Goal: Task Accomplishment & Management: Manage account settings

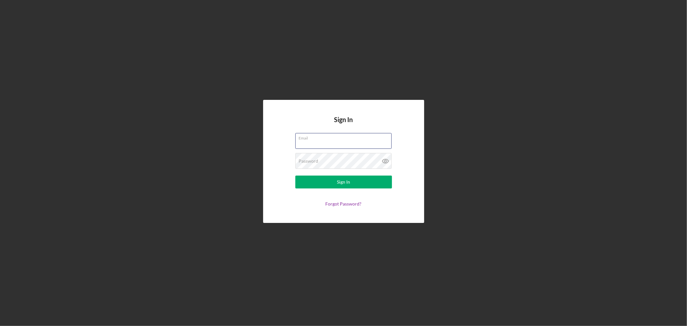
type input "[EMAIL_ADDRESS][DOMAIN_NAME]"
click at [347, 182] on div "Sign In" at bounding box center [343, 181] width 13 height 13
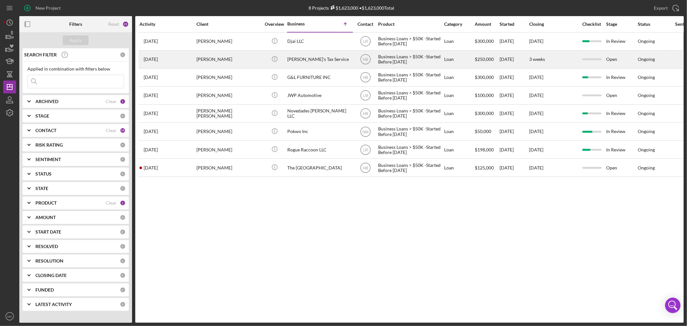
click at [210, 59] on div "[PERSON_NAME]" at bounding box center [228, 59] width 64 height 17
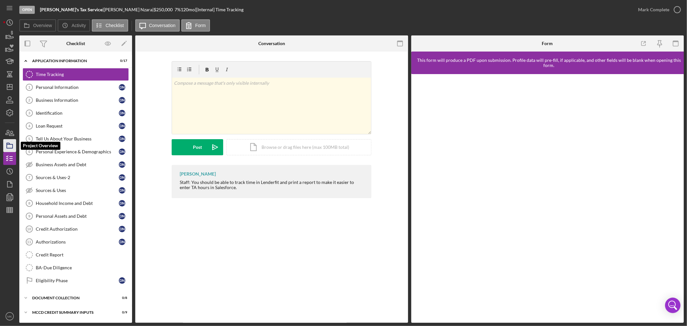
click at [10, 143] on icon "button" at bounding box center [10, 145] width 16 height 16
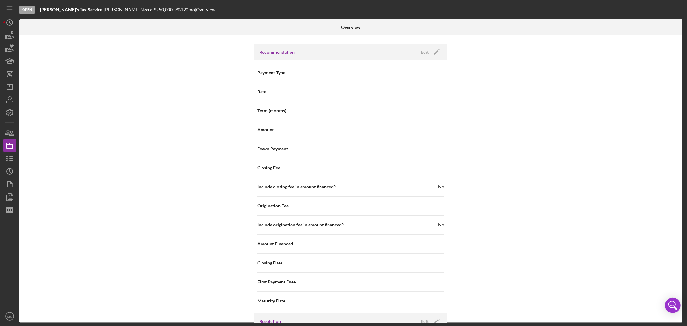
scroll to position [643, 0]
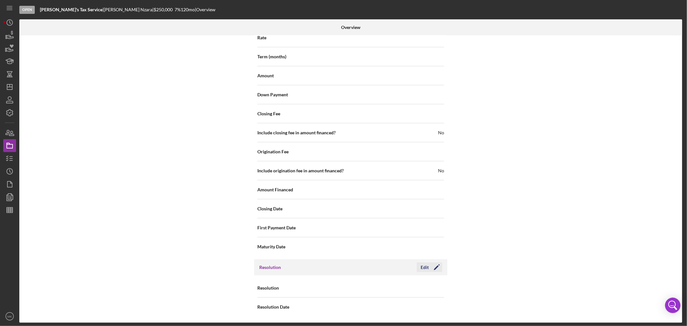
click at [435, 267] on icon "Icon/Edit" at bounding box center [437, 267] width 16 height 16
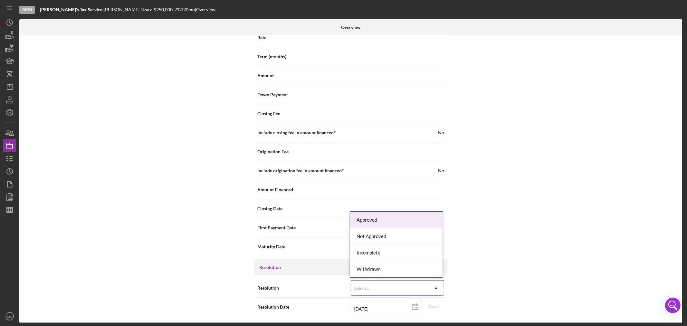
click at [437, 288] on icon "Icon/Dropdown Arrow" at bounding box center [435, 287] width 15 height 15
click at [379, 251] on div "Incomplete" at bounding box center [396, 252] width 93 height 16
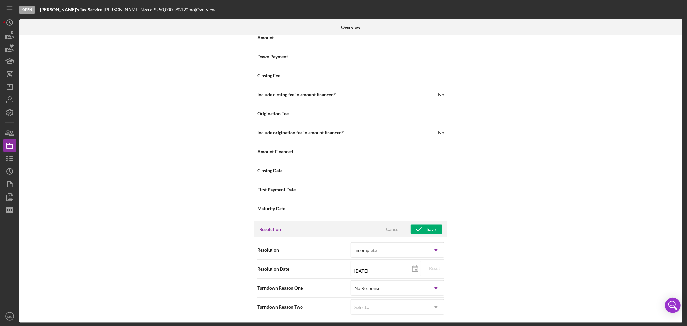
scroll to position [681, 0]
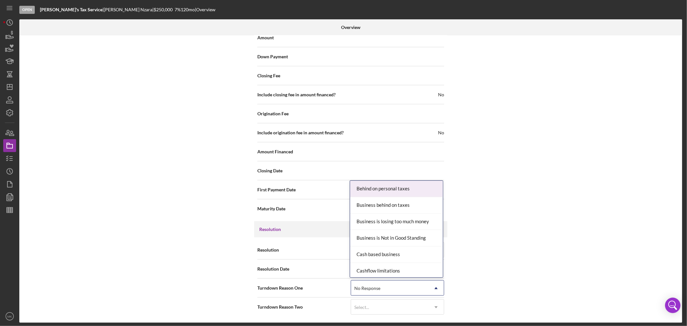
click at [435, 288] on icon "Icon/Dropdown Arrow" at bounding box center [435, 287] width 15 height 15
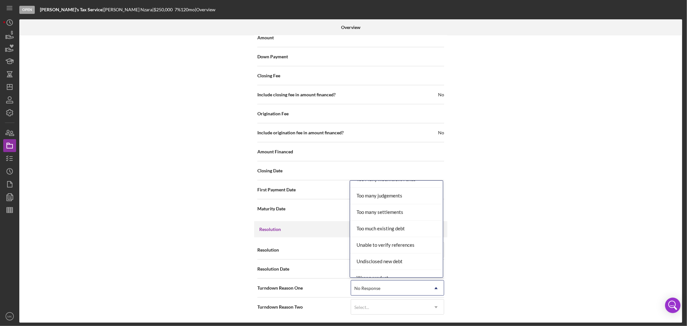
scroll to position [726, 0]
click at [541, 188] on div "Internal Workflow Stage Open Icon/Dropdown Arrow Archive (can unarchive later i…" at bounding box center [350, 178] width 663 height 287
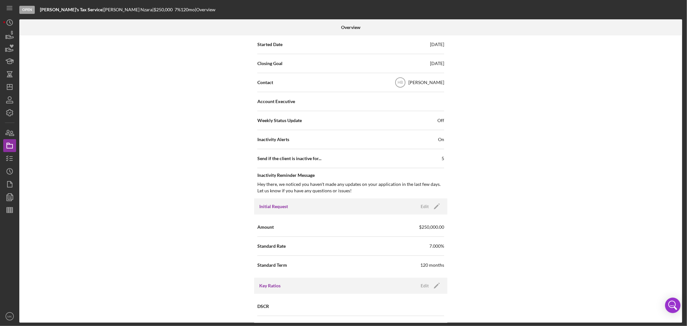
scroll to position [0, 0]
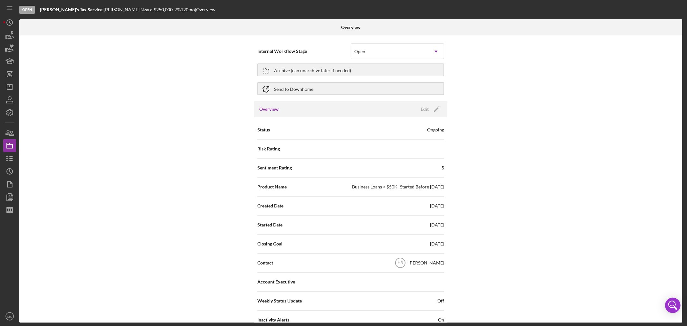
click at [89, 95] on div "Internal Workflow Stage Open Icon/Dropdown Arrow Archive (can unarchive later i…" at bounding box center [350, 178] width 663 height 287
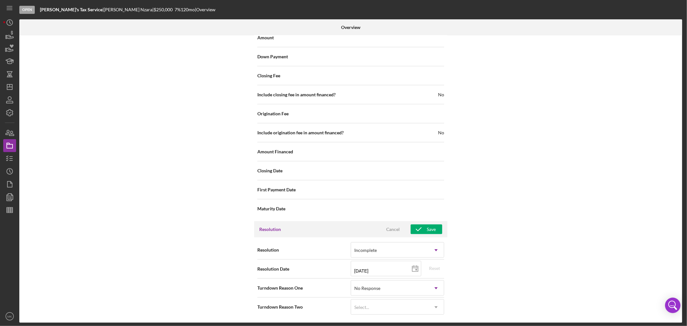
scroll to position [681, 0]
click at [395, 227] on div "Cancel" at bounding box center [393, 229] width 14 height 10
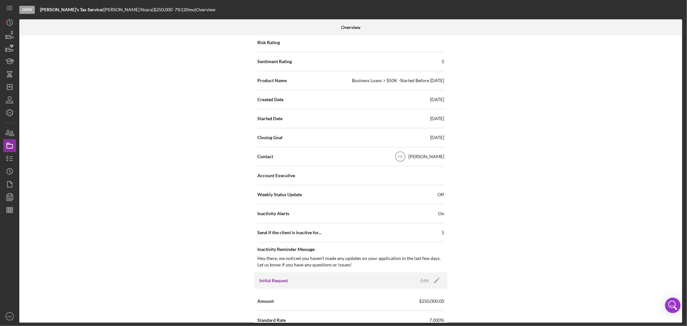
scroll to position [0, 0]
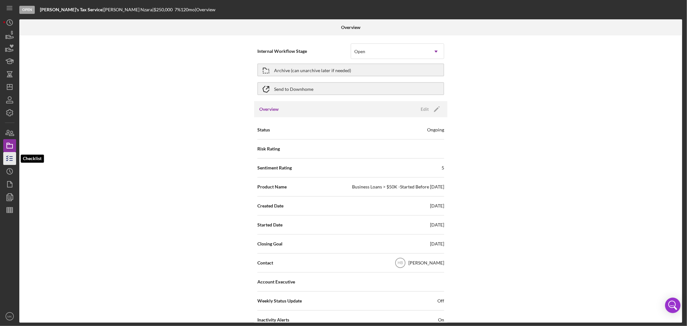
click at [12, 158] on icon "button" at bounding box center [10, 158] width 16 height 16
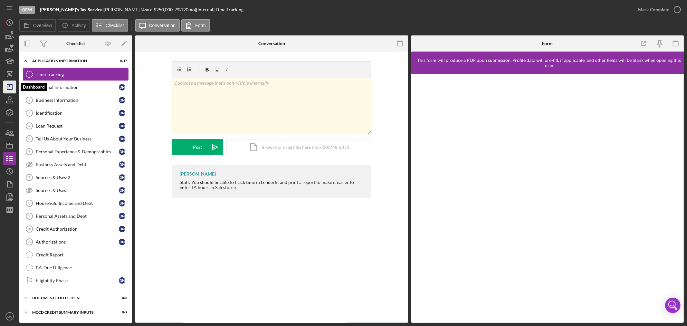
click at [12, 86] on icon "Icon/Dashboard" at bounding box center [10, 87] width 16 height 16
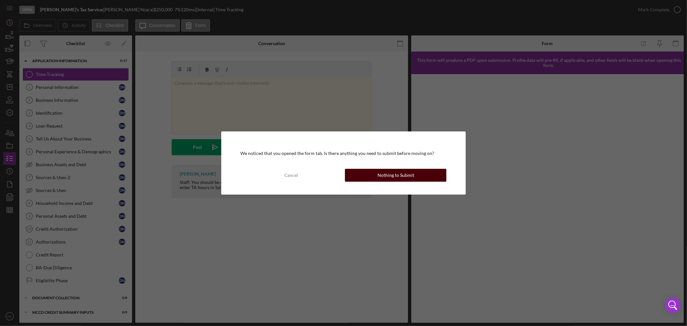
click at [387, 175] on div "Nothing to Submit" at bounding box center [395, 175] width 37 height 13
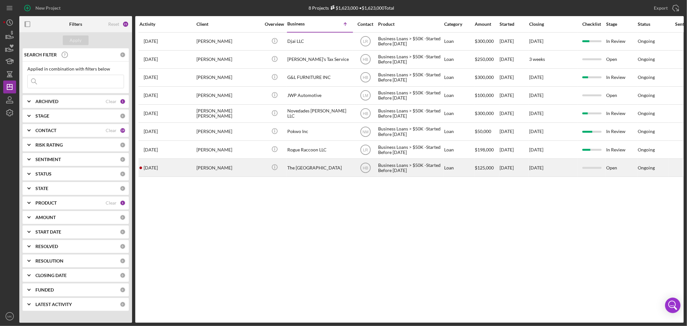
click at [230, 172] on div "[PERSON_NAME]" at bounding box center [228, 167] width 64 height 17
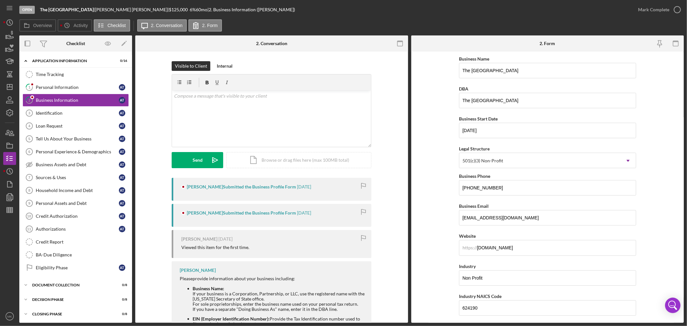
click at [357, 59] on div "Visible to Client Internal v Color teal Color pink Remove color Add row above A…" at bounding box center [271, 225] width 273 height 346
click at [12, 86] on polygon "button" at bounding box center [9, 86] width 5 height 5
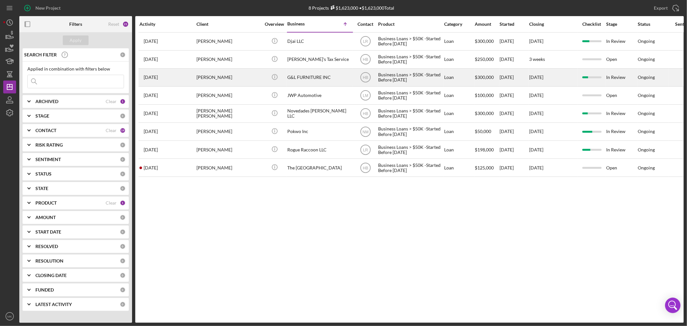
click at [313, 79] on div "G&L FURNITURE INC" at bounding box center [319, 77] width 64 height 17
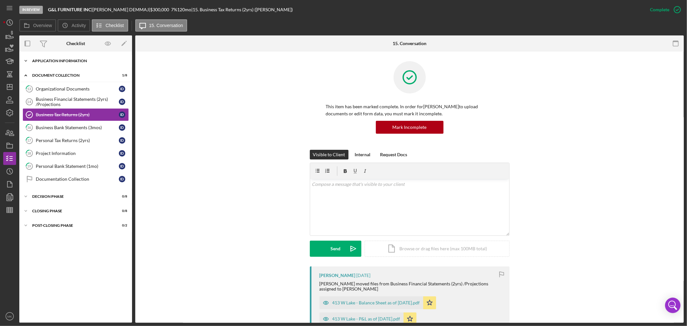
click at [26, 60] on icon "Icon/Expander" at bounding box center [25, 60] width 13 height 13
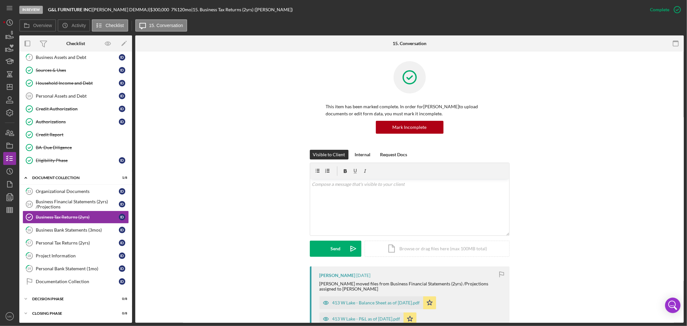
scroll to position [124, 0]
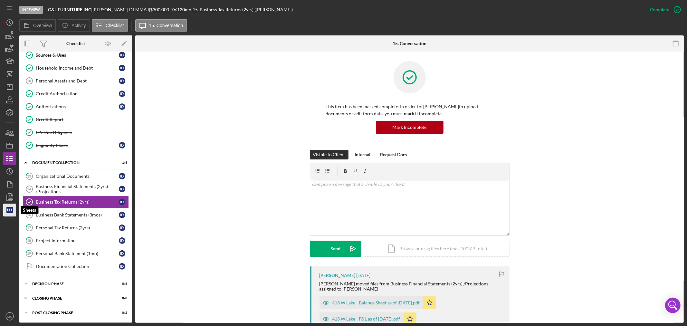
click at [11, 210] on line "button" at bounding box center [10, 210] width 6 height 0
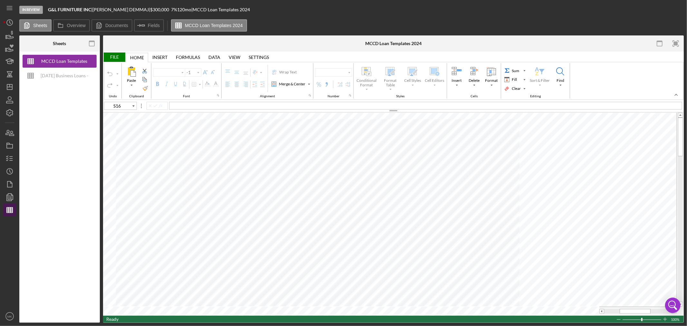
type input "Calibri"
type input "11"
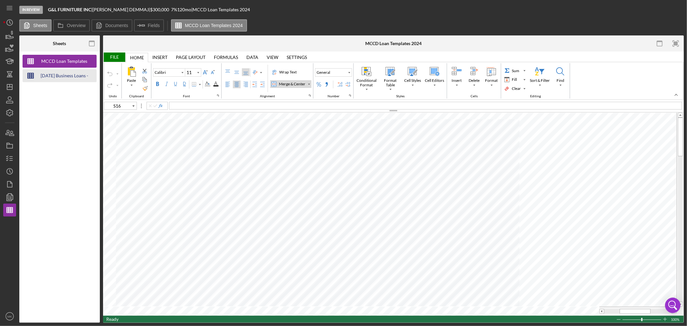
click at [59, 75] on div "[DATE] Business Loans -Loan Template" at bounding box center [65, 75] width 52 height 13
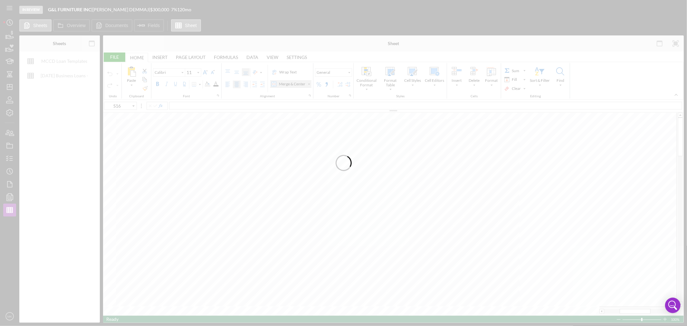
type input "J144"
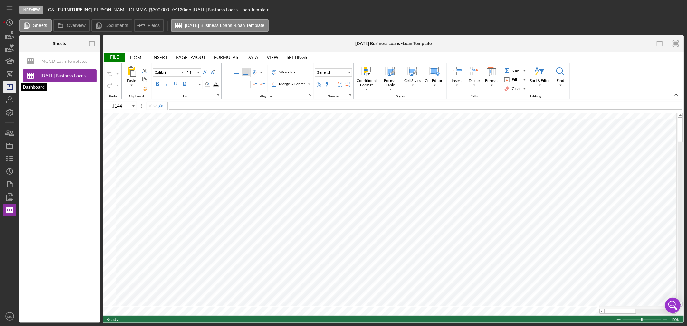
click at [8, 87] on icon "Icon/Dashboard" at bounding box center [10, 87] width 16 height 16
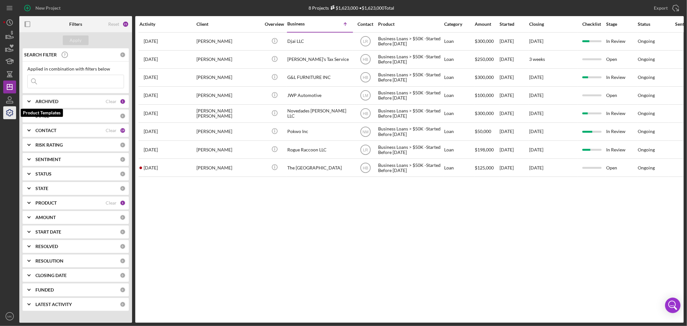
click at [10, 113] on icon "button" at bounding box center [10, 113] width 16 height 16
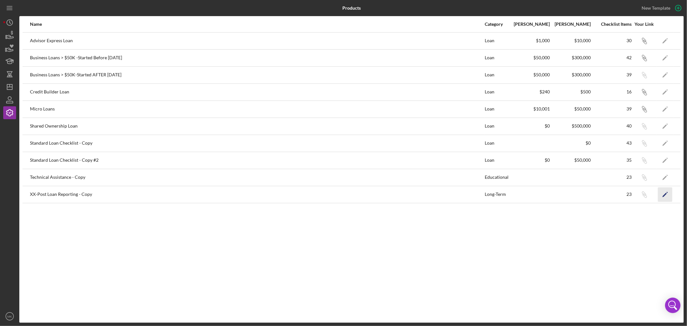
click at [665, 194] on polygon "button" at bounding box center [664, 195] width 5 height 5
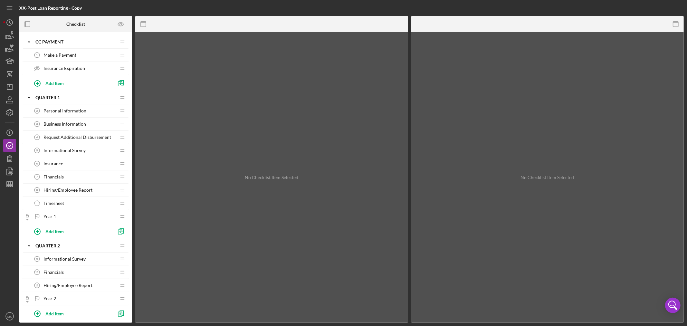
click at [73, 54] on span "Make a Payment" at bounding box center [59, 54] width 33 height 5
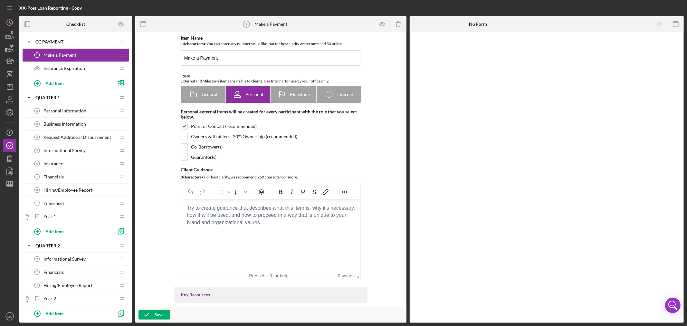
click at [71, 109] on span "Personal Information" at bounding box center [64, 110] width 43 height 5
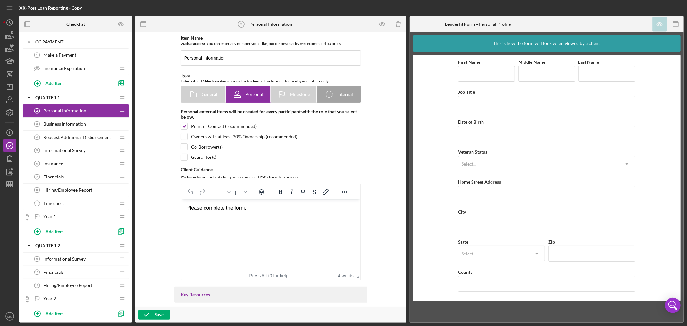
click at [66, 136] on span "Request Additional Disbursement" at bounding box center [77, 137] width 68 height 5
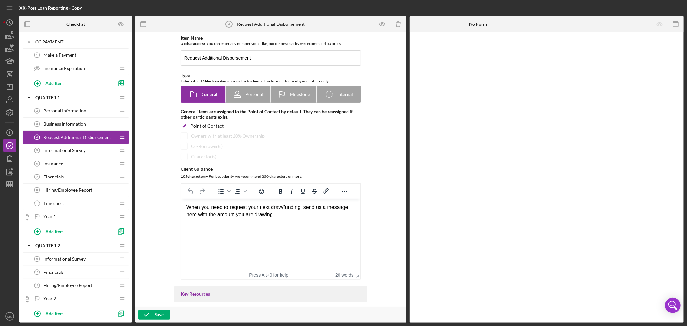
click at [75, 149] on span "Informational Survey" at bounding box center [64, 150] width 42 height 5
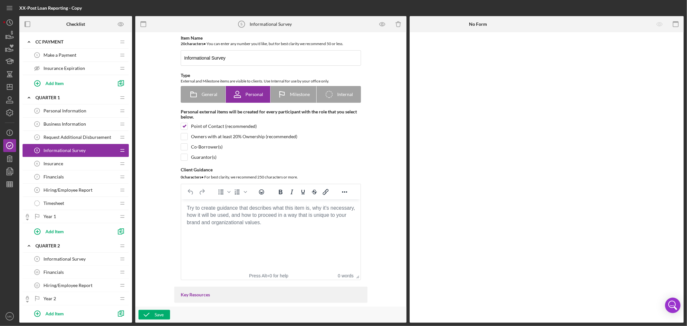
click at [77, 166] on div "Insurance 6 Insurance" at bounding box center [73, 163] width 85 height 13
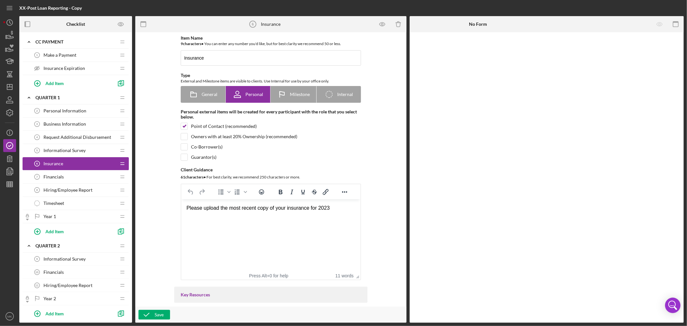
click at [81, 175] on div "Financials 7 Financials" at bounding box center [73, 176] width 85 height 13
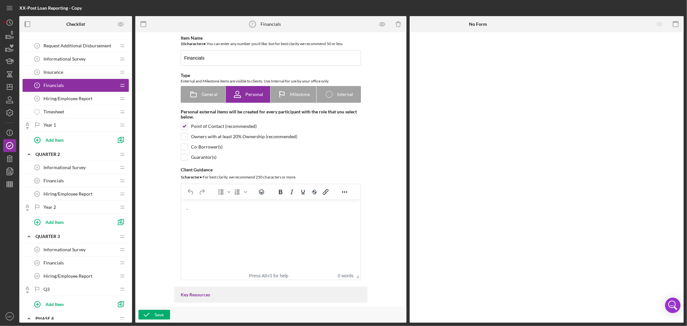
scroll to position [53, 0]
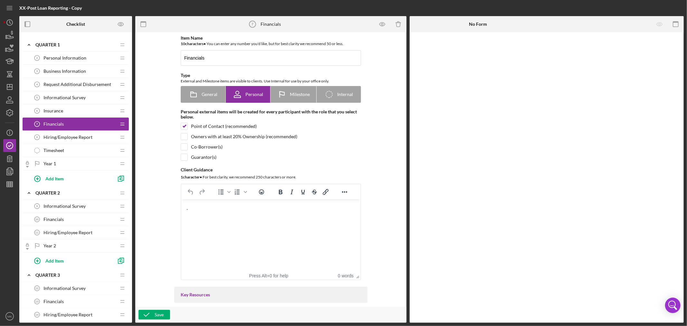
click at [79, 206] on span "Informational Survey" at bounding box center [64, 206] width 42 height 5
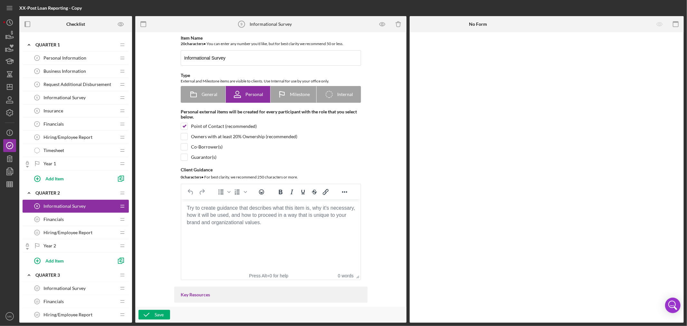
click at [75, 97] on span "Informational Survey" at bounding box center [64, 97] width 42 height 5
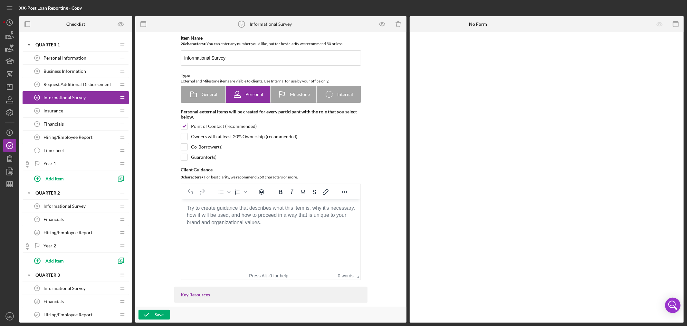
click at [86, 84] on span "Request Additional Disbursement" at bounding box center [77, 84] width 68 height 5
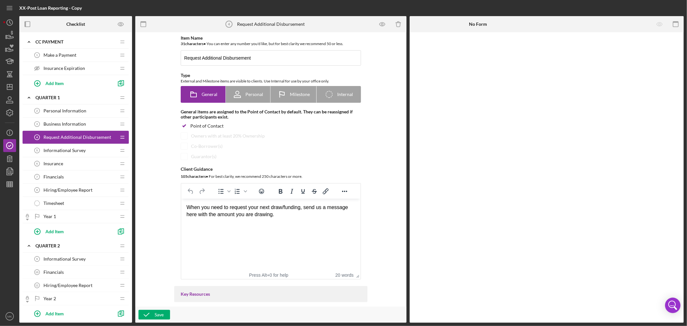
click at [79, 149] on span "Informational Survey" at bounding box center [64, 150] width 42 height 5
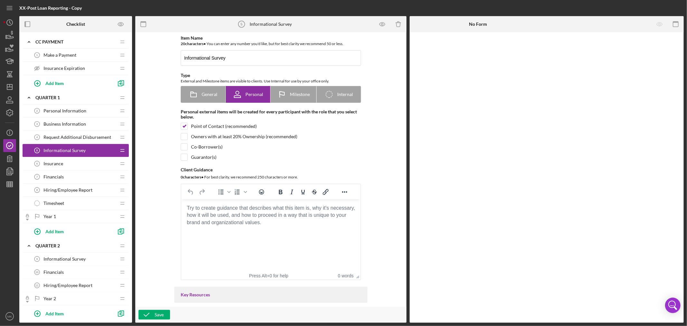
click at [92, 163] on div "Insurance 6 Insurance" at bounding box center [73, 163] width 85 height 13
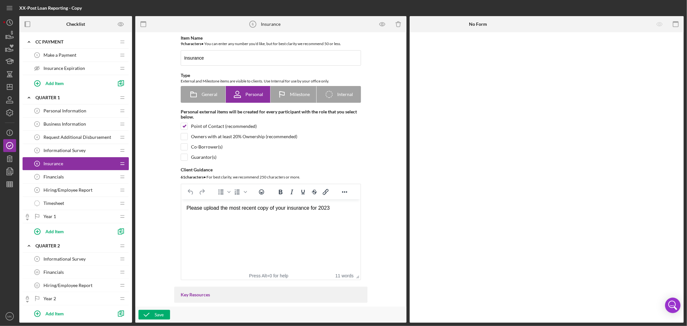
click at [89, 178] on div "Financials 7 Financials" at bounding box center [73, 176] width 85 height 13
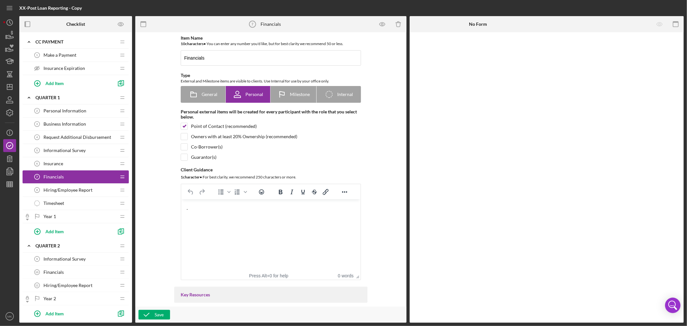
click at [85, 189] on span "Hiring/Employee Report" at bounding box center [67, 189] width 49 height 5
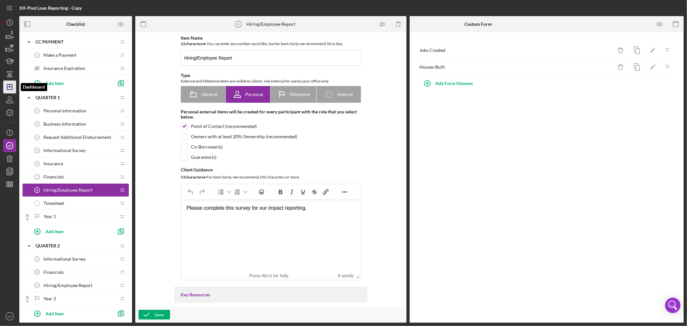
click at [9, 87] on icon "Icon/Dashboard" at bounding box center [10, 87] width 16 height 16
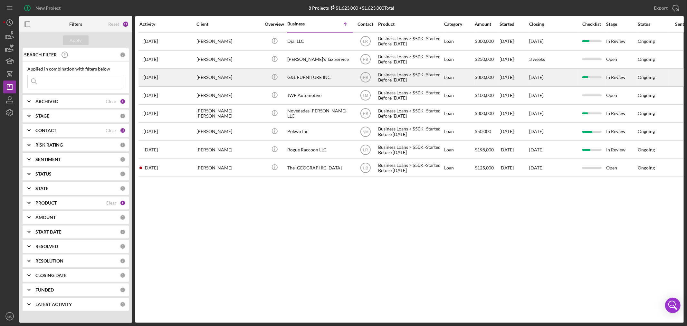
click at [326, 78] on div "G&L FURNITURE INC" at bounding box center [319, 77] width 64 height 17
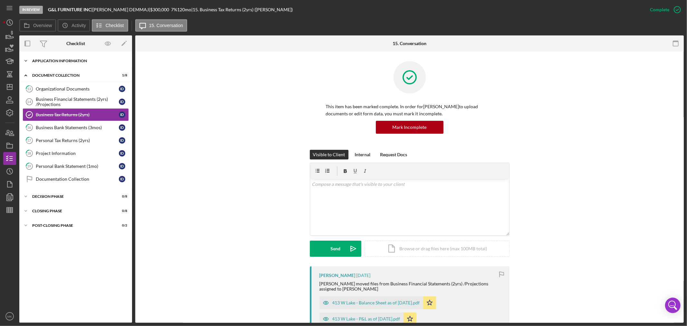
click at [24, 57] on icon "Icon/Expander" at bounding box center [25, 60] width 13 height 13
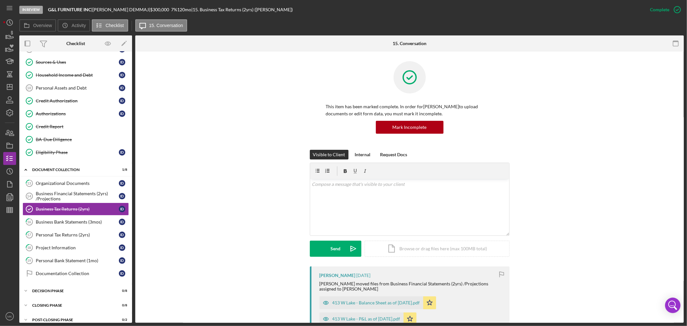
scroll to position [124, 0]
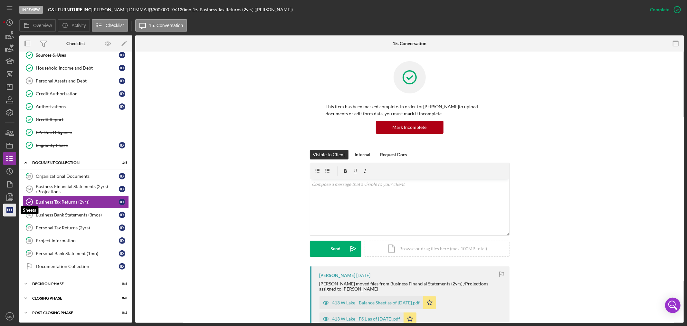
click at [9, 211] on line "button" at bounding box center [10, 211] width 6 height 0
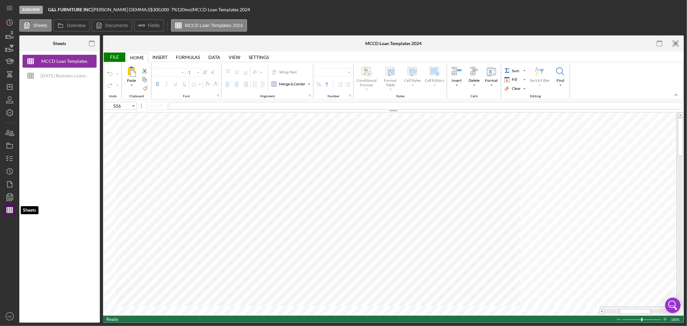
type input "Calibri"
type input "11"
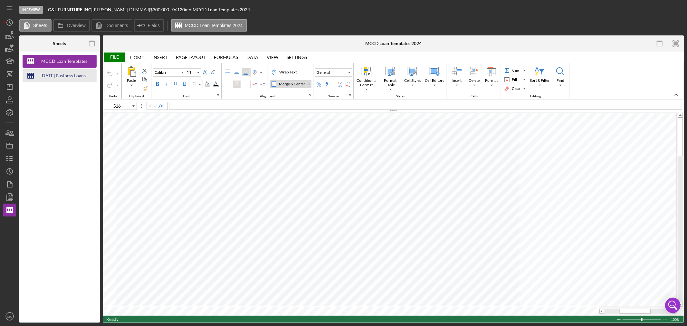
click at [71, 73] on div "[DATE] Business Loans -Loan Template" at bounding box center [65, 75] width 52 height 13
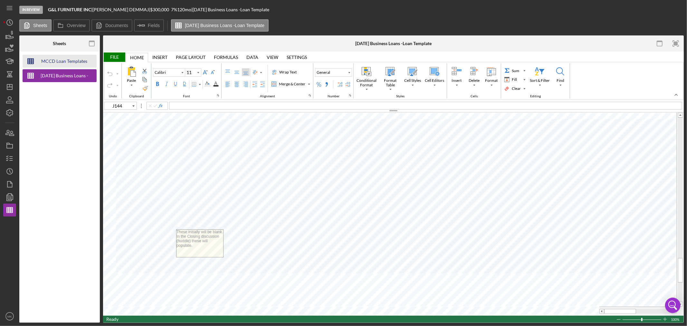
click at [81, 60] on div "MCCD Loan Templates 2024" at bounding box center [65, 61] width 52 height 13
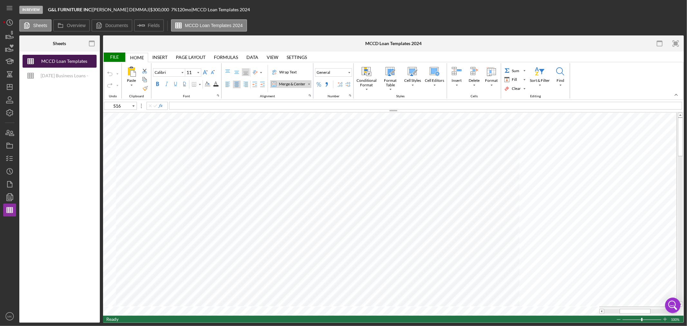
drag, startPoint x: 81, startPoint y: 60, endPoint x: 75, endPoint y: 61, distance: 6.5
click at [75, 61] on div "MCCD Loan Templates 2024" at bounding box center [65, 61] width 52 height 13
click at [72, 75] on div "[DATE] Business Loans -Loan Template" at bounding box center [65, 75] width 52 height 13
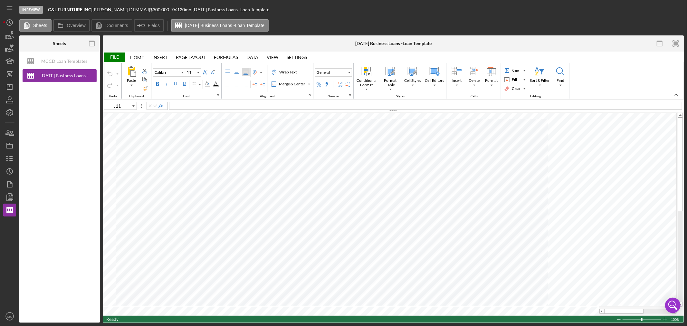
type input "F13"
type input "Arial"
type input "10"
type input "B9"
type input "Calibri"
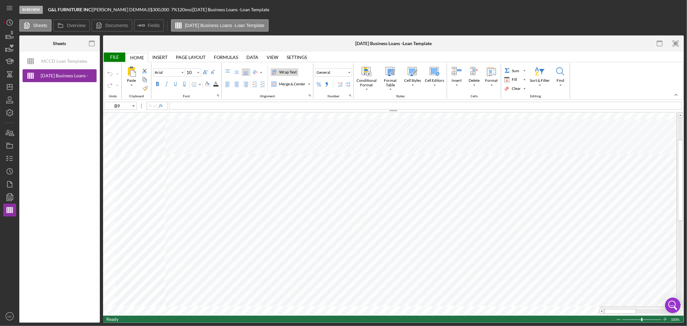
type input "11"
click at [10, 160] on icon "button" at bounding box center [10, 158] width 16 height 16
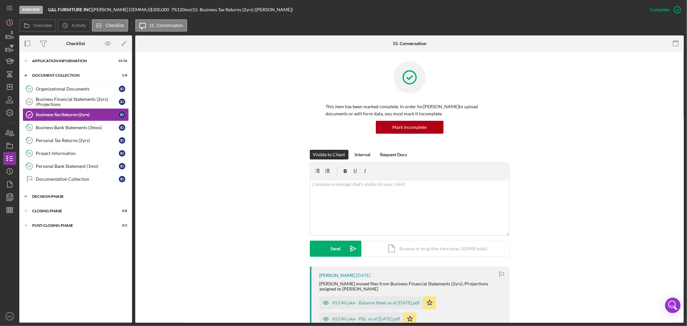
click at [26, 195] on icon "Icon/Expander" at bounding box center [25, 196] width 13 height 13
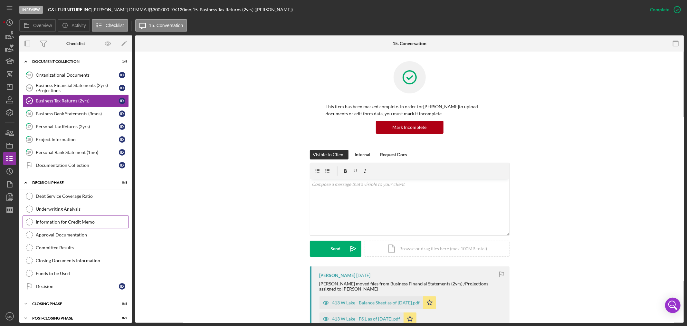
scroll to position [20, 0]
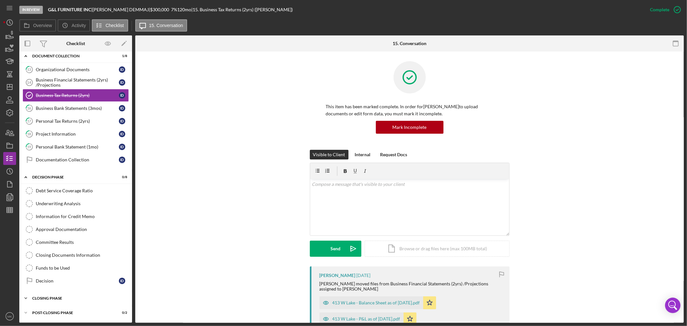
click at [24, 298] on icon "Icon/Expander" at bounding box center [25, 298] width 13 height 13
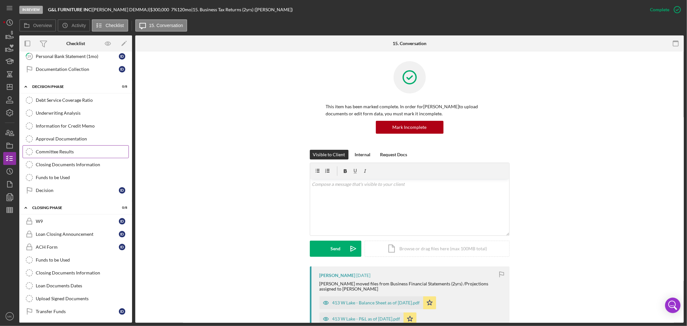
scroll to position [128, 0]
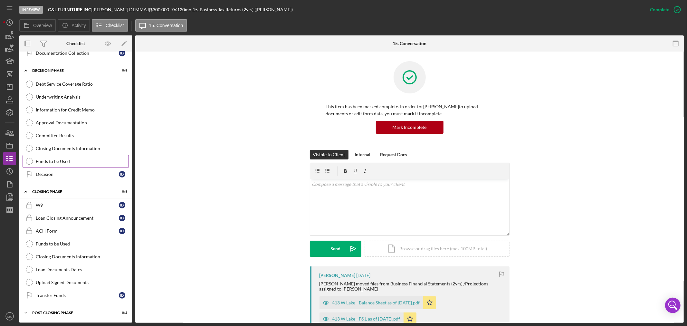
click at [63, 159] on div "Funds to be Used" at bounding box center [82, 161] width 93 height 5
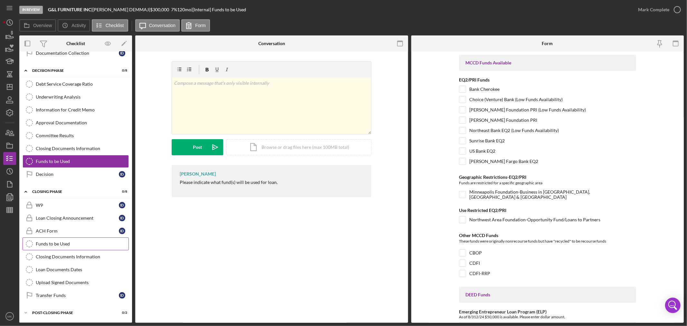
click at [62, 242] on div "Funds to be Used" at bounding box center [82, 243] width 93 height 5
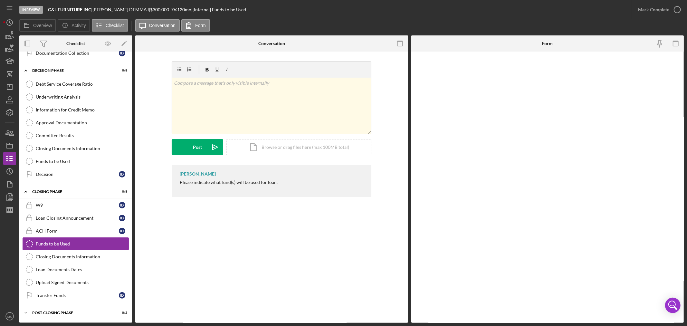
scroll to position [128, 0]
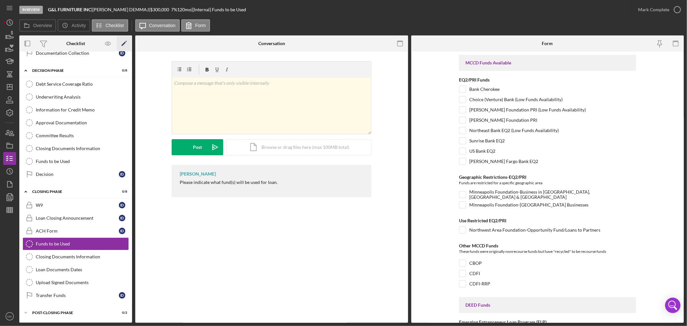
click at [126, 41] on icon "button" at bounding box center [126, 41] width 1 height 1
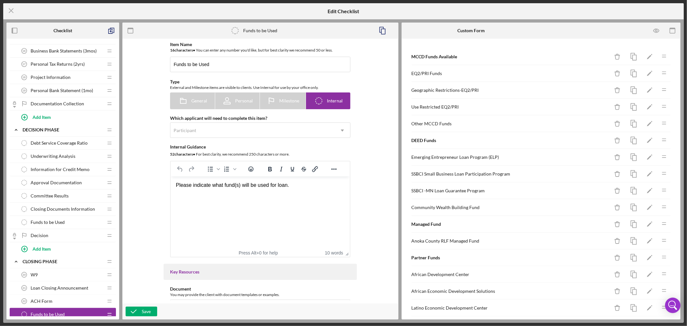
scroll to position [441, 0]
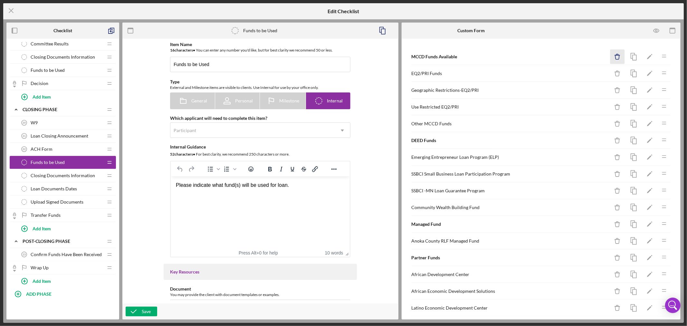
click at [612, 56] on icon "Icon/Delete" at bounding box center [617, 57] width 14 height 14
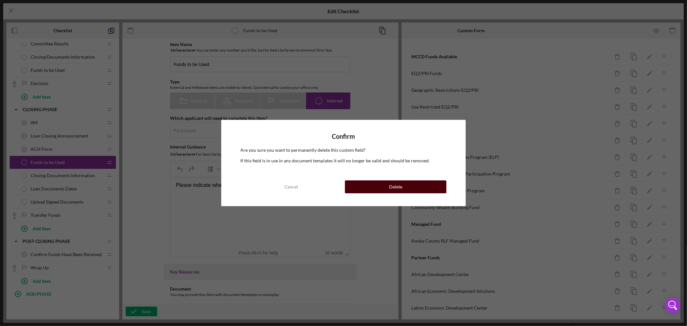
click at [403, 187] on button "Delete" at bounding box center [395, 186] width 101 height 13
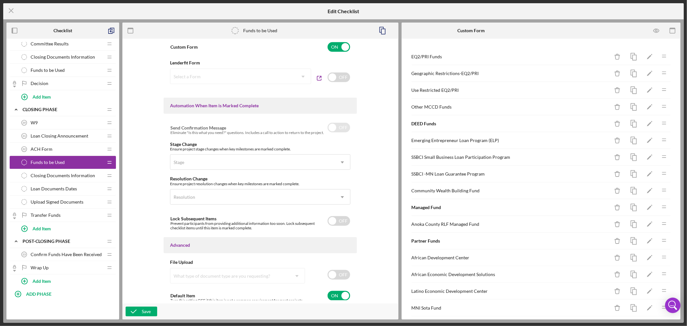
scroll to position [343, 0]
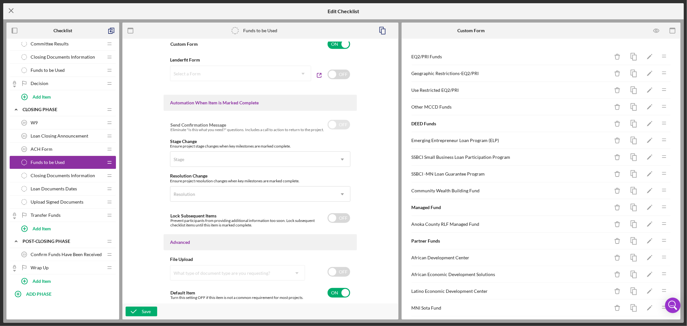
click at [12, 8] on icon "Icon/Menu Close" at bounding box center [11, 11] width 16 height 16
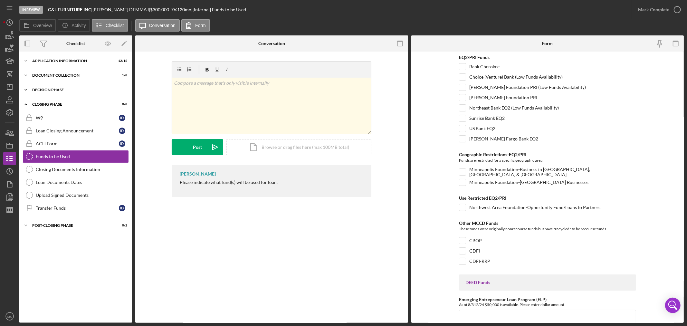
click at [27, 90] on icon "Icon/Expander" at bounding box center [25, 89] width 13 height 13
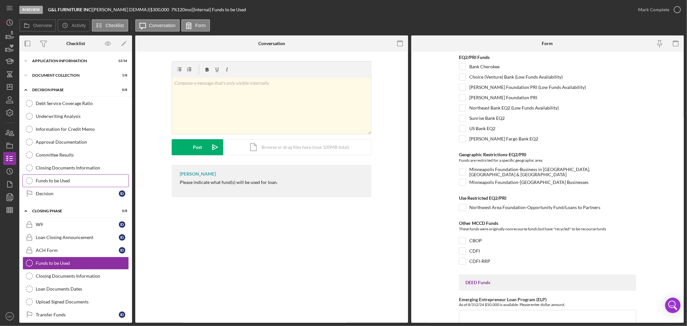
click at [76, 181] on div "Funds to be Used" at bounding box center [82, 180] width 93 height 5
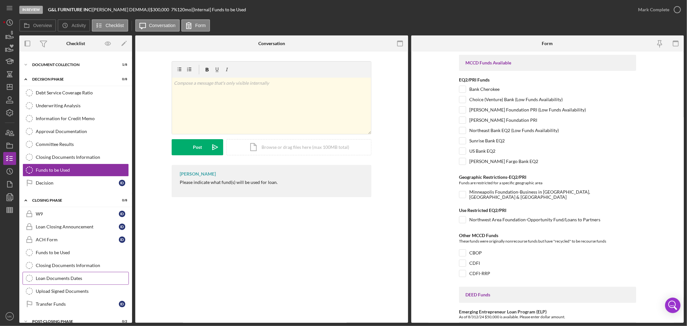
scroll to position [20, 0]
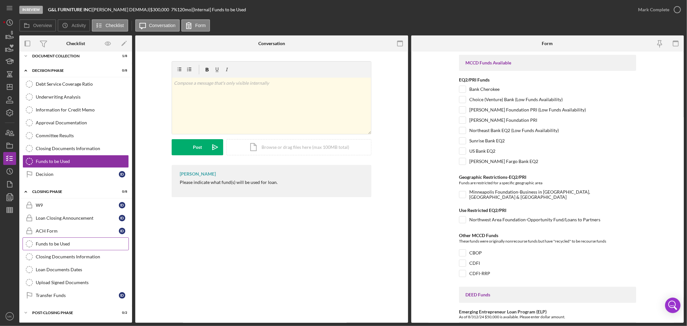
click at [73, 243] on div "Funds to be Used" at bounding box center [82, 243] width 93 height 5
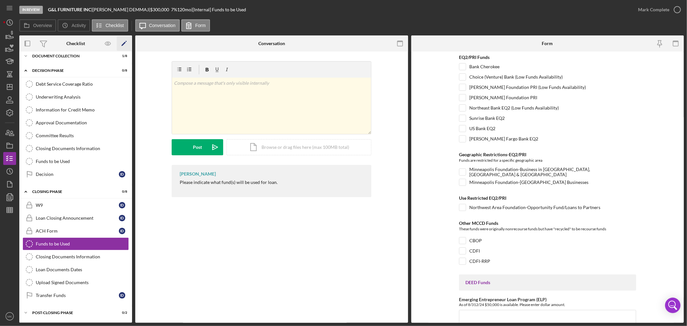
click at [125, 42] on polygon "button" at bounding box center [123, 44] width 5 height 5
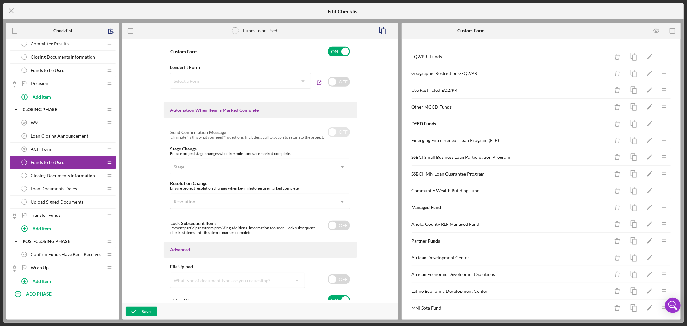
scroll to position [343, 0]
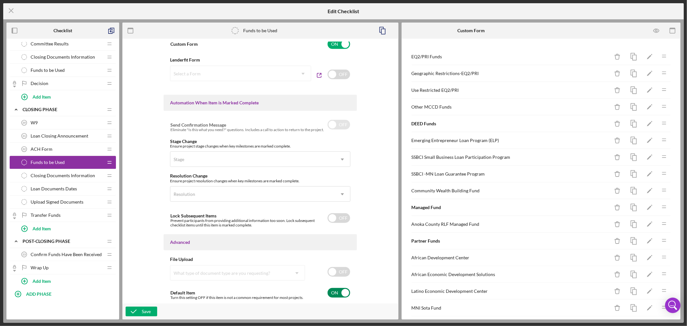
click at [345, 294] on input "checkbox" at bounding box center [338, 293] width 23 height 10
checkbox input "false"
click at [143, 311] on div "Save" at bounding box center [146, 312] width 9 height 10
click at [103, 148] on icon "Icon/Drag" at bounding box center [109, 149] width 13 height 13
click at [63, 148] on div "ACH Form 22 ACH Form" at bounding box center [60, 149] width 85 height 13
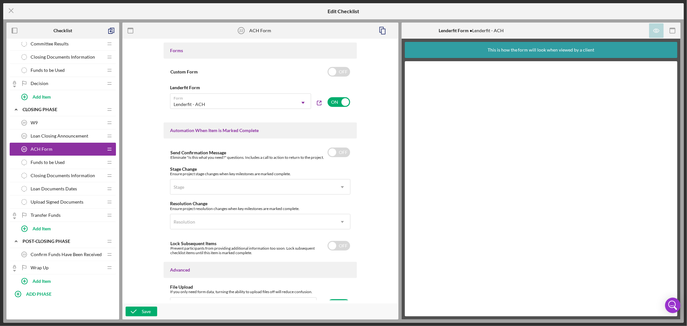
scroll to position [380, 0]
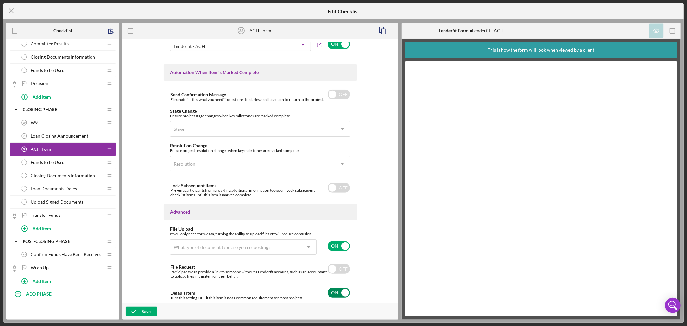
click at [343, 294] on input "checkbox" at bounding box center [338, 293] width 23 height 10
checkbox input "false"
click at [144, 309] on div "Save" at bounding box center [146, 312] width 9 height 10
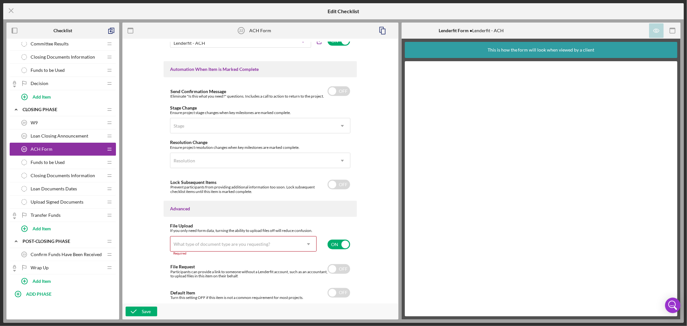
click at [63, 70] on span "Funds to be Used" at bounding box center [48, 70] width 34 height 5
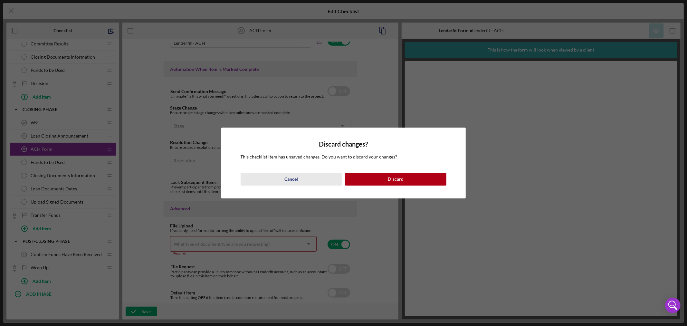
click at [295, 179] on div "Cancel" at bounding box center [291, 179] width 14 height 13
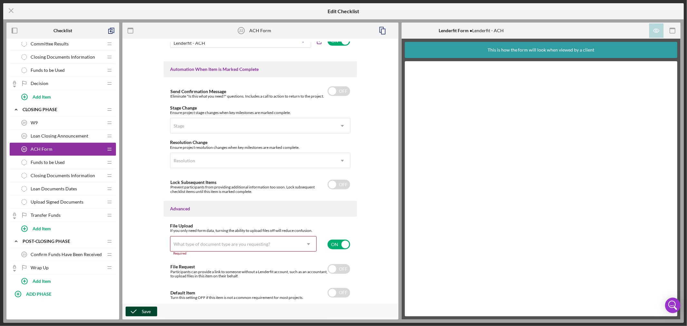
click at [150, 312] on button "Save" at bounding box center [142, 312] width 32 height 10
click at [345, 243] on input "checkbox" at bounding box center [338, 245] width 23 height 10
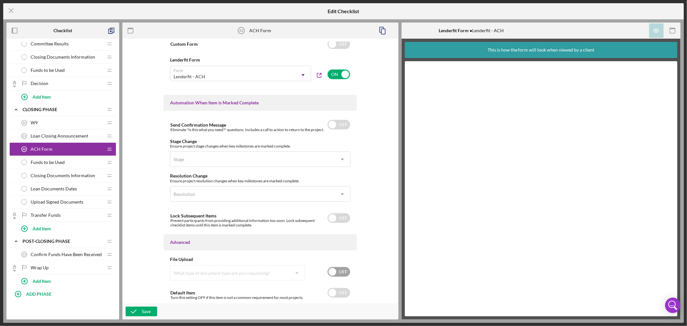
click at [333, 270] on input "checkbox" at bounding box center [338, 272] width 23 height 10
checkbox input "true"
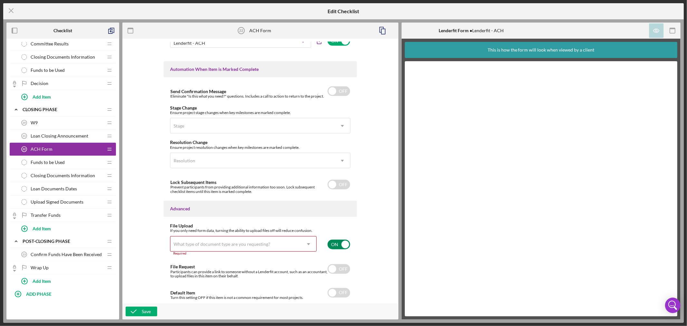
click at [308, 243] on icon "Icon/Dropdown Arrow" at bounding box center [308, 243] width 15 height 15
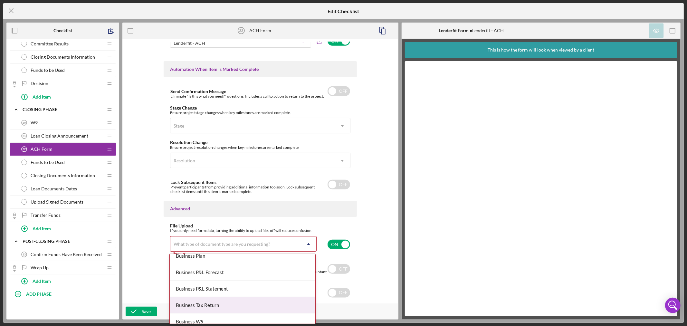
scroll to position [201, 0]
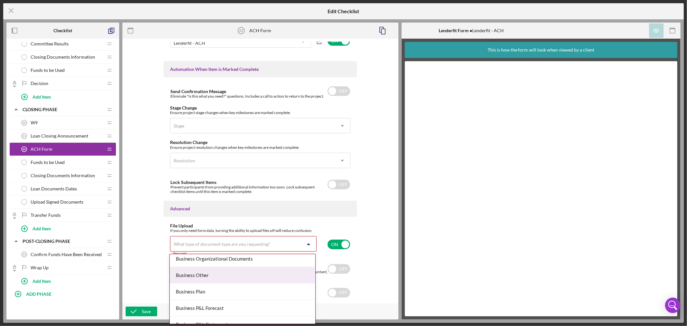
click at [306, 272] on div "Business Other" at bounding box center [243, 275] width 146 height 16
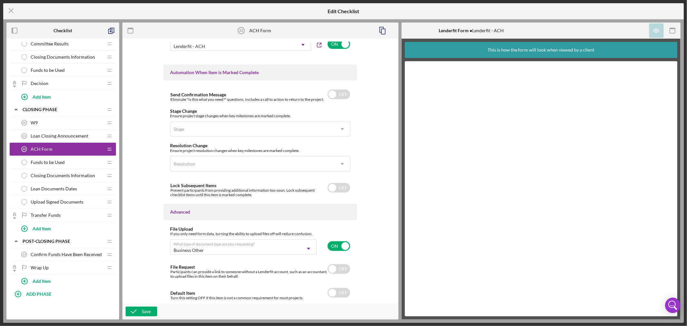
scroll to position [380, 0]
click at [138, 311] on icon "button" at bounding box center [134, 311] width 16 height 16
click at [143, 310] on div "Save" at bounding box center [146, 312] width 9 height 10
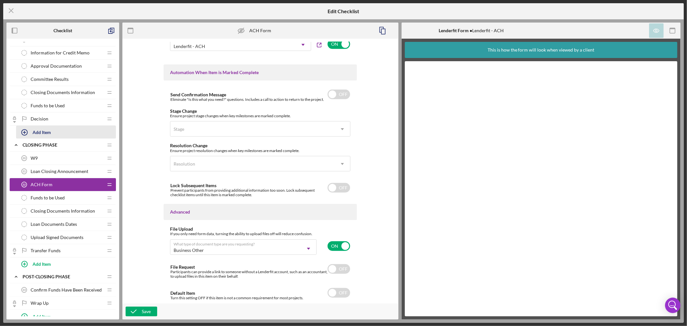
scroll to position [405, 0]
click at [88, 210] on span "Closing Documents Information" at bounding box center [63, 209] width 64 height 5
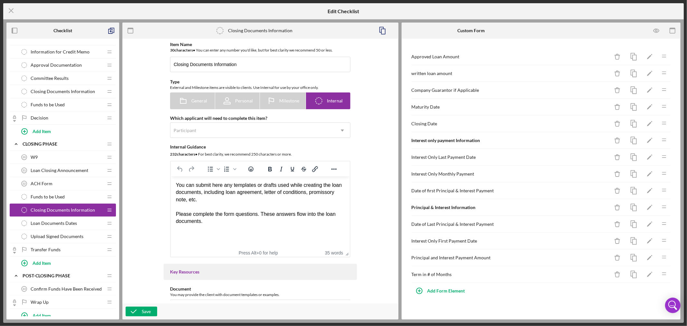
click at [79, 91] on span "Closing Documents Information" at bounding box center [63, 91] width 64 height 5
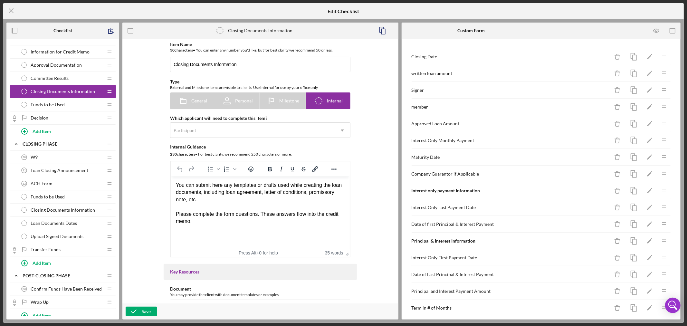
click at [86, 210] on span "Closing Documents Information" at bounding box center [63, 209] width 64 height 5
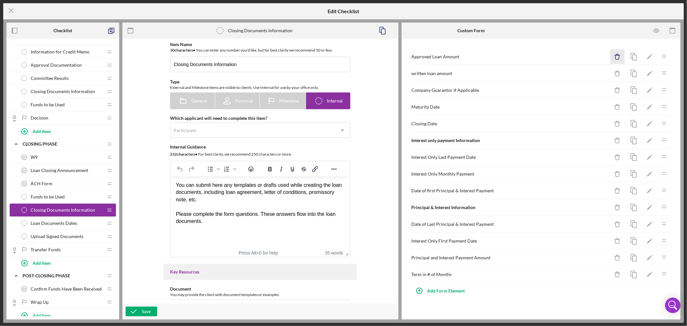
click at [617, 56] on icon "Icon/Delete" at bounding box center [617, 57] width 14 height 14
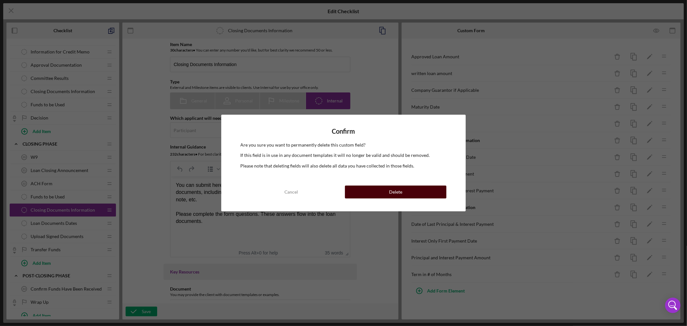
click at [404, 192] on button "Delete" at bounding box center [395, 191] width 101 height 13
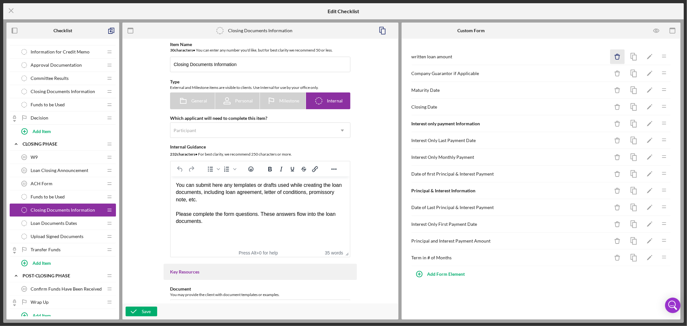
click at [618, 58] on icon "Icon/Delete" at bounding box center [617, 57] width 14 height 14
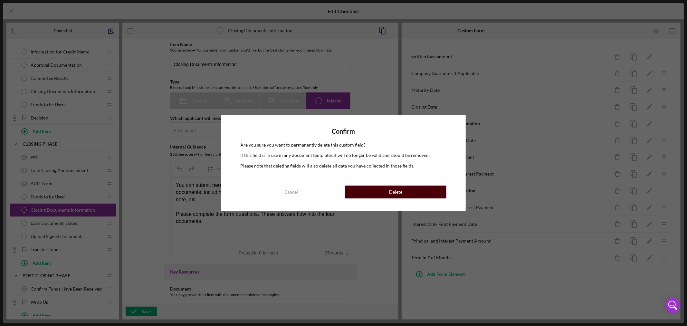
click at [404, 193] on button "Delete" at bounding box center [395, 191] width 101 height 13
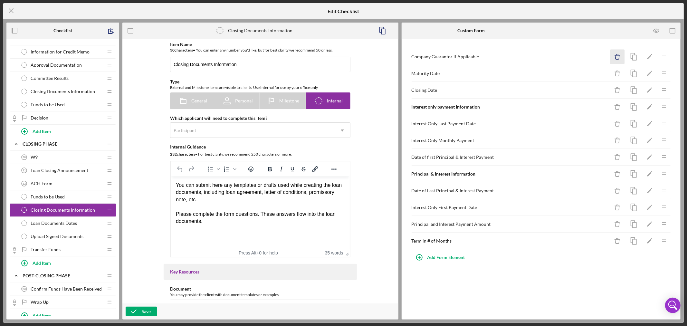
click at [616, 55] on icon "button" at bounding box center [617, 54] width 2 height 1
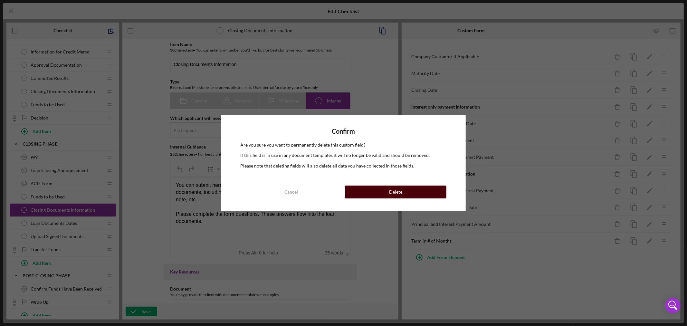
click at [412, 193] on button "Delete" at bounding box center [395, 191] width 101 height 13
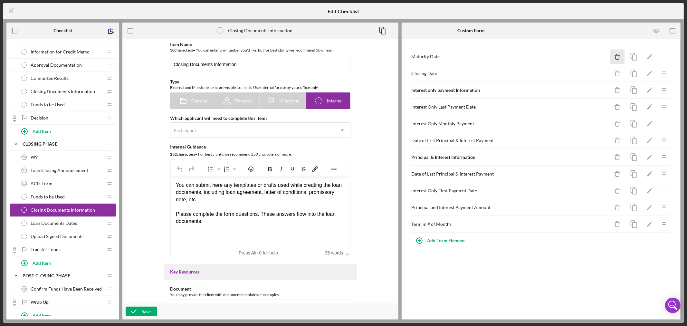
click at [617, 54] on icon "button" at bounding box center [617, 54] width 2 height 1
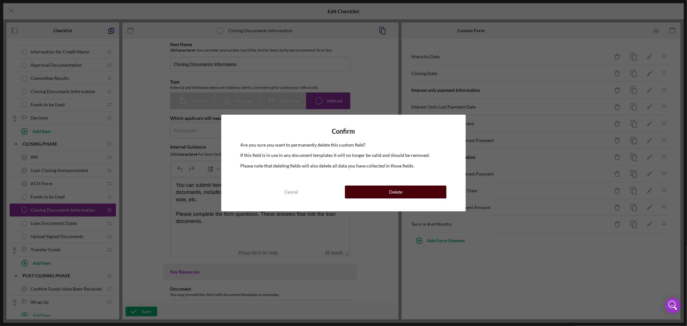
click at [408, 194] on button "Delete" at bounding box center [395, 191] width 101 height 13
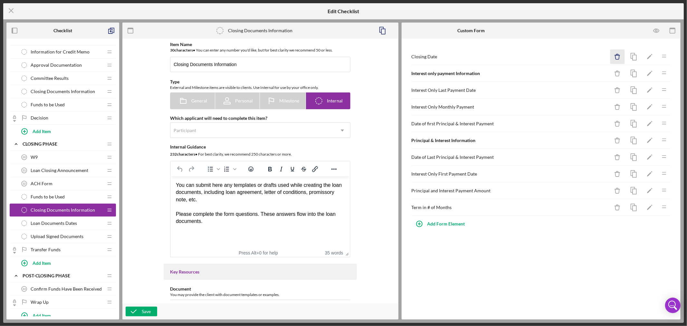
click at [616, 59] on icon "Icon/Delete" at bounding box center [617, 57] width 14 height 14
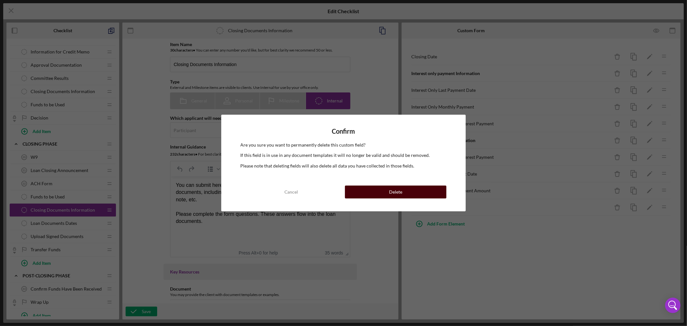
click at [411, 194] on button "Delete" at bounding box center [395, 191] width 101 height 13
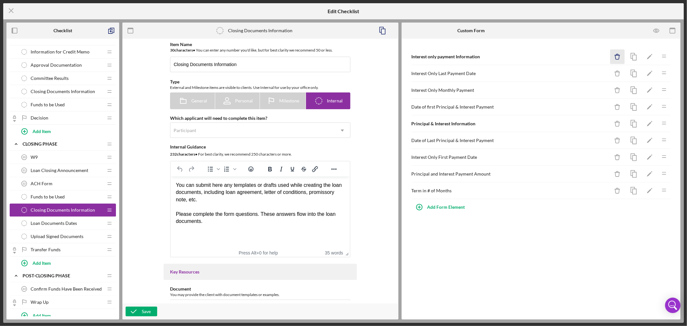
click at [616, 56] on icon "Icon/Delete" at bounding box center [617, 57] width 14 height 14
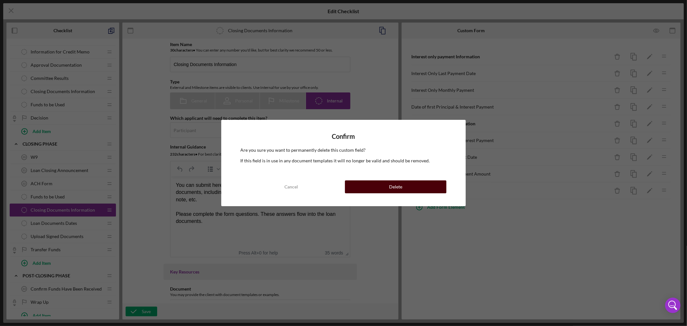
click at [398, 187] on div "Delete" at bounding box center [395, 186] width 13 height 13
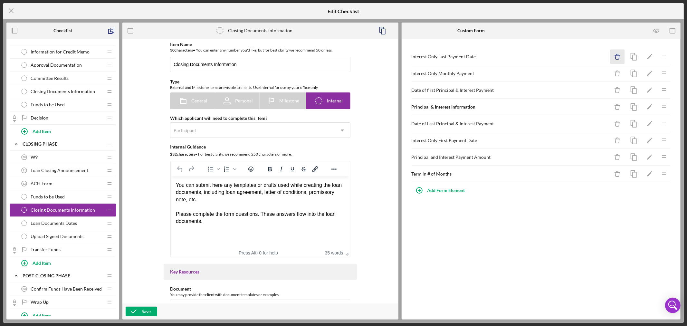
click at [617, 58] on icon "Icon/Delete" at bounding box center [617, 57] width 14 height 14
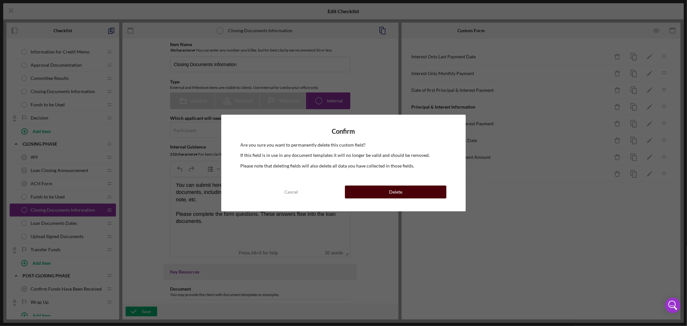
click at [407, 194] on button "Delete" at bounding box center [395, 191] width 101 height 13
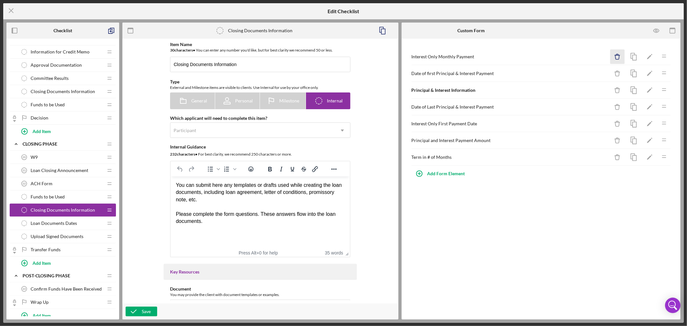
click at [620, 54] on icon "Icon/Delete" at bounding box center [617, 57] width 14 height 14
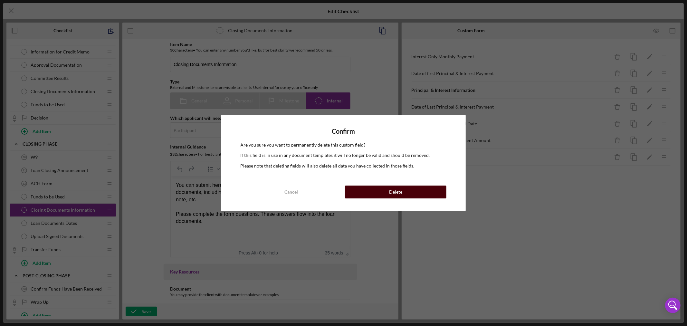
click at [405, 193] on button "Delete" at bounding box center [395, 191] width 101 height 13
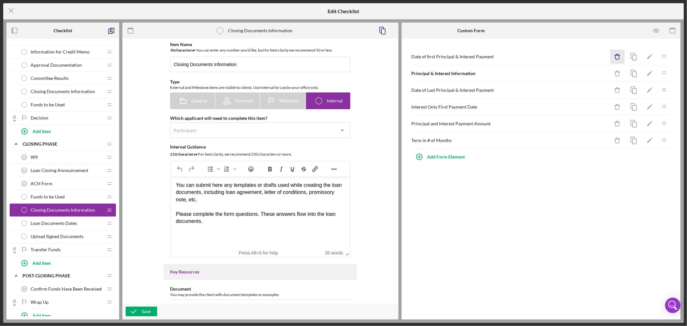
click at [616, 57] on icon "Icon/Delete" at bounding box center [617, 57] width 14 height 14
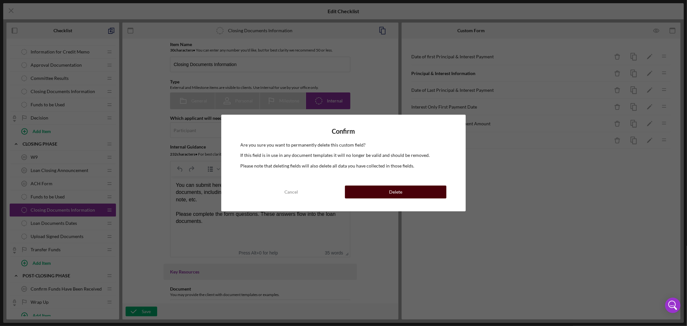
click at [403, 193] on button "Delete" at bounding box center [395, 191] width 101 height 13
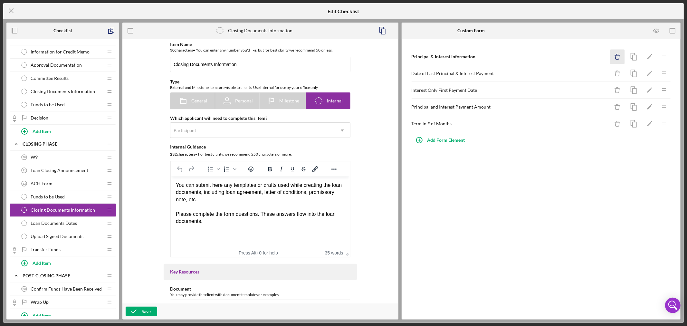
click at [617, 57] on icon "Icon/Delete" at bounding box center [617, 57] width 14 height 14
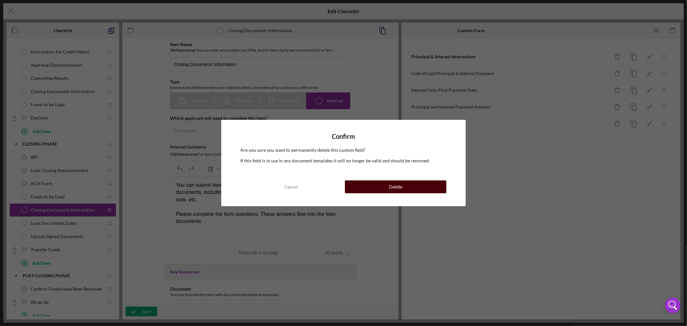
click at [406, 188] on button "Delete" at bounding box center [395, 186] width 101 height 13
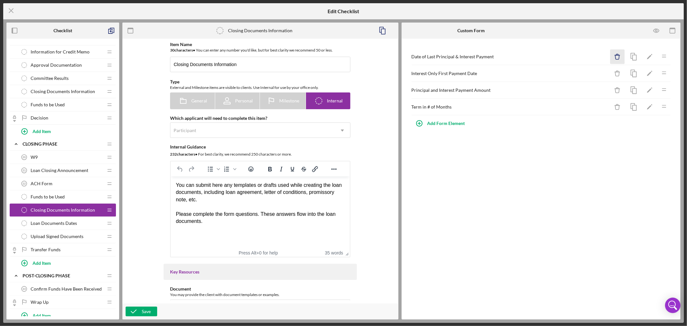
click at [617, 56] on icon "Icon/Delete" at bounding box center [617, 57] width 14 height 14
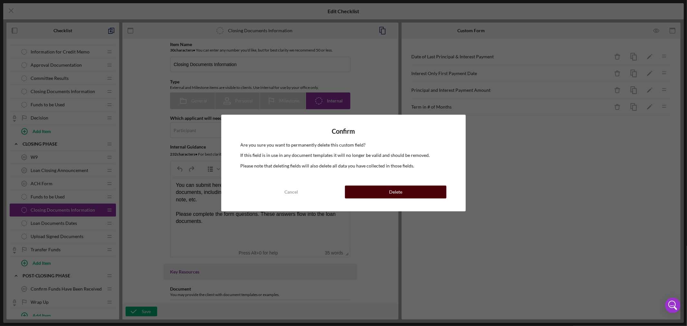
click at [416, 194] on button "Delete" at bounding box center [395, 191] width 101 height 13
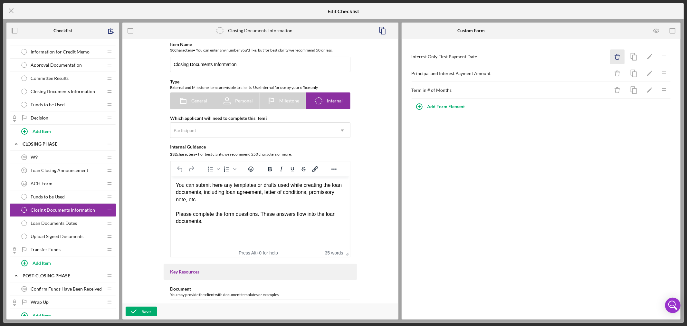
click at [619, 56] on icon "button" at bounding box center [617, 57] width 4 height 4
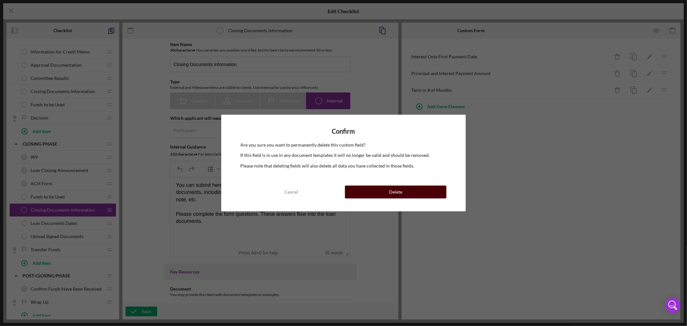
click at [413, 192] on button "Delete" at bounding box center [395, 191] width 101 height 13
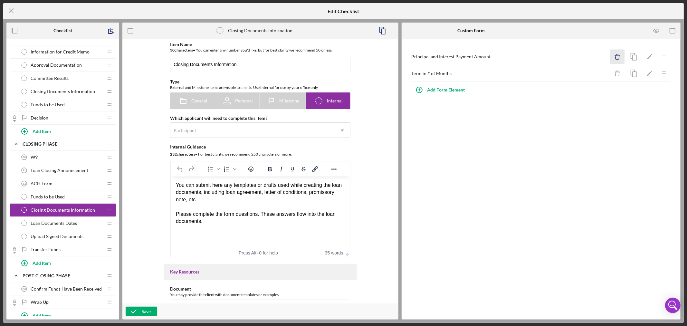
click at [617, 57] on icon "Icon/Delete" at bounding box center [617, 57] width 14 height 14
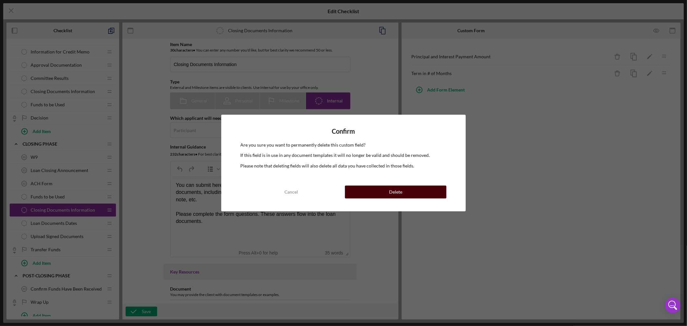
click at [407, 192] on button "Delete" at bounding box center [395, 191] width 101 height 13
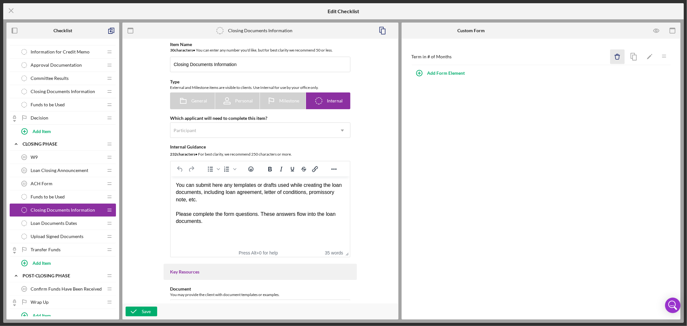
click at [616, 55] on icon "button" at bounding box center [617, 54] width 2 height 1
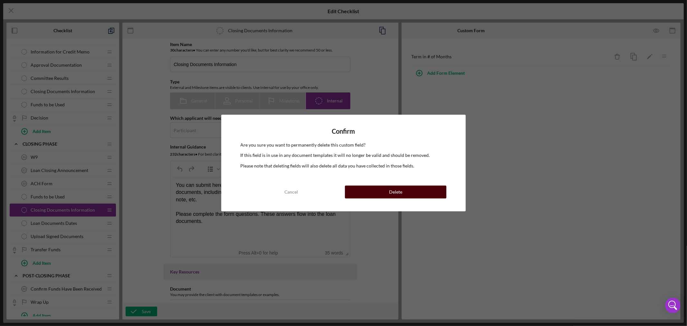
click at [414, 194] on button "Delete" at bounding box center [395, 191] width 101 height 13
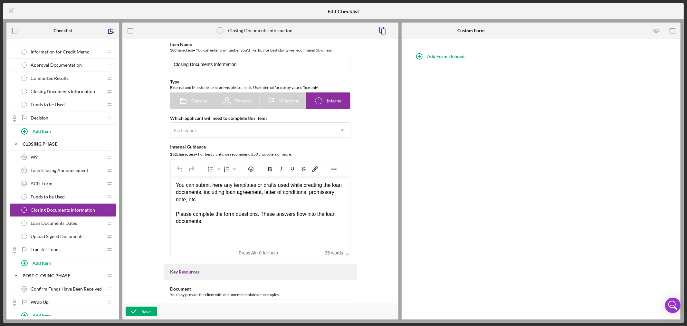
click at [542, 120] on div "Add Form Element" at bounding box center [541, 179] width 279 height 281
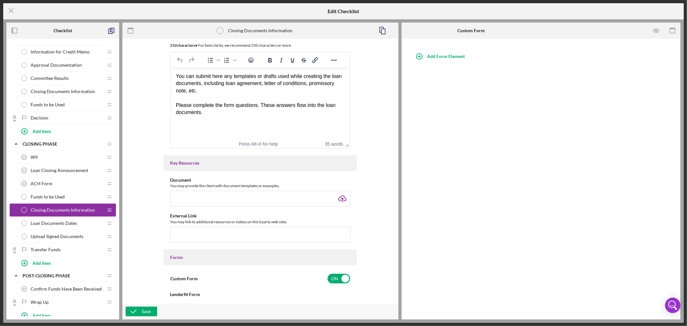
scroll to position [250, 0]
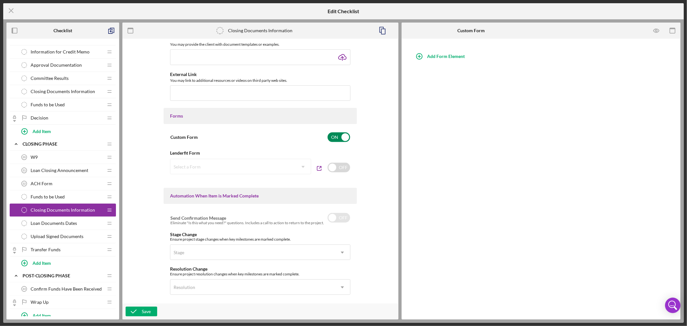
click at [345, 137] on input "checkbox" at bounding box center [338, 137] width 23 height 10
checkbox input "false"
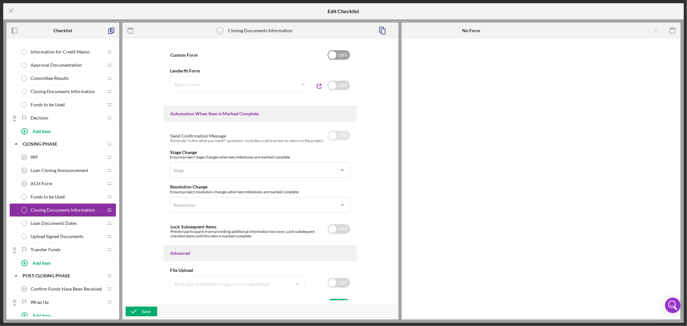
scroll to position [343, 0]
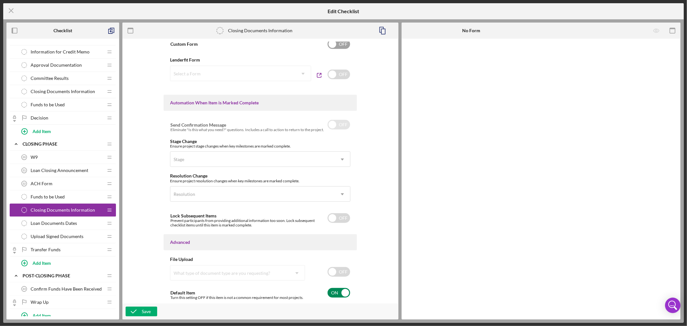
click at [346, 291] on input "checkbox" at bounding box center [338, 293] width 23 height 10
checkbox input "false"
click at [141, 310] on button "Save" at bounding box center [142, 312] width 32 height 10
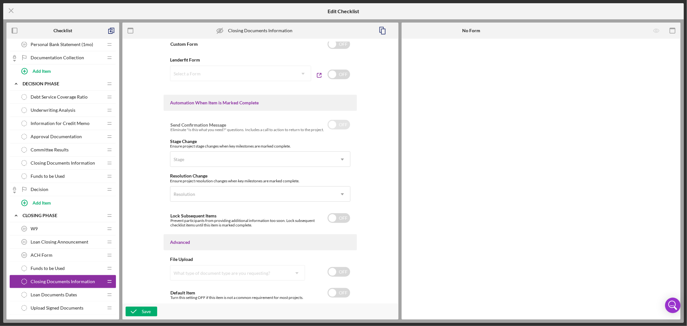
scroll to position [298, 0]
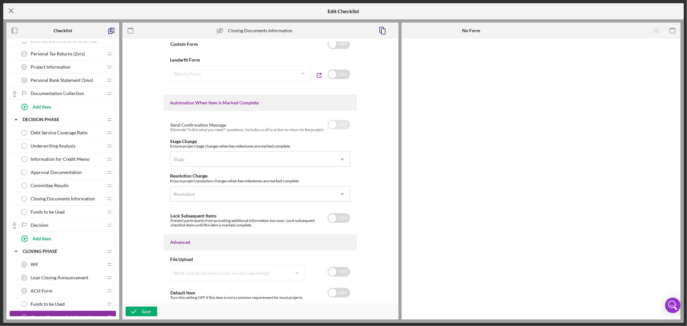
click at [11, 10] on line at bounding box center [11, 11] width 4 height 4
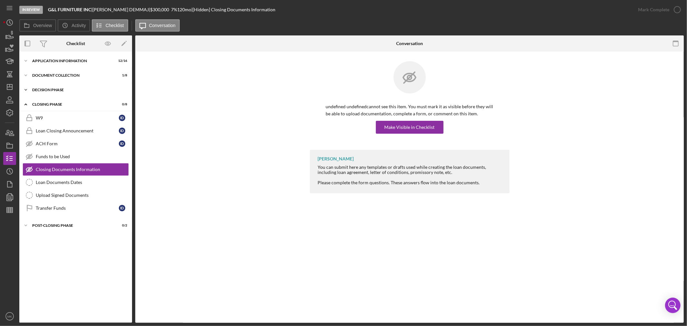
click at [29, 89] on icon "Icon/Expander" at bounding box center [25, 89] width 13 height 13
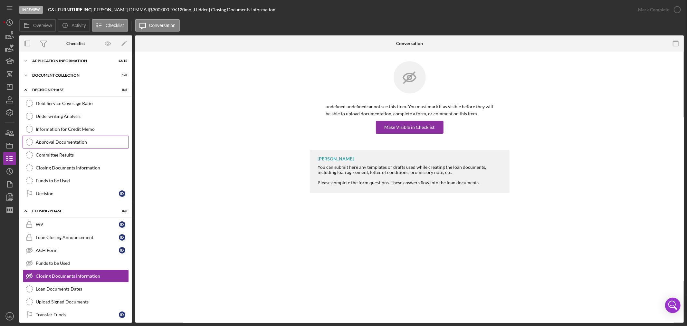
click at [102, 140] on div "Approval Documentation" at bounding box center [82, 141] width 93 height 5
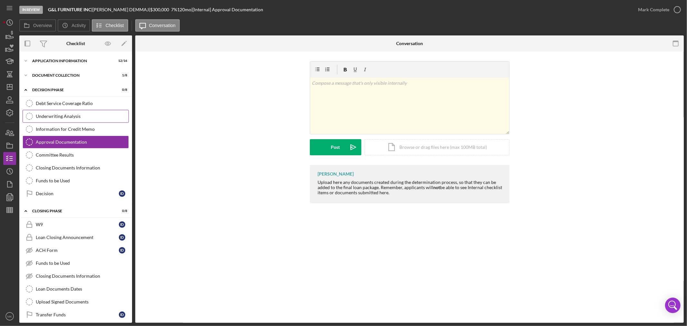
click at [78, 116] on div "Underwriting Analysis" at bounding box center [82, 116] width 93 height 5
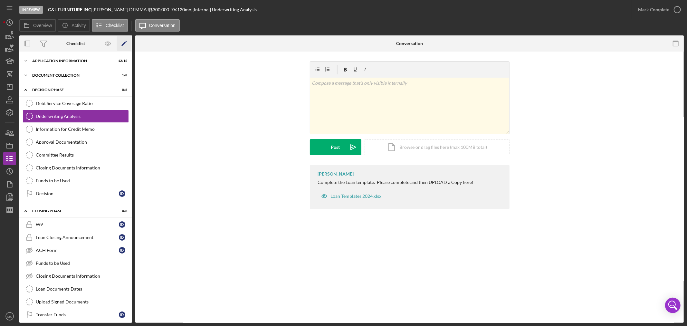
click at [123, 43] on icon "Icon/Edit" at bounding box center [124, 43] width 14 height 14
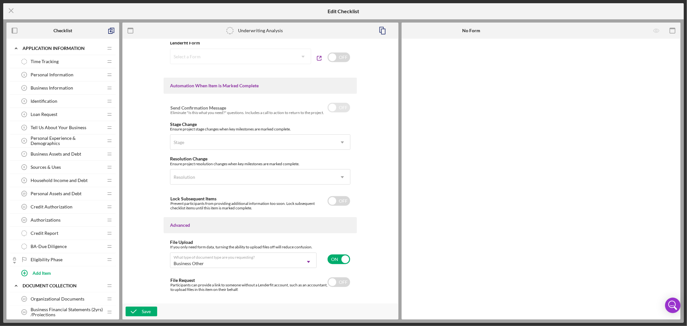
scroll to position [371, 0]
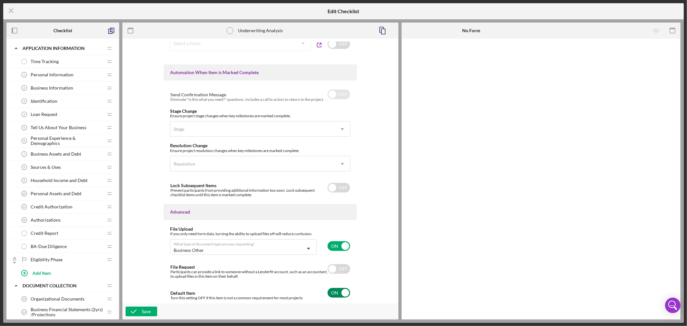
click at [345, 291] on input "checkbox" at bounding box center [338, 293] width 23 height 10
checkbox input "false"
click at [343, 245] on input "checkbox" at bounding box center [338, 246] width 23 height 10
checkbox input "false"
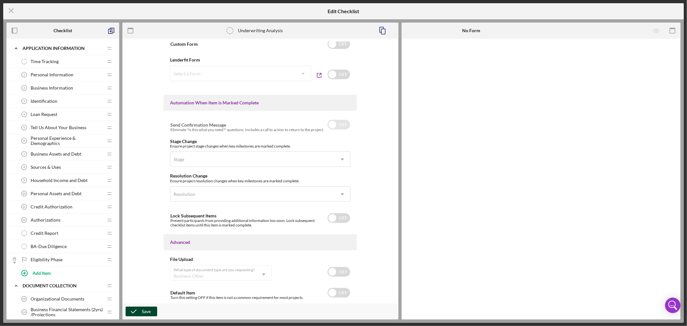
click at [145, 311] on div "Save" at bounding box center [146, 312] width 9 height 10
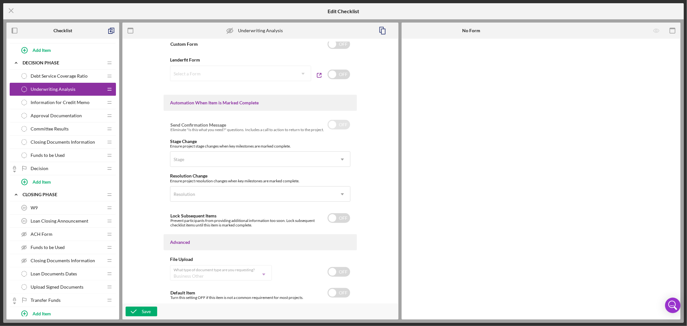
scroll to position [358, 0]
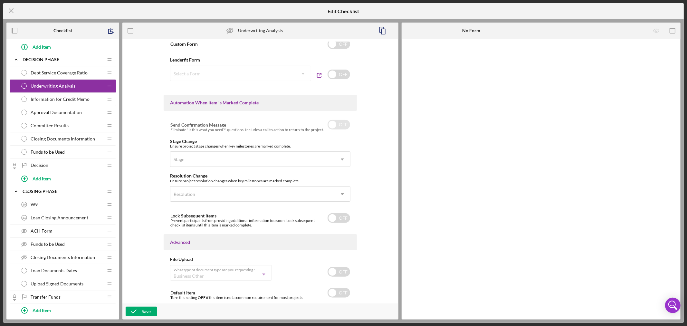
click at [72, 101] on span "Information for Credit Memo" at bounding box center [60, 99] width 59 height 5
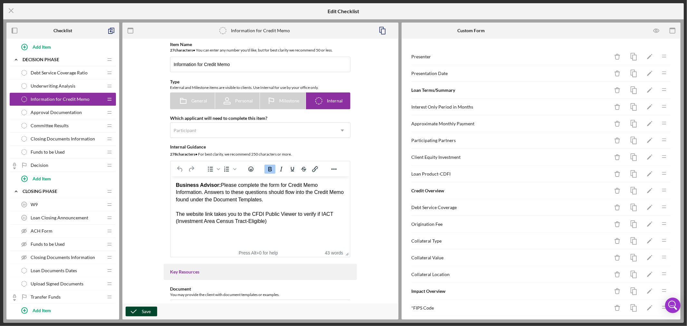
click at [139, 311] on icon "button" at bounding box center [134, 311] width 16 height 16
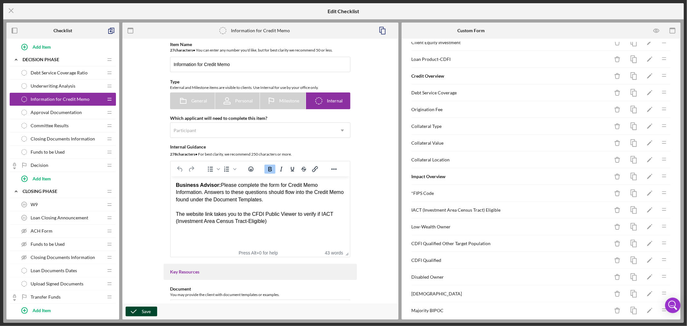
scroll to position [140, 0]
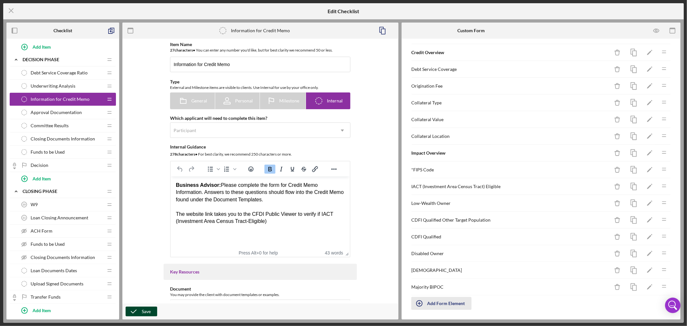
click at [450, 305] on div "Add Form Element" at bounding box center [446, 303] width 38 height 13
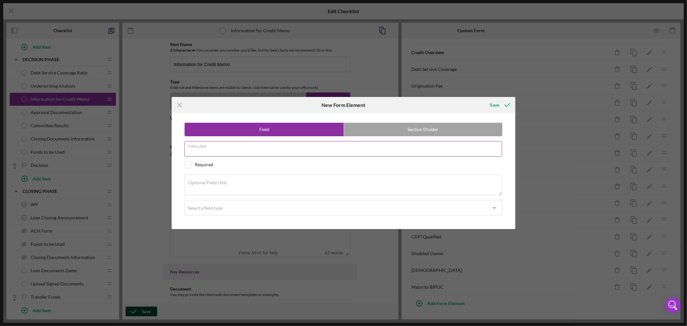
click at [228, 152] on input "Field Label" at bounding box center [343, 148] width 317 height 15
paste input "Single or Multiple Draw"
type input "Single or Multiple Draw"
click at [234, 185] on textarea "Optional Field Hint" at bounding box center [343, 185] width 317 height 21
paste textarea "Type in Single or Multiple"
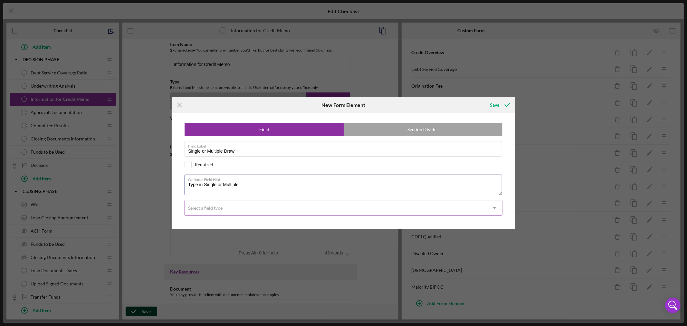
type textarea "Type in Single or Multiple"
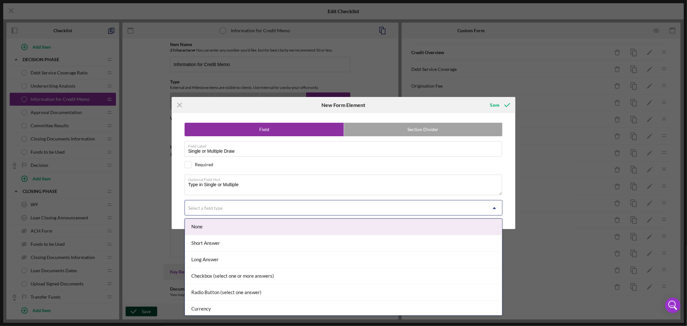
click at [233, 209] on div "Select a field type" at bounding box center [336, 208] width 302 height 15
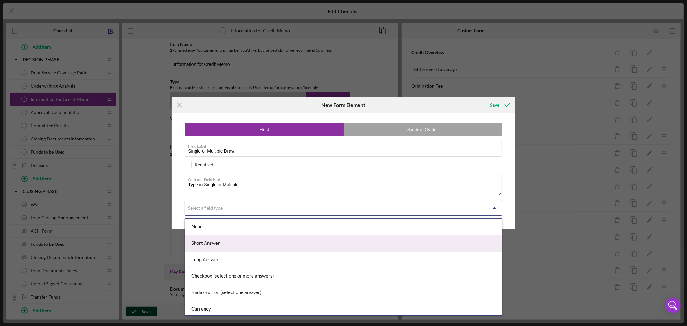
click at [221, 244] on div "Short Answer" at bounding box center [343, 243] width 317 height 16
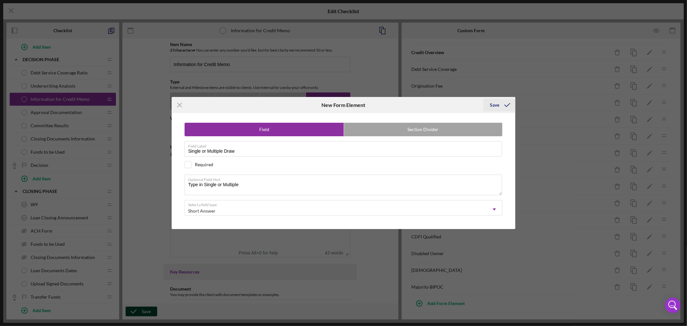
click at [494, 104] on div "Save" at bounding box center [494, 105] width 9 height 13
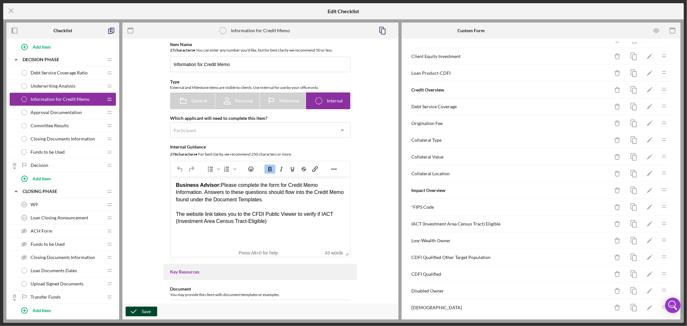
scroll to position [156, 0]
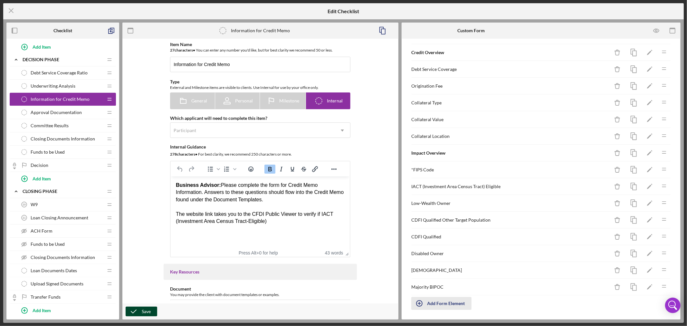
click at [429, 303] on div "Add Form Element" at bounding box center [446, 303] width 38 height 13
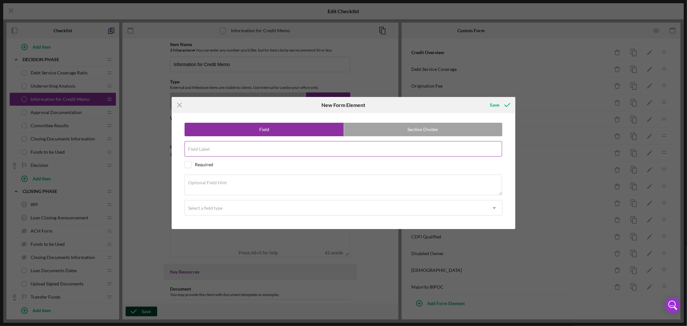
click at [219, 147] on div "Field Label" at bounding box center [344, 149] width 318 height 16
paste input "Multiple Draw"
type input "Multiple Draw"
click at [277, 186] on textarea "Optional Field Hint" at bounding box center [343, 185] width 317 height 21
paste textarea "If Multiple Draw loan, how many months will draw period last?"
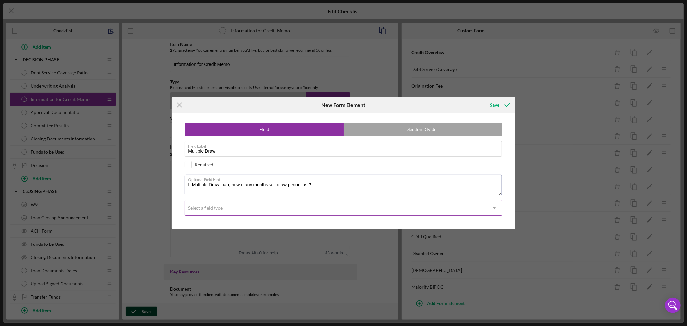
type textarea "If Multiple Draw loan, how many months will draw period last?"
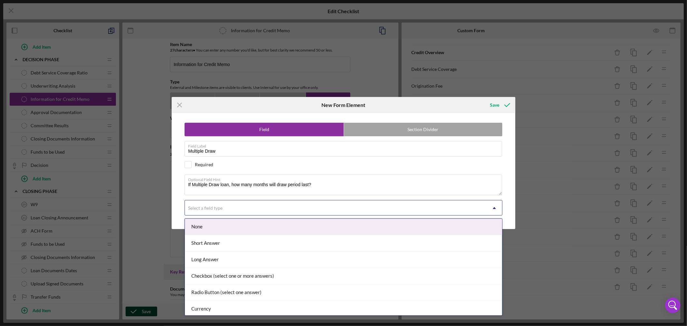
click at [274, 208] on div "Select a field type" at bounding box center [336, 208] width 302 height 15
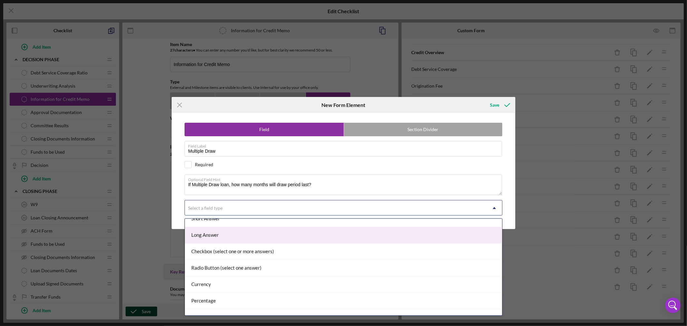
scroll to position [68, 0]
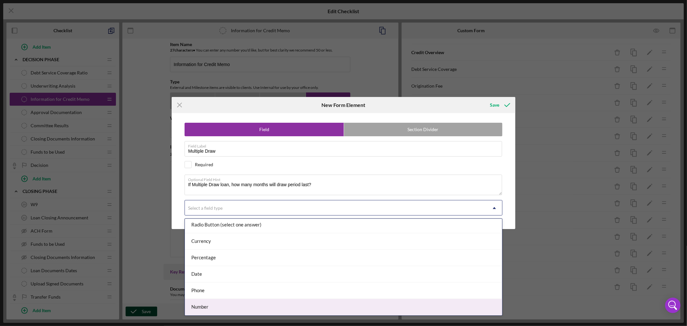
click at [334, 307] on div "Number" at bounding box center [343, 307] width 317 height 16
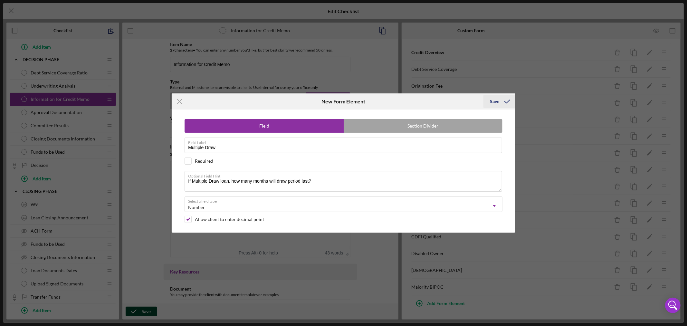
click at [494, 101] on div "Save" at bounding box center [494, 101] width 9 height 13
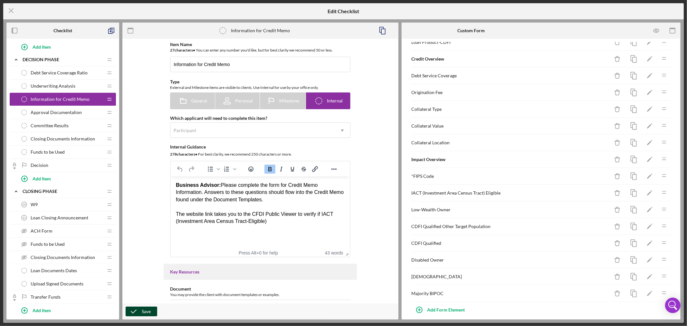
scroll to position [173, 0]
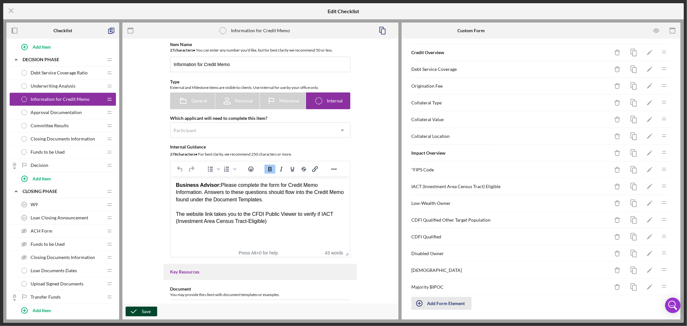
click at [459, 303] on div "Add Form Element" at bounding box center [446, 303] width 38 height 13
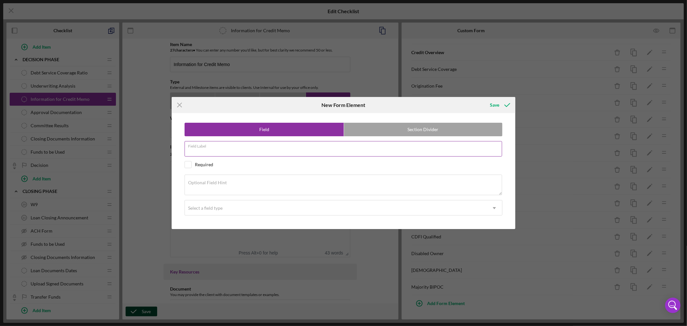
click at [267, 150] on input "Field Label" at bounding box center [343, 148] width 317 height 15
paste input "Amortization Period"
type input "Amortization Period"
click at [241, 183] on textarea "Optional Field Hint" at bounding box center [343, 185] width 317 height 21
paste textarea "How many months will loan be amortized over?"
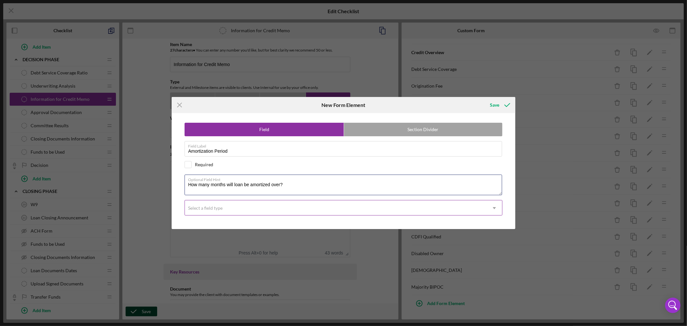
type textarea "How many months will loan be amortized over?"
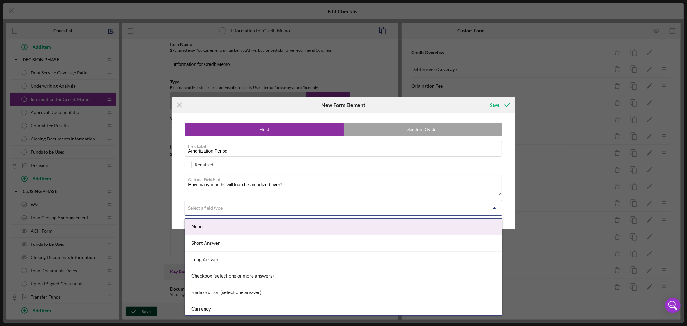
click at [256, 211] on div "Select a field type" at bounding box center [336, 208] width 302 height 15
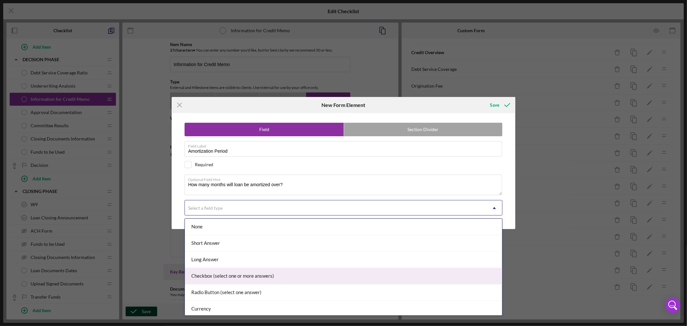
scroll to position [68, 0]
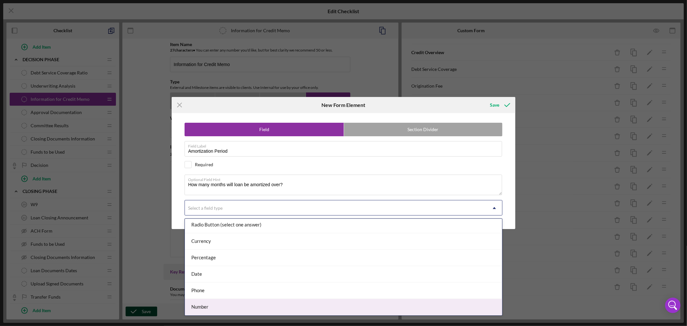
click at [290, 310] on div "Number" at bounding box center [343, 307] width 317 height 16
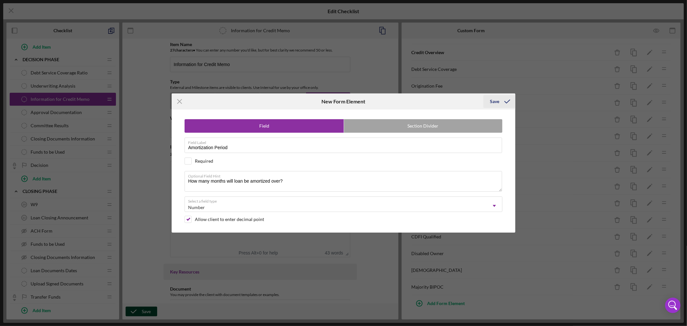
click at [495, 100] on div "Save" at bounding box center [494, 101] width 9 height 13
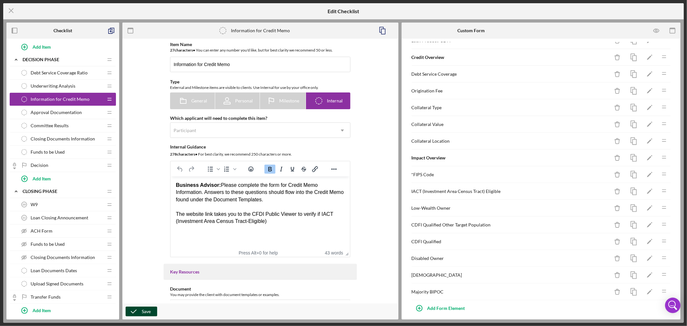
scroll to position [190, 0]
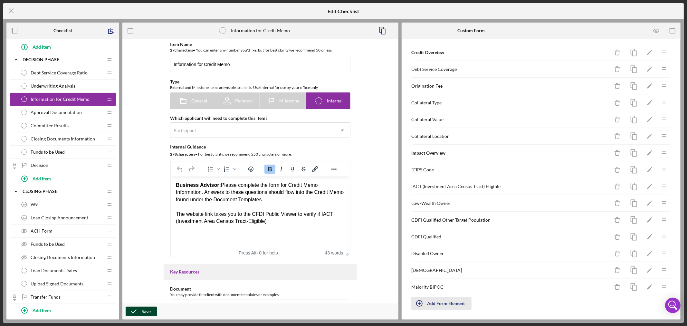
click at [435, 303] on div "Add Form Element" at bounding box center [446, 303] width 38 height 13
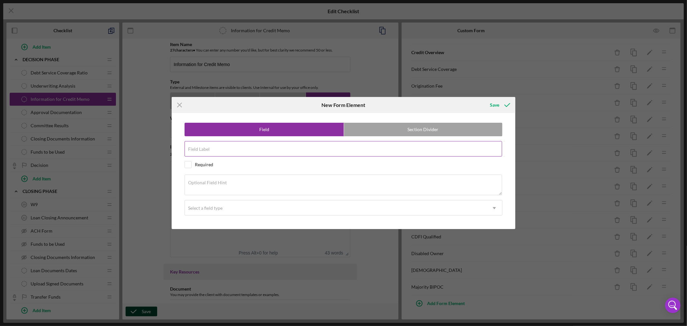
click at [242, 149] on input "Field Label" at bounding box center [343, 148] width 317 height 15
paste input "Is there an Interest Only Period"
type input "Is there an Interest Only Period?"
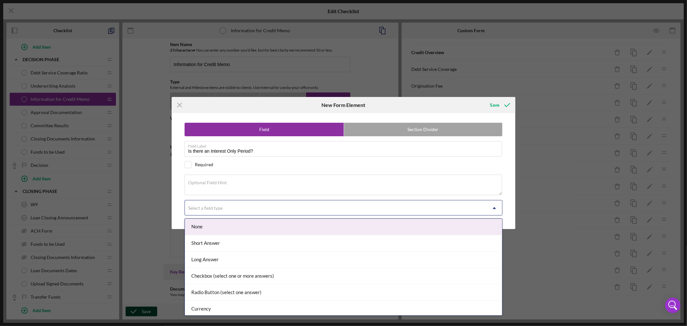
click at [261, 210] on div "Select a field type" at bounding box center [336, 208] width 302 height 15
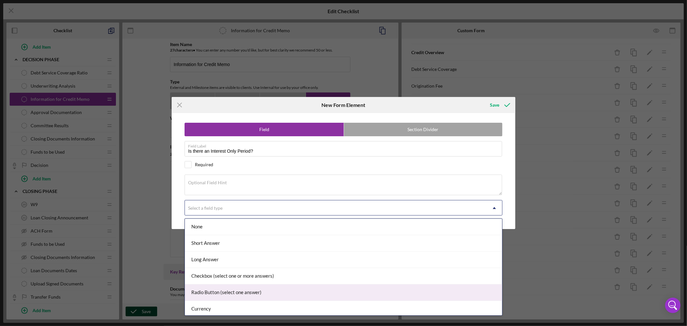
click at [262, 292] on div "Radio Button (select one answer)" at bounding box center [343, 292] width 317 height 16
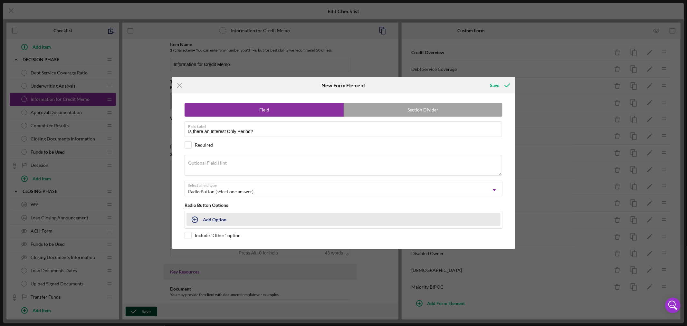
click at [212, 219] on div "Add Option" at bounding box center [215, 219] width 24 height 12
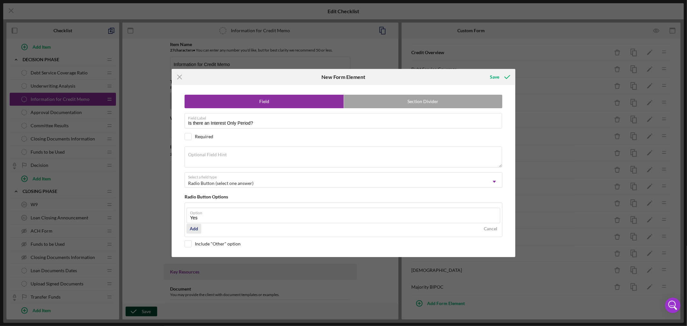
type input "Yes"
click at [197, 229] on div "Add" at bounding box center [194, 229] width 8 height 10
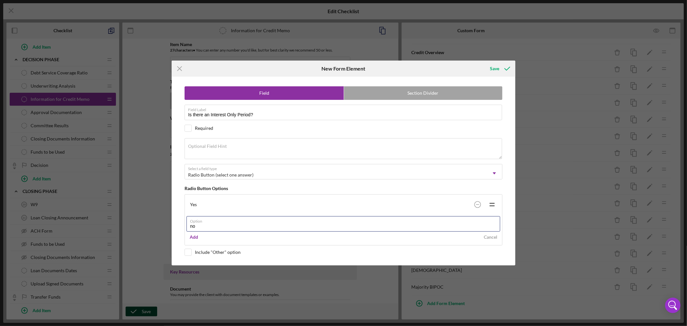
type input "No"
click at [196, 235] on div "Add" at bounding box center [194, 237] width 8 height 10
click at [496, 59] on div "Icon/Menu Close New Form Element Save Field Section Divider Field Label Is ther…" at bounding box center [343, 163] width 687 height 326
click at [497, 67] on div "Save" at bounding box center [494, 68] width 9 height 13
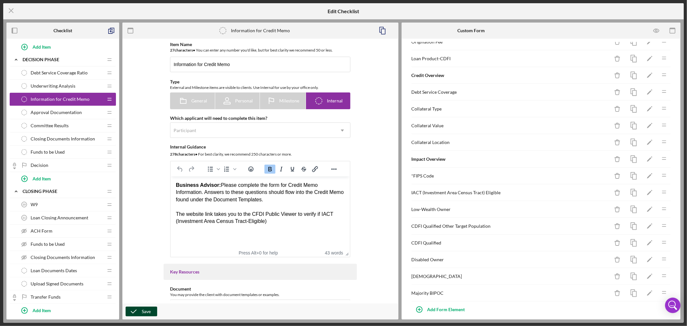
scroll to position [207, 0]
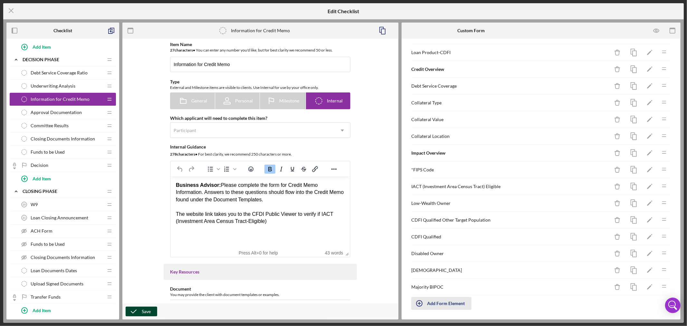
click at [445, 304] on div "Add Form Element" at bounding box center [446, 303] width 38 height 13
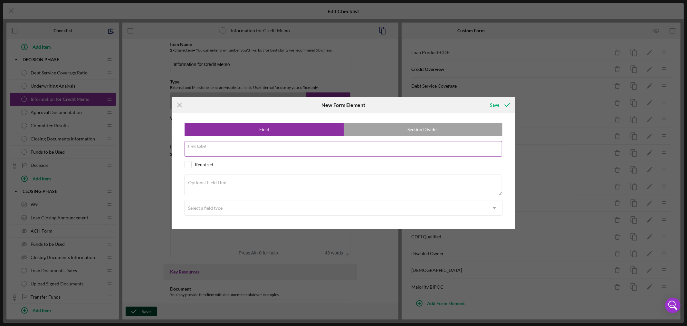
click at [262, 149] on input "Field Label" at bounding box center [343, 148] width 317 height 15
paste input "Interest Only Payment"
type input "Interest Only Payment"
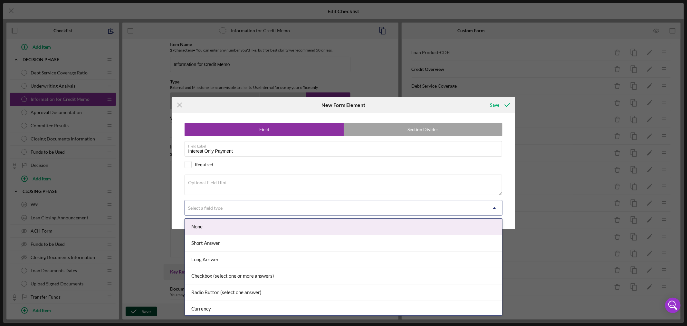
click at [235, 211] on div "Select a field type" at bounding box center [336, 208] width 302 height 15
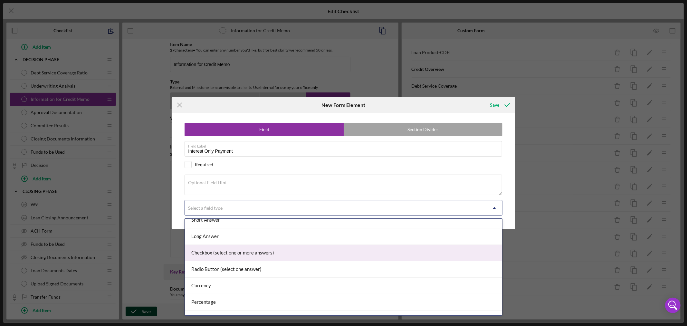
scroll to position [36, 0]
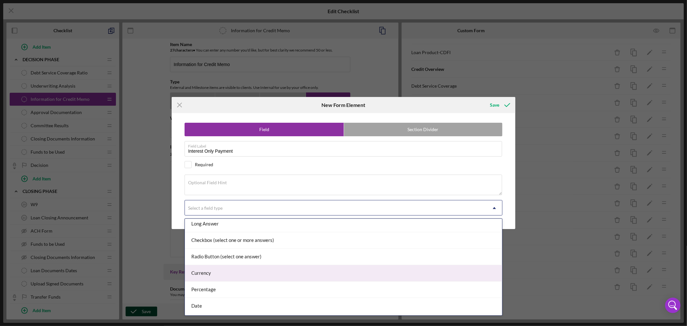
click at [325, 275] on div "Currency" at bounding box center [343, 273] width 317 height 16
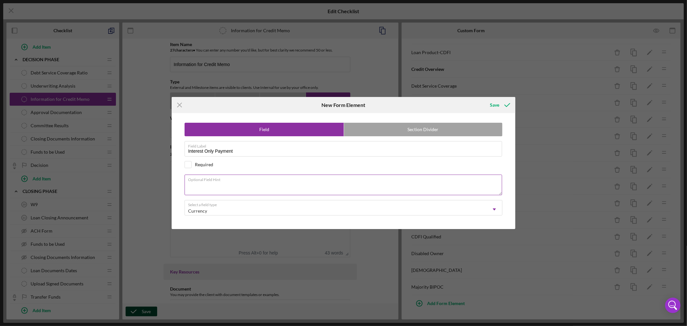
click at [247, 184] on textarea "Optional Field Hint" at bounding box center [343, 185] width 317 height 21
type textarea "Interest Only Period Payment"
click at [493, 103] on div "Save" at bounding box center [494, 105] width 9 height 13
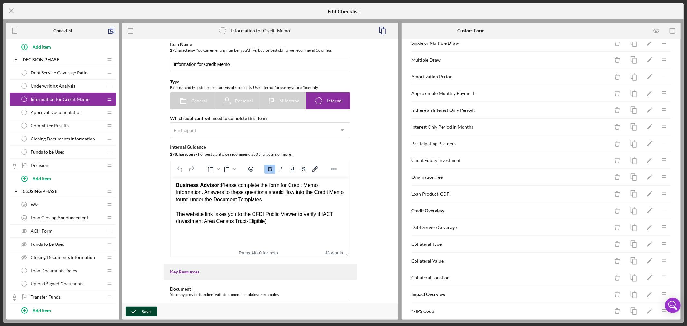
scroll to position [10, 0]
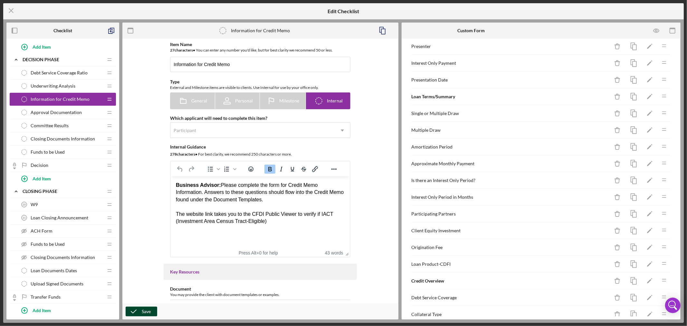
drag, startPoint x: 635, startPoint y: 53, endPoint x: 515, endPoint y: 208, distance: 195.5
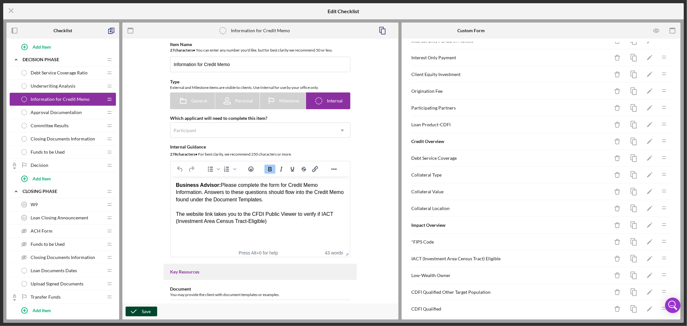
scroll to position [153, 0]
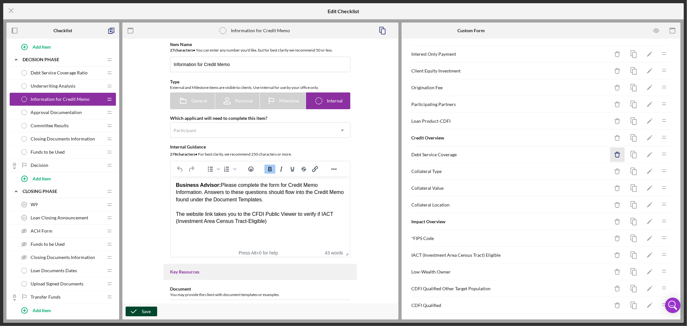
click at [612, 155] on icon "Icon/Delete" at bounding box center [617, 154] width 14 height 14
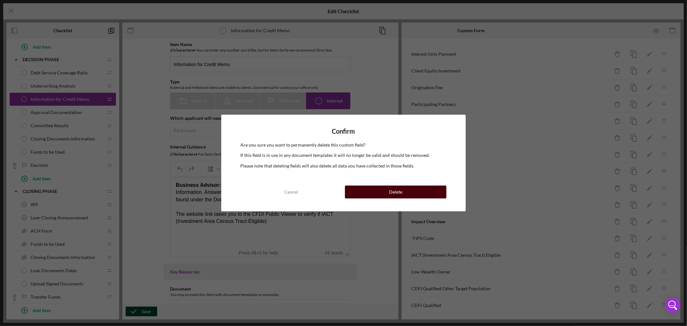
click at [403, 194] on button "Delete" at bounding box center [395, 191] width 101 height 13
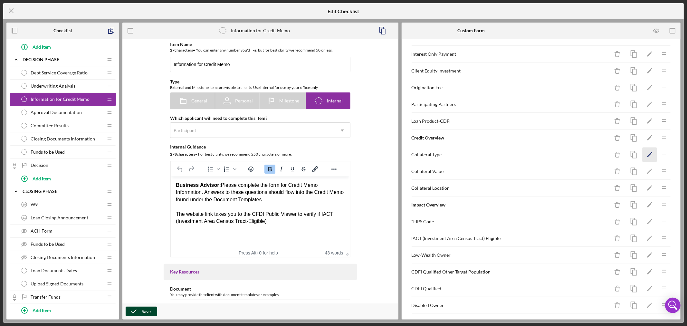
click at [645, 153] on icon "Icon/Edit" at bounding box center [649, 154] width 14 height 14
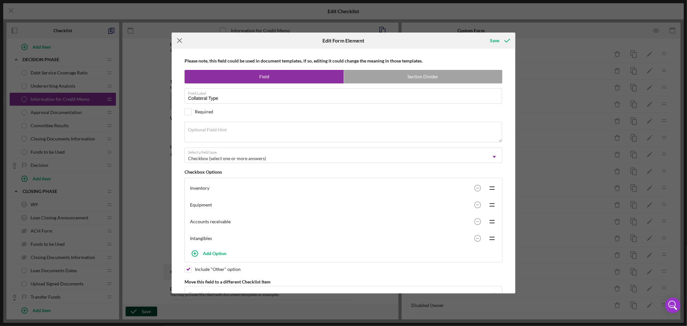
click at [179, 37] on icon "Icon/Menu Close" at bounding box center [180, 41] width 16 height 16
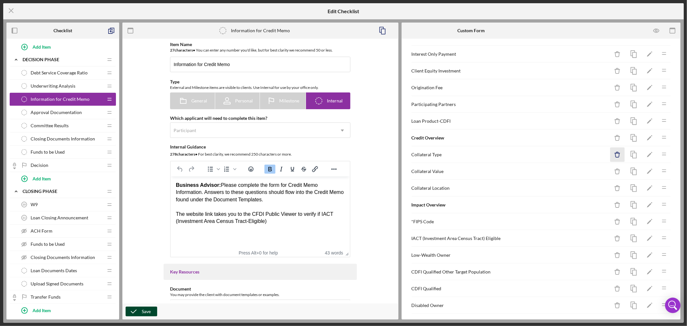
click at [616, 153] on icon "button" at bounding box center [617, 152] width 2 height 1
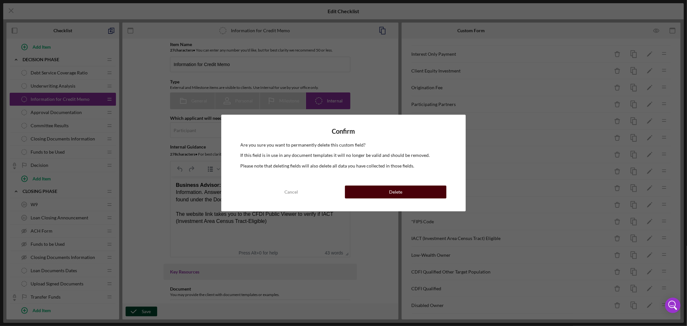
click at [400, 188] on div "Delete" at bounding box center [395, 191] width 13 height 13
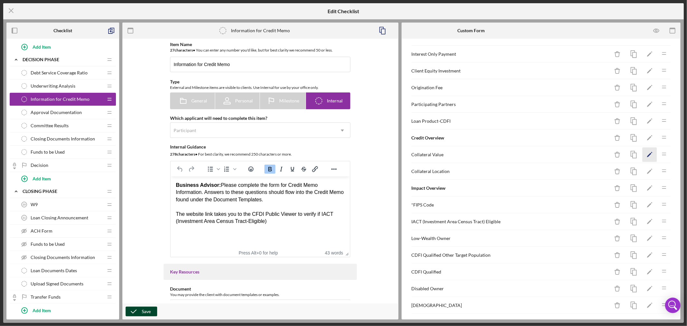
click at [643, 155] on icon "Icon/Edit" at bounding box center [649, 154] width 14 height 14
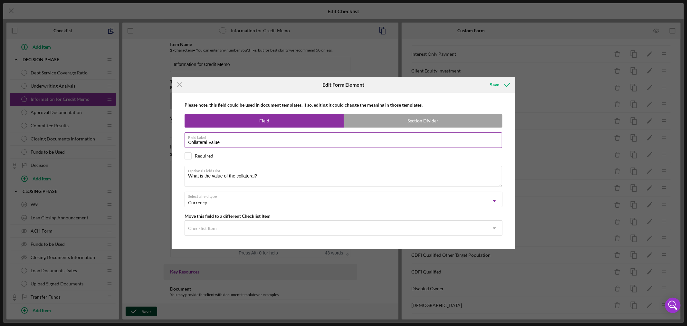
click at [233, 142] on input "Collateral Value" at bounding box center [343, 139] width 317 height 15
paste input "Real Estate"
type input "Collateral Value: Real Estate"
drag, startPoint x: 259, startPoint y: 176, endPoint x: 144, endPoint y: 173, distance: 114.4
click at [144, 173] on div "Icon/Menu Close Edit Form Element Save Please note, this field could be used in…" at bounding box center [343, 163] width 687 height 326
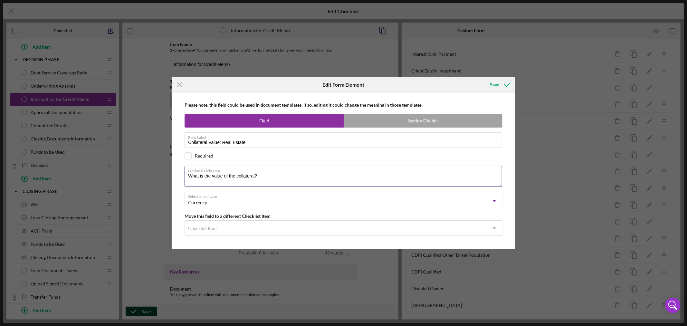
paste textarea "If collateral is Real Estate, enter the market value of the real estate"
type textarea "If collateral is Real Estate, enter the market value of the real estate?"
click at [495, 84] on div "Save" at bounding box center [494, 84] width 9 height 13
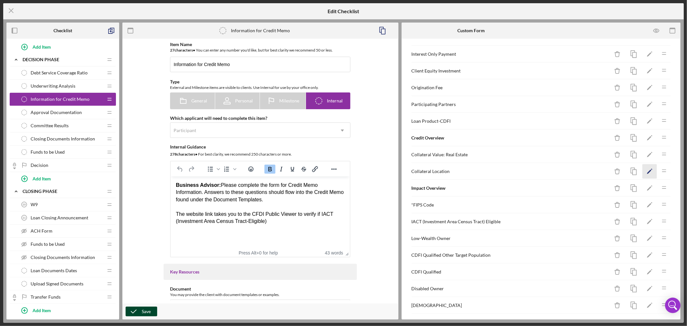
click at [647, 172] on polygon "button" at bounding box center [649, 172] width 5 height 5
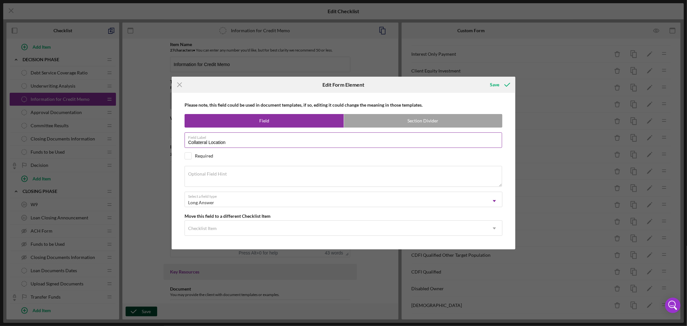
click at [236, 141] on input "Collateral Location" at bounding box center [343, 139] width 317 height 15
type input "Collateral Location: Real Estate"
click at [247, 175] on textarea "Optional Field Hint" at bounding box center [343, 176] width 317 height 21
paste textarea "Address of real estate collateral"
type textarea "Address of real estate collateral"
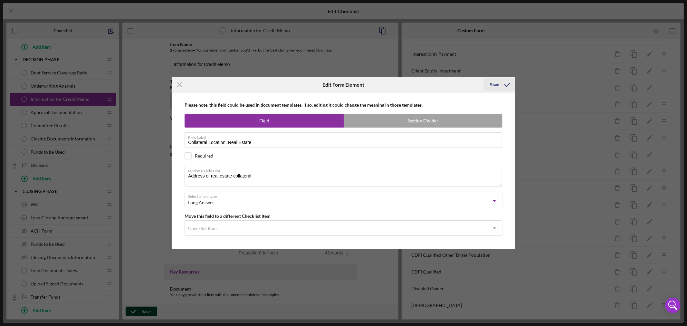
click at [497, 84] on div "Save" at bounding box center [494, 84] width 9 height 13
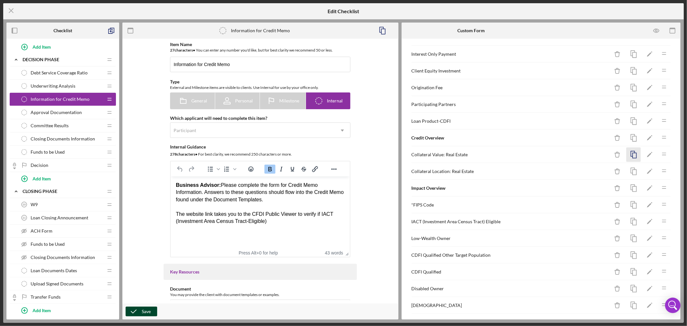
click at [632, 154] on rect "button" at bounding box center [634, 155] width 4 height 5
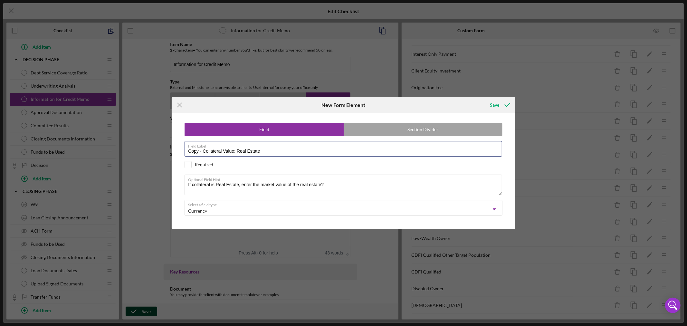
drag, startPoint x: 201, startPoint y: 150, endPoint x: 123, endPoint y: 140, distance: 79.2
click at [131, 142] on div "Icon/Menu Close New Form Element Save Field Section Divider Field Label Copy - …" at bounding box center [343, 163] width 687 height 326
drag, startPoint x: 223, startPoint y: 149, endPoint x: 286, endPoint y: 152, distance: 63.2
click at [286, 152] on input "Collateral Value: Real Estate" at bounding box center [343, 148] width 317 height 15
type input "Collateral Value: FF&E"
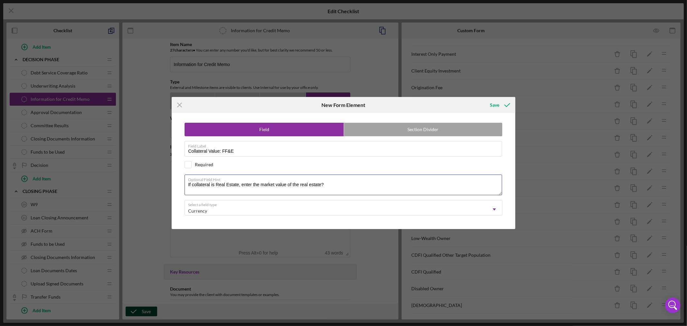
drag, startPoint x: 331, startPoint y: 184, endPoint x: 133, endPoint y: 174, distance: 197.9
click at [133, 174] on div "Icon/Menu Close New Form Element Save Field Section Divider Field Label Collate…" at bounding box center [343, 163] width 687 height 326
paste textarea "Collateral is Furniture, Fixtures and Equipment, please list the value"
type textarea "If Collateral is Furniture, Fixtures and Equipment, please list the value"
click at [496, 105] on div "Save" at bounding box center [494, 105] width 9 height 13
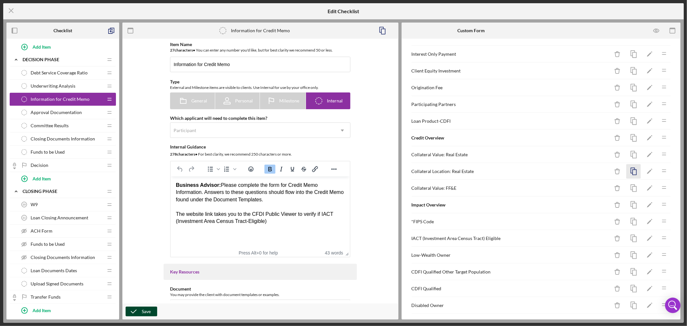
click at [629, 171] on icon "button" at bounding box center [633, 171] width 14 height 14
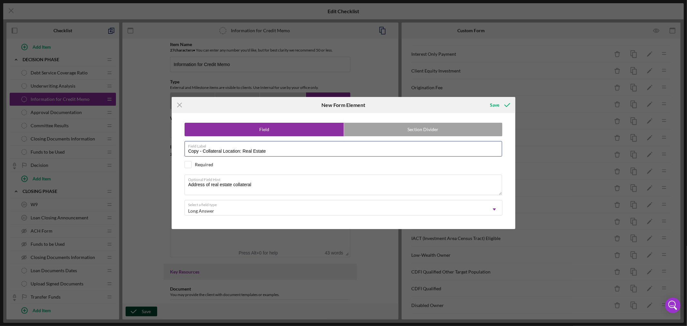
drag, startPoint x: 202, startPoint y: 152, endPoint x: 93, endPoint y: 134, distance: 110.3
click at [101, 135] on div "Icon/Menu Close New Form Element Save Field Section Divider Field Label Copy - …" at bounding box center [343, 163] width 687 height 326
drag, startPoint x: 227, startPoint y: 149, endPoint x: 278, endPoint y: 153, distance: 50.7
click at [278, 153] on input "Collateral Location: Real Estate" at bounding box center [343, 148] width 317 height 15
paste input "FF&E"
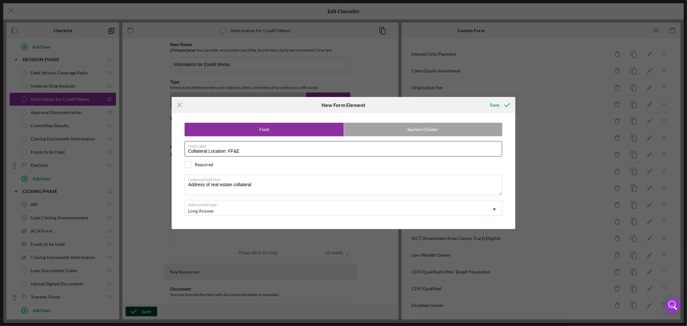
type input "Collateral Location: FF&E"
drag, startPoint x: 256, startPoint y: 185, endPoint x: 177, endPoint y: 178, distance: 79.2
click at [177, 178] on div "Field Section Divider Field Label Collateral Location: FF&E Required Optional F…" at bounding box center [343, 171] width 337 height 116
paste textarea "where collateral is located"
type textarea "Address of where collateral is located"
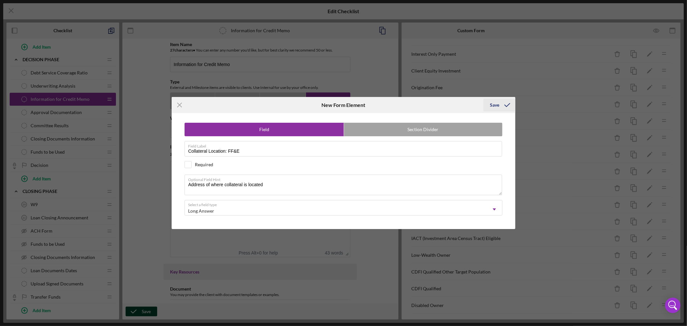
click at [496, 104] on div "Save" at bounding box center [494, 105] width 9 height 13
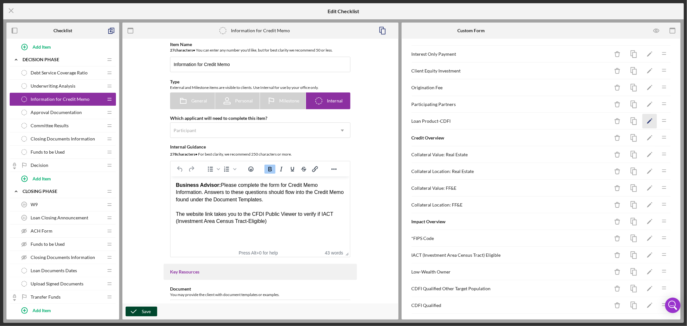
click at [651, 119] on icon "button" at bounding box center [651, 118] width 1 height 1
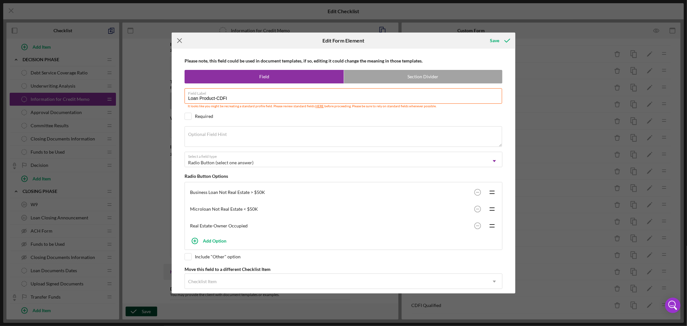
click at [179, 40] on line at bounding box center [179, 41] width 4 height 4
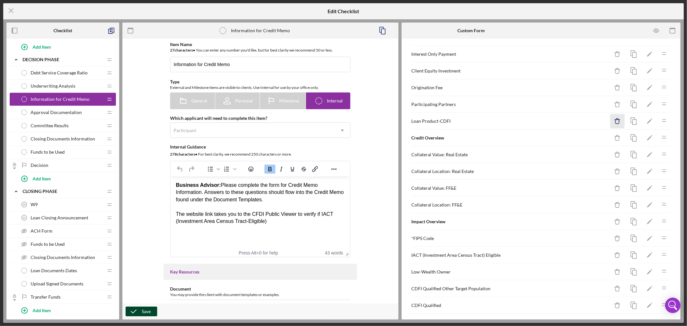
click at [613, 122] on icon "Icon/Delete" at bounding box center [617, 121] width 14 height 14
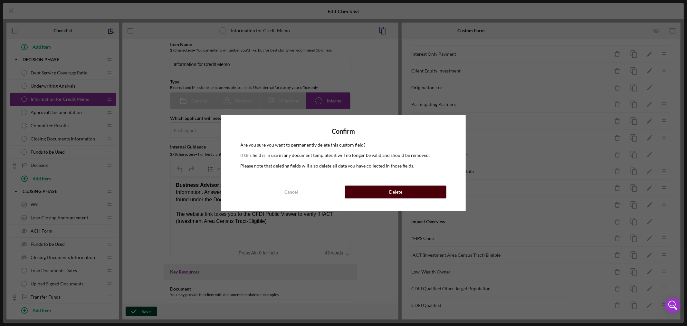
click at [407, 194] on button "Delete" at bounding box center [395, 191] width 101 height 13
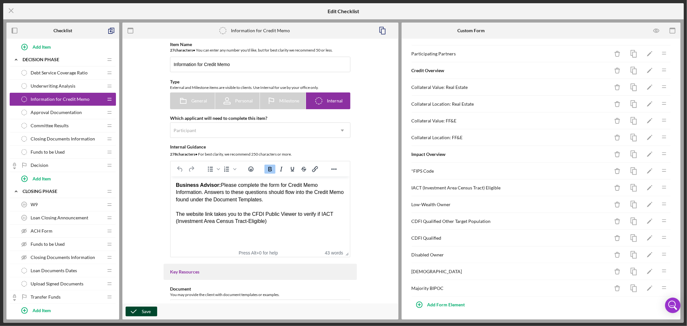
scroll to position [207, 0]
click at [454, 303] on div "Add Form Element" at bounding box center [446, 303] width 38 height 13
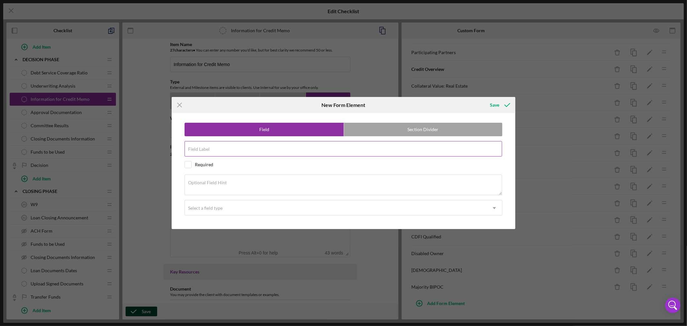
click at [260, 152] on input "Field Label" at bounding box center [343, 148] width 317 height 15
paste input "Approval Contingencies"
type input "Approval Contingencies"
click at [239, 179] on div "Optional Field Hint" at bounding box center [344, 186] width 318 height 22
paste textarea "List Contingencies"
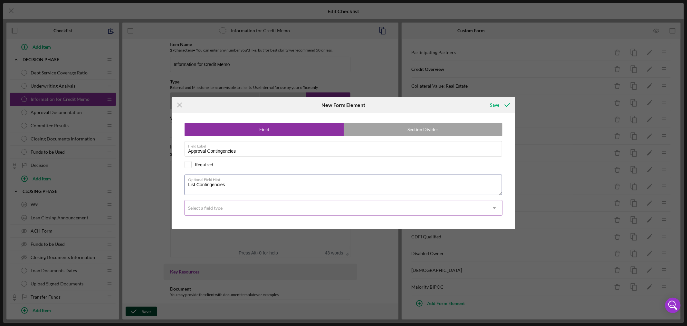
type textarea "List Contingencies"
click at [495, 208] on icon "Icon/Dropdown Arrow" at bounding box center [494, 207] width 15 height 15
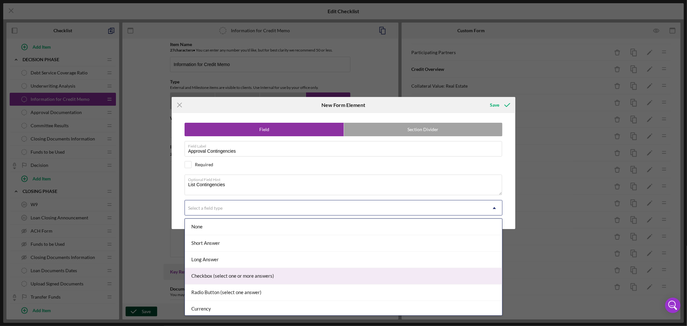
click at [388, 280] on div "Checkbox (select one or more answers)" at bounding box center [343, 276] width 317 height 16
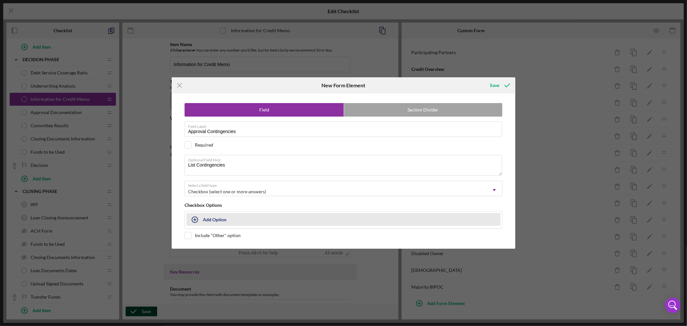
click at [218, 218] on div "Add Option" at bounding box center [215, 219] width 24 height 12
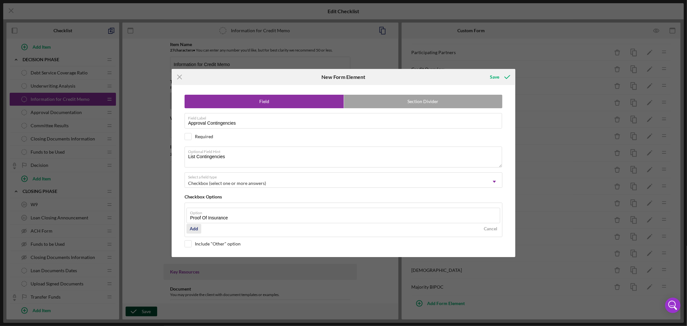
type input "Proof Of Insurance"
click at [196, 227] on div "Add" at bounding box center [194, 229] width 8 height 10
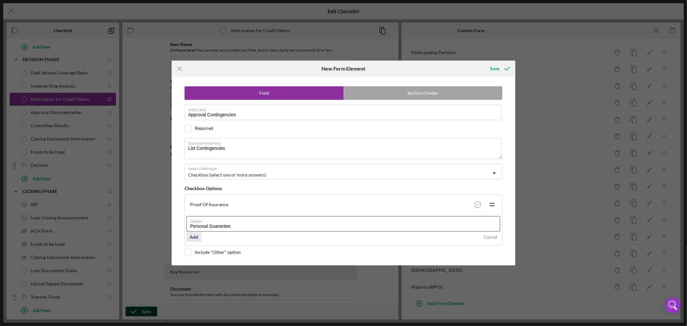
type input "Personal Guarantee"
click at [194, 237] on div "Add" at bounding box center [194, 237] width 8 height 10
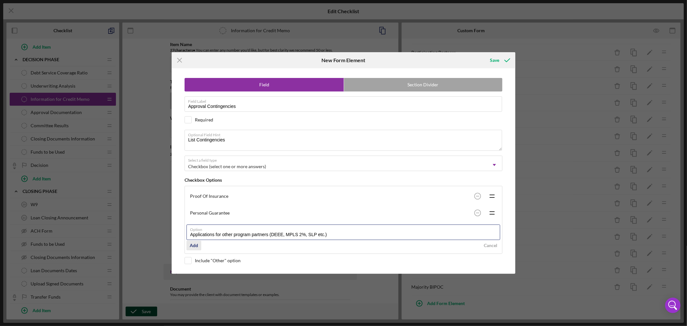
type input "Applications for other program partners (DEEE, MPLS 2%, SLP etc.)"
click at [197, 246] on div "Add" at bounding box center [194, 246] width 8 height 10
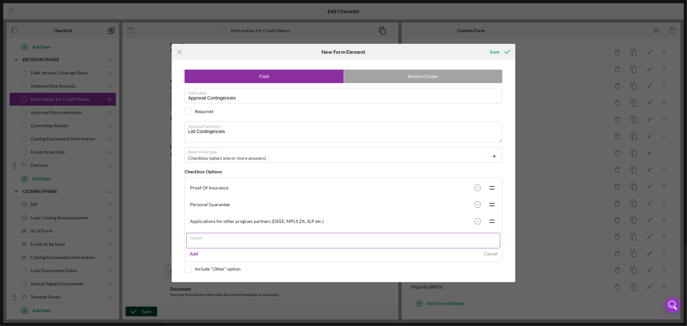
click at [217, 240] on input "Option" at bounding box center [343, 240] width 314 height 15
type input "Approval of Partner Lenders"
click at [197, 253] on div "Add" at bounding box center [194, 254] width 8 height 10
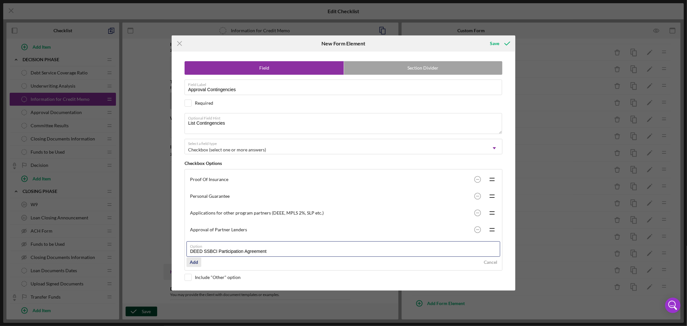
type input "DEED SSBCI Participation Agreement"
click at [197, 264] on div "Add" at bounding box center [194, 262] width 8 height 10
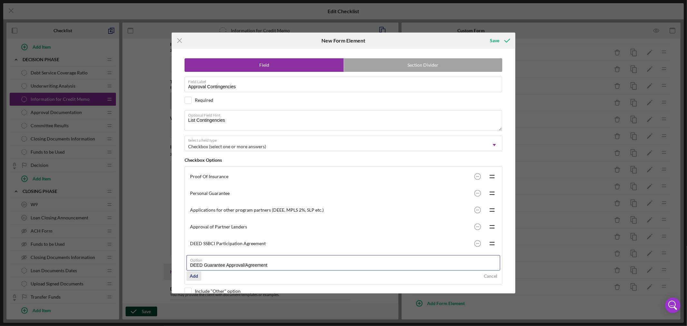
type input "DEED Guarantee Approval/Agreement"
click at [196, 276] on div "Add" at bounding box center [194, 276] width 8 height 10
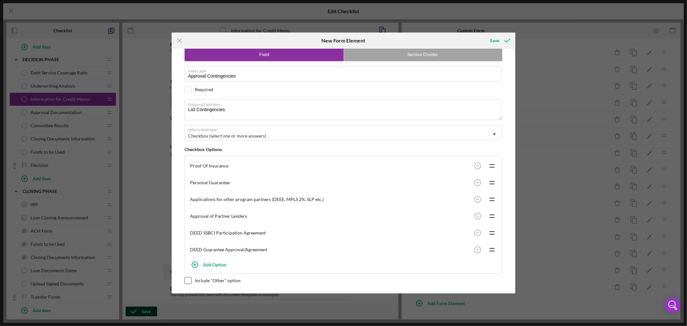
scroll to position [12, 0]
click at [187, 279] on input "checkbox" at bounding box center [188, 280] width 6 height 6
checkbox input "true"
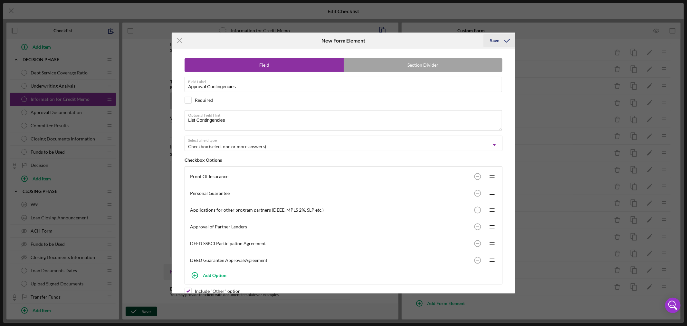
click at [495, 39] on div "Save" at bounding box center [494, 40] width 9 height 13
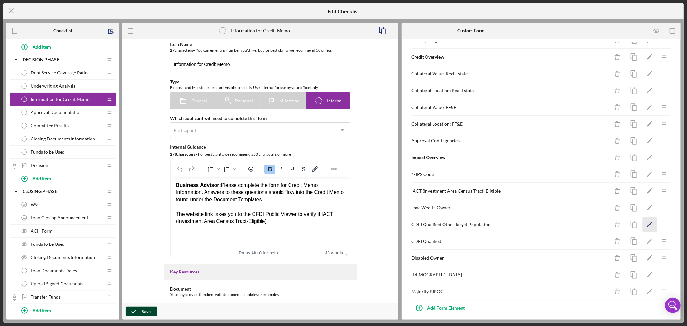
click at [647, 226] on polygon "button" at bounding box center [649, 225] width 5 height 5
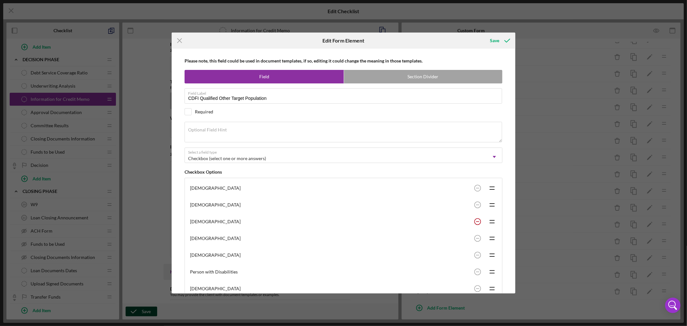
click at [477, 222] on rect at bounding box center [477, 221] width 3 height 1
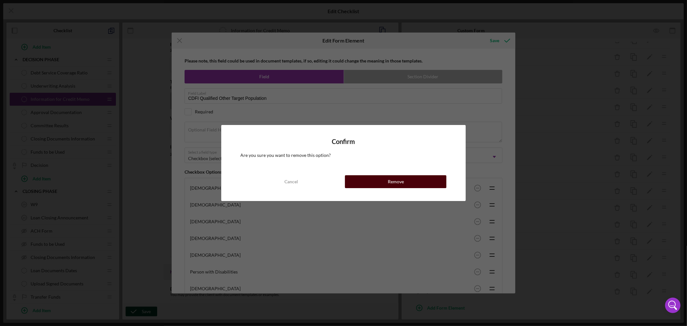
click at [406, 180] on button "Remove" at bounding box center [395, 181] width 101 height 13
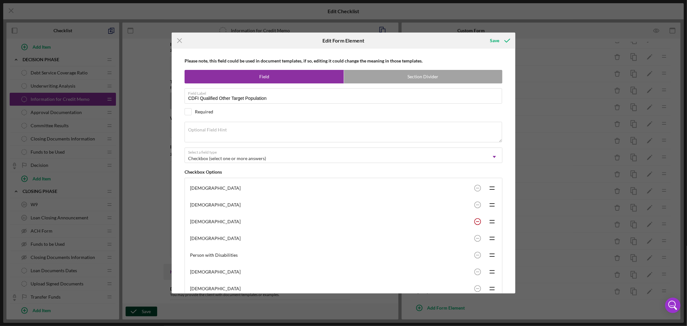
click at [476, 223] on circle at bounding box center [477, 221] width 6 height 6
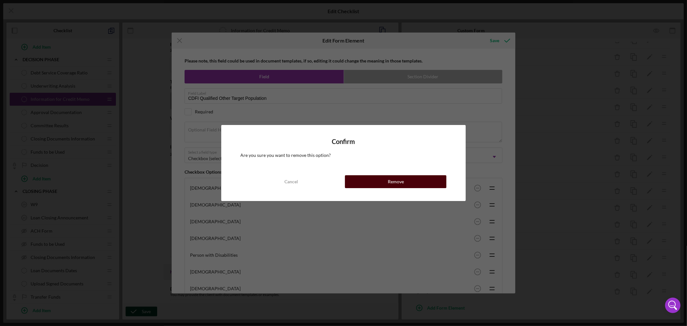
click at [412, 182] on button "Remove" at bounding box center [395, 181] width 101 height 13
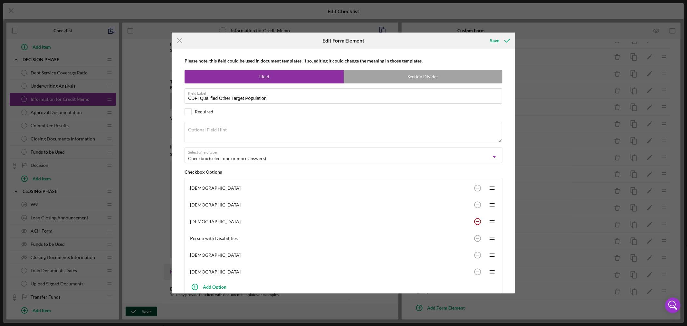
click at [476, 222] on rect at bounding box center [477, 221] width 3 height 1
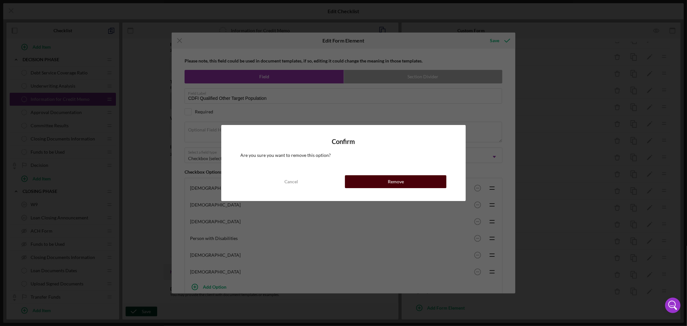
click at [390, 180] on div "Remove" at bounding box center [396, 181] width 16 height 13
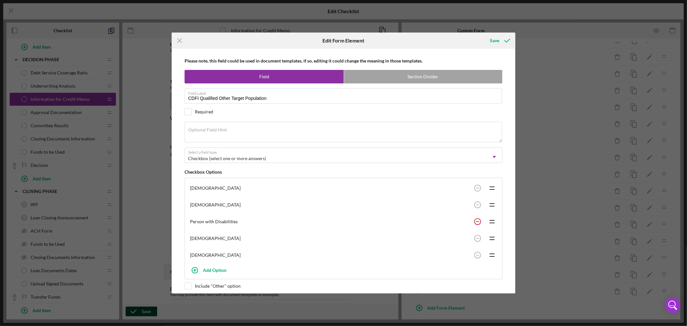
click at [476, 221] on circle at bounding box center [477, 221] width 6 height 6
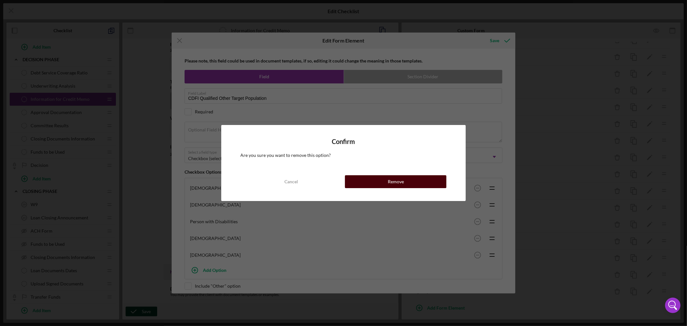
click at [400, 179] on div "Remove" at bounding box center [396, 181] width 16 height 13
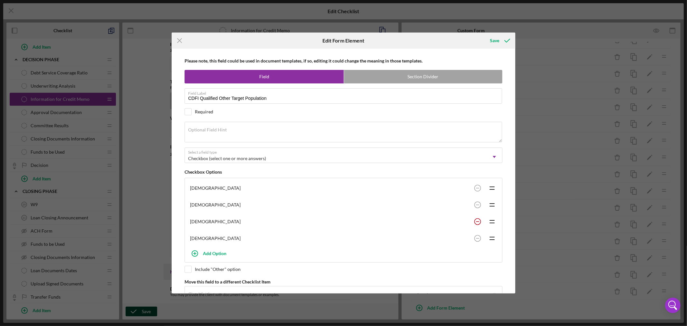
click at [477, 222] on rect at bounding box center [477, 221] width 3 height 1
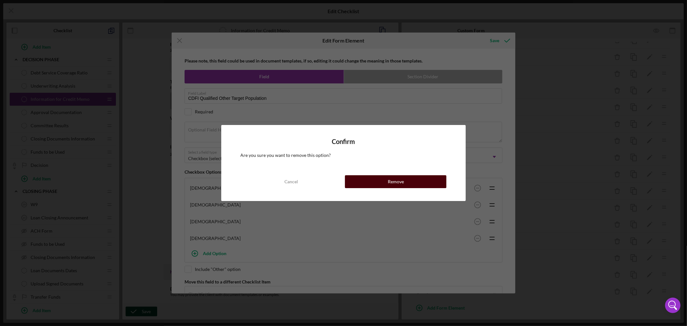
click at [376, 181] on button "Remove" at bounding box center [395, 181] width 101 height 13
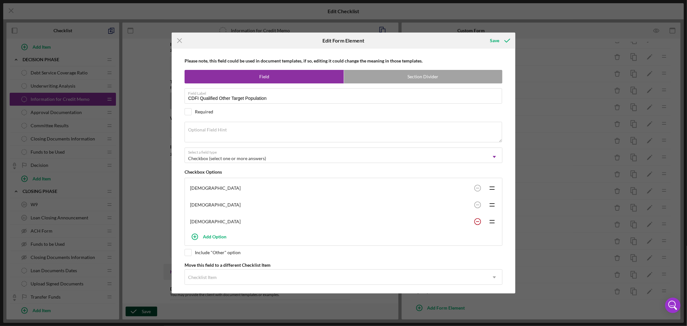
click at [476, 224] on circle at bounding box center [477, 221] width 6 height 6
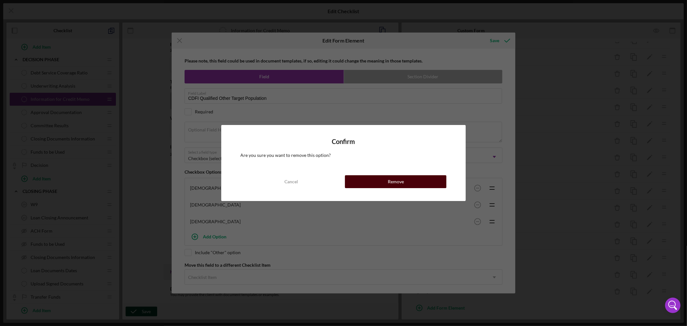
click at [391, 183] on div "Remove" at bounding box center [396, 181] width 16 height 13
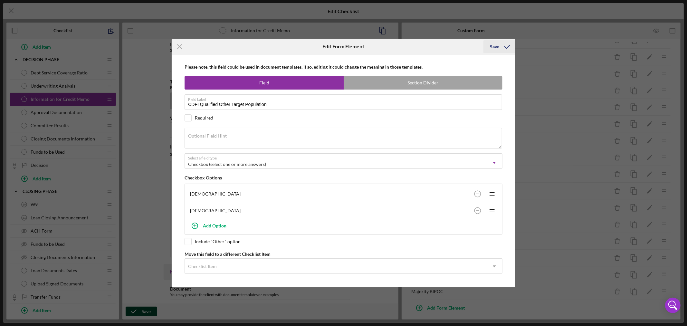
click at [495, 44] on div "Save" at bounding box center [494, 46] width 9 height 13
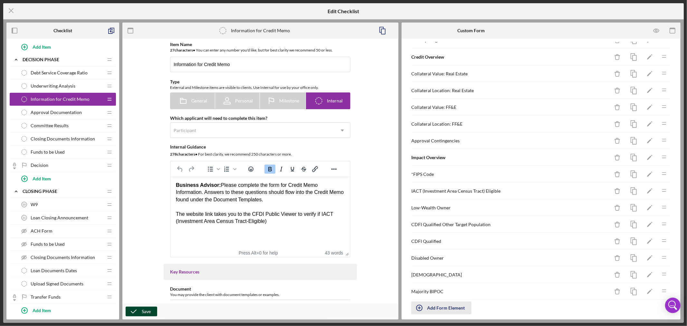
click at [442, 309] on div "Add Form Element" at bounding box center [446, 307] width 38 height 13
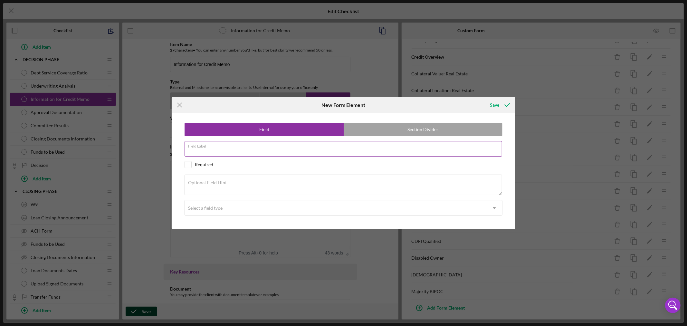
click at [240, 147] on div "Field Label" at bounding box center [344, 149] width 318 height 16
paste input "Income Level"
type input "Income Level"
click at [240, 184] on textarea "Optional Field Hint" at bounding box center [343, 185] width 317 height 21
paste textarea "Use Income Limits Chart"
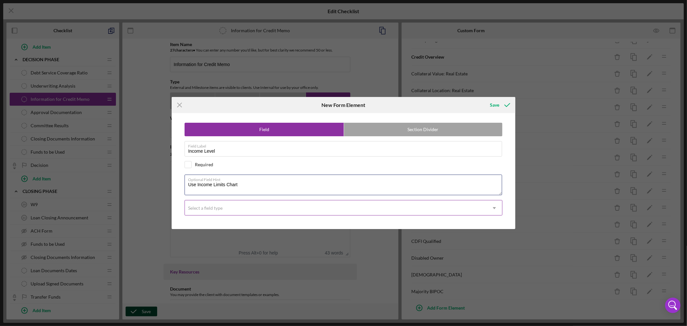
type textarea "Use Income Limits Chart"
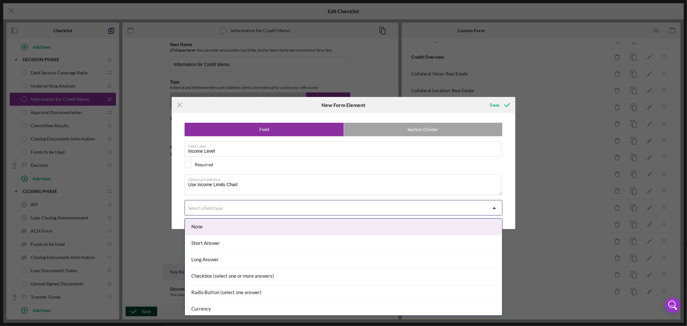
click at [235, 208] on div "Select a field type" at bounding box center [336, 208] width 302 height 15
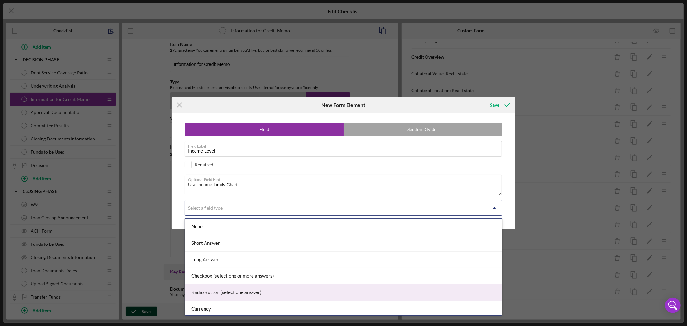
click at [246, 292] on div "Radio Button (select one answer)" at bounding box center [343, 292] width 317 height 16
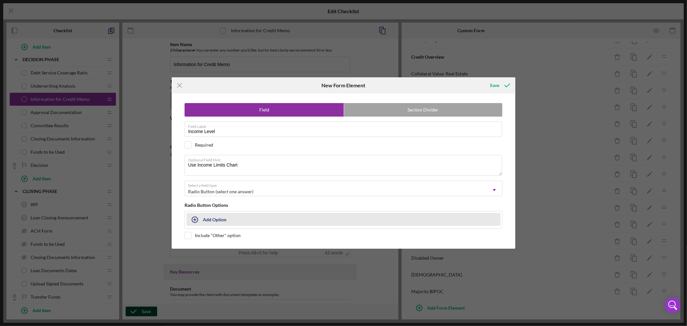
click at [197, 220] on icon "button" at bounding box center [195, 220] width 16 height 16
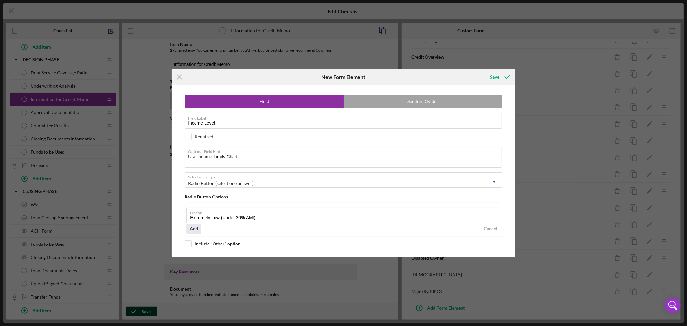
type input "Extremely Low (Under 30% AMI)"
click at [195, 229] on div "Add" at bounding box center [194, 229] width 8 height 10
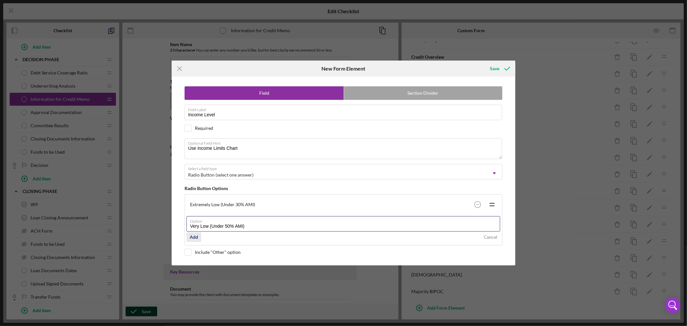
type input "Very Low (Under 50% AMI)"
click at [194, 236] on div "Add" at bounding box center [194, 237] width 8 height 10
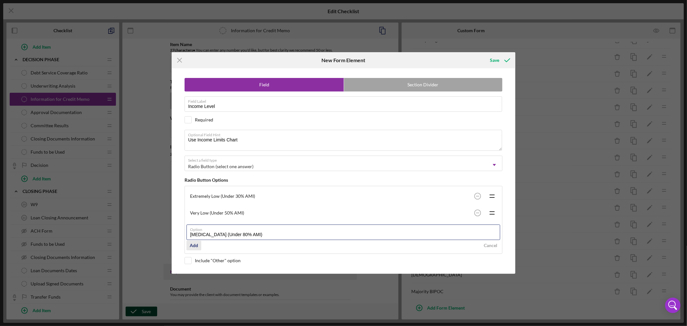
type input "[MEDICAL_DATA] (Under 80% AMI)"
click at [194, 245] on div "Add" at bounding box center [194, 246] width 8 height 10
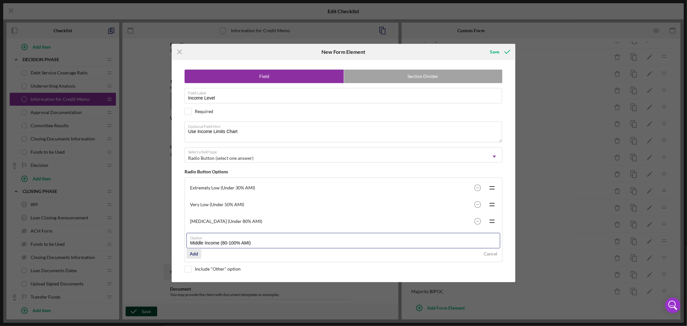
type input "Middle Income (80-100% AMI)"
click at [194, 255] on div "Add" at bounding box center [194, 254] width 8 height 10
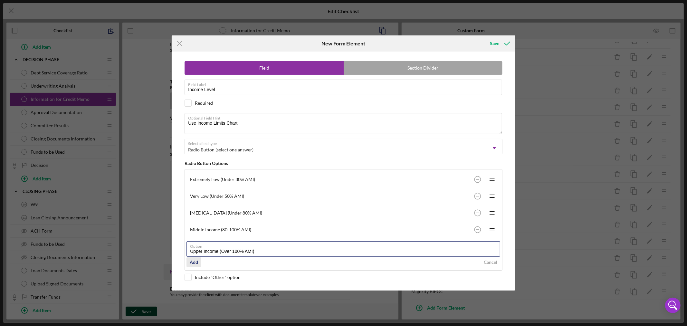
type input "Upper Income (Over 100% AMI)"
click at [197, 262] on div "Add" at bounding box center [194, 262] width 8 height 10
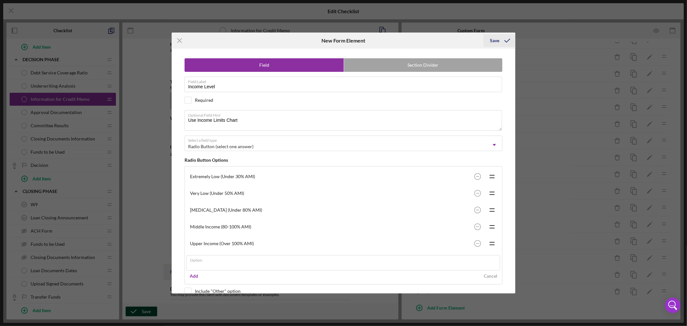
click at [495, 40] on div "Save" at bounding box center [494, 40] width 9 height 13
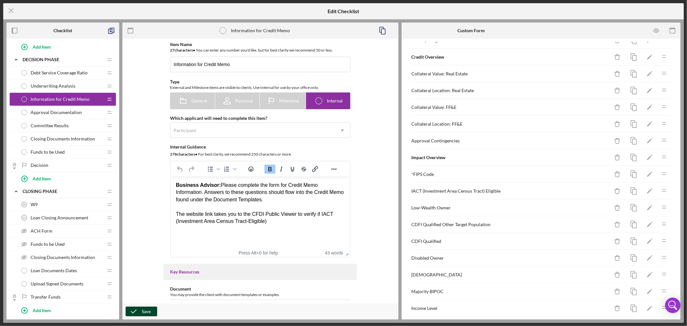
scroll to position [241, 0]
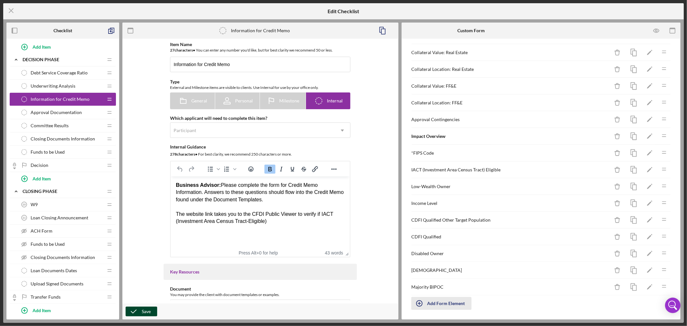
click at [439, 304] on div "Add Form Element" at bounding box center [446, 303] width 38 height 13
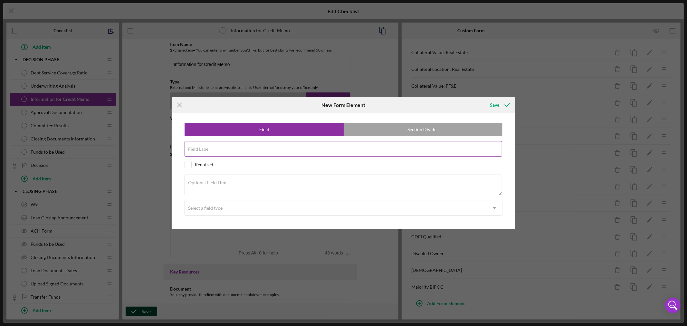
click at [233, 149] on input "Field Label" at bounding box center [343, 148] width 317 height 15
paste input "Does owner receive a salary from the business?"
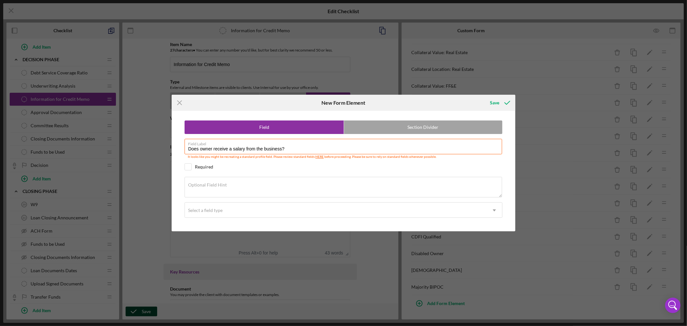
type input "Does owner receive a salary from the business?"
click at [226, 187] on textarea "Optional Field Hint" at bounding box center [343, 187] width 317 height 21
paste textarea "Is owner paid a salary or draw a regular guarantee draw or salary?"
type textarea "Is owner paid a salary or draw a regular guarantee draw or salary?"
click at [494, 211] on use at bounding box center [494, 210] width 3 height 2
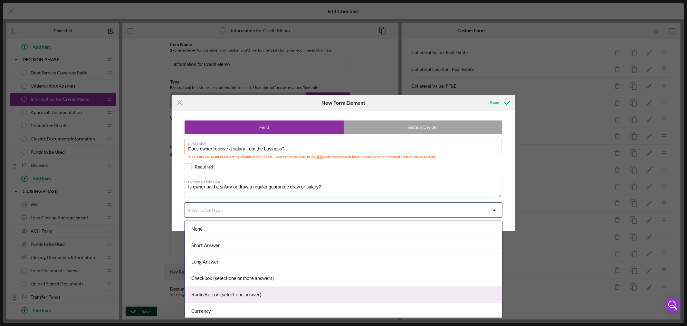
click at [374, 295] on div "Radio Button (select one answer)" at bounding box center [343, 295] width 317 height 16
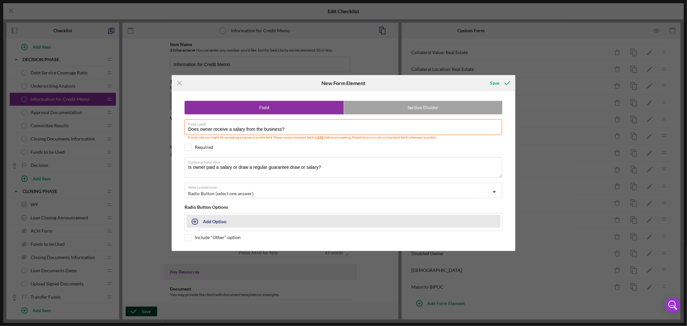
click at [216, 222] on div "Add Option" at bounding box center [215, 221] width 24 height 12
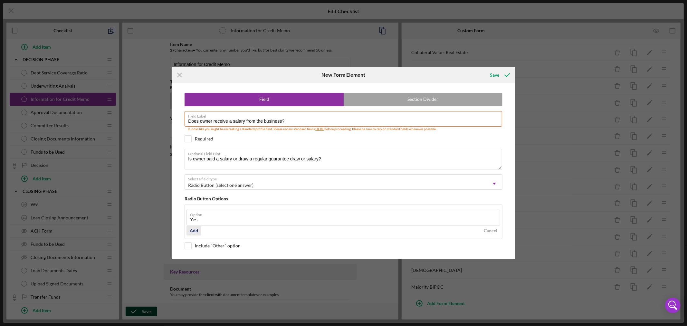
type input "Yes"
click at [196, 229] on div "Add" at bounding box center [194, 231] width 8 height 10
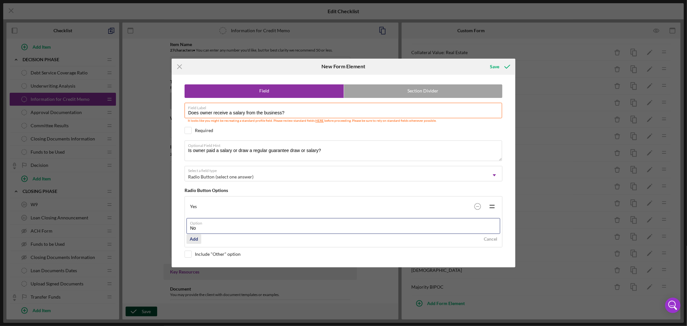
type input "No"
click at [197, 239] on div "Add" at bounding box center [194, 239] width 8 height 10
click at [494, 59] on div "Save" at bounding box center [499, 66] width 32 height 16
click at [493, 66] on div "Save" at bounding box center [494, 66] width 9 height 13
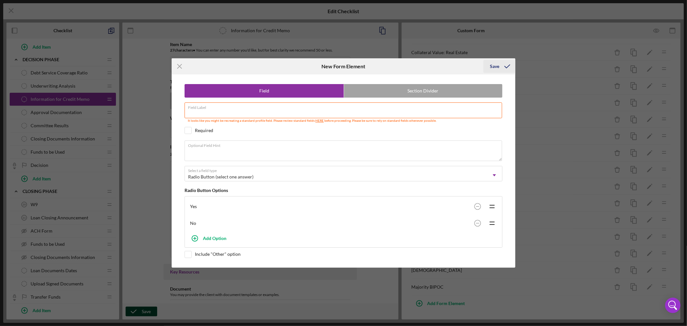
scroll to position [251, 0]
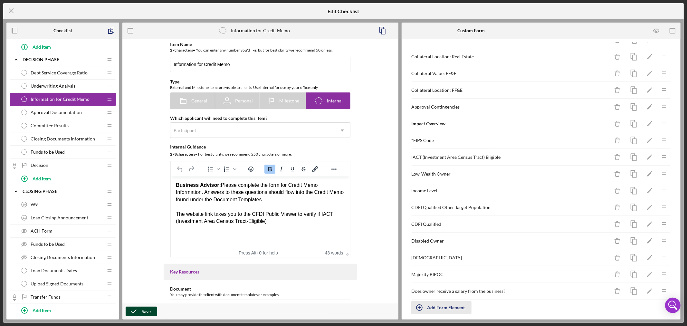
click at [449, 310] on div "Add Form Element" at bounding box center [446, 307] width 38 height 13
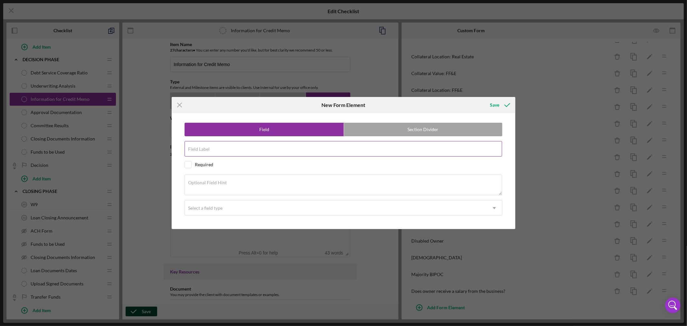
click at [228, 149] on input "Field Label" at bounding box center [343, 148] width 317 height 15
paste input "Owner Salary or Distribution payment"
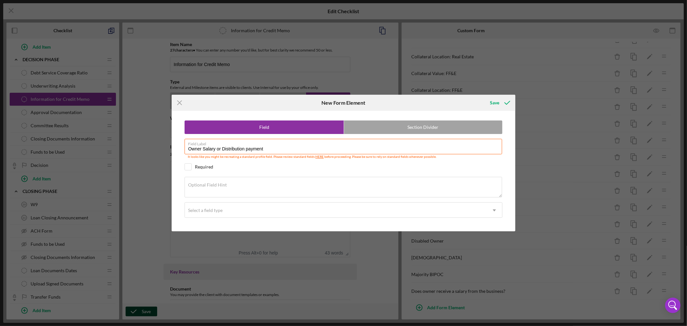
type input "Owner Salary or Distribution payment"
click at [276, 184] on textarea "Optional Field Hint" at bounding box center [343, 187] width 317 height 21
paste textarea "Amount of Owner Salary or Distribution Payments"
type textarea "Amount of Owner Salary or Distribution Payments"
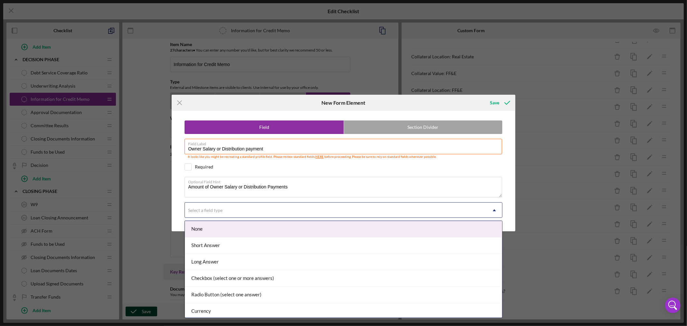
click at [495, 209] on icon "Icon/Dropdown Arrow" at bounding box center [494, 210] width 15 height 15
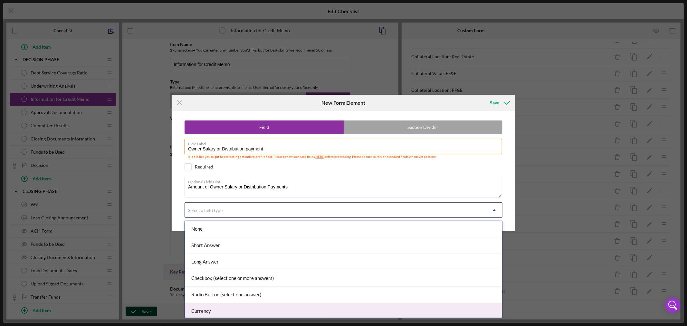
click at [472, 312] on div "Currency" at bounding box center [343, 311] width 317 height 16
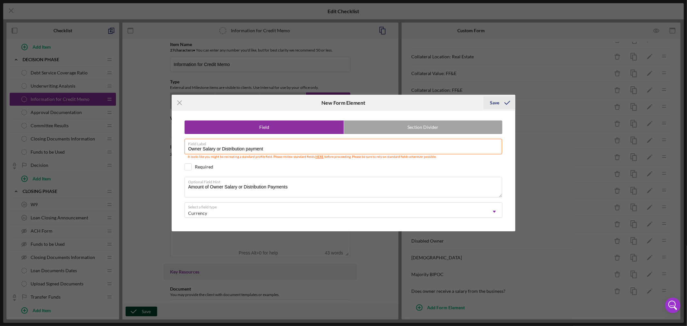
click at [497, 101] on div "Save" at bounding box center [494, 102] width 9 height 13
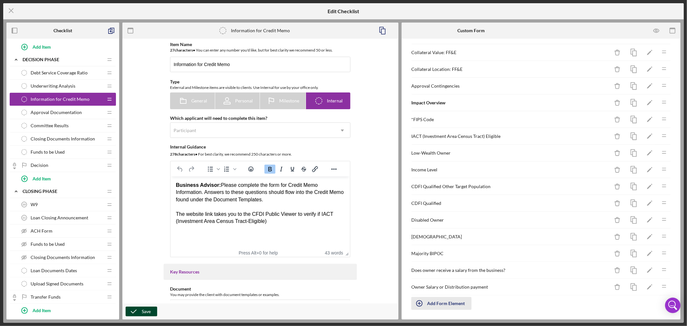
click at [453, 303] on div "Add Form Element" at bounding box center [446, 303] width 38 height 13
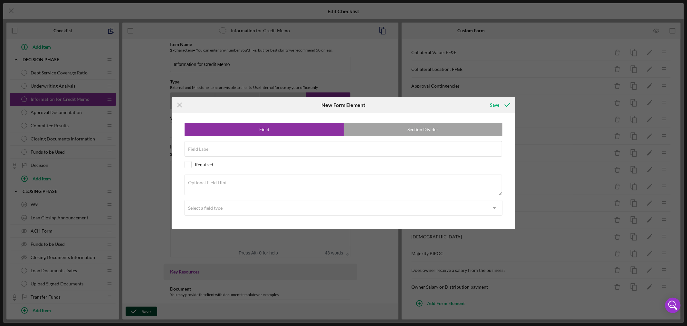
click at [437, 129] on label "Section Divider" at bounding box center [423, 129] width 158 height 13
radio input "false"
radio input "true"
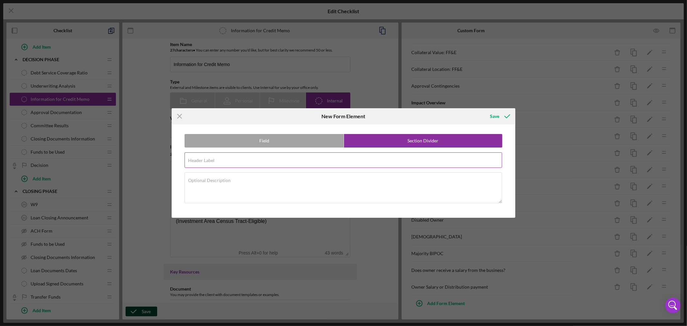
click at [237, 160] on input "Header Label" at bounding box center [343, 159] width 317 height 15
paste input "Commercial Real Estate"
type input "Commercial Real Estate"
click at [229, 189] on textarea "Optional Description" at bounding box center [343, 187] width 317 height 31
paste textarea "If this loan is for a Commercial Real Estate purchase; please answer the follow…"
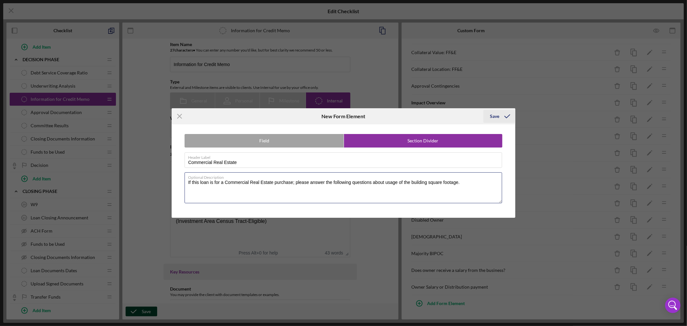
type textarea "If this loan is for a Commercial Real Estate purchase; please answer the follow…"
click at [496, 116] on div "Save" at bounding box center [494, 116] width 9 height 13
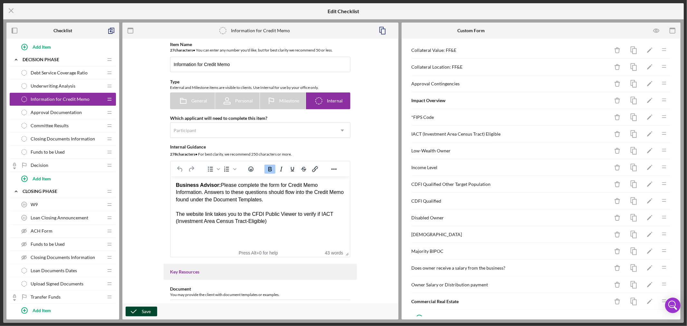
scroll to position [285, 0]
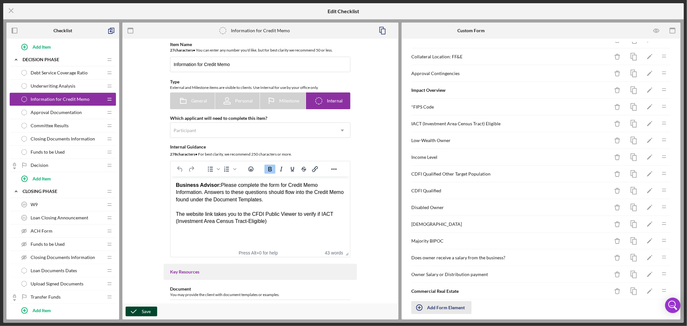
click at [443, 308] on div "Add Form Element" at bounding box center [446, 307] width 38 height 13
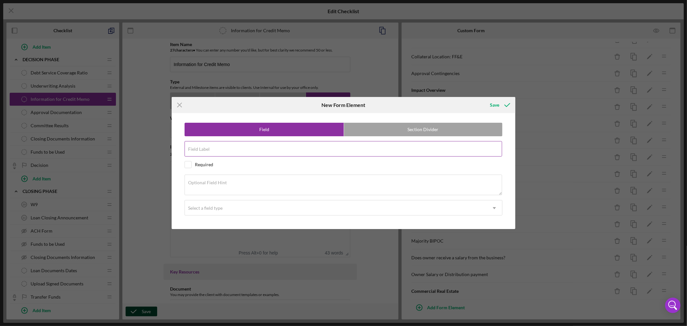
click at [243, 147] on div "Field Label" at bounding box center [344, 149] width 318 height 16
paste input "Manufacturing Square footage"
type input "Manufacturing Square footage"
drag, startPoint x: 243, startPoint y: 147, endPoint x: 316, endPoint y: 161, distance: 74.5
click at [258, 147] on label "Field Label" at bounding box center [345, 144] width 314 height 7
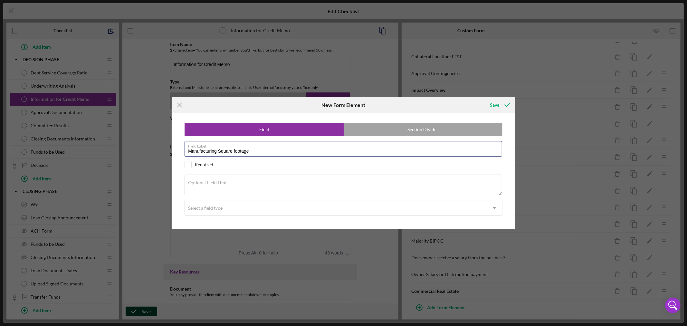
click at [258, 147] on input "Manufacturing Square footage" at bounding box center [343, 148] width 317 height 15
click at [235, 183] on textarea "Optional Field Hint" at bounding box center [343, 185] width 317 height 21
paste textarea "How many square feet of building is used for manufacturing"
type textarea "How many square feet of building is used for manufacturing"
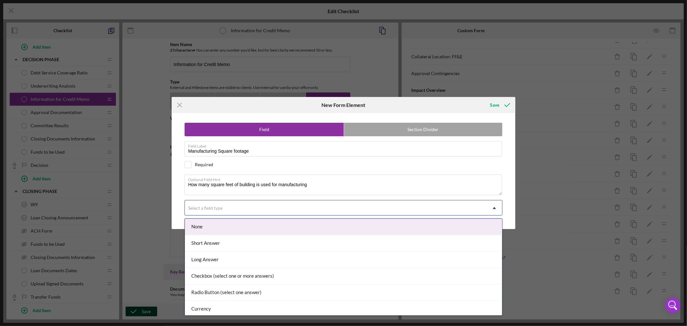
click at [494, 207] on use at bounding box center [494, 208] width 3 height 2
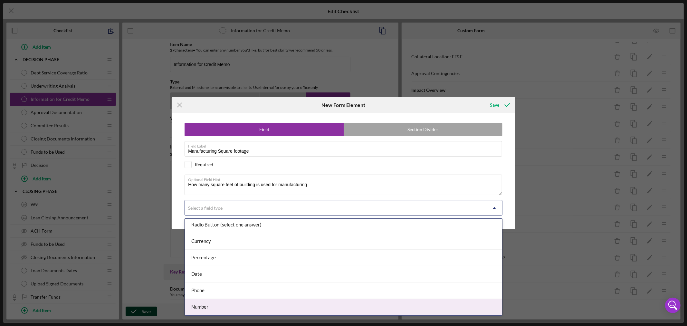
click at [435, 306] on div "Number" at bounding box center [343, 307] width 317 height 16
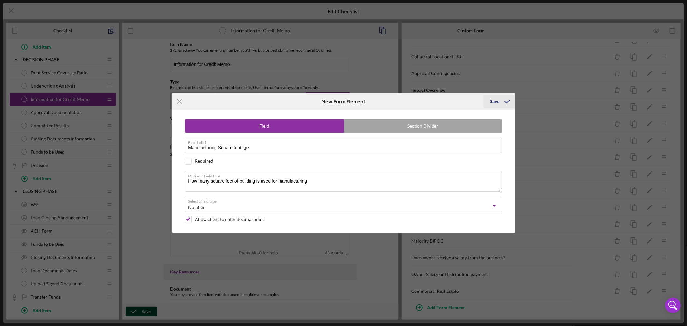
click at [496, 100] on div "Save" at bounding box center [494, 101] width 9 height 13
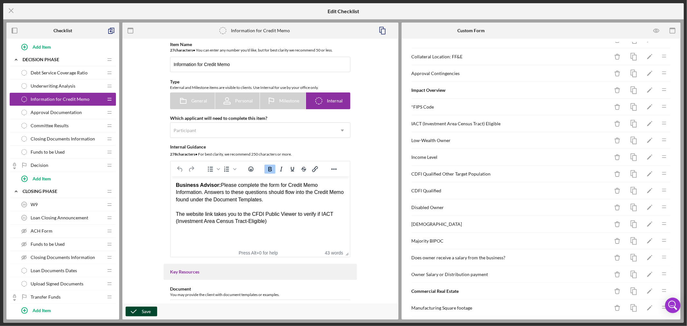
scroll to position [308, 0]
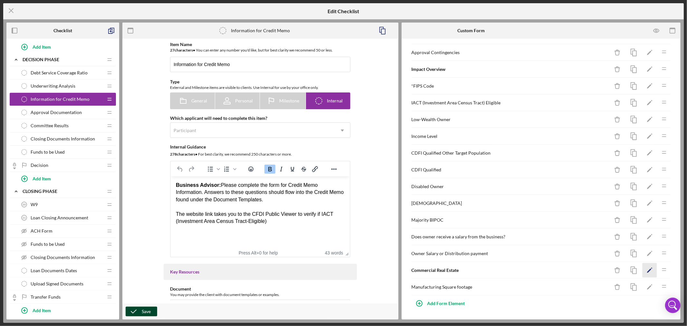
click at [645, 270] on icon "Icon/Edit" at bounding box center [649, 270] width 14 height 14
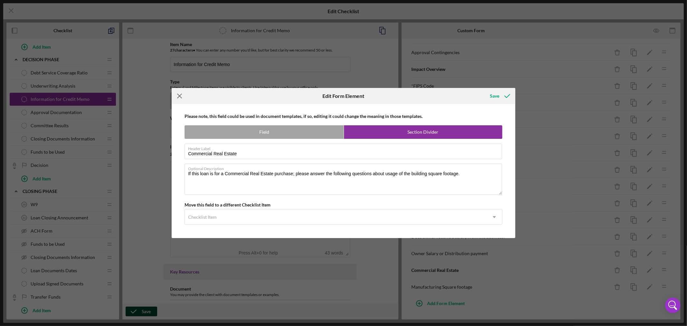
click at [180, 96] on line at bounding box center [179, 96] width 4 height 4
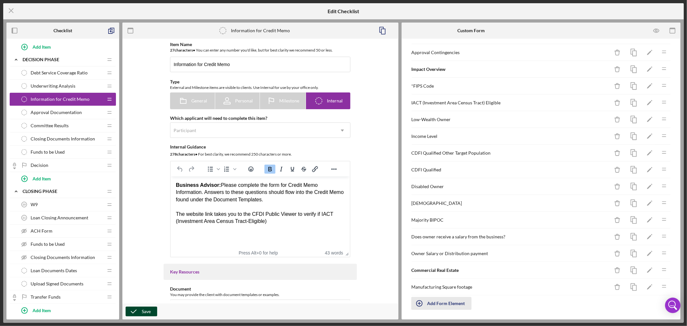
click at [448, 304] on div "Add Form Element" at bounding box center [446, 303] width 38 height 13
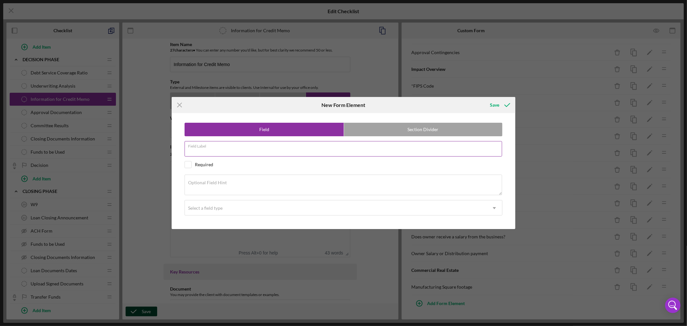
click at [236, 150] on input "Field Label" at bounding box center [343, 148] width 317 height 15
paste input "Office Square footage"
type input "Office Square footage"
click at [230, 183] on textarea "Optional Field Hint" at bounding box center [343, 185] width 317 height 21
paste textarea "How many square feet of building is used for office space"
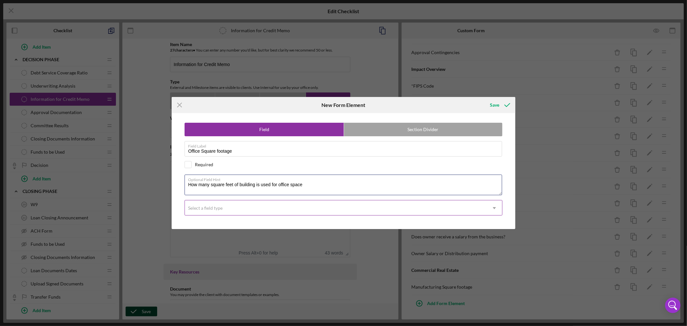
type textarea "How many square feet of building is used for office space"
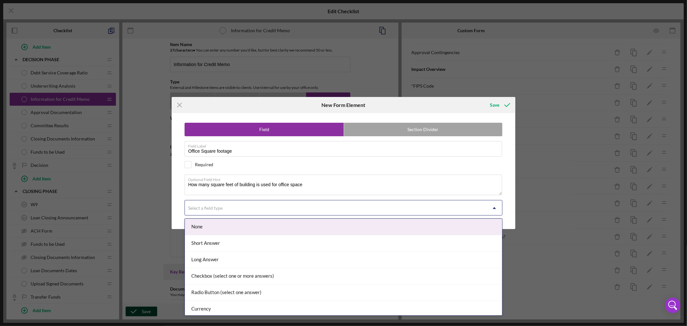
click at [263, 211] on div "Select a field type" at bounding box center [336, 208] width 302 height 15
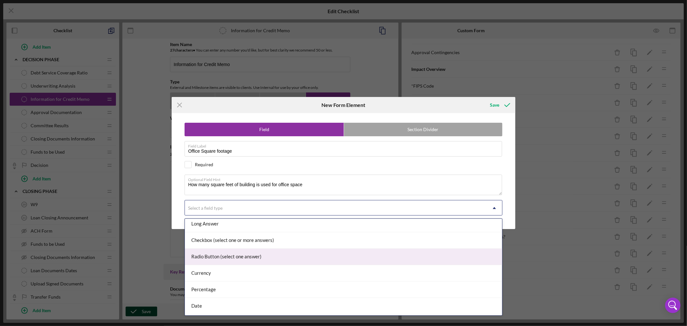
scroll to position [68, 0]
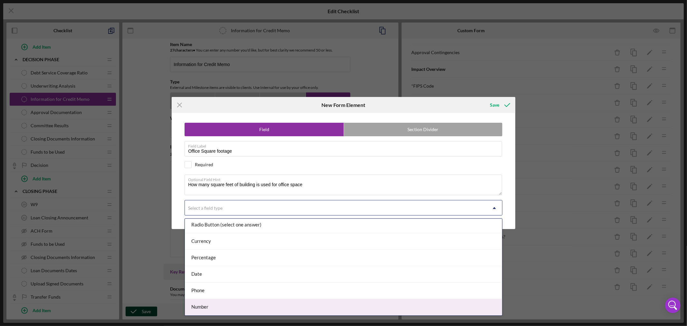
click at [236, 307] on div "Number" at bounding box center [343, 307] width 317 height 16
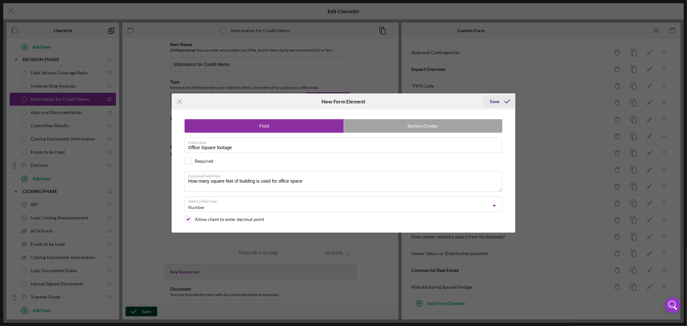
click at [496, 98] on div "Save" at bounding box center [494, 101] width 9 height 13
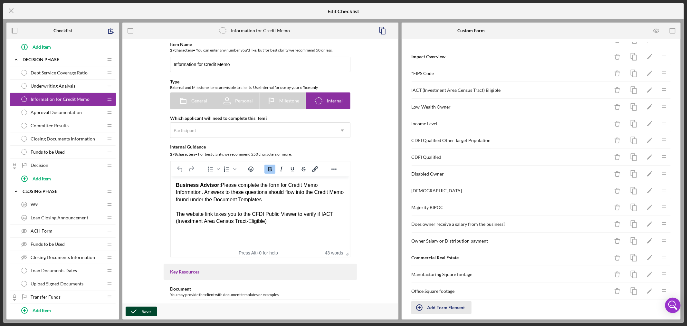
click at [441, 310] on div "Add Form Element" at bounding box center [446, 307] width 38 height 13
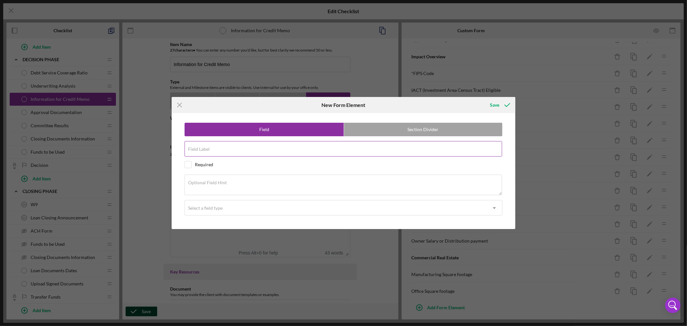
click at [232, 147] on div "Field Label" at bounding box center [344, 149] width 318 height 16
paste input "Retail Square footage"
type input "Retail Square footage"
click at [214, 185] on label "Optional Field Hint" at bounding box center [207, 182] width 39 height 5
click at [214, 185] on textarea "Optional Field Hint" at bounding box center [343, 185] width 317 height 21
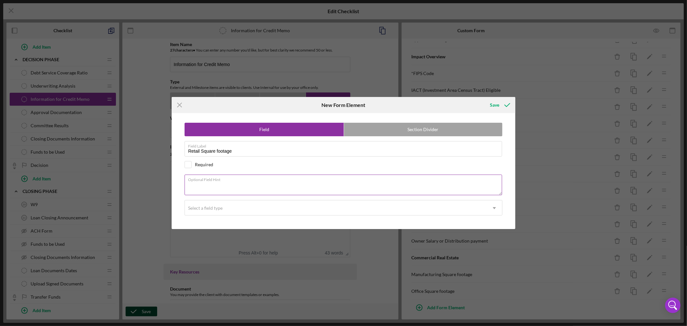
paste textarea "How many square feet of building is used for retail space"
type textarea "How many square feet of building is used for retail space"
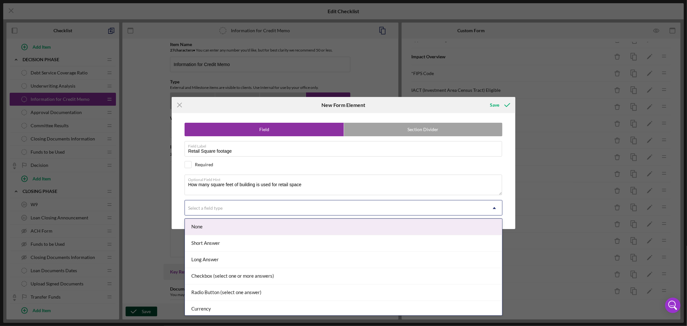
click at [495, 208] on icon "Icon/Dropdown Arrow" at bounding box center [494, 207] width 15 height 15
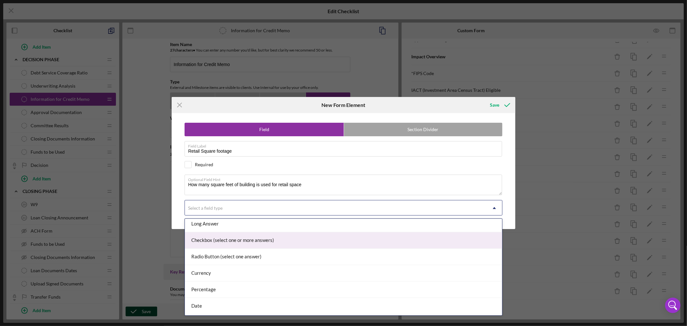
scroll to position [68, 0]
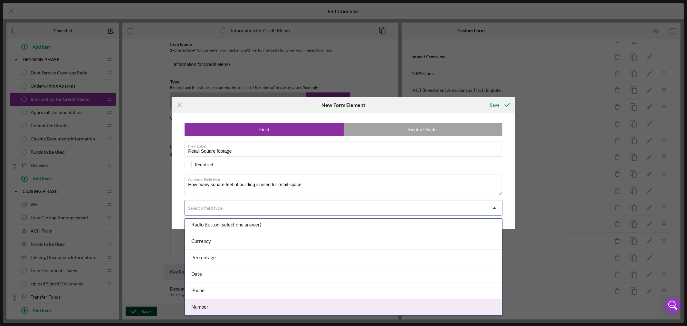
click at [468, 307] on div "Number" at bounding box center [343, 307] width 317 height 16
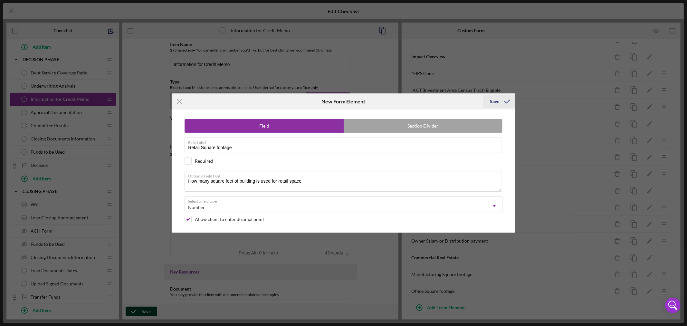
click at [497, 100] on div "Save" at bounding box center [494, 101] width 9 height 13
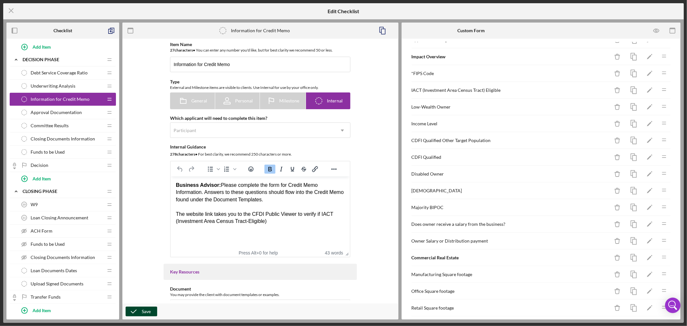
scroll to position [342, 0]
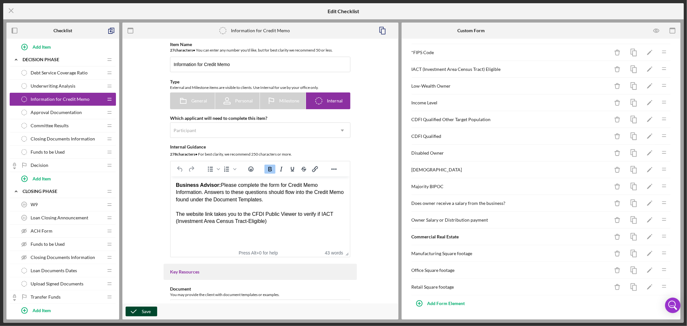
click at [151, 313] on button "Save" at bounding box center [142, 312] width 32 height 10
click at [100, 61] on polygon at bounding box center [101, 60] width 4 height 4
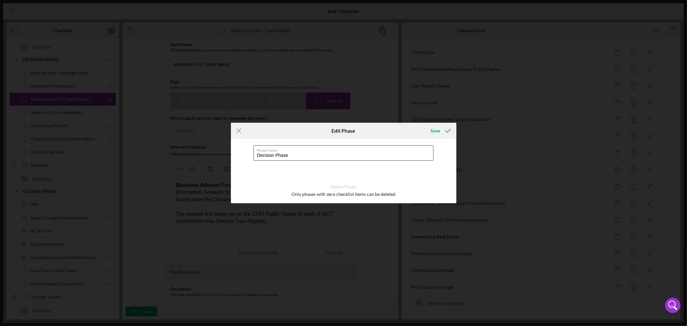
drag, startPoint x: 294, startPoint y: 158, endPoint x: 151, endPoint y: 147, distance: 143.1
click at [158, 148] on div "Icon/Menu Close Edit Phase Save Phase Name Decision Phase Delete Phase Only pha…" at bounding box center [343, 163] width 687 height 326
type input "MCCD Credit Summary Inputs"
click at [440, 131] on icon "submit" at bounding box center [448, 131] width 16 height 16
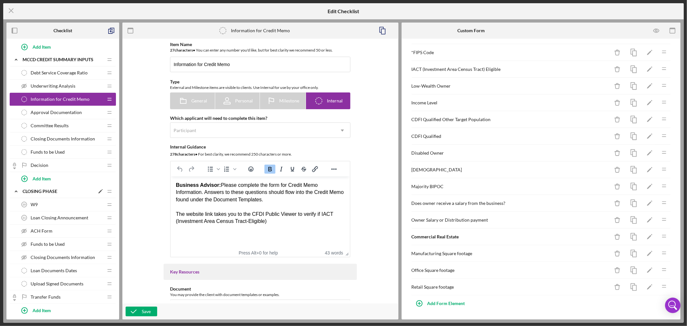
click at [75, 192] on div "Closing Phase" at bounding box center [59, 191] width 72 height 5
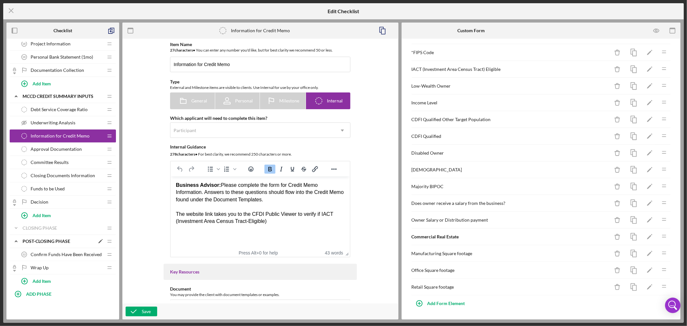
click at [73, 240] on div "Post-Closing Phase" at bounding box center [59, 241] width 72 height 5
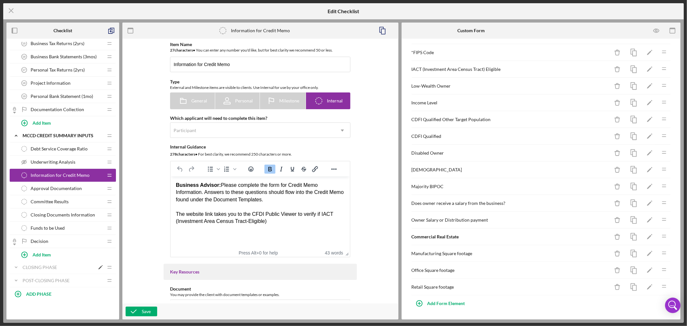
click at [70, 266] on div "Closing Phase" at bounding box center [59, 267] width 72 height 5
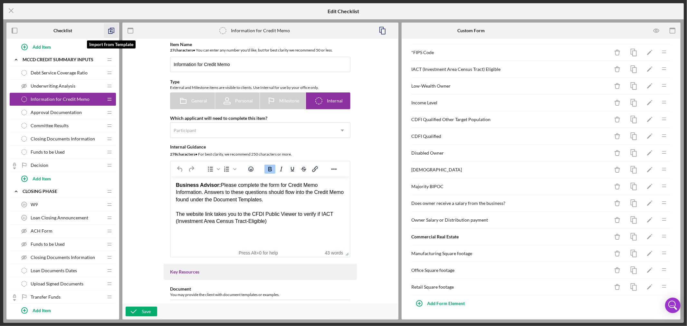
click at [110, 28] on polyline "button" at bounding box center [112, 30] width 4 height 5
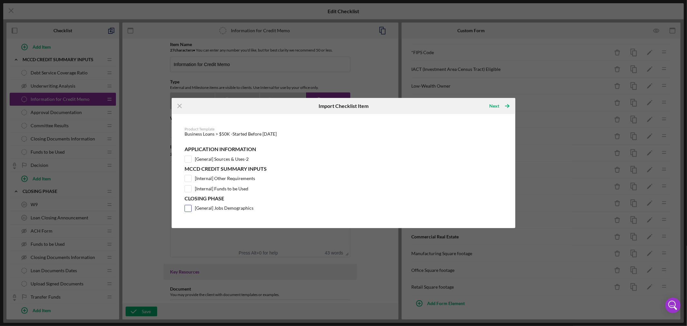
click at [189, 208] on input "[General] Jobs Demographics" at bounding box center [188, 208] width 6 height 6
checkbox input "true"
click at [188, 176] on input "[Internal] Other Requirements" at bounding box center [188, 178] width 6 height 6
checkbox input "true"
click at [495, 105] on div "Next" at bounding box center [494, 105] width 10 height 13
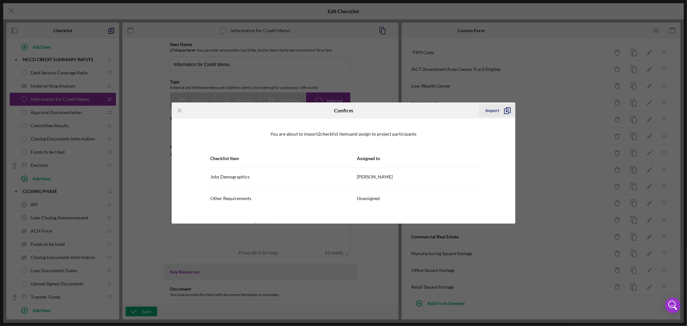
click at [495, 110] on div "Import" at bounding box center [492, 110] width 14 height 13
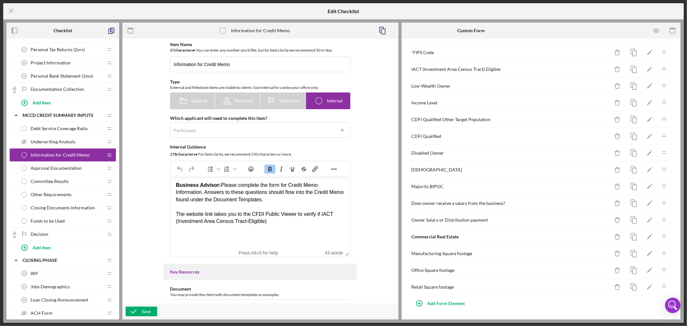
scroll to position [285, 0]
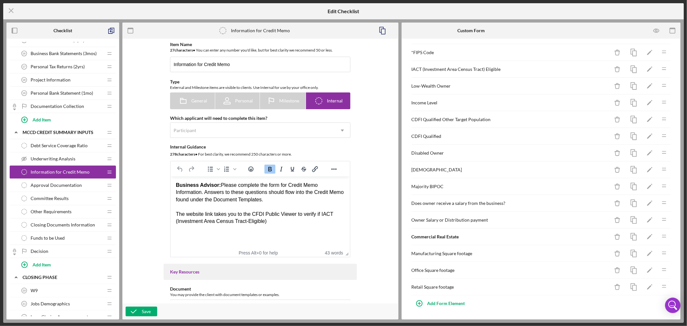
click at [62, 212] on span "Other Requirements" at bounding box center [51, 211] width 41 height 5
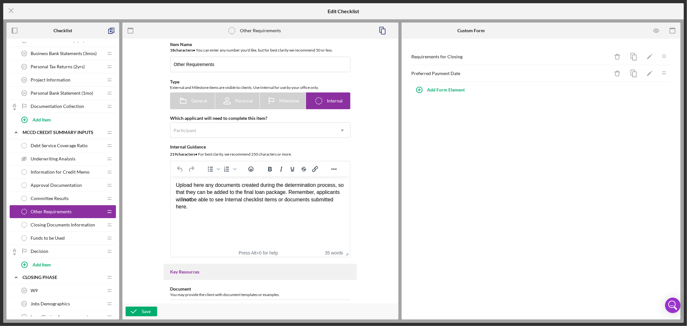
click at [197, 208] on div "Upload here any documents created during the determination process, so that the…" at bounding box center [260, 196] width 169 height 29
click at [145, 312] on div "Save" at bounding box center [146, 312] width 9 height 10
click at [72, 185] on span "Approval Documentation" at bounding box center [56, 185] width 51 height 5
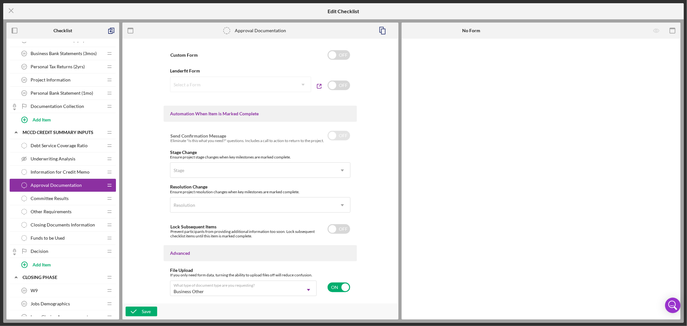
scroll to position [374, 0]
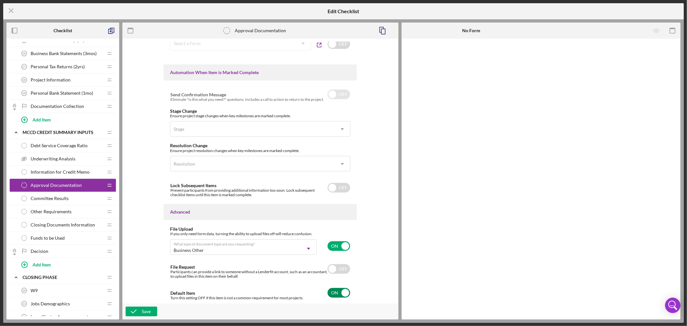
click at [345, 291] on input "checkbox" at bounding box center [338, 293] width 23 height 10
checkbox input "false"
click at [146, 311] on div "Save" at bounding box center [146, 312] width 9 height 10
click at [86, 146] on span "Debt Service Coverage Ratio" at bounding box center [59, 145] width 57 height 5
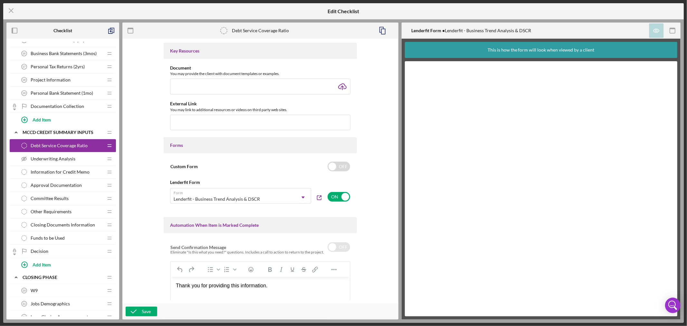
scroll to position [220, 0]
click at [344, 198] on input "checkbox" at bounding box center [338, 198] width 23 height 10
checkbox input "false"
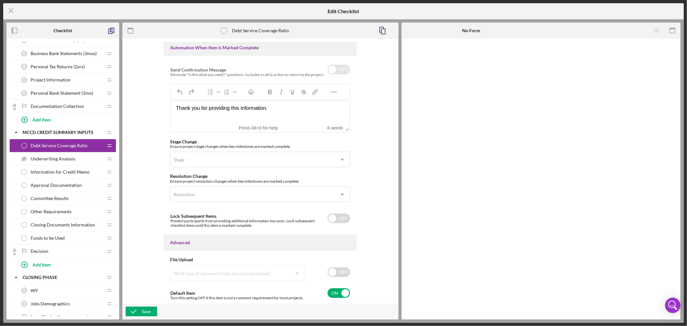
scroll to position [399, 0]
click at [343, 291] on input "checkbox" at bounding box center [338, 293] width 23 height 10
checkbox input "false"
click at [147, 312] on div "Save" at bounding box center [146, 312] width 9 height 10
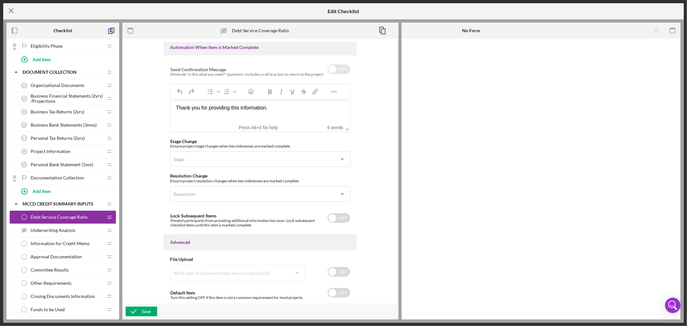
click at [10, 11] on icon "Icon/Menu Close" at bounding box center [11, 11] width 16 height 16
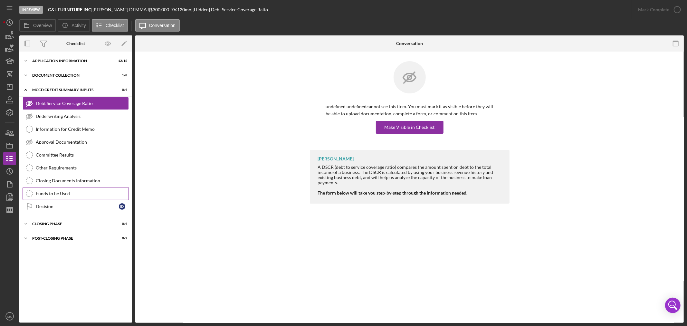
click at [66, 194] on div "Funds to be Used" at bounding box center [82, 193] width 93 height 5
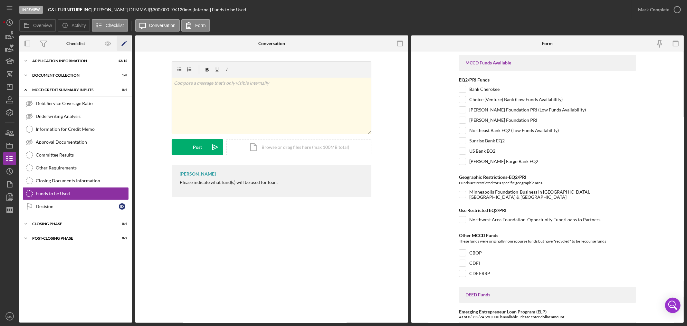
click at [124, 43] on polygon "button" at bounding box center [123, 44] width 5 height 5
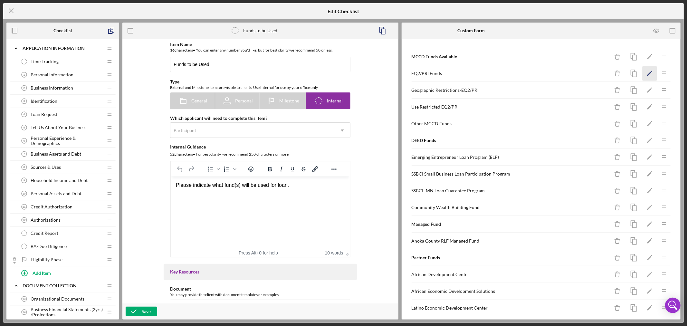
click at [647, 73] on polygon "button" at bounding box center [649, 74] width 5 height 5
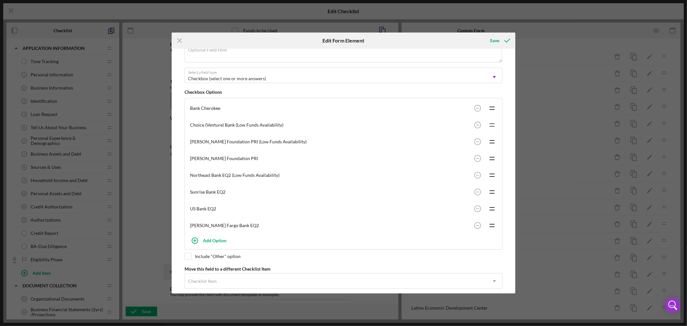
scroll to position [90, 0]
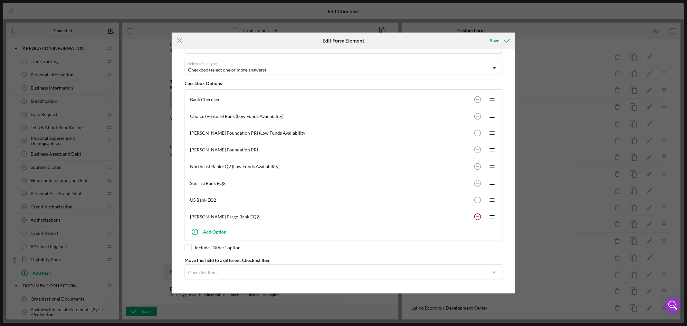
click at [477, 216] on circle at bounding box center [477, 216] width 6 height 6
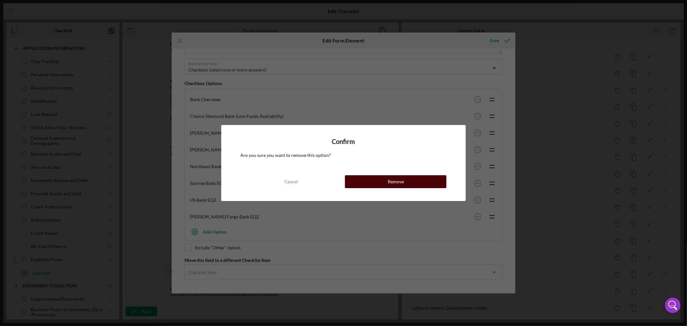
click at [396, 180] on div "Remove" at bounding box center [396, 181] width 16 height 13
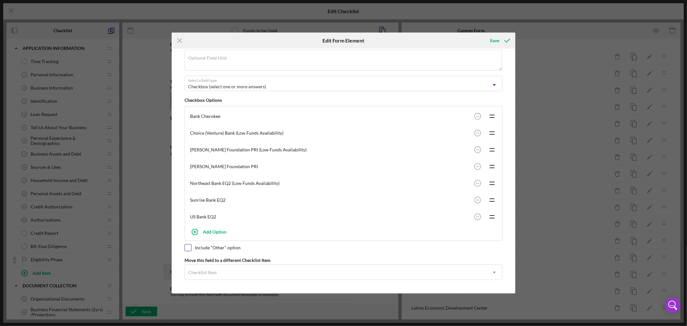
click at [189, 245] on input "checkbox" at bounding box center [188, 247] width 6 height 6
click at [400, 249] on div "Include "Other" option" at bounding box center [344, 247] width 318 height 7
click at [189, 249] on input "checkbox" at bounding box center [188, 247] width 6 height 6
checkbox input "true"
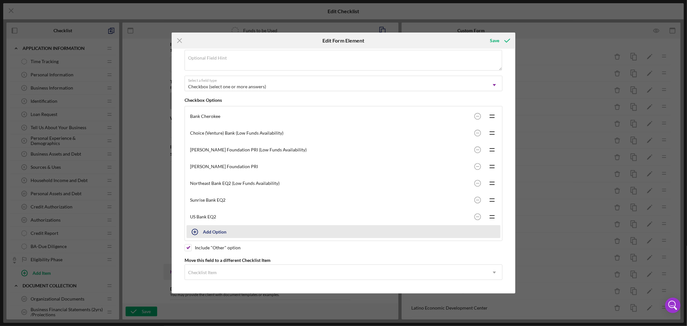
click at [220, 229] on div "Add Option" at bounding box center [215, 231] width 24 height 12
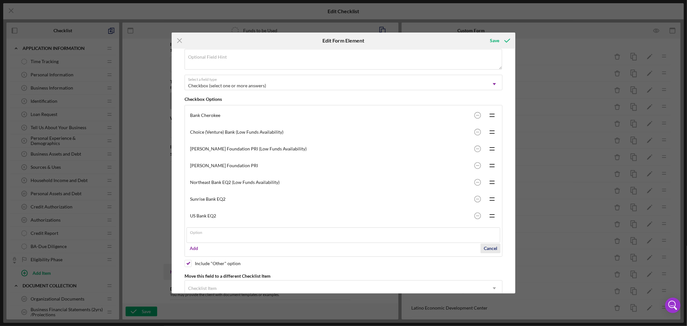
click at [488, 249] on div "Cancel" at bounding box center [491, 248] width 14 height 10
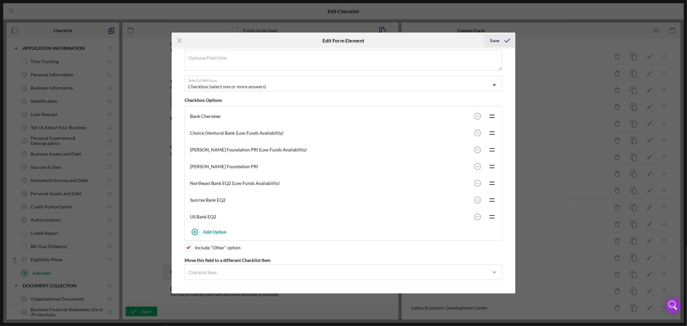
click at [494, 39] on div "Save" at bounding box center [494, 40] width 9 height 13
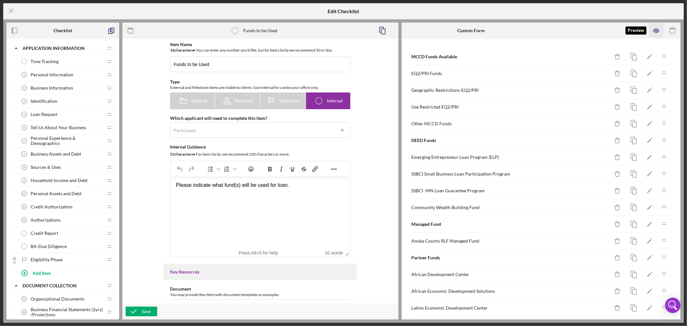
click at [658, 31] on icon "button" at bounding box center [656, 31] width 14 height 14
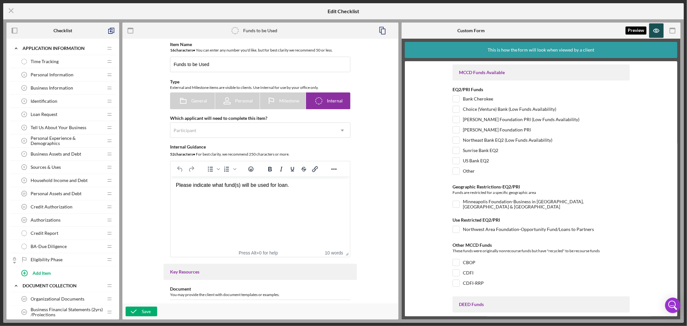
click at [656, 31] on icon "button" at bounding box center [656, 31] width 14 height 14
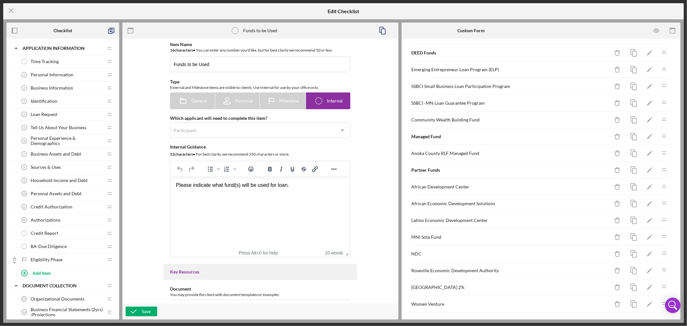
scroll to position [106, 0]
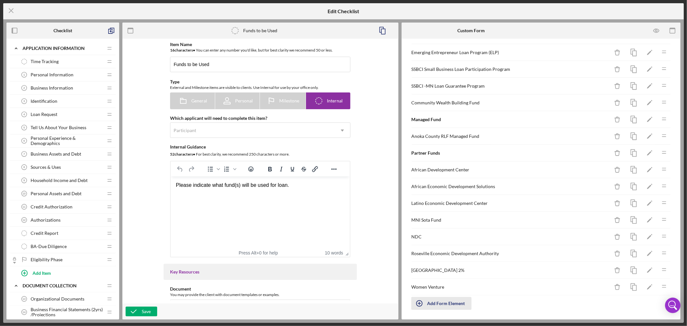
click at [445, 305] on div "Add Form Element" at bounding box center [446, 303] width 38 height 13
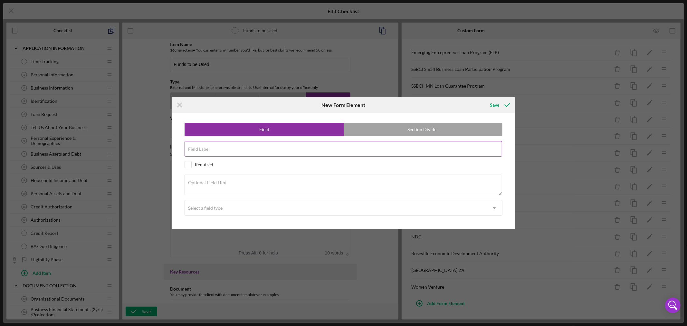
click at [227, 149] on input "Field Label" at bounding box center [343, 148] width 317 height 15
paste input "Amount of EQ2/PRI Funds"
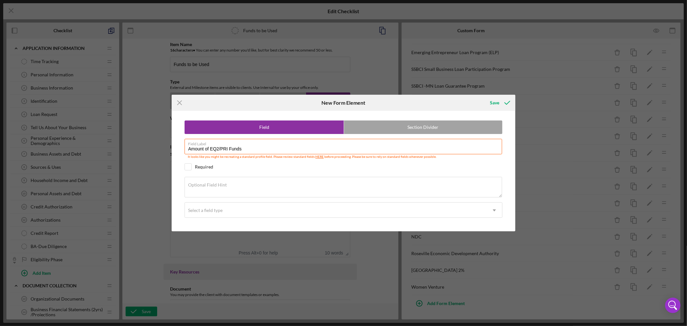
type input "Amount of EQ2/PRI Funds"
click at [261, 188] on textarea "Optional Field Hint" at bounding box center [343, 187] width 317 height 21
paste textarea "Amount of the above funds"
type textarea "Amount of the above funds"
click at [496, 209] on icon "Icon/Dropdown Arrow" at bounding box center [494, 210] width 15 height 15
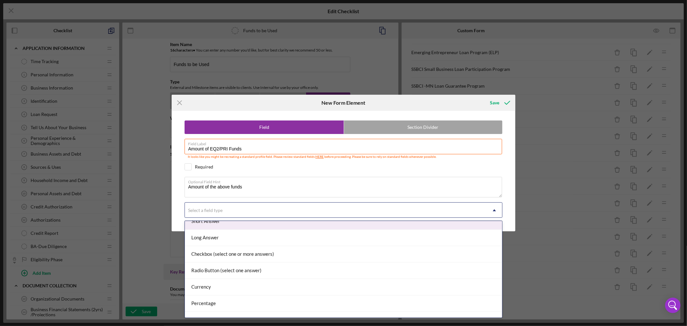
scroll to position [36, 0]
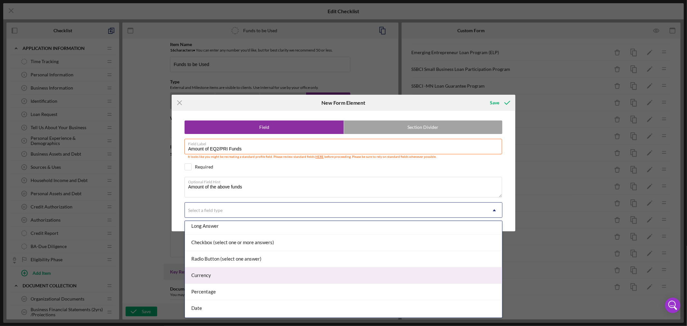
click at [432, 279] on div "Currency" at bounding box center [343, 275] width 317 height 16
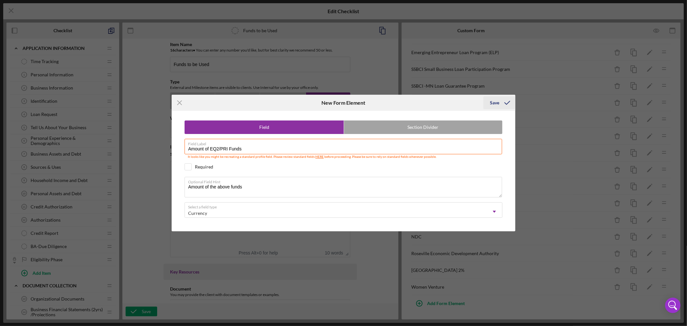
click at [492, 103] on div "Save" at bounding box center [494, 102] width 9 height 13
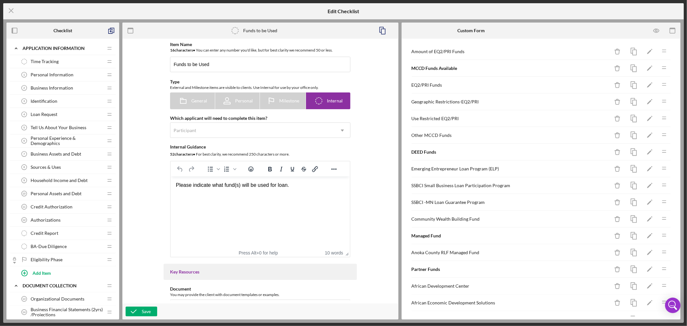
scroll to position [0, 0]
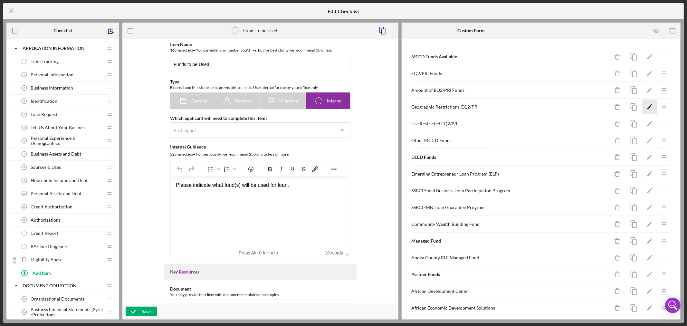
click at [645, 105] on icon "Icon/Edit" at bounding box center [649, 107] width 14 height 14
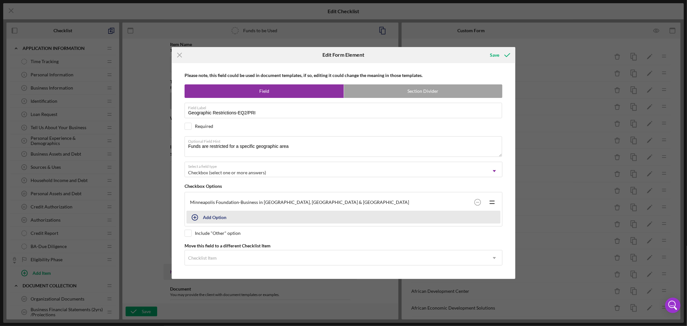
click at [194, 216] on div "Minneapolis Foundation-Business in [GEOGRAPHIC_DATA], [GEOGRAPHIC_DATA] & [GEOG…" at bounding box center [344, 209] width 318 height 34
click at [195, 217] on icon "button" at bounding box center [195, 217] width 16 height 16
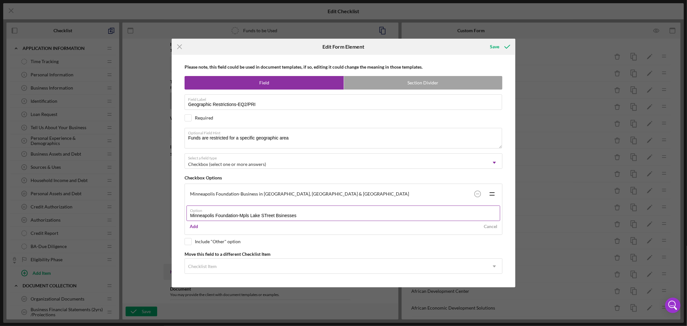
click at [267, 214] on input "Minneapolis Foundation-Mpls Lake STreet Bsinesses" at bounding box center [343, 212] width 314 height 15
click at [297, 214] on input "Minneapolis Foundation-[GEOGRAPHIC_DATA]" at bounding box center [343, 212] width 314 height 15
drag, startPoint x: 277, startPoint y: 214, endPoint x: 307, endPoint y: 220, distance: 30.4
click at [279, 214] on input "Minneapolis Foundation-[GEOGRAPHIC_DATA]" at bounding box center [343, 212] width 314 height 15
type input "Minneapolis Foundation-[GEOGRAPHIC_DATA] Businesses"
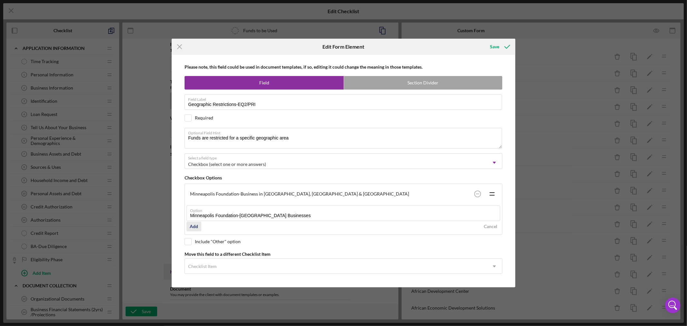
click at [195, 226] on div "Add" at bounding box center [194, 227] width 8 height 10
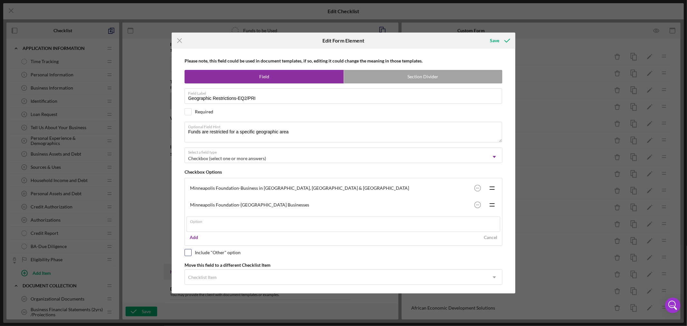
click at [187, 252] on div "Please note, this field could be used in document templates, if so, editing it …" at bounding box center [343, 171] width 337 height 245
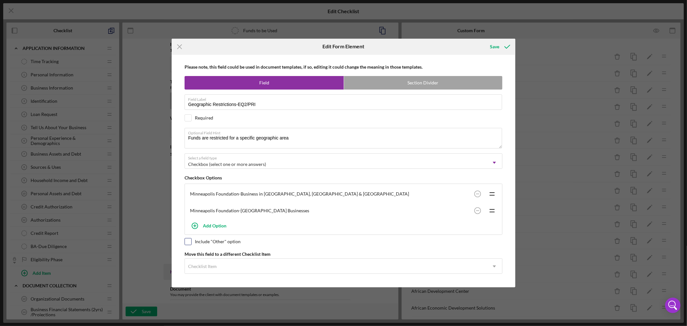
click at [189, 242] on input "checkbox" at bounding box center [188, 241] width 6 height 6
checkbox input "true"
click at [494, 45] on div "Save" at bounding box center [494, 46] width 9 height 13
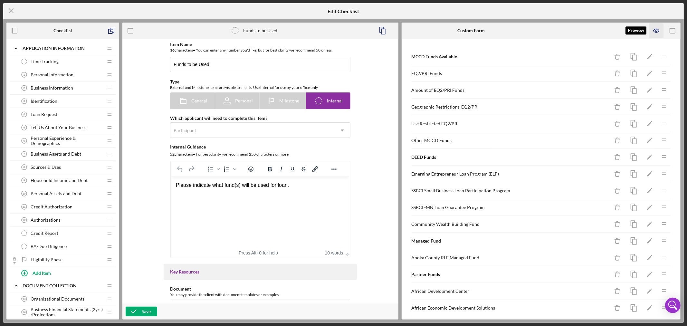
click at [656, 29] on icon "button" at bounding box center [656, 31] width 14 height 14
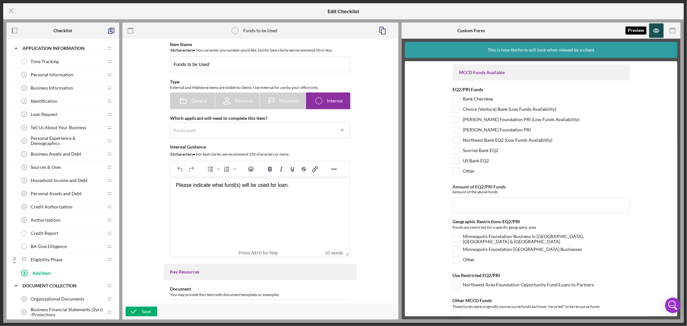
click at [656, 29] on icon "button" at bounding box center [656, 31] width 14 height 14
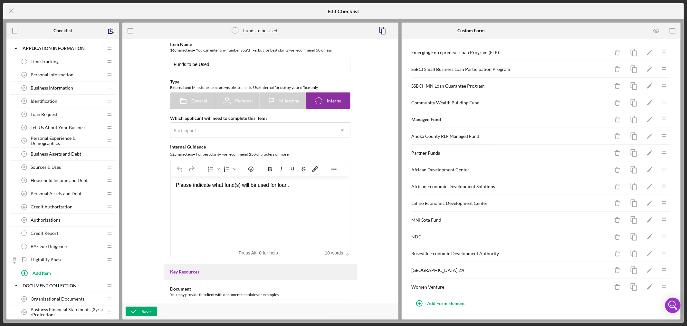
scroll to position [123, 0]
click at [455, 304] on div "Add Form Element" at bounding box center [446, 303] width 38 height 13
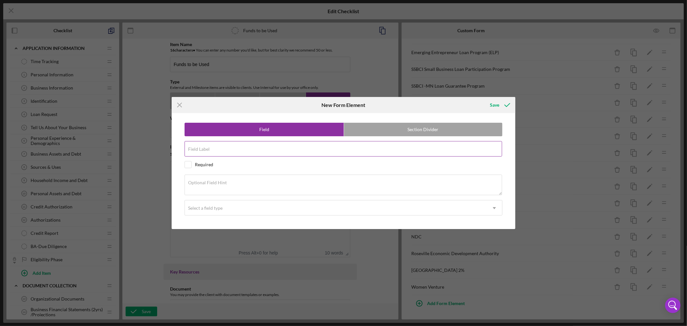
click at [216, 152] on input "Field Label" at bounding box center [343, 148] width 317 height 15
paste input "Amount of Geographic Funds"
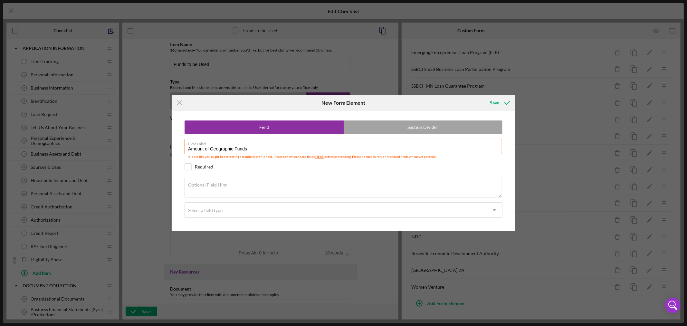
type input "Amount of Geographic Funds"
click at [224, 186] on label "Optional Field Hint" at bounding box center [207, 184] width 39 height 5
click at [224, 186] on textarea "Optional Field Hint" at bounding box center [343, 187] width 317 height 21
paste textarea "Amount of the above funds"
type textarea "Amount of the above funds"
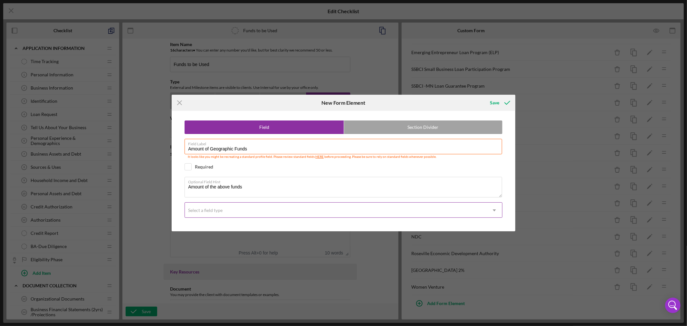
click at [495, 211] on icon "Icon/Dropdown Arrow" at bounding box center [494, 210] width 15 height 15
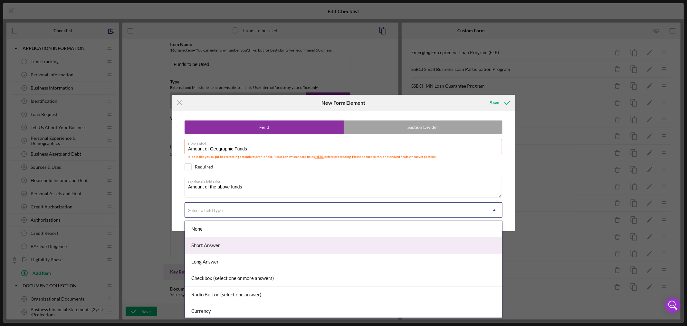
scroll to position [68, 0]
click at [423, 243] on div "Currency" at bounding box center [343, 243] width 317 height 16
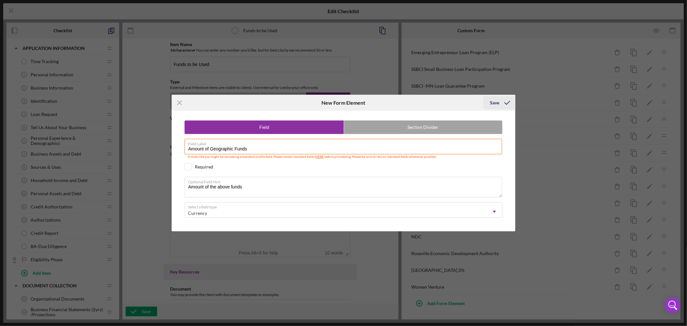
click at [495, 102] on div "Save" at bounding box center [494, 102] width 9 height 13
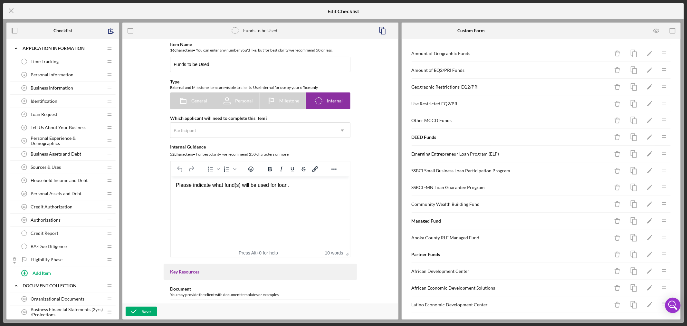
scroll to position [0, 0]
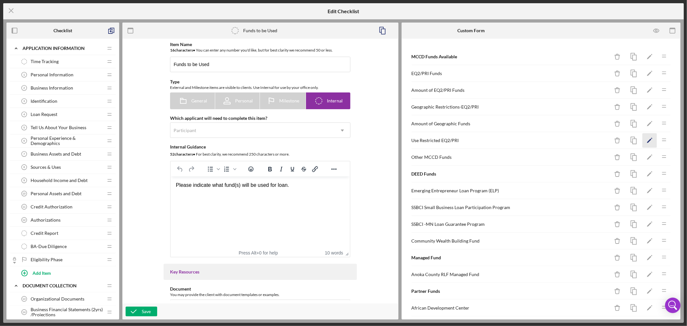
click at [647, 139] on polygon "button" at bounding box center [649, 141] width 5 height 5
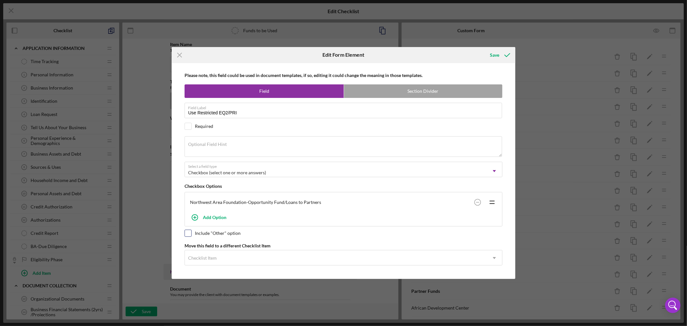
click at [188, 231] on input "checkbox" at bounding box center [188, 233] width 6 height 6
checkbox input "true"
click at [498, 53] on div "Save" at bounding box center [494, 55] width 9 height 13
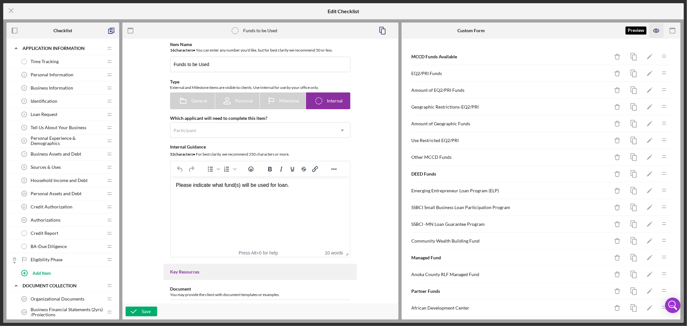
click at [656, 30] on icon "button" at bounding box center [656, 31] width 2 height 2
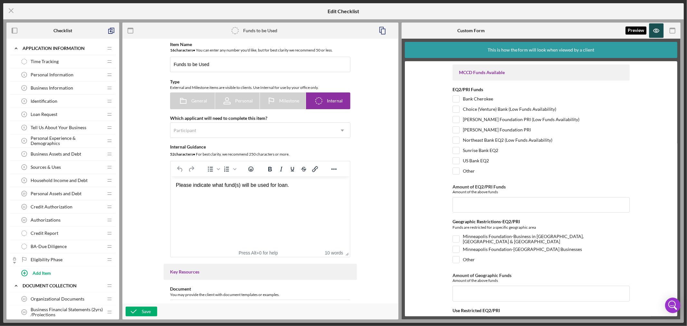
click at [657, 27] on icon "button" at bounding box center [656, 31] width 14 height 14
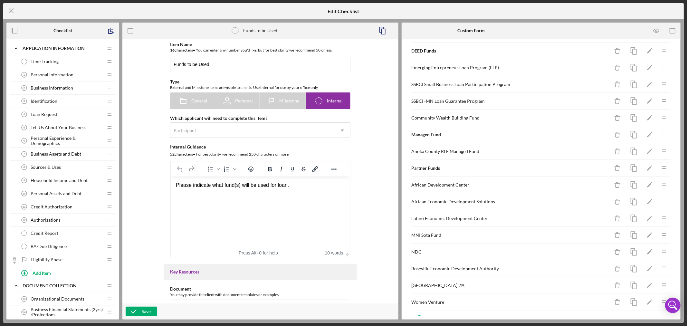
scroll to position [140, 0]
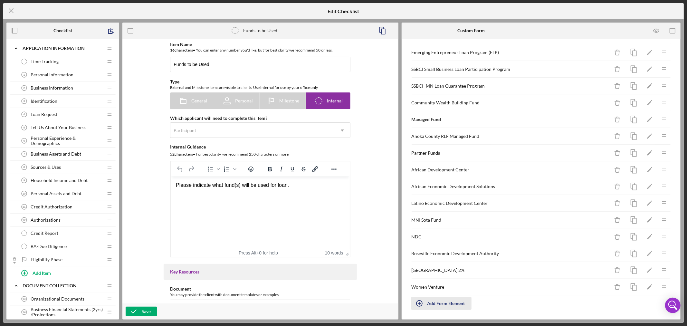
click at [437, 301] on div "Add Form Element" at bounding box center [446, 303] width 38 height 13
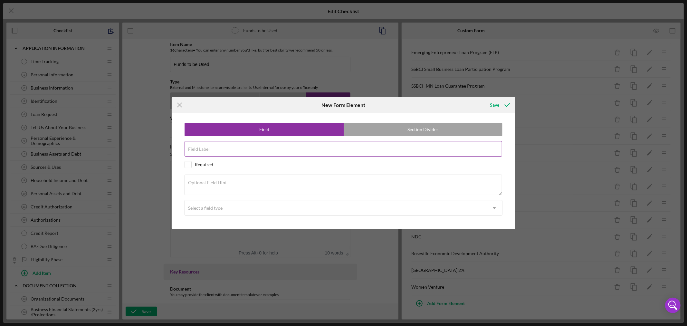
click at [244, 150] on input "Field Label" at bounding box center [343, 148] width 317 height 15
paste input "Amount of Use Restricted Funds"
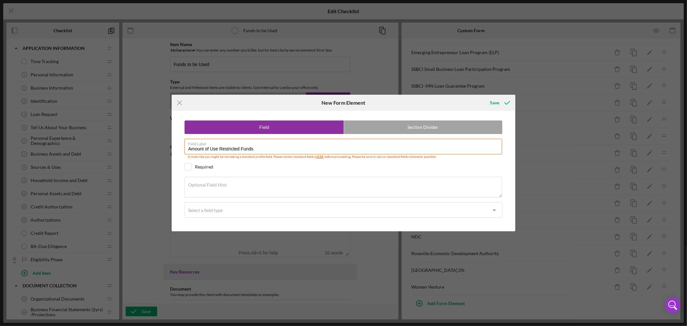
type input "Amount of Use Restricted Funds"
click at [233, 187] on textarea "Optional Field Hint" at bounding box center [343, 187] width 317 height 21
paste textarea "Amount of the above funds"
type textarea "Amount of the above funds"
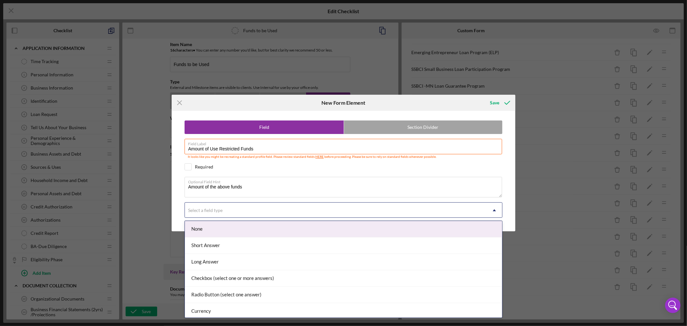
click at [495, 208] on icon "Icon/Dropdown Arrow" at bounding box center [494, 210] width 15 height 15
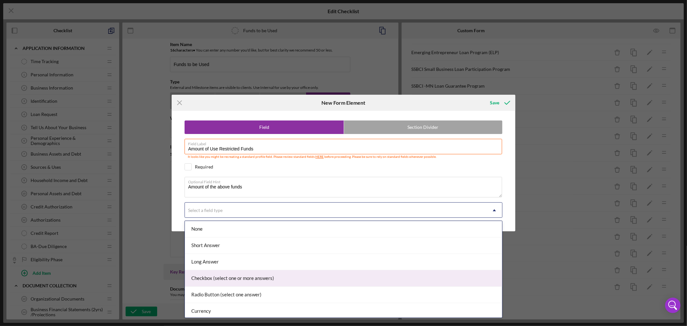
scroll to position [36, 0]
click at [475, 278] on div "Currency" at bounding box center [343, 275] width 317 height 16
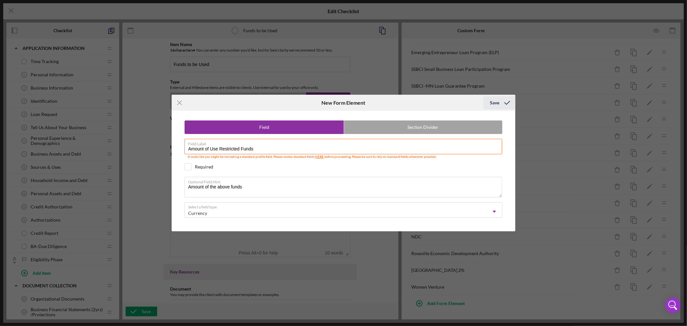
click at [498, 100] on div "Save" at bounding box center [494, 102] width 9 height 13
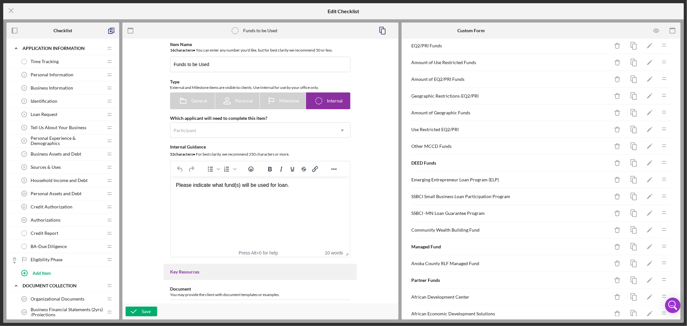
scroll to position [24, 0]
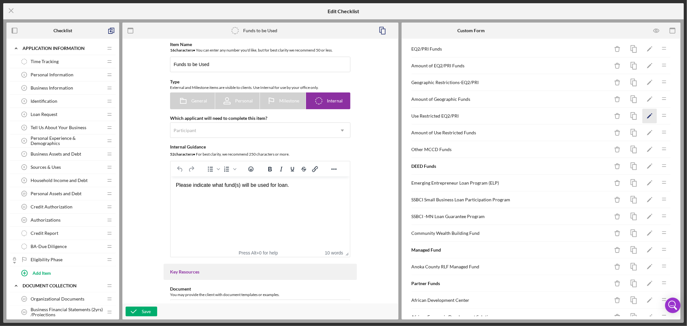
click at [645, 114] on icon "Icon/Edit" at bounding box center [649, 116] width 14 height 14
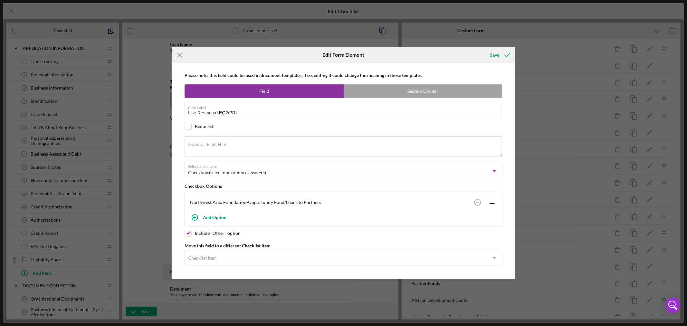
click at [181, 52] on icon "Icon/Menu Close" at bounding box center [180, 55] width 16 height 16
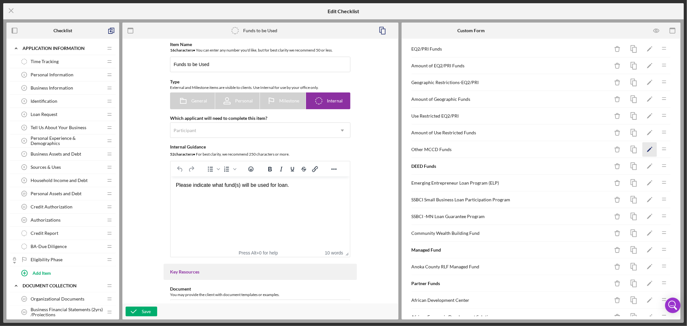
click at [644, 152] on icon "Icon/Edit" at bounding box center [649, 149] width 14 height 14
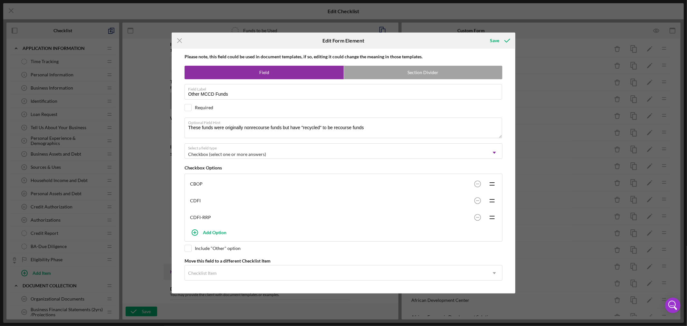
scroll to position [5, 0]
click at [180, 38] on icon "Icon/Menu Close" at bounding box center [180, 41] width 16 height 16
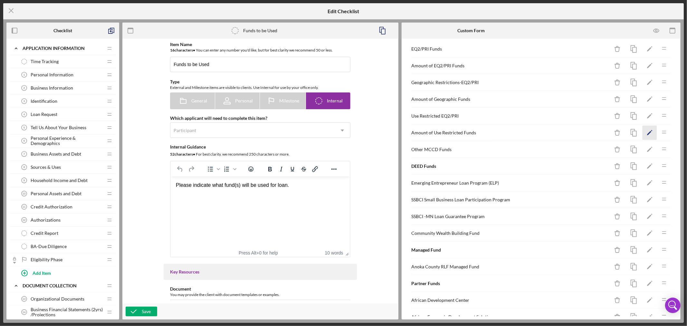
click at [647, 133] on polygon "button" at bounding box center [649, 133] width 5 height 5
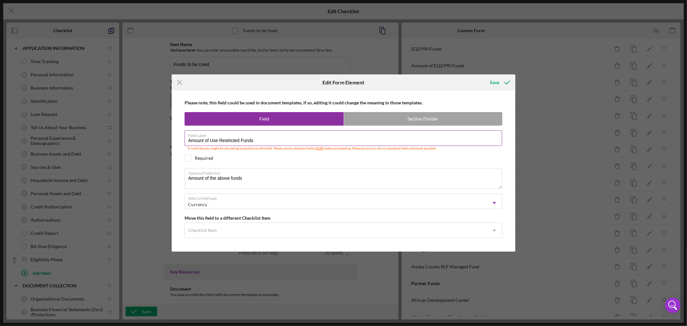
drag, startPoint x: 210, startPoint y: 137, endPoint x: 388, endPoint y: 136, distance: 177.4
click at [388, 136] on label "Field Label" at bounding box center [345, 134] width 314 height 7
click at [388, 136] on input "Amount of Use Restricted Funds" at bounding box center [343, 137] width 317 height 15
click at [181, 80] on icon "Icon/Menu Close" at bounding box center [180, 82] width 16 height 16
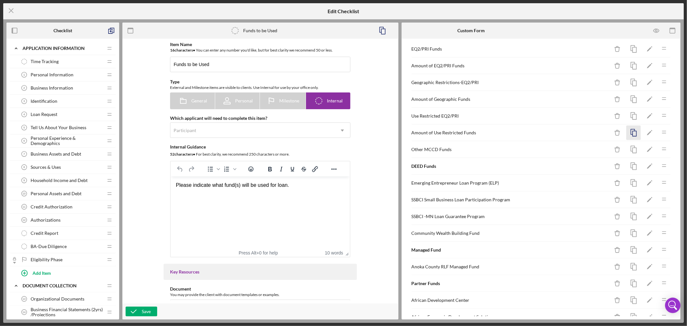
click at [629, 133] on icon "button" at bounding box center [633, 133] width 14 height 14
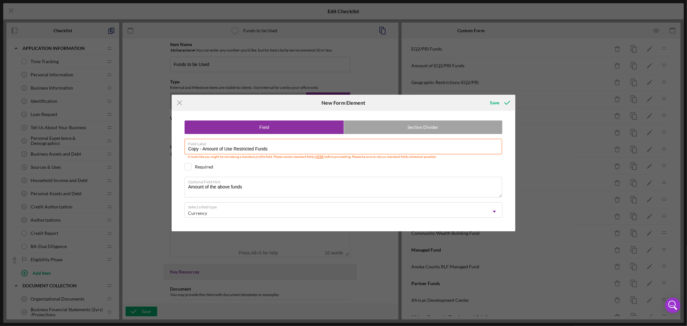
drag, startPoint x: 202, startPoint y: 147, endPoint x: 102, endPoint y: 134, distance: 101.1
click at [139, 135] on div "Icon/Menu Close New Form Element Save Field Section Divider Field Label Copy - …" at bounding box center [343, 163] width 687 height 326
drag, startPoint x: 211, startPoint y: 149, endPoint x: 431, endPoint y: 141, distance: 221.1
click at [431, 141] on div "Field Label Amount of Use Restricted Funds It looks like you might be recreatin…" at bounding box center [344, 149] width 318 height 21
type input "Amount of Other MCCD Funds"
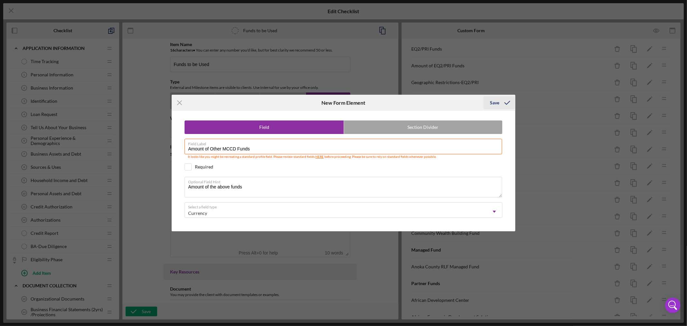
click at [497, 103] on div "Save" at bounding box center [494, 102] width 9 height 13
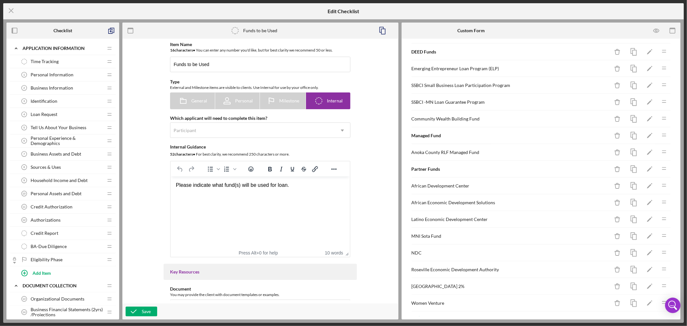
scroll to position [168, 0]
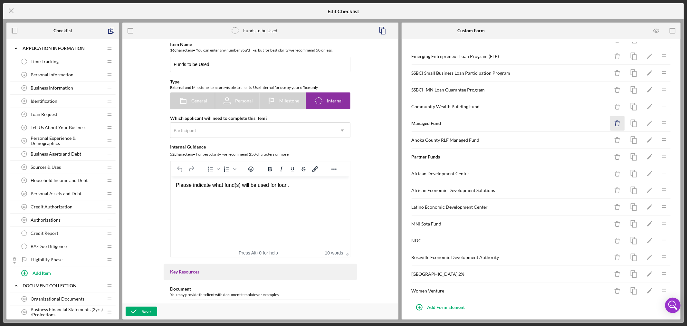
click at [613, 124] on icon "Icon/Delete" at bounding box center [617, 123] width 14 height 14
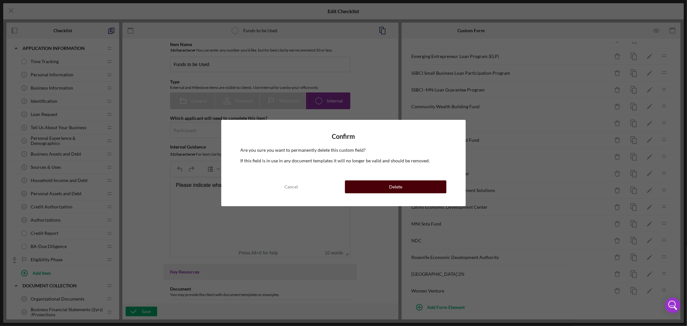
click at [393, 185] on div "Delete" at bounding box center [395, 186] width 13 height 13
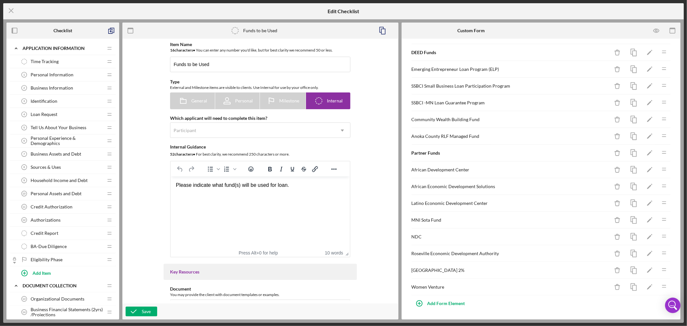
scroll to position [156, 0]
click at [612, 135] on icon "Icon/Delete" at bounding box center [617, 136] width 14 height 14
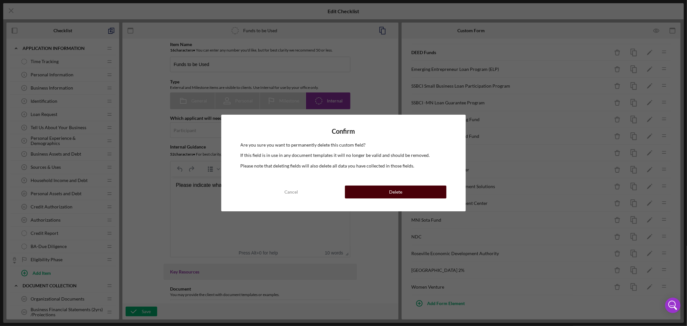
click at [409, 191] on button "Delete" at bounding box center [395, 191] width 101 height 13
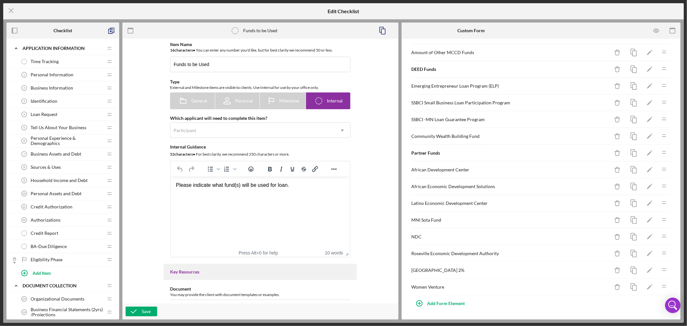
scroll to position [140, 0]
click at [453, 303] on div "Add Form Element" at bounding box center [446, 303] width 38 height 13
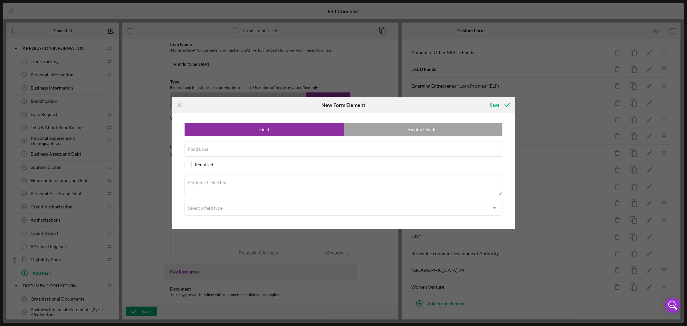
click at [450, 128] on label "Section Divider" at bounding box center [423, 129] width 158 height 13
radio input "false"
radio input "true"
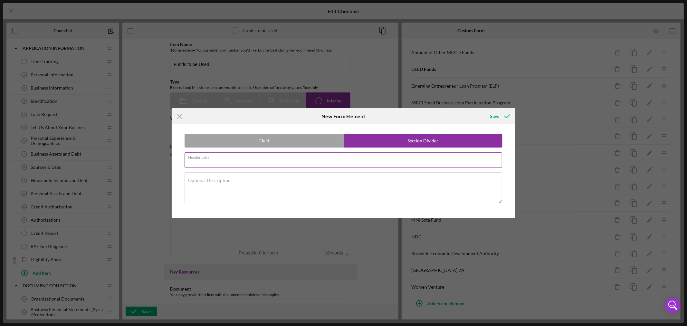
click at [236, 162] on input "Header Label" at bounding box center [343, 159] width 317 height 15
paste input "Grant Funded"
type input "Grant Funded"
click at [238, 182] on textarea "Optional Description" at bounding box center [343, 187] width 317 height 31
paste textarea "Grant Funded Loan Capital"
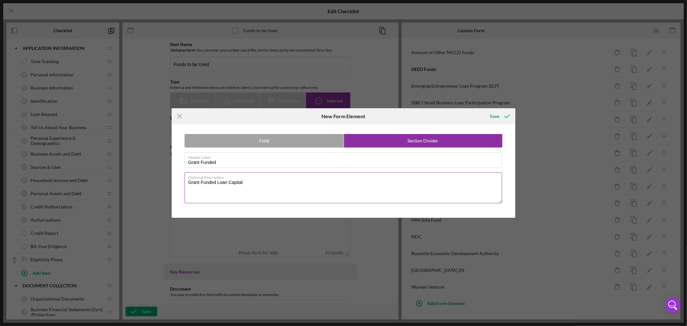
click at [238, 182] on textarea "Grant Funded Loan Capital" at bounding box center [343, 187] width 317 height 31
type textarea "Grant Funded Loan Capital"
click at [496, 115] on div "Save" at bounding box center [494, 116] width 9 height 13
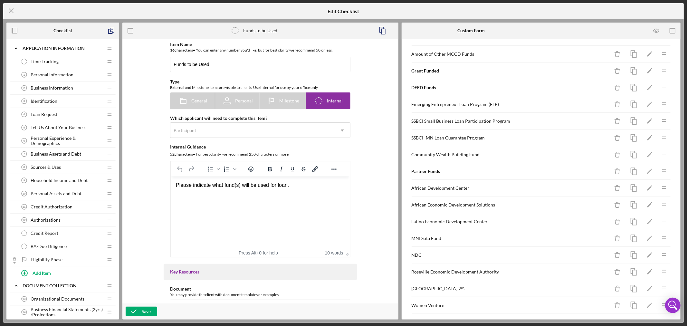
scroll to position [156, 0]
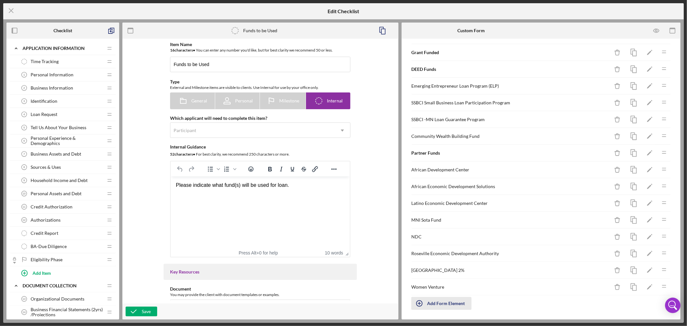
click at [452, 302] on div "Add Form Element" at bounding box center [446, 303] width 38 height 13
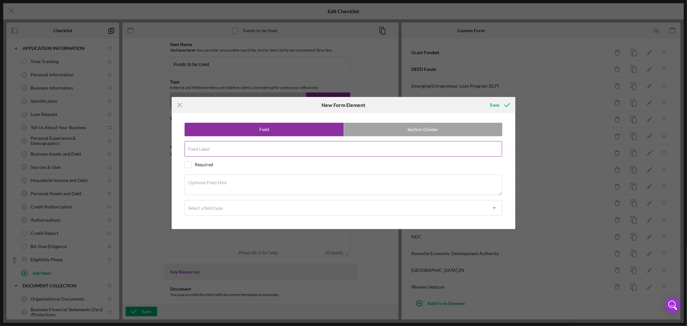
click at [236, 147] on div "Field Label" at bounding box center [344, 149] width 318 height 16
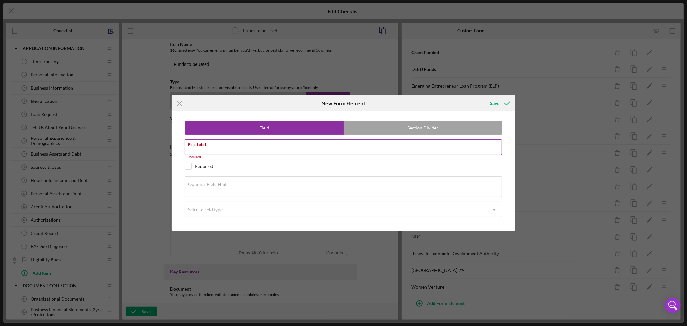
click at [227, 147] on div "Field Label Required" at bounding box center [344, 148] width 318 height 19
paste input "Grant Funded"
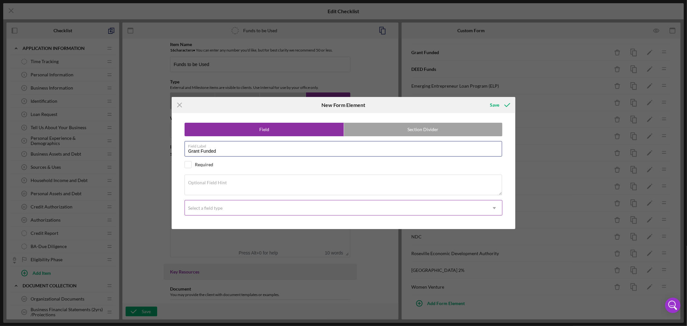
type input "Grant Funded"
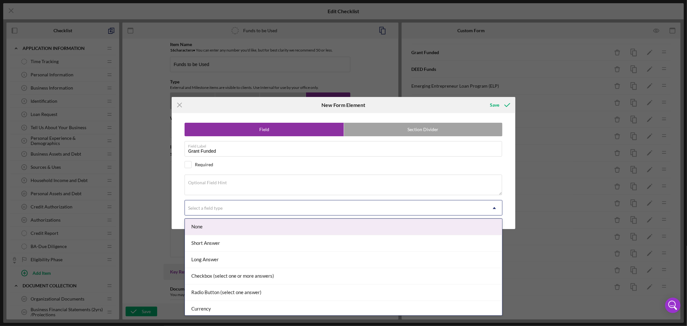
click at [495, 208] on icon "Icon/Dropdown Arrow" at bounding box center [494, 207] width 15 height 15
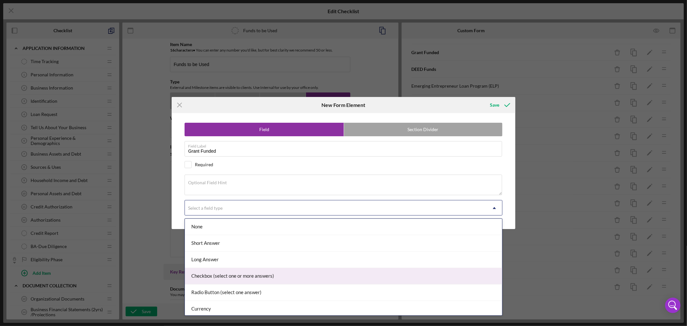
click at [441, 278] on div "Checkbox (select one or more answers)" at bounding box center [343, 276] width 317 height 16
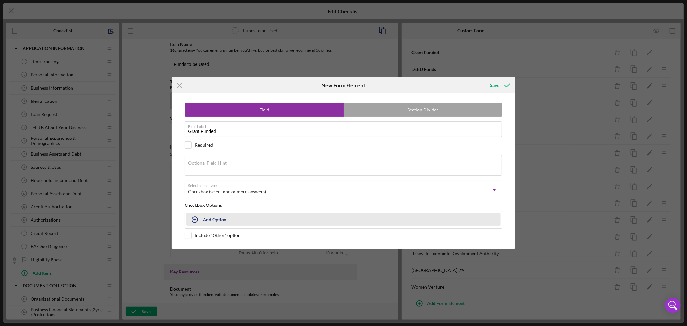
click at [216, 220] on div "Add Option" at bounding box center [215, 219] width 24 height 12
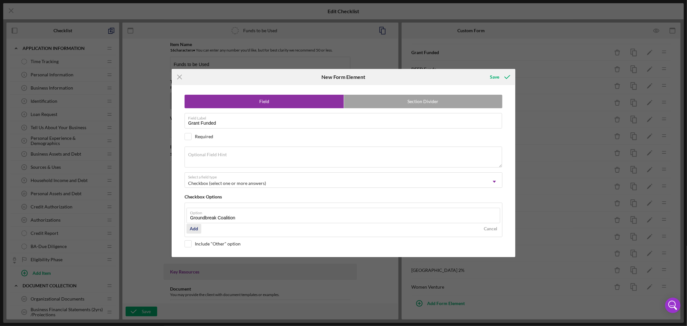
type input "Groundbreak Coalition"
click at [194, 228] on div "Add" at bounding box center [194, 229] width 8 height 10
click at [189, 252] on div "Field Section Divider Field Label Grant Funded Required Optional Field Hint Sel…" at bounding box center [343, 171] width 337 height 172
click at [189, 244] on input "checkbox" at bounding box center [188, 244] width 6 height 6
checkbox input "true"
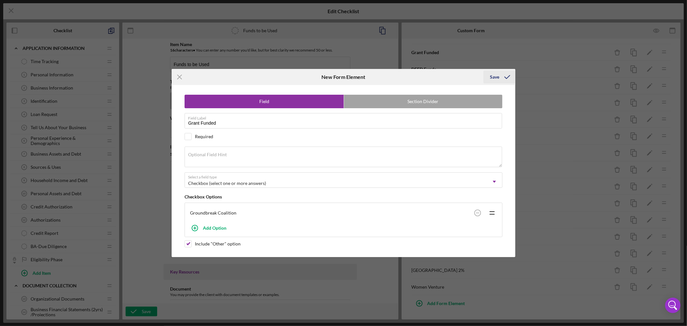
click at [496, 78] on div "Save" at bounding box center [494, 77] width 9 height 13
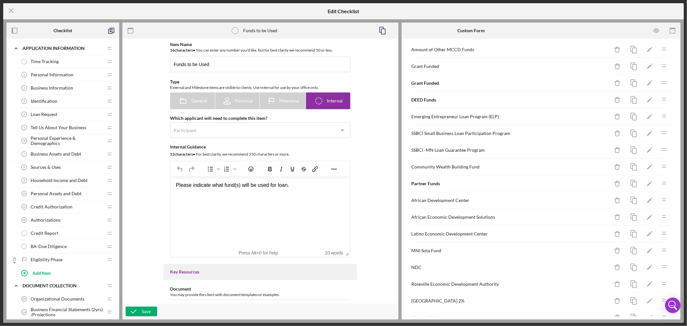
scroll to position [128, 0]
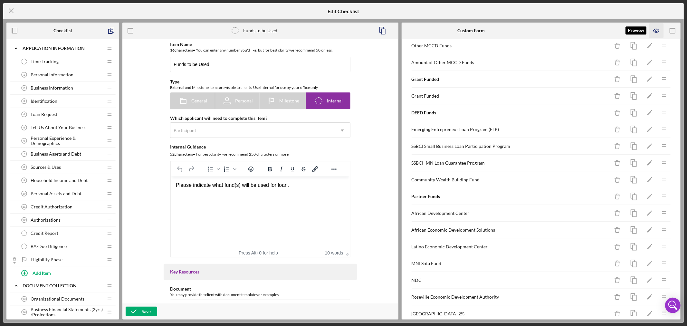
click at [658, 32] on icon "button" at bounding box center [655, 31] width 5 height 4
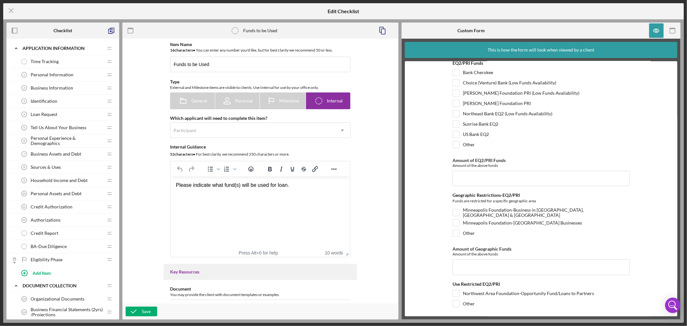
scroll to position [0, 0]
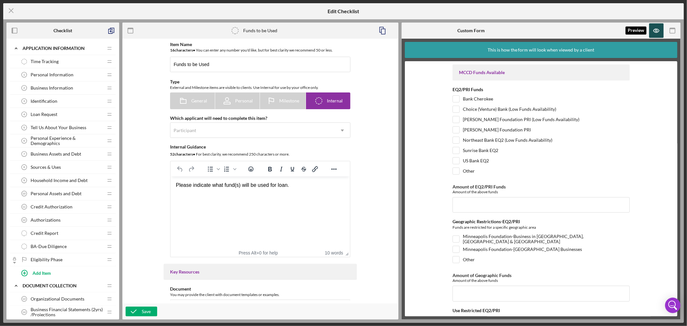
click at [659, 32] on icon "button" at bounding box center [656, 31] width 14 height 14
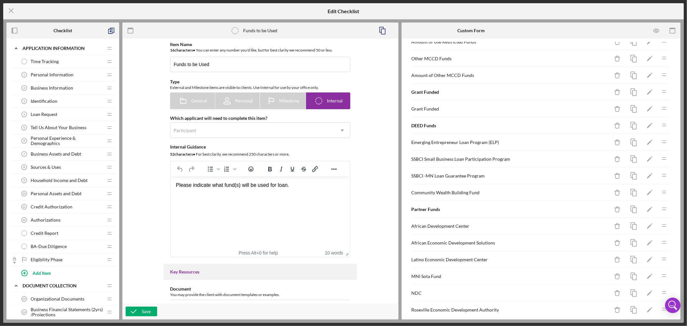
scroll to position [173, 0]
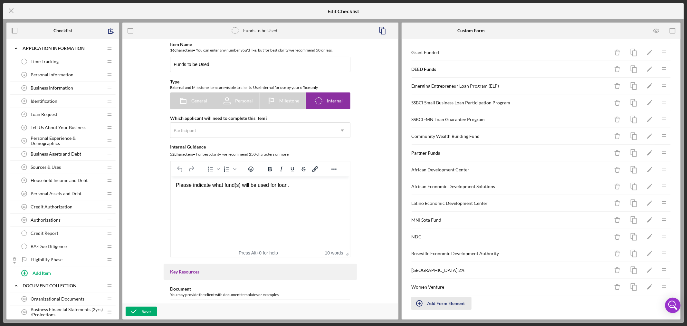
click at [443, 302] on div "Add Form Element" at bounding box center [446, 303] width 38 height 13
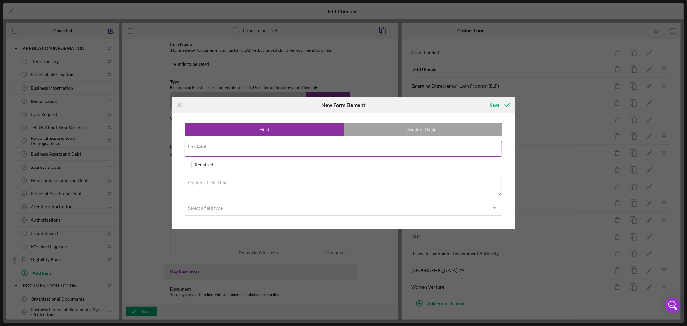
click at [225, 152] on input "Field Label" at bounding box center [343, 148] width 317 height 15
paste input "Amount of Grant Funded"
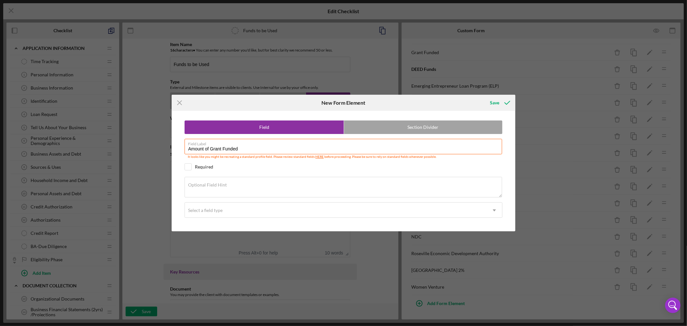
type input "Amount of Grant Funded"
click at [231, 189] on textarea "Optional Field Hint" at bounding box center [343, 187] width 317 height 21
paste textarea "Amount of the above funds"
type textarea "Amount of the above funds"
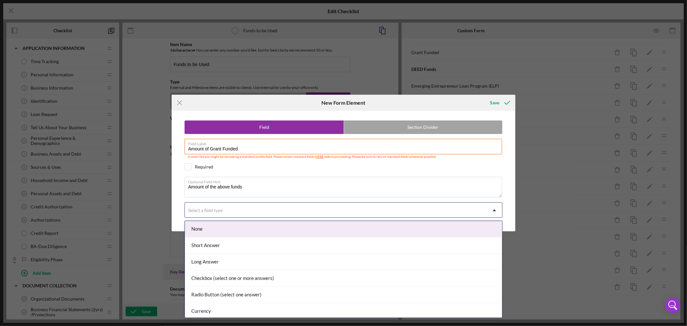
click at [494, 210] on use at bounding box center [494, 210] width 3 height 2
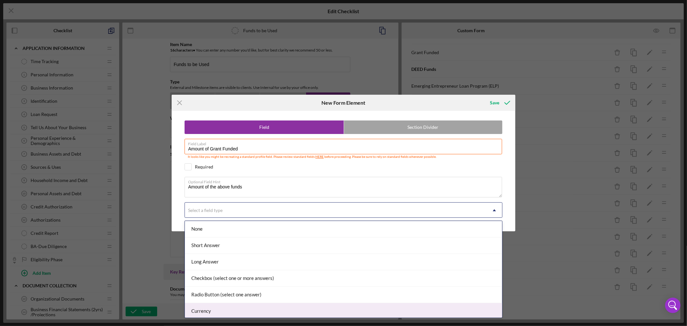
click at [469, 311] on div "Currency" at bounding box center [343, 311] width 317 height 16
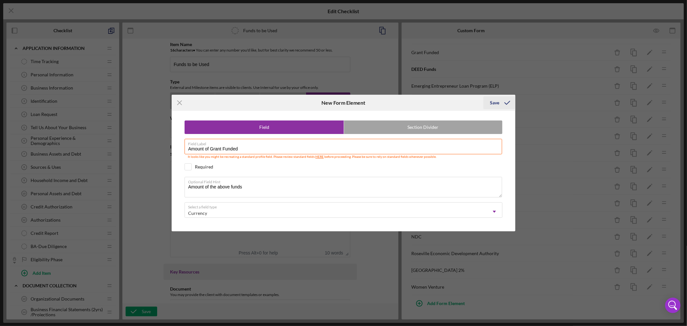
click at [495, 102] on div "Save" at bounding box center [494, 102] width 9 height 13
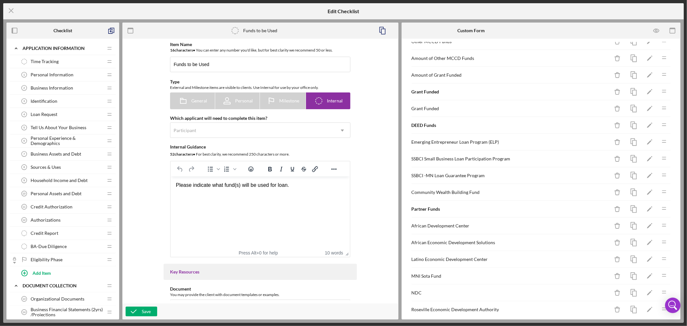
scroll to position [129, 0]
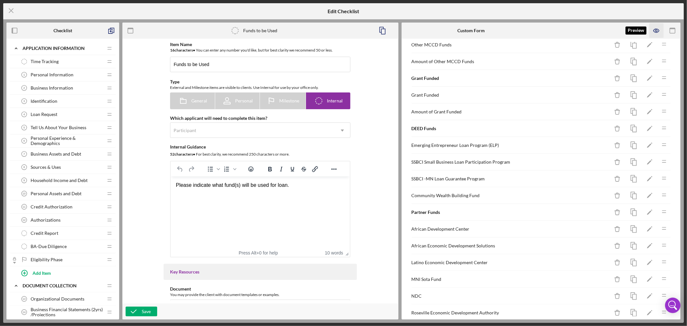
click at [657, 29] on icon "button" at bounding box center [655, 31] width 5 height 4
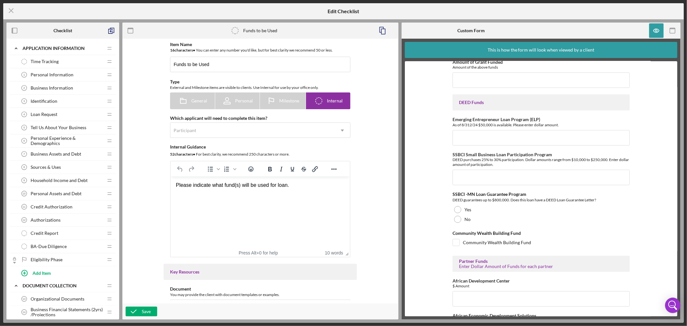
scroll to position [501, 0]
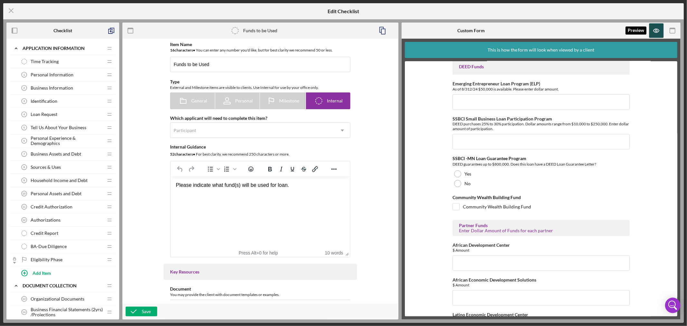
click at [656, 29] on icon "button" at bounding box center [656, 31] width 14 height 14
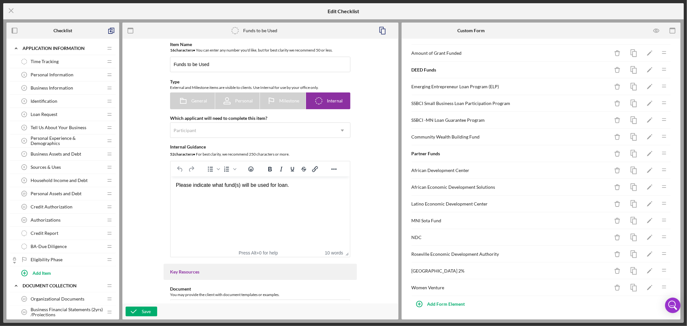
scroll to position [190, 0]
click at [436, 303] on div "Add Form Element" at bounding box center [446, 303] width 38 height 13
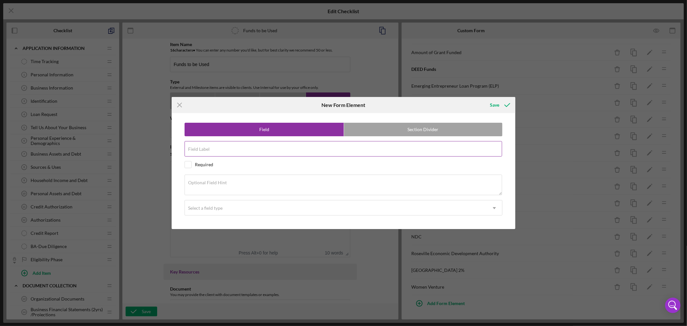
click at [245, 149] on input "Field Label" at bounding box center [343, 148] width 317 height 15
paste input "Amount of Community Wealth Bldg Funds"
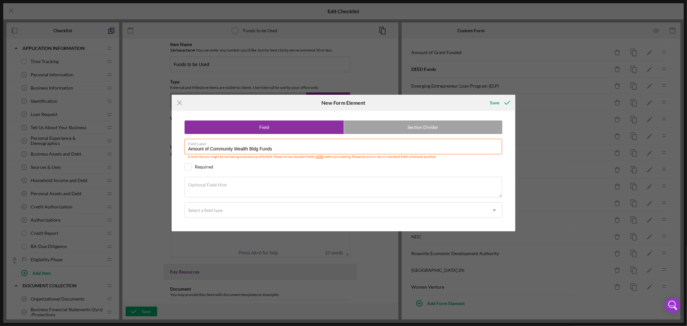
type input "Amount of Community Wealth Bldg Funds"
click at [236, 188] on textarea "Optional Field Hint" at bounding box center [343, 187] width 317 height 21
paste textarea "Enter amount of Community Wealth Building Funds being used"
type textarea "Enter amount of Community Wealth Building Funds being used"
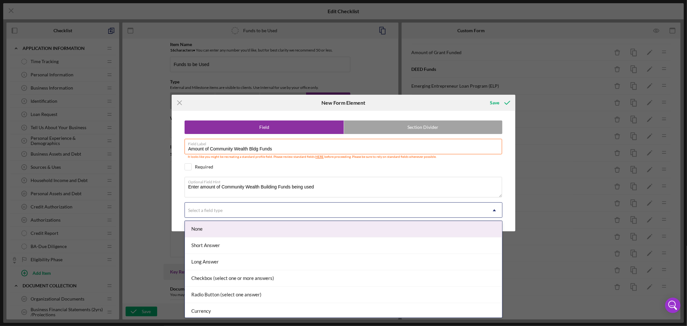
click at [495, 207] on icon "Icon/Dropdown Arrow" at bounding box center [494, 210] width 15 height 15
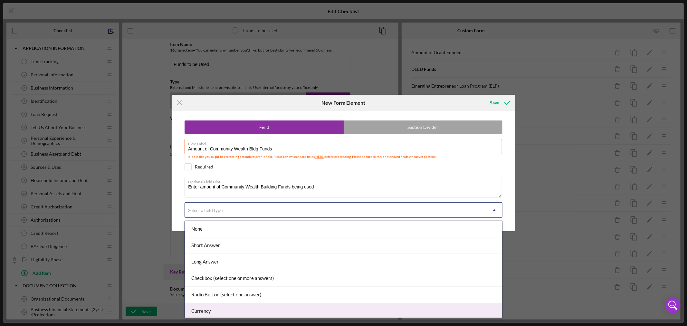
click at [470, 309] on div "Currency" at bounding box center [343, 311] width 317 height 16
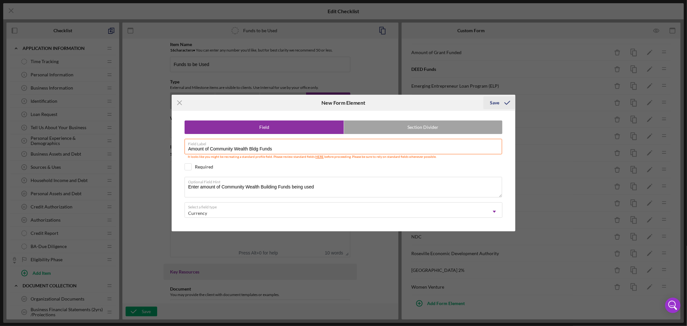
click at [495, 102] on div "Save" at bounding box center [494, 102] width 9 height 13
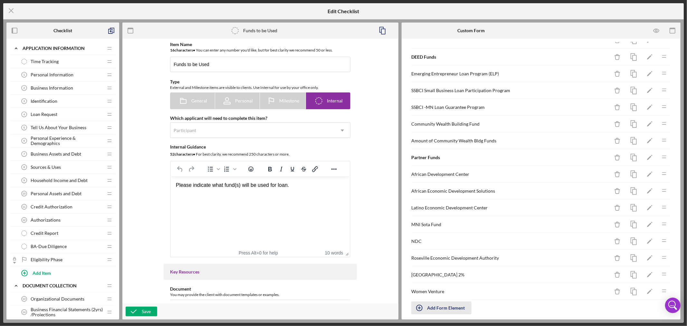
click at [448, 309] on div "Add Form Element" at bounding box center [446, 307] width 38 height 13
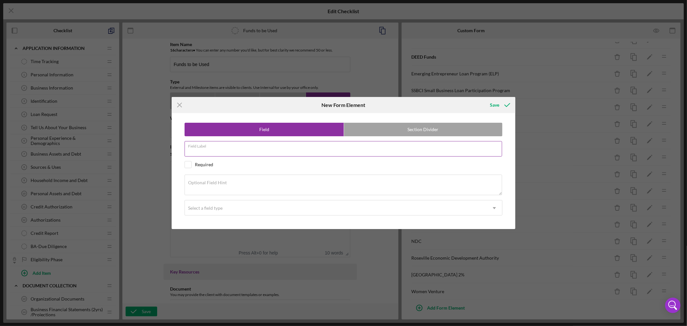
click at [231, 150] on input "Field Label" at bounding box center [343, 148] width 317 height 15
paste input "Other DEED Funding Program"
type input "Other DEED Funding Program"
click at [253, 185] on textarea "Optional Field Hint" at bounding box center [343, 185] width 317 height 21
paste textarea "List Name of Funding Program"
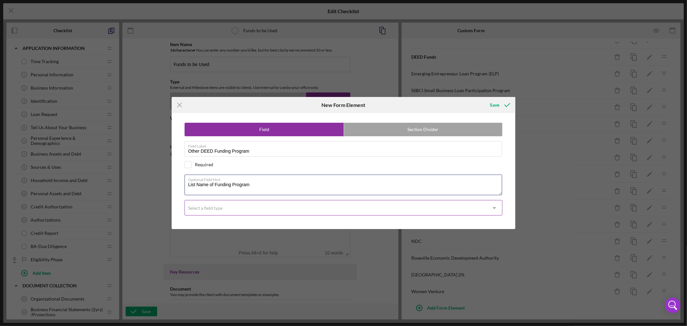
type textarea "List Name of Funding Program"
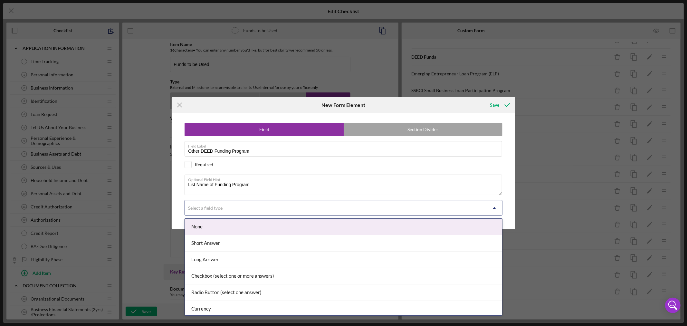
click at [495, 207] on icon "Icon/Dropdown Arrow" at bounding box center [494, 207] width 15 height 15
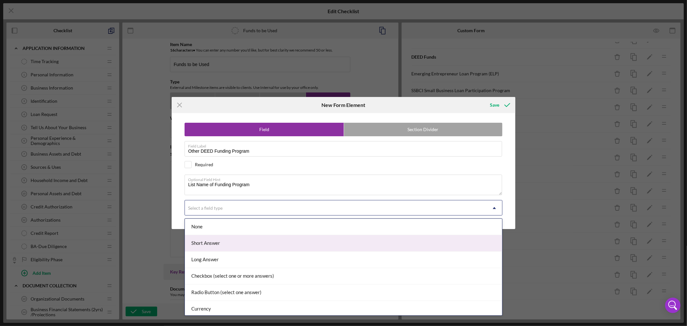
click at [470, 246] on div "Short Answer" at bounding box center [343, 243] width 317 height 16
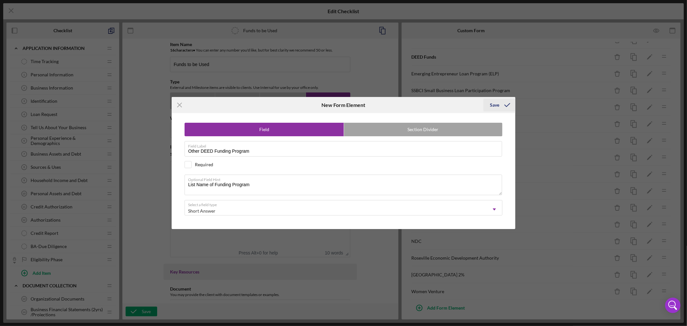
click at [495, 104] on div "Save" at bounding box center [494, 105] width 9 height 13
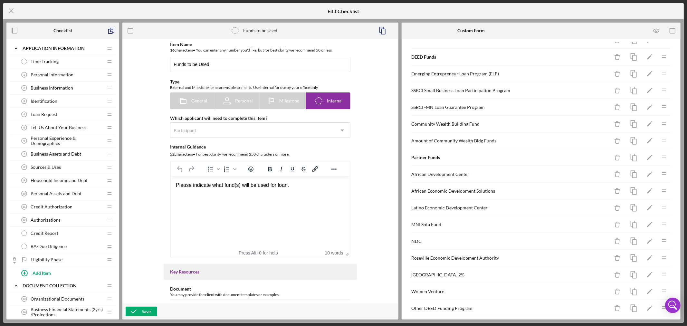
scroll to position [224, 0]
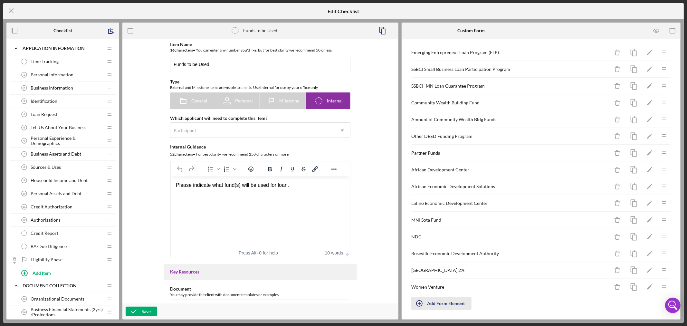
click at [437, 304] on div "Add Form Element" at bounding box center [446, 303] width 38 height 13
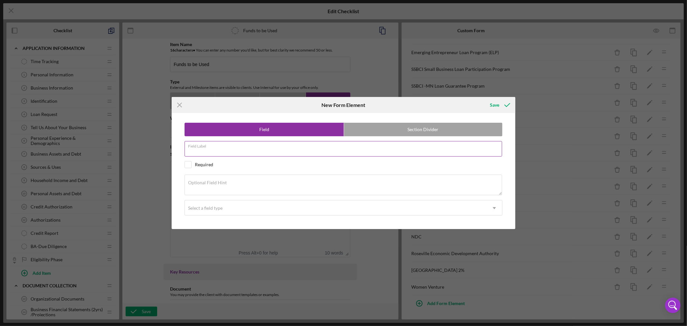
click at [256, 149] on input "Field Label" at bounding box center [343, 148] width 317 height 15
paste input "Amount of Other DEED Funding"
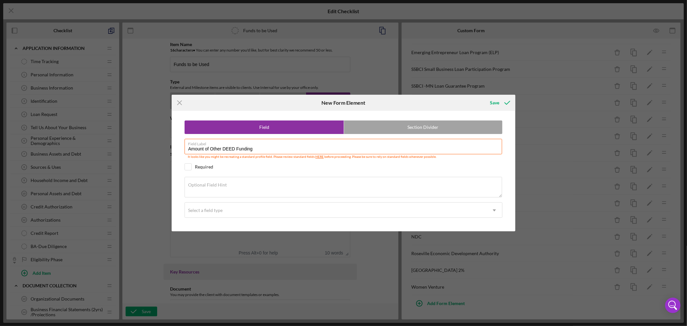
type input "Amount of Other DEED Funding"
click at [255, 188] on textarea "Optional Field Hint" at bounding box center [343, 187] width 317 height 21
paste textarea "Enter amount of Other DEED Funding"
type textarea "Enter amount of Other DEED Funding"
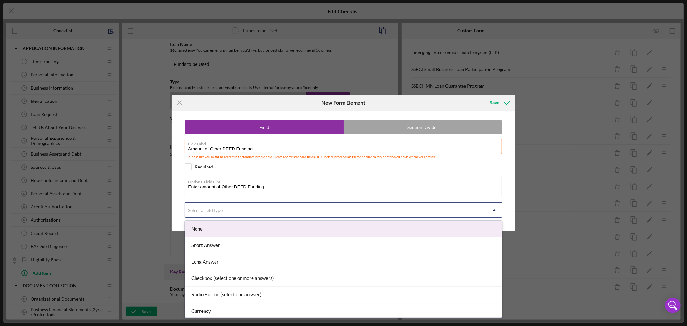
click at [495, 210] on icon "Icon/Dropdown Arrow" at bounding box center [494, 210] width 15 height 15
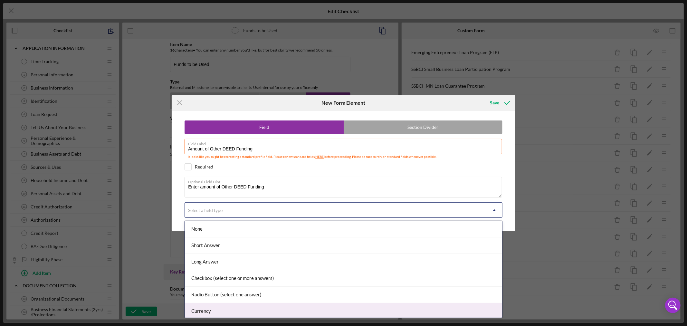
click at [319, 312] on div "Currency" at bounding box center [343, 311] width 317 height 16
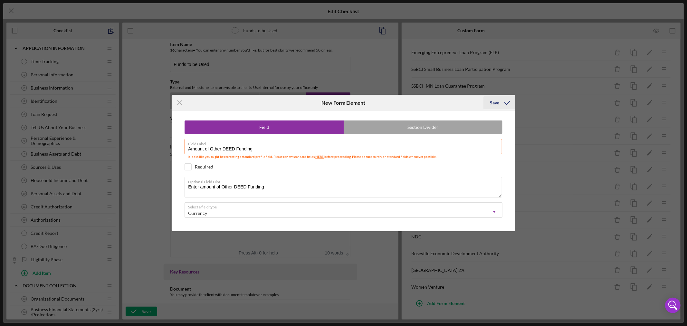
click at [493, 101] on div "Save" at bounding box center [494, 102] width 9 height 13
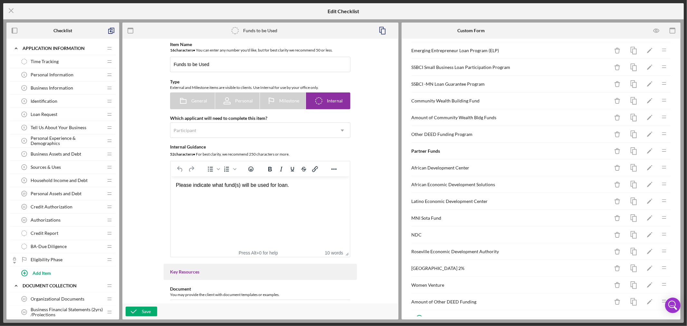
scroll to position [234, 0]
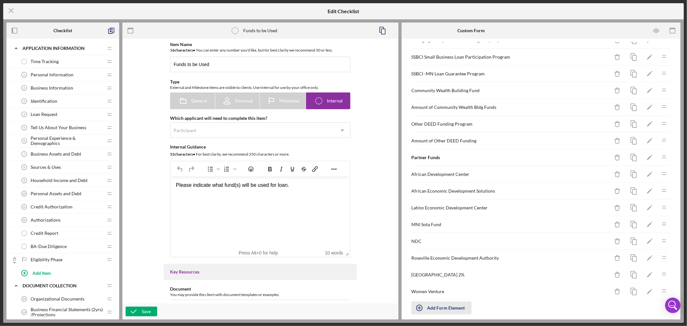
click at [436, 309] on div "Add Form Element" at bounding box center [446, 307] width 38 height 13
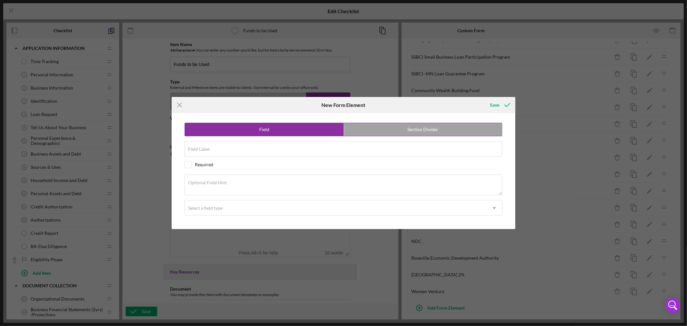
click at [404, 130] on label "Section Divider" at bounding box center [423, 129] width 158 height 13
radio input "false"
radio input "true"
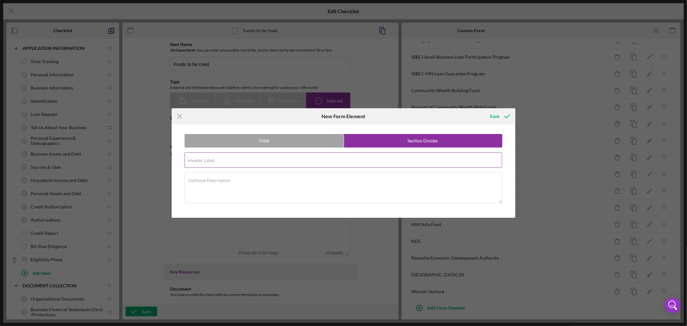
click at [256, 162] on input "Header Label" at bounding box center [343, 159] width 317 height 15
paste input "Bank Funding"
type input "Bank Funding"
click at [337, 188] on textarea "Optional Description" at bounding box center [343, 187] width 317 height 31
click at [494, 116] on div "Save" at bounding box center [494, 116] width 9 height 13
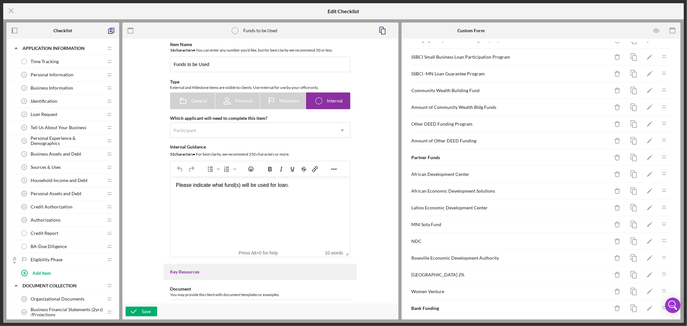
scroll to position [258, 0]
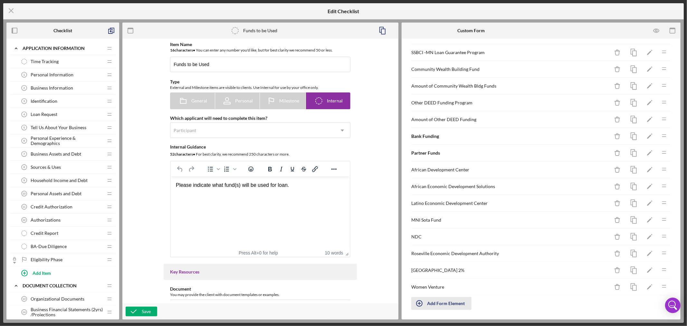
click at [419, 304] on icon "button" at bounding box center [419, 303] width 16 height 16
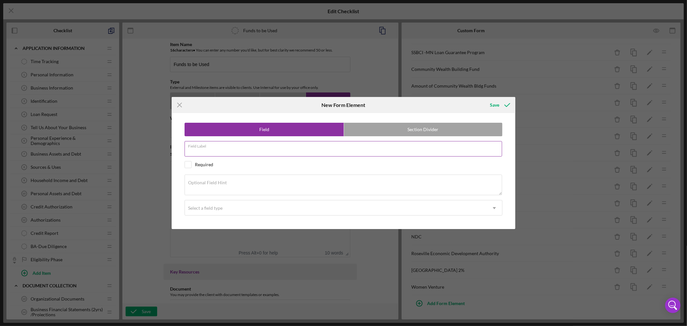
click at [233, 151] on input "Field Label" at bounding box center [343, 148] width 317 height 15
paste input "Bank Name"
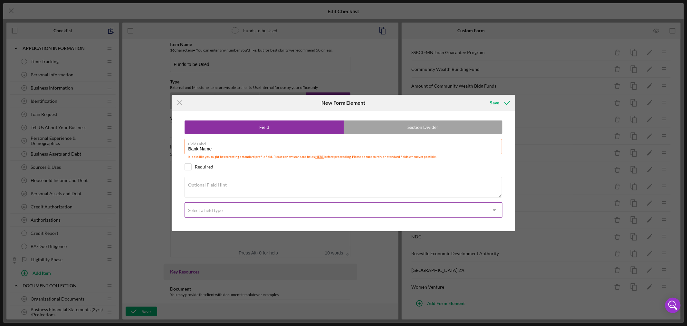
type input "Bank Name"
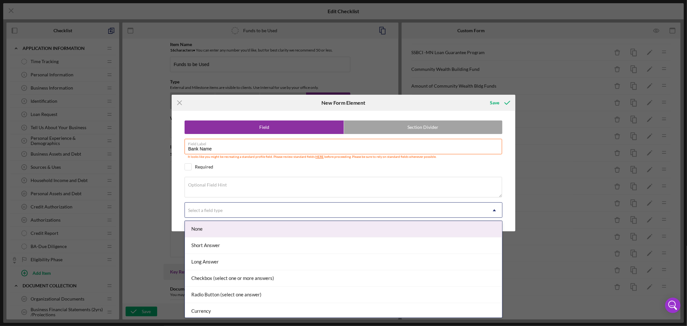
click at [286, 211] on div "Select a field type" at bounding box center [336, 210] width 302 height 15
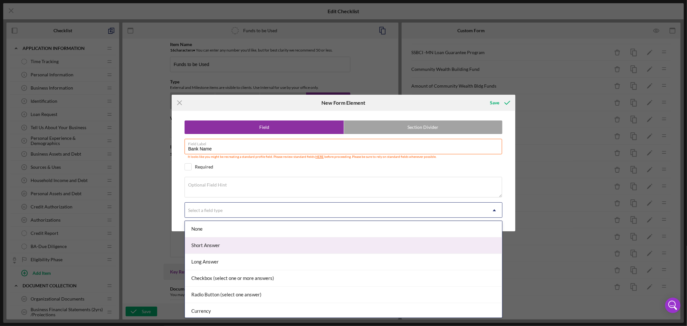
click at [232, 246] on div "Short Answer" at bounding box center [343, 245] width 317 height 16
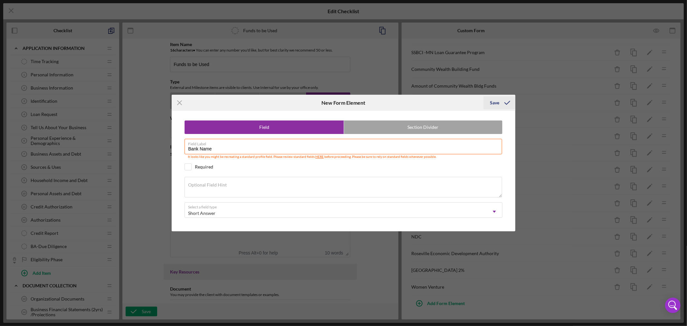
click at [493, 100] on div "Save" at bounding box center [494, 102] width 9 height 13
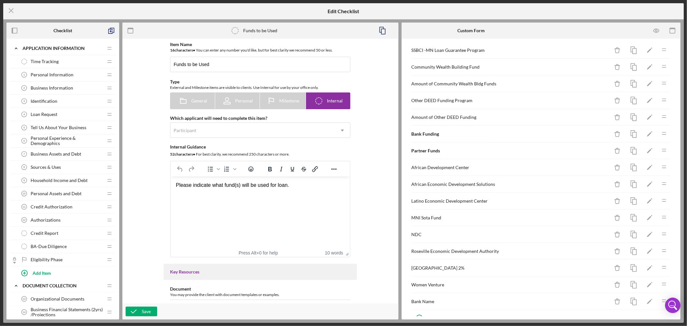
scroll to position [268, 0]
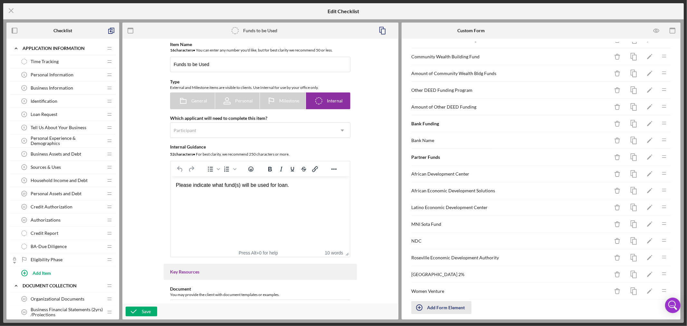
click at [455, 310] on div "Add Form Element" at bounding box center [446, 307] width 38 height 13
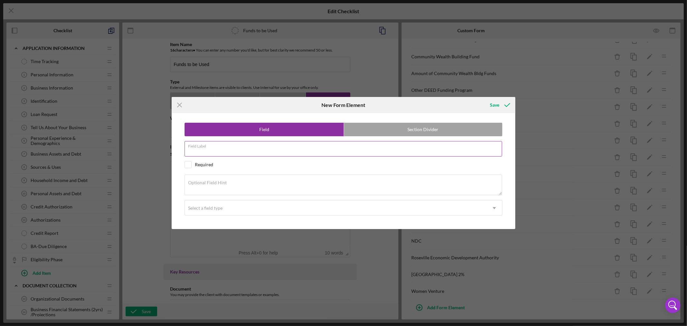
click at [218, 150] on input "Field Label" at bounding box center [343, 148] width 317 height 15
paste input "Bank Funding Amount"
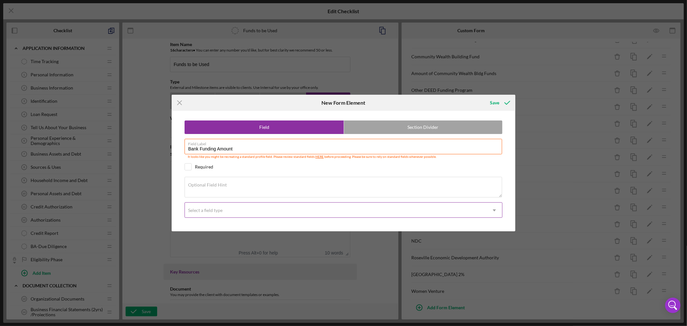
type input "Bank Funding Amount"
click at [495, 209] on icon "Icon/Dropdown Arrow" at bounding box center [494, 210] width 15 height 15
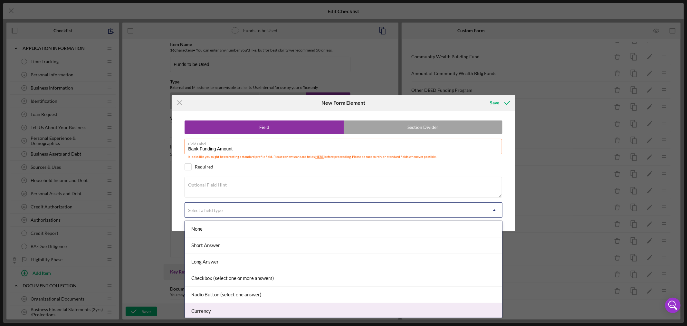
click at [381, 313] on div "Currency" at bounding box center [343, 311] width 317 height 16
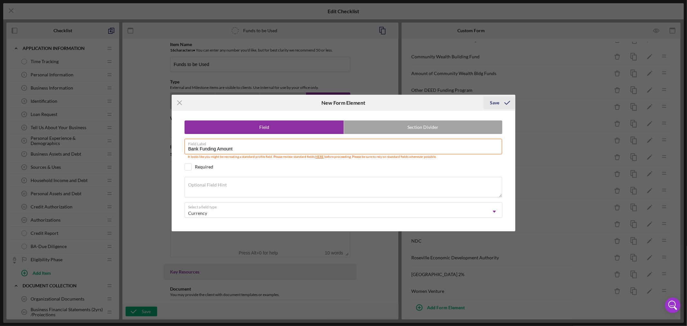
click at [497, 101] on div "Save" at bounding box center [494, 102] width 9 height 13
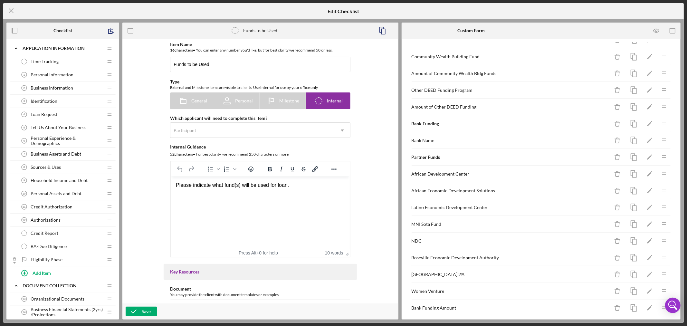
scroll to position [291, 0]
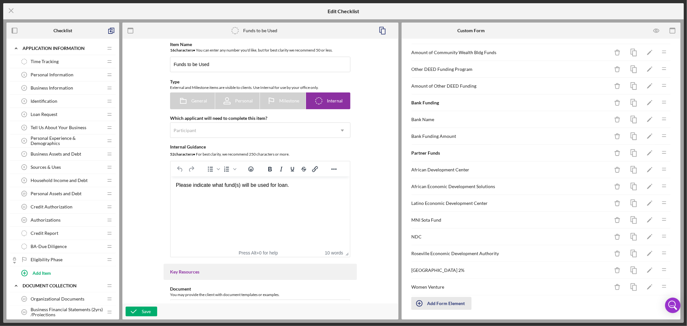
click at [443, 304] on div "Add Form Element" at bounding box center [446, 303] width 38 height 13
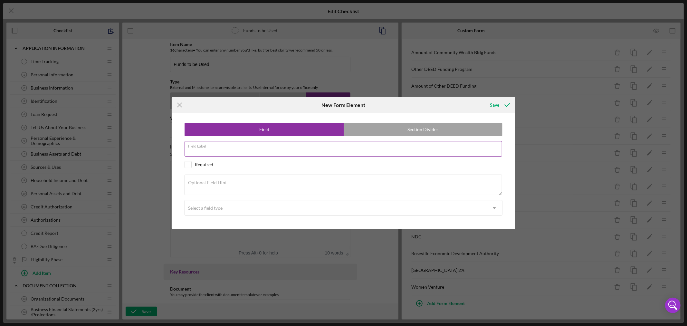
click at [257, 150] on input "Field Label" at bounding box center [343, 148] width 317 height 15
paste input "Bank- Participation or Stand Alone Loan"
type input "Bank- Participation or Stand Alone Loan"
click at [240, 185] on textarea "Optional Field Hint" at bounding box center [343, 185] width 317 height 21
paste textarea "Is MCCD purchasing a participation in partner loan? OR Are each entity preparin…"
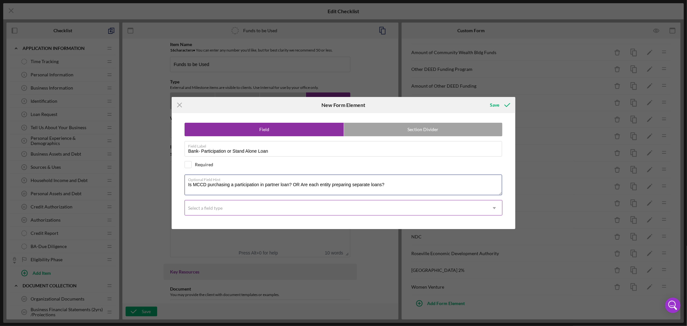
type textarea "Is MCCD purchasing a participation in partner loan? OR Are each entity preparin…"
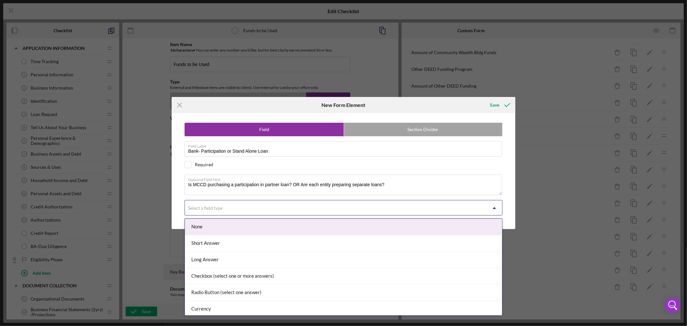
click at [295, 209] on div "Select a field type" at bounding box center [336, 208] width 302 height 15
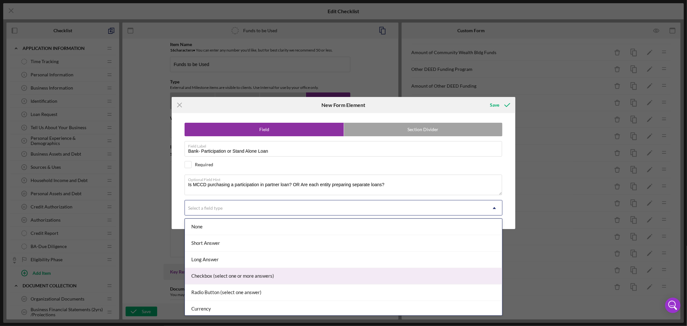
click at [267, 277] on div "Checkbox (select one or more answers)" at bounding box center [343, 276] width 317 height 16
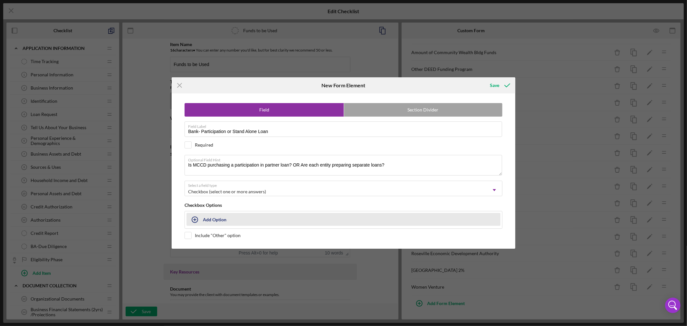
click at [213, 220] on div "Add Option" at bounding box center [215, 219] width 24 height 12
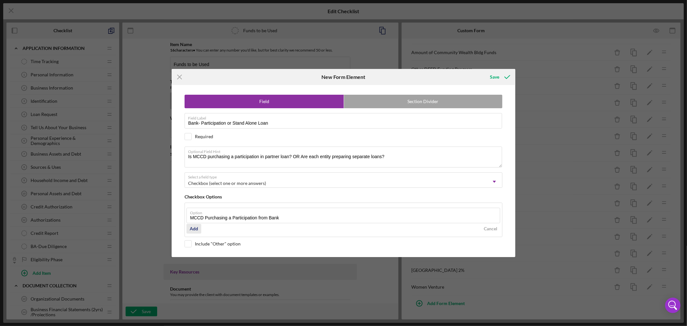
type input "MCCD Purchasing a Participation from Bank"
click at [194, 227] on div "Add" at bounding box center [194, 229] width 8 height 10
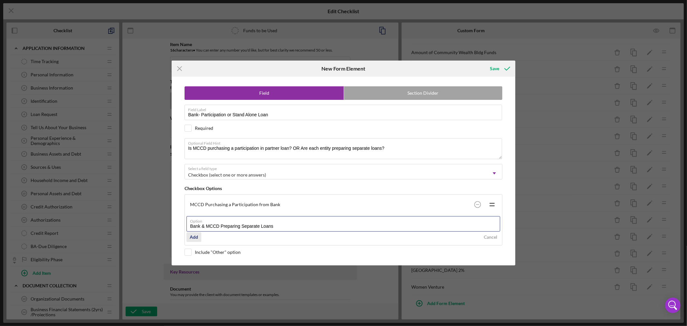
type input "Bank & MCCD Preparing Separate Loans"
click at [194, 237] on div "Add" at bounding box center [194, 237] width 8 height 10
click at [189, 260] on div "Field Section Divider Field Label Bank- Participation or Stand Alone Loan Requi…" at bounding box center [343, 171] width 337 height 188
click at [188, 252] on input "checkbox" at bounding box center [188, 252] width 6 height 6
checkbox input "true"
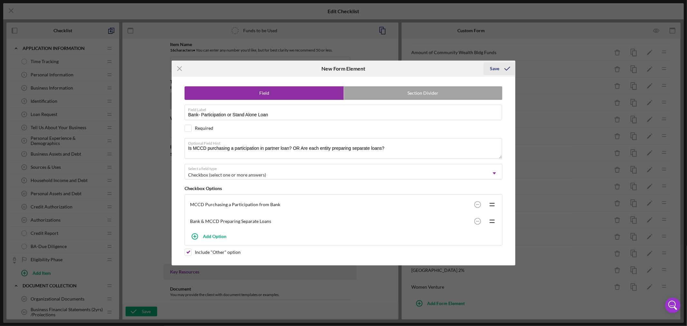
click at [496, 68] on div "Save" at bounding box center [494, 68] width 9 height 13
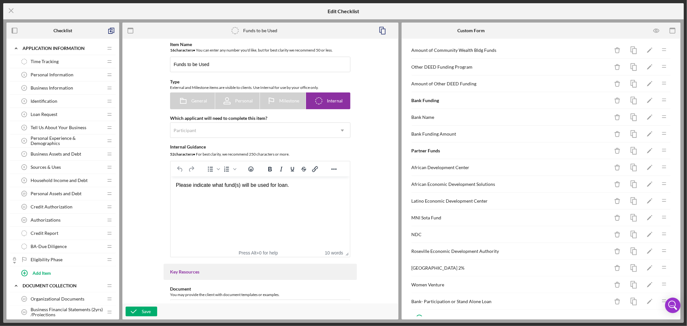
scroll to position [301, 0]
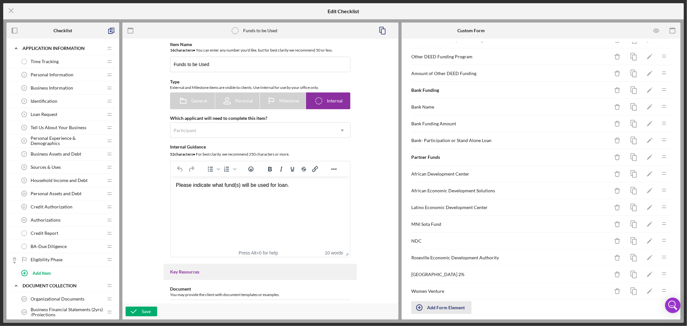
click at [440, 310] on div "Add Form Element" at bounding box center [446, 307] width 38 height 13
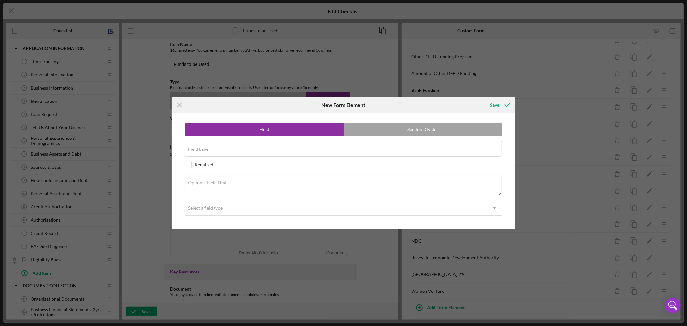
click at [435, 130] on label "Section Divider" at bounding box center [423, 129] width 158 height 13
radio input "false"
radio input "true"
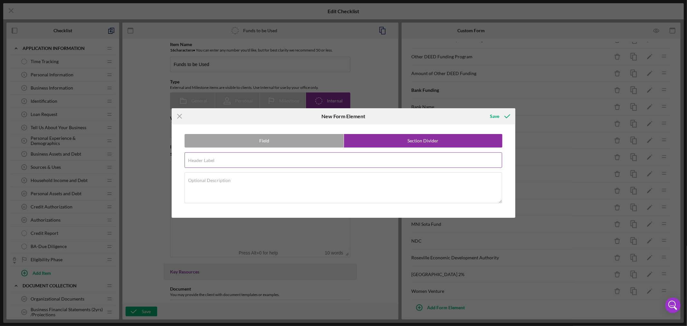
click at [256, 160] on input "Header Label" at bounding box center [343, 159] width 317 height 15
paste input "City Programs"
type input "City Programs"
click at [496, 116] on div "Save" at bounding box center [494, 116] width 9 height 13
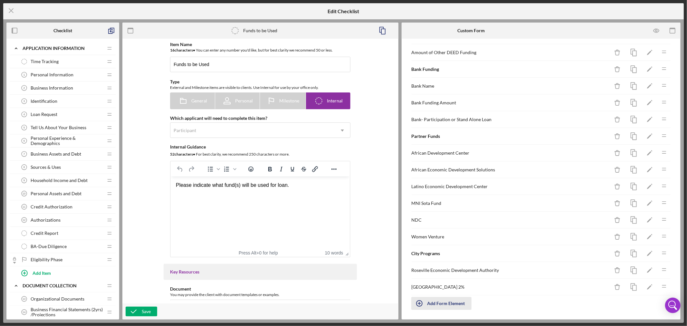
click at [449, 301] on div "Add Form Element" at bounding box center [446, 303] width 38 height 13
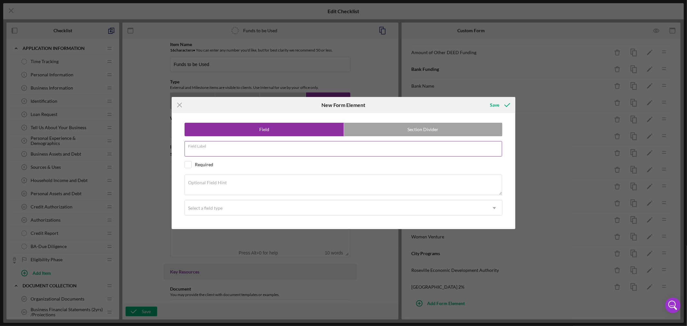
click at [260, 149] on input "Field Label" at bounding box center [343, 148] width 317 height 15
paste input "Other City Program Name"
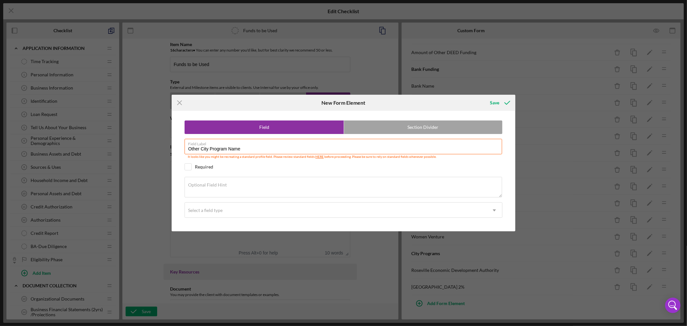
type input "Other City Program Name"
click at [255, 189] on textarea "Optional Field Hint" at bounding box center [343, 187] width 317 height 21
paste textarea "List Name of City Program"
type textarea "List Name of City Program"
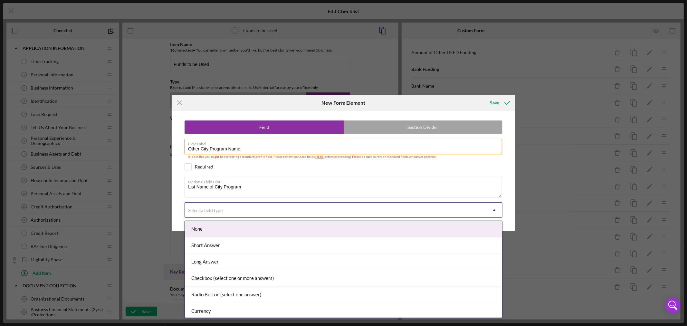
click at [495, 210] on use at bounding box center [494, 210] width 3 height 2
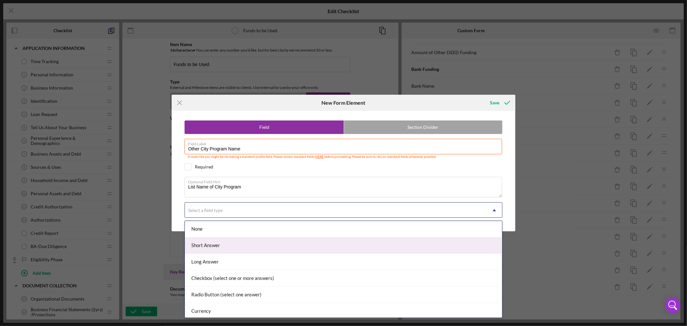
click at [400, 245] on div "Short Answer" at bounding box center [343, 245] width 317 height 16
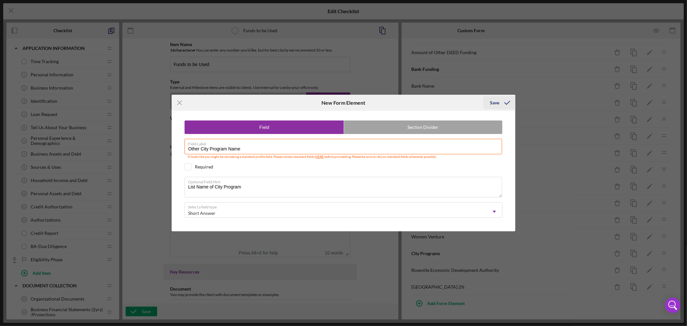
click at [498, 101] on div "Save" at bounding box center [494, 102] width 9 height 13
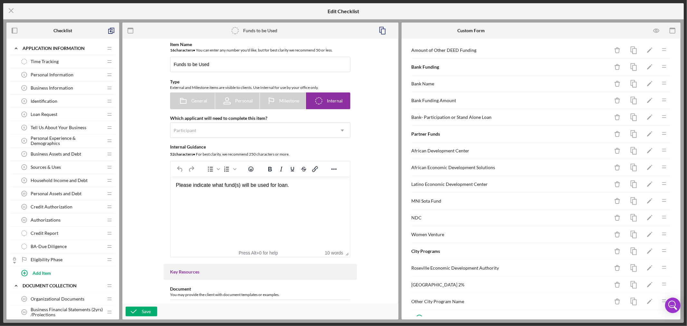
scroll to position [335, 0]
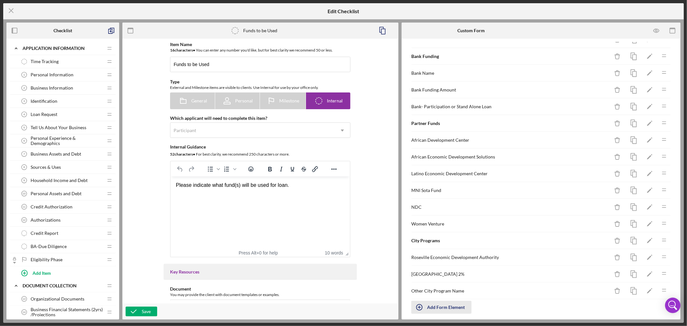
click at [453, 310] on div "Add Form Element" at bounding box center [446, 307] width 38 height 13
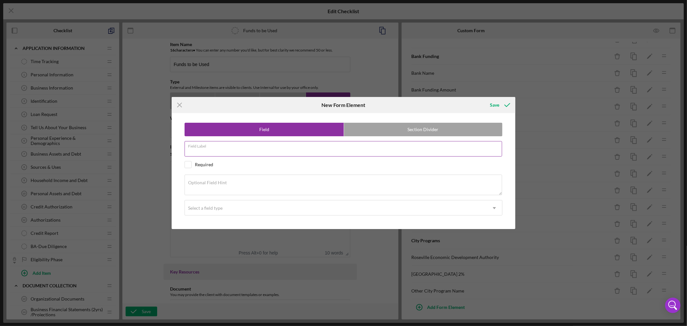
click at [245, 152] on input "Field Label" at bounding box center [343, 148] width 317 height 15
paste input "Other City Programs"
type input "Other City Programs"
click at [275, 185] on textarea "Optional Field Hint" at bounding box center [343, 185] width 317 height 21
paste textarea "$ Amount"
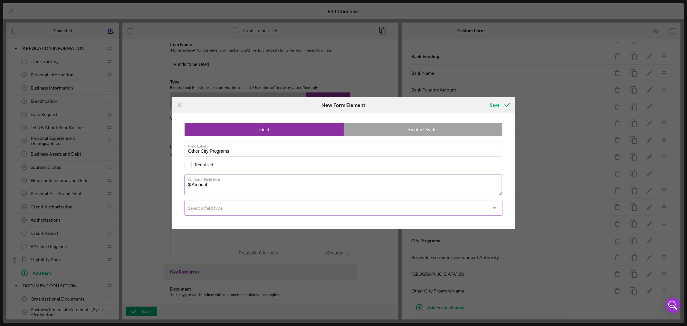
type textarea "$ Amount"
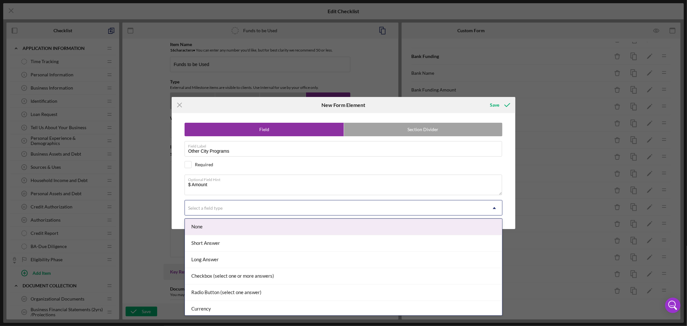
click at [494, 207] on icon "Icon/Dropdown Arrow" at bounding box center [494, 207] width 15 height 15
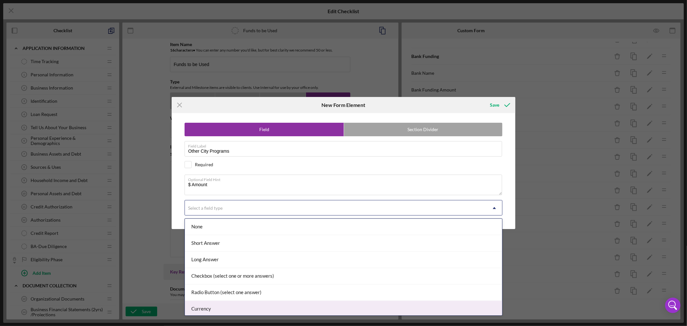
click at [466, 307] on div "Currency" at bounding box center [343, 309] width 317 height 16
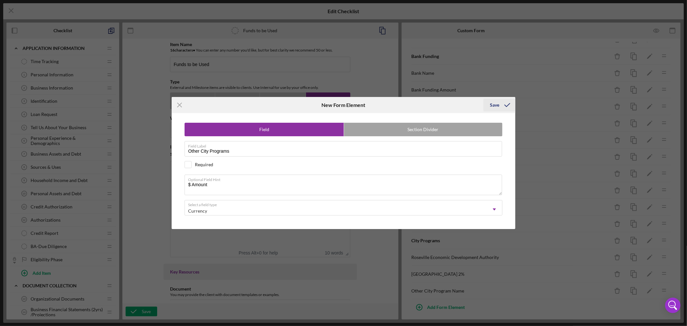
click at [494, 104] on div "Save" at bounding box center [494, 105] width 9 height 13
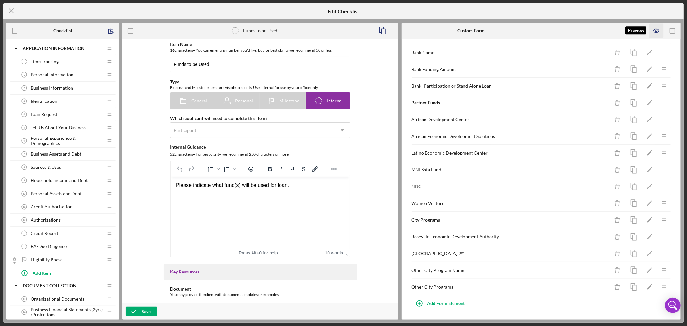
click at [658, 29] on icon "button" at bounding box center [655, 31] width 5 height 4
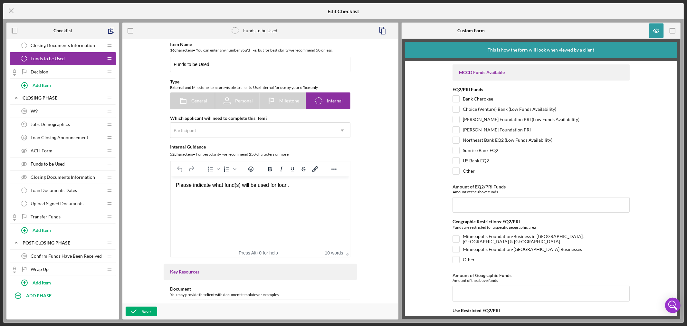
scroll to position [468, 0]
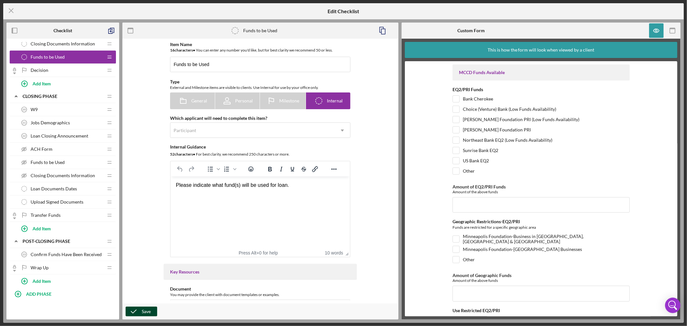
click at [147, 311] on div "Save" at bounding box center [146, 312] width 9 height 10
click at [11, 9] on icon "Icon/Menu Close" at bounding box center [11, 11] width 16 height 16
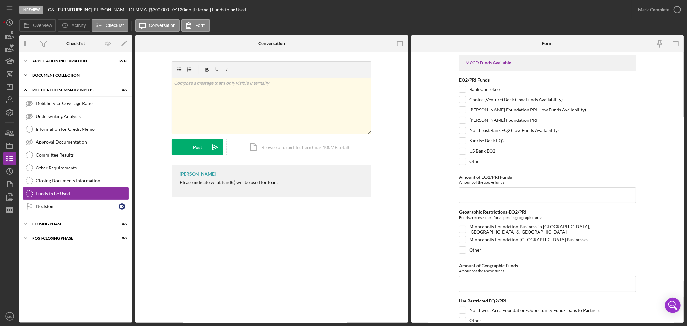
click at [27, 76] on icon "Icon/Expander" at bounding box center [25, 75] width 13 height 13
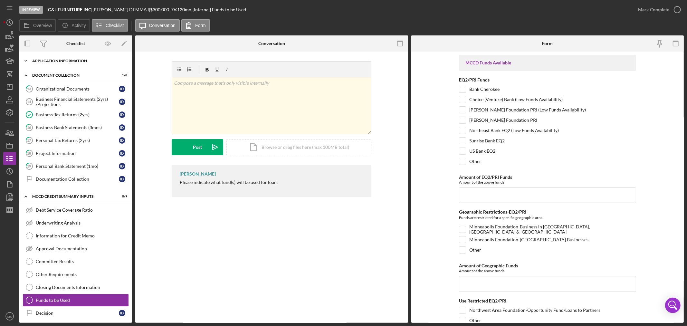
click at [26, 59] on icon "Icon/Expander" at bounding box center [25, 60] width 13 height 13
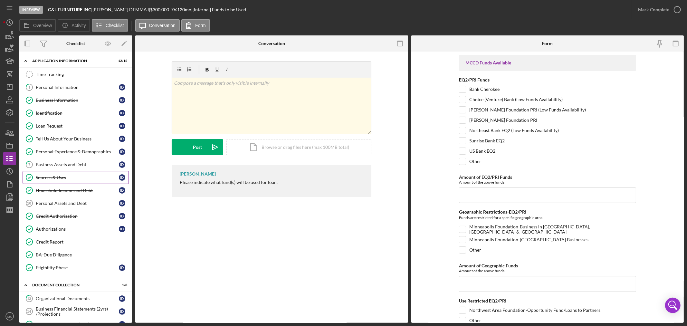
click at [68, 178] on div "Sources & Uses" at bounding box center [77, 177] width 83 height 5
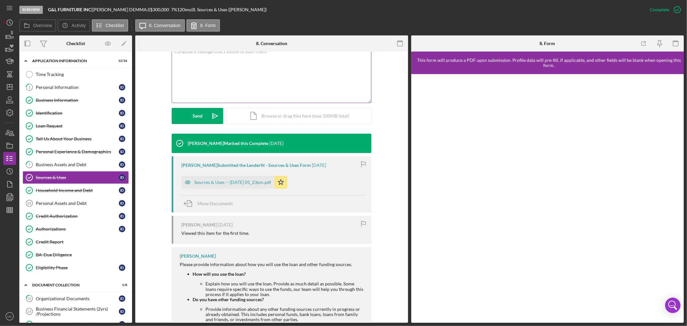
scroll to position [143, 0]
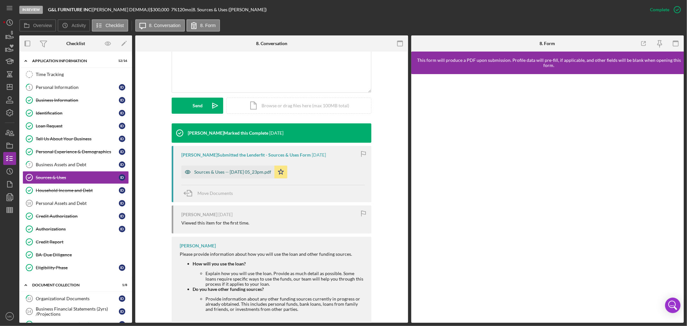
click at [260, 171] on div "Sources & Uses -- [DATE] 05_23pm.pdf" at bounding box center [232, 171] width 77 height 5
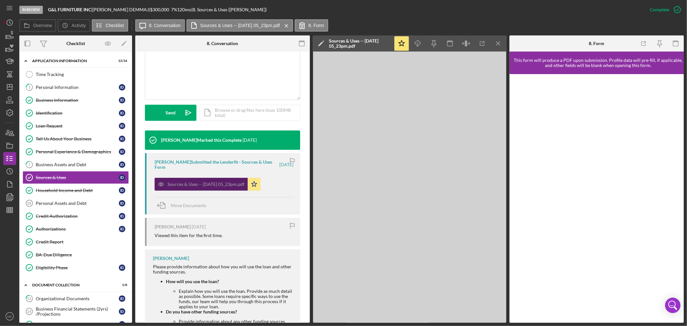
scroll to position [150, 0]
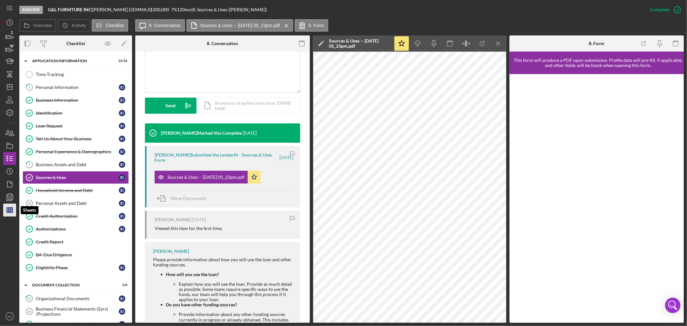
click at [7, 210] on line "button" at bounding box center [10, 210] width 6 height 0
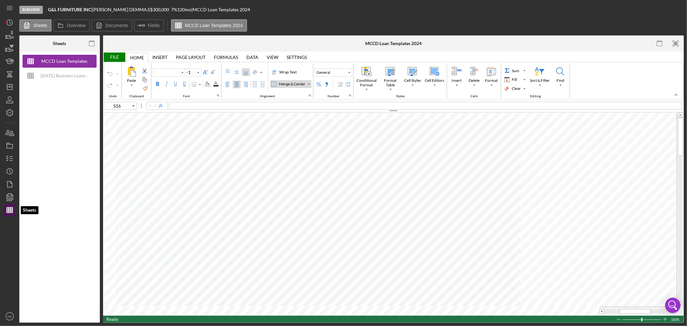
type input "Calibri"
type input "11"
click at [65, 73] on div "[DATE] Business Loans -Loan Template" at bounding box center [65, 75] width 52 height 13
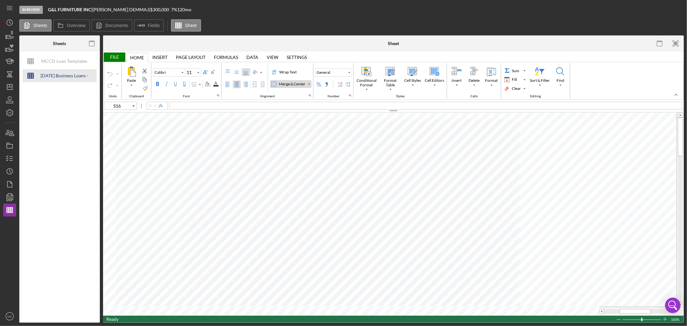
type input "J144"
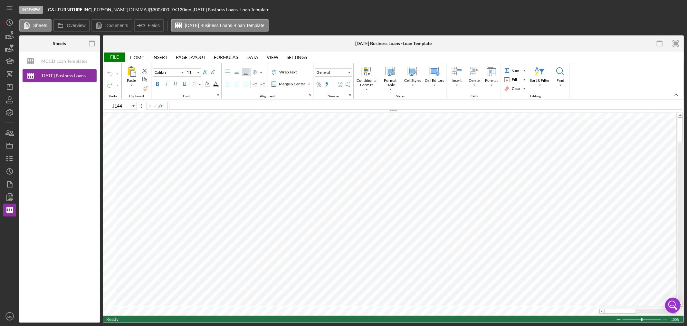
click at [116, 55] on div "File" at bounding box center [114, 56] width 22 height 9
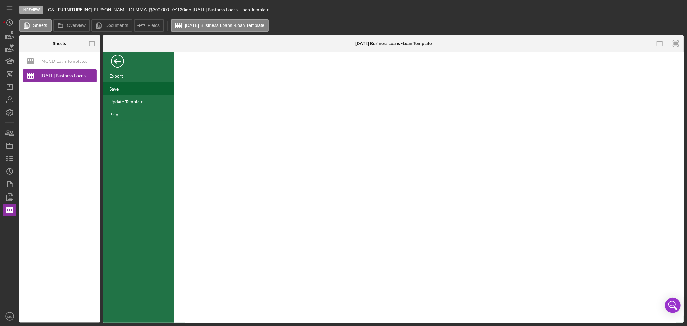
click at [120, 89] on div "Save" at bounding box center [138, 88] width 71 height 13
click at [11, 87] on line "button" at bounding box center [9, 87] width 5 height 0
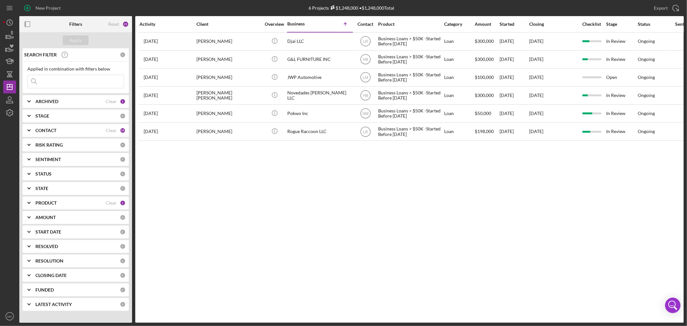
click at [50, 204] on b "PRODUCT" at bounding box center [45, 202] width 21 height 5
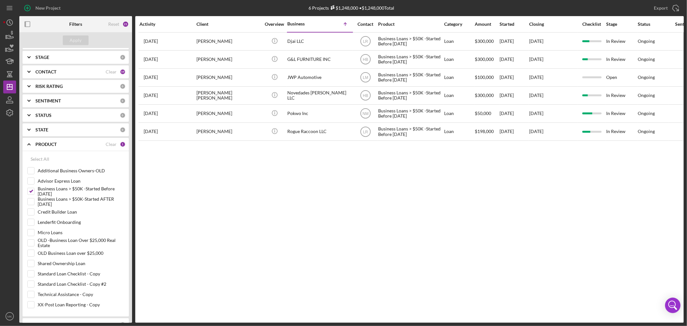
scroll to position [71, 0]
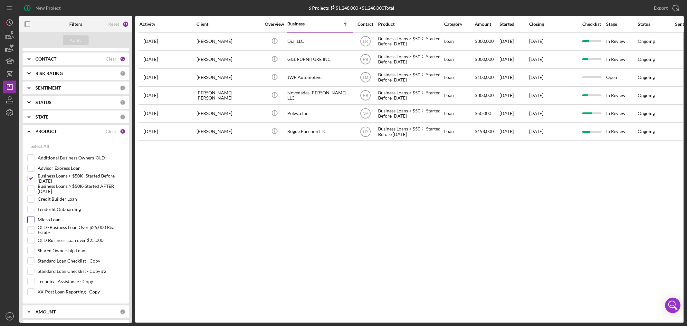
click at [31, 219] on input "Micro Loans" at bounding box center [31, 219] width 6 height 6
checkbox input "true"
click at [77, 39] on div "Apply" at bounding box center [76, 40] width 12 height 10
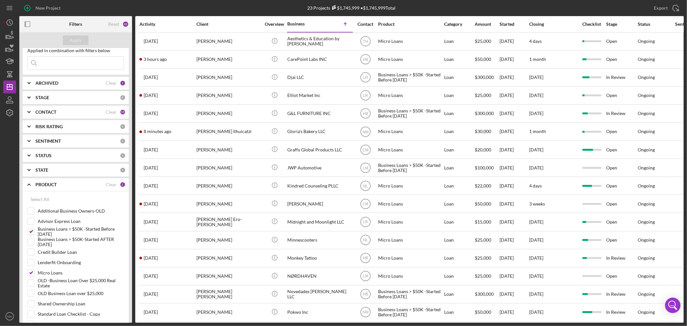
scroll to position [0, 0]
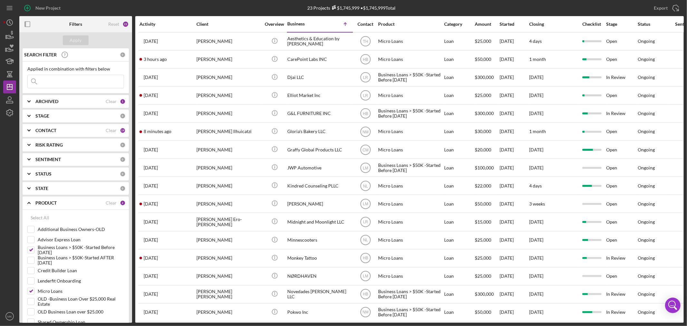
click at [45, 129] on b "CONTACT" at bounding box center [45, 130] width 21 height 5
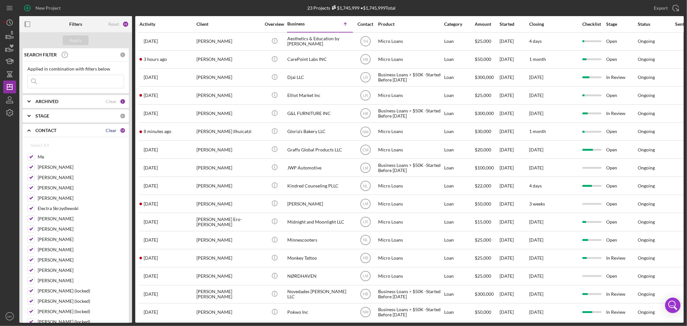
click at [109, 130] on div "Clear" at bounding box center [111, 130] width 11 height 5
checkbox input "false"
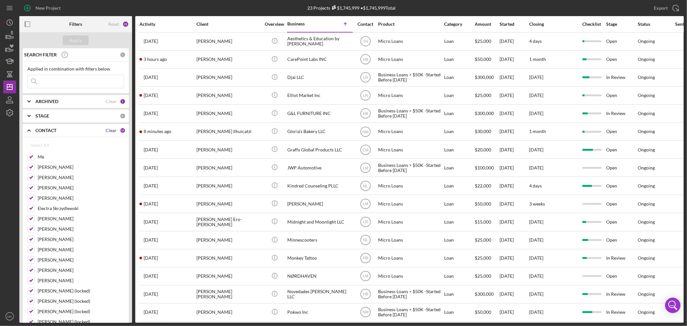
checkbox input "false"
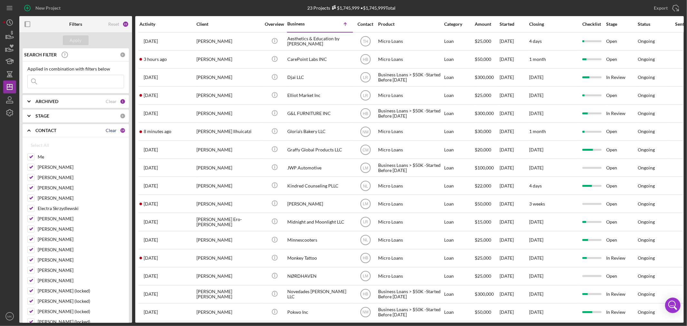
checkbox input "false"
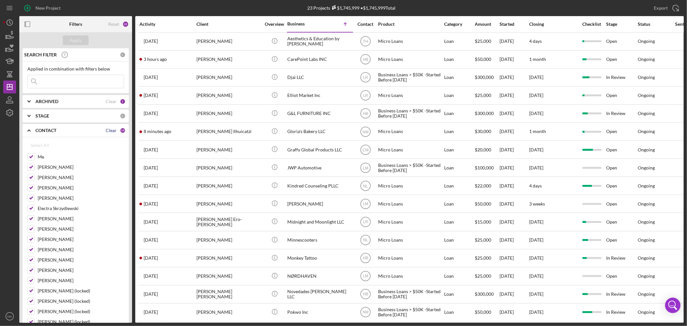
checkbox input "false"
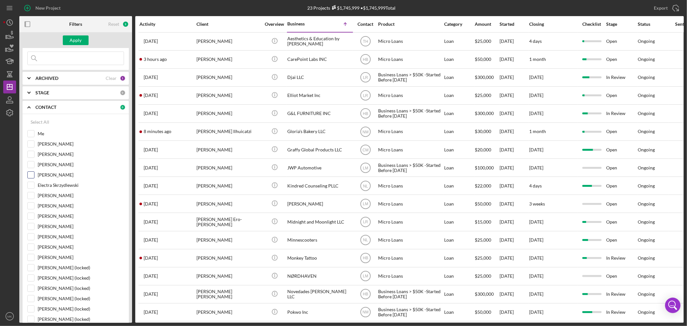
scroll to position [36, 0]
click at [30, 152] on input "[PERSON_NAME]" at bounding box center [31, 152] width 6 height 6
checkbox input "true"
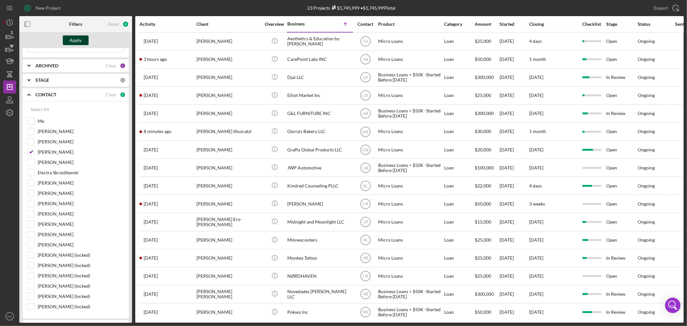
click at [78, 39] on div "Apply" at bounding box center [76, 40] width 12 height 10
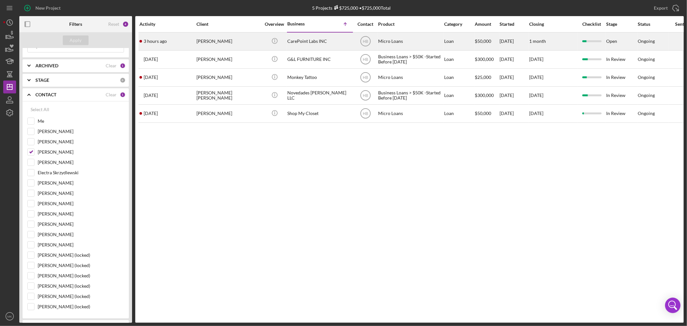
click at [315, 41] on div "CarePoint Labs INC" at bounding box center [319, 41] width 64 height 17
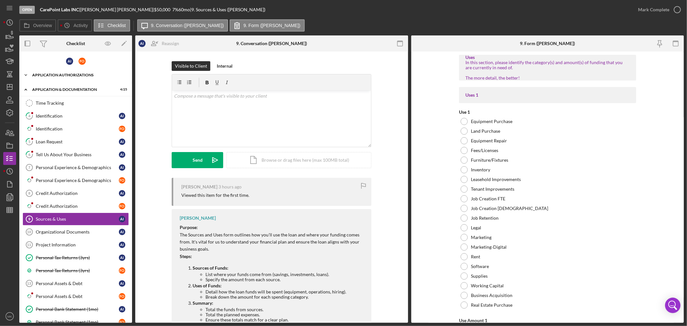
click at [74, 75] on div "Application Authorizations" at bounding box center [78, 75] width 92 height 4
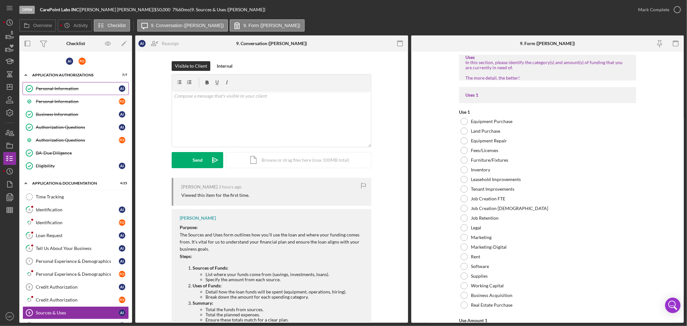
click at [75, 86] on div "Personal Information" at bounding box center [77, 88] width 83 height 5
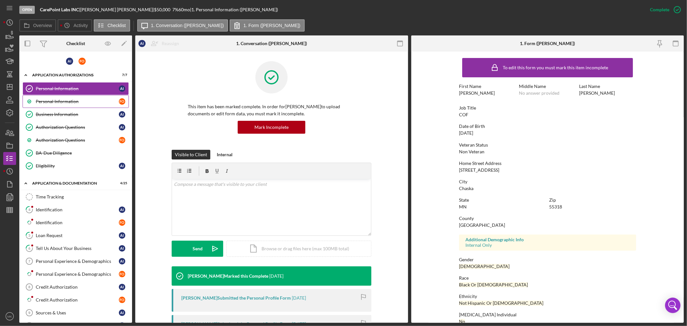
click at [98, 100] on div "Personal Information" at bounding box center [77, 101] width 83 height 5
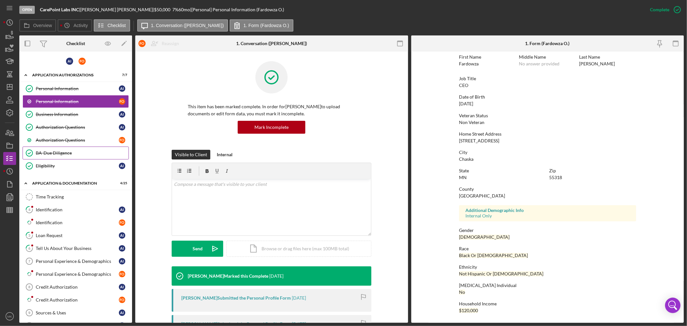
click at [75, 153] on div "BA-Due Diligence" at bounding box center [82, 152] width 93 height 5
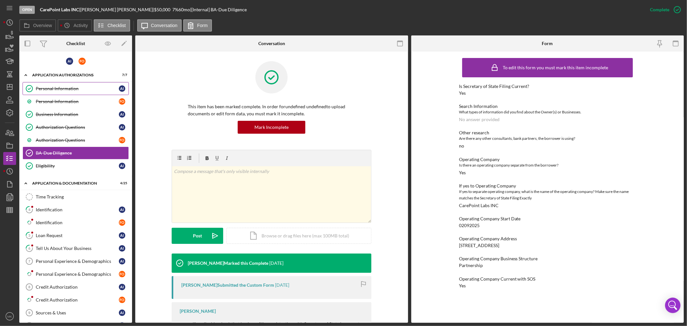
click at [71, 87] on div "Personal Information" at bounding box center [77, 88] width 83 height 5
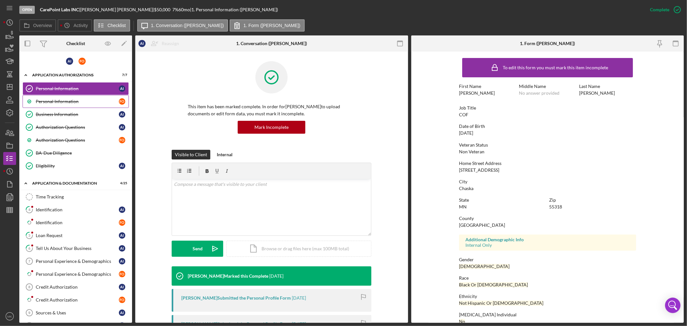
click at [87, 102] on div "Personal Information" at bounding box center [77, 101] width 83 height 5
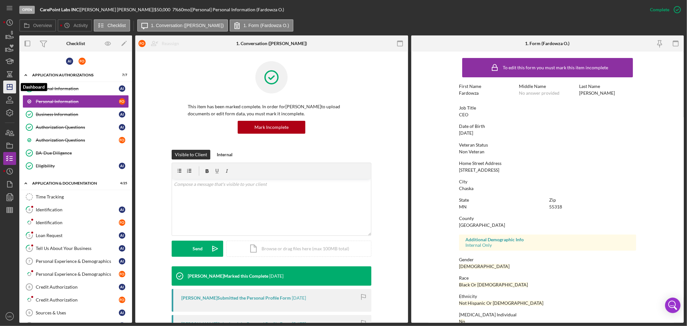
click at [11, 87] on icon "Icon/Dashboard" at bounding box center [10, 87] width 16 height 16
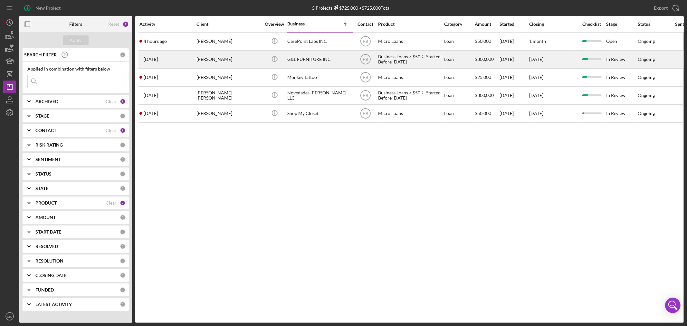
click at [316, 59] on div "G&L FURNITURE INC" at bounding box center [319, 59] width 64 height 17
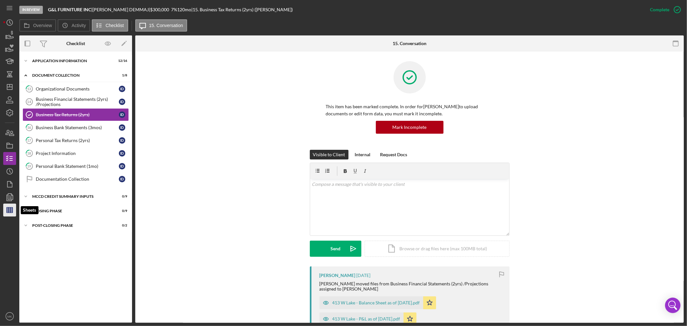
click at [9, 210] on line "button" at bounding box center [9, 209] width 0 height 5
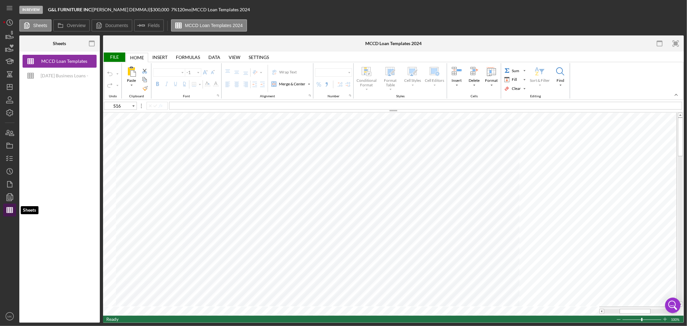
type input "Calibri"
type input "11"
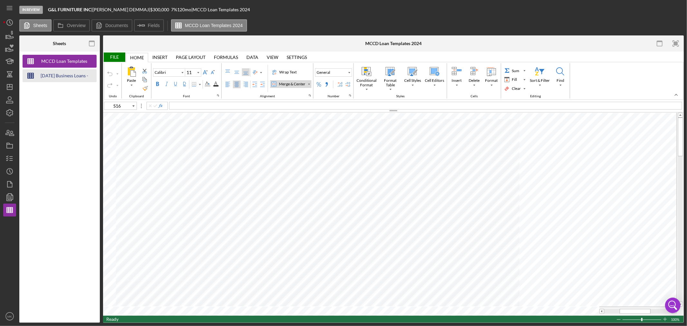
click at [73, 75] on div "[DATE] Business Loans -Loan Template" at bounding box center [65, 75] width 52 height 13
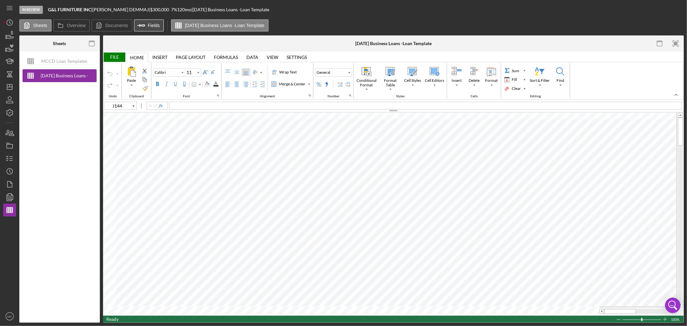
click at [148, 24] on label "Fields" at bounding box center [154, 25] width 12 height 5
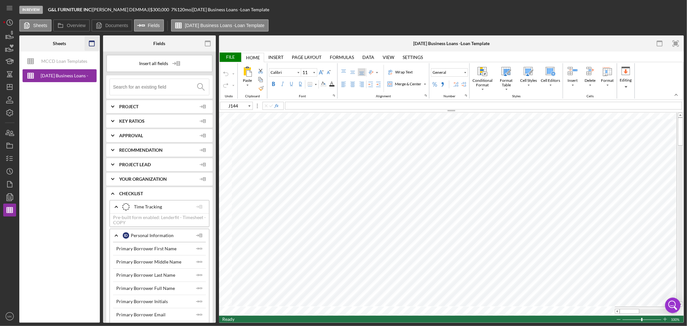
click at [90, 43] on icon "button" at bounding box center [91, 43] width 14 height 14
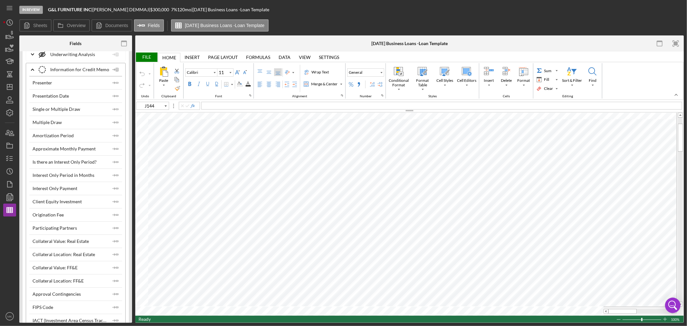
scroll to position [1824, 0]
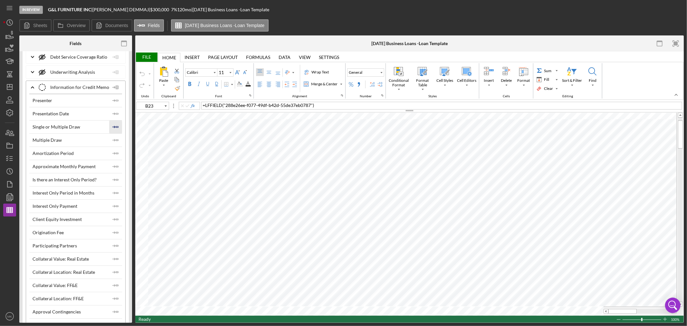
click at [115, 132] on icon "Icon/Insert Field" at bounding box center [115, 126] width 13 height 13
click at [116, 140] on polygon "button" at bounding box center [117, 139] width 2 height 1
click at [149, 55] on div "File" at bounding box center [146, 56] width 22 height 9
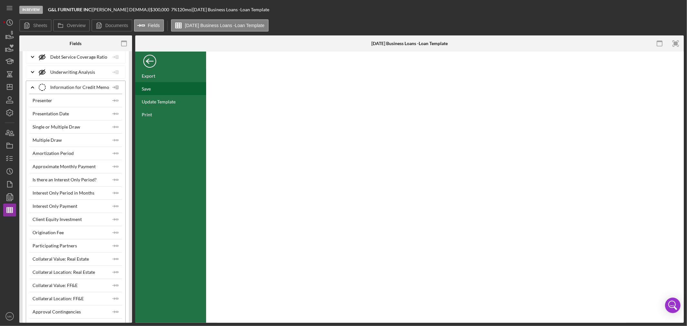
click at [146, 89] on div "Save" at bounding box center [146, 88] width 9 height 5
click at [151, 60] on div "Back" at bounding box center [149, 59] width 13 height 13
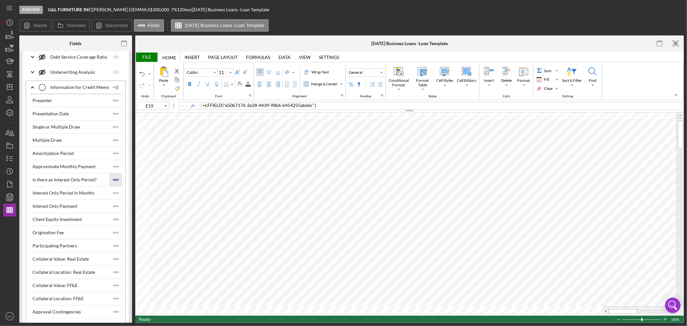
click at [114, 186] on icon "Icon/Insert Field" at bounding box center [115, 179] width 13 height 13
click at [115, 213] on icon "Icon/Insert Field" at bounding box center [115, 206] width 13 height 13
click at [144, 55] on div "File" at bounding box center [146, 56] width 22 height 9
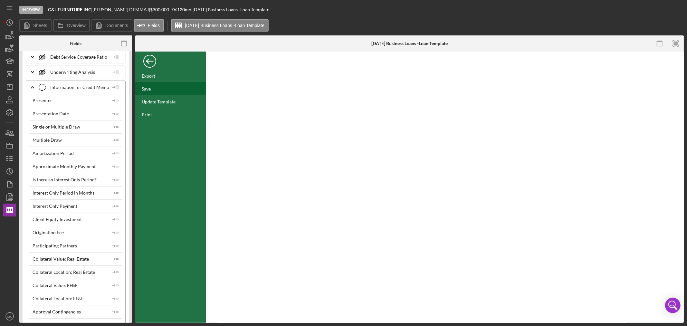
click at [155, 88] on div "Save" at bounding box center [170, 88] width 71 height 13
click at [150, 62] on div "Back" at bounding box center [149, 59] width 13 height 13
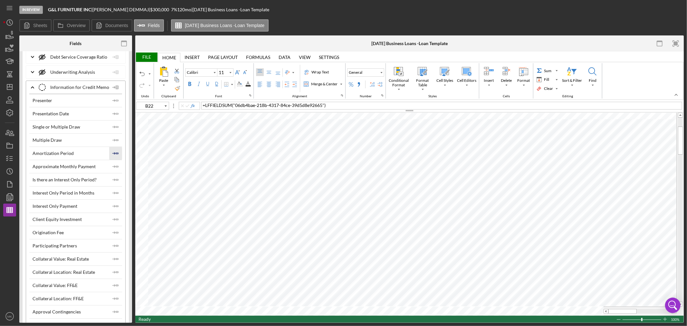
click at [113, 160] on icon "Icon/Insert Field" at bounding box center [115, 153] width 13 height 13
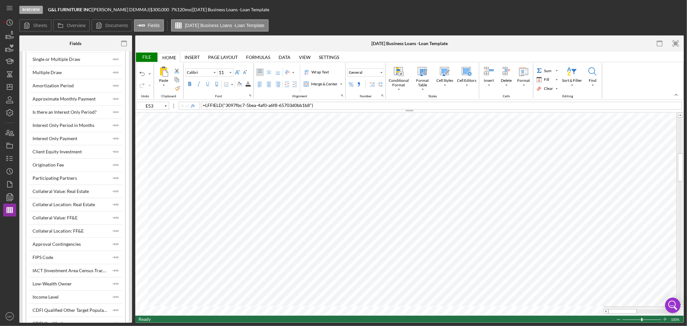
scroll to position [1896, 0]
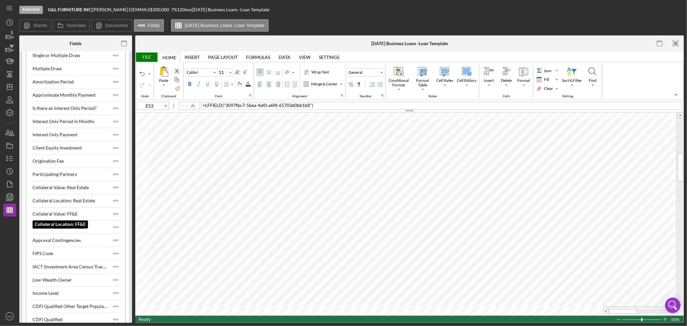
click at [84, 230] on div "Collateral Location: FF&E" at bounding box center [70, 226] width 75 height 5
click at [117, 232] on icon "Icon/Insert Field" at bounding box center [115, 227] width 13 height 13
click at [115, 220] on icon "Icon/Insert Field" at bounding box center [115, 213] width 13 height 13
click at [145, 54] on div "File" at bounding box center [146, 56] width 22 height 9
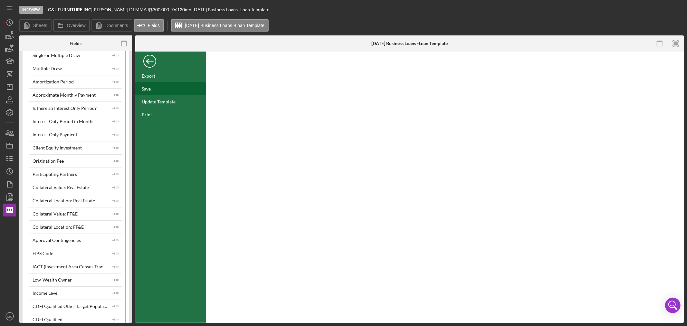
click at [146, 87] on div "Save" at bounding box center [146, 88] width 9 height 5
click at [152, 60] on div "Back" at bounding box center [149, 59] width 13 height 13
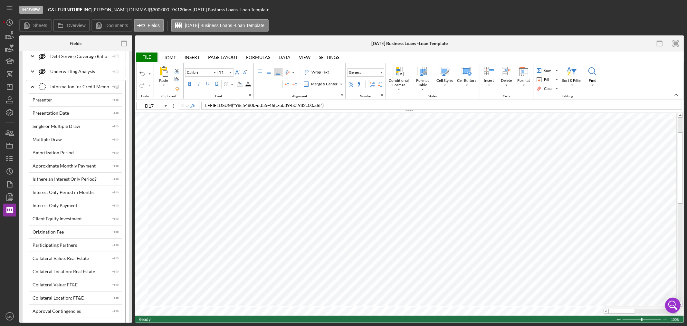
scroll to position [1824, 0]
click at [114, 156] on icon "Icon/Insert Field" at bounding box center [115, 153] width 13 height 13
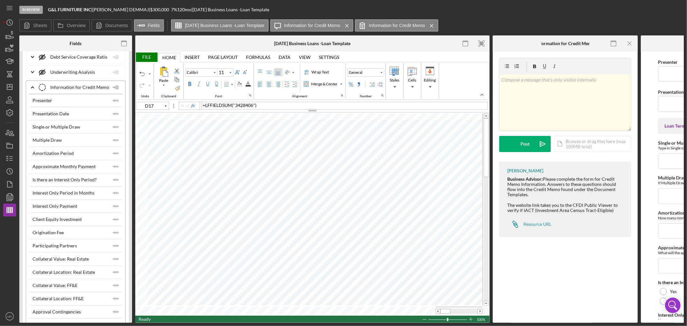
click at [144, 57] on div "File" at bounding box center [146, 56] width 22 height 9
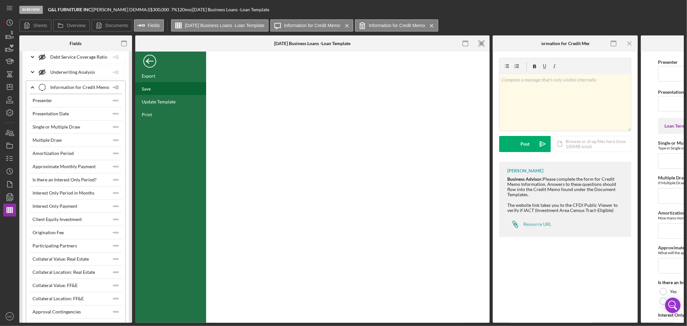
click at [147, 89] on div "Save" at bounding box center [146, 88] width 9 height 5
click at [151, 61] on div "Back" at bounding box center [149, 59] width 13 height 13
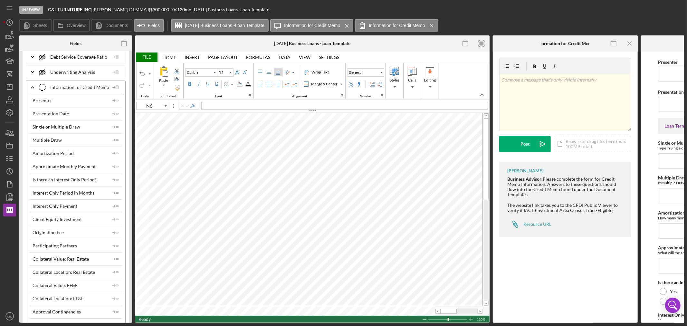
type input "C24"
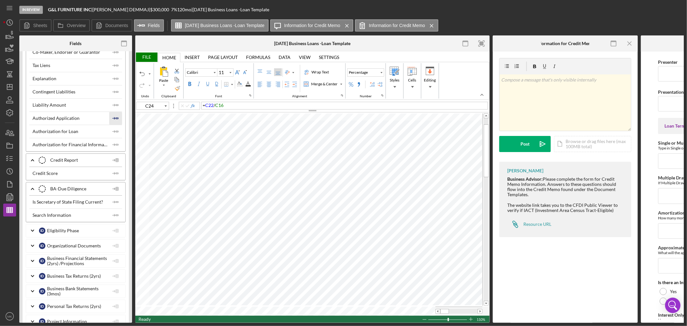
scroll to position [1502, 0]
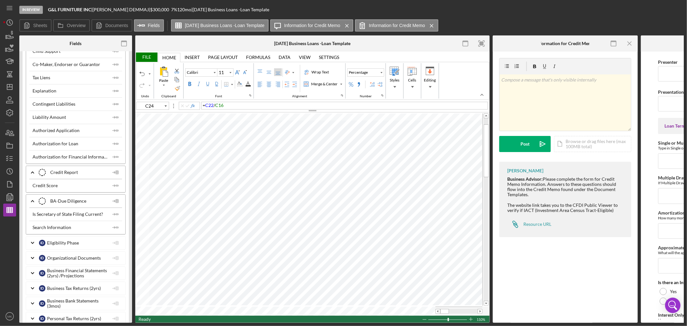
click at [81, 175] on div "Credit Report Credit Report" at bounding box center [74, 172] width 70 height 16
click at [62, 175] on div "Credit Report Credit Report" at bounding box center [74, 172] width 70 height 16
click at [151, 57] on div "File" at bounding box center [146, 56] width 22 height 9
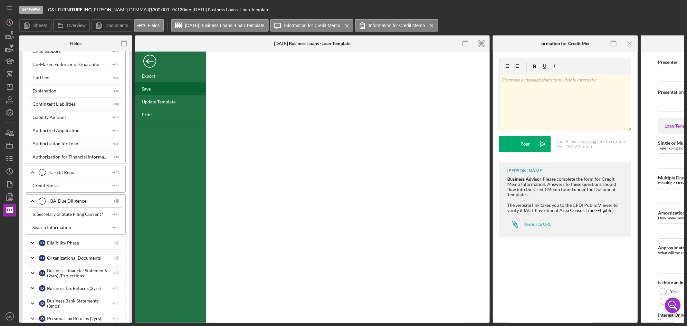
click at [148, 91] on div "Save" at bounding box center [146, 88] width 9 height 5
click at [12, 158] on icon "button" at bounding box center [10, 158] width 16 height 16
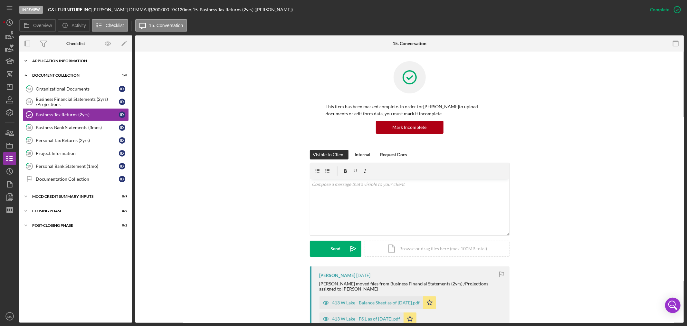
click at [25, 59] on icon "Icon/Expander" at bounding box center [25, 60] width 13 height 13
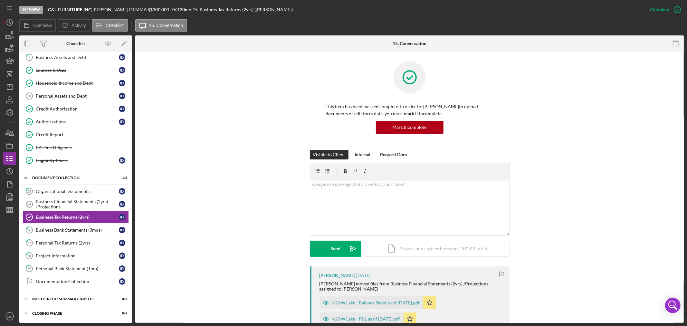
scroll to position [124, 0]
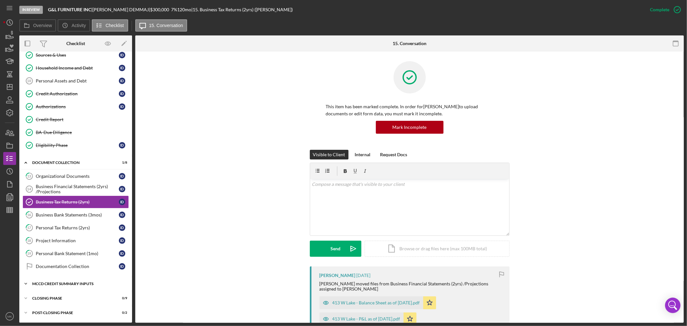
click at [27, 283] on polyline at bounding box center [26, 283] width 2 height 1
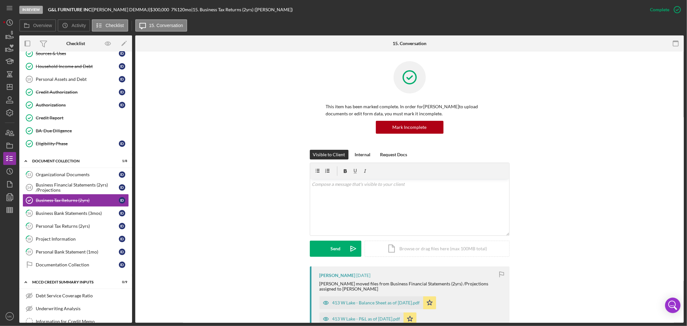
scroll to position [88, 0]
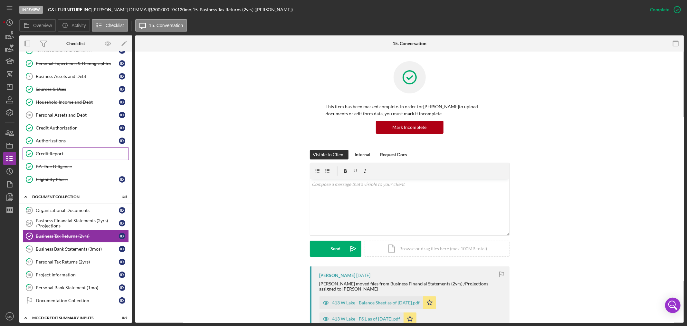
click at [84, 154] on div "Credit Report" at bounding box center [82, 153] width 93 height 5
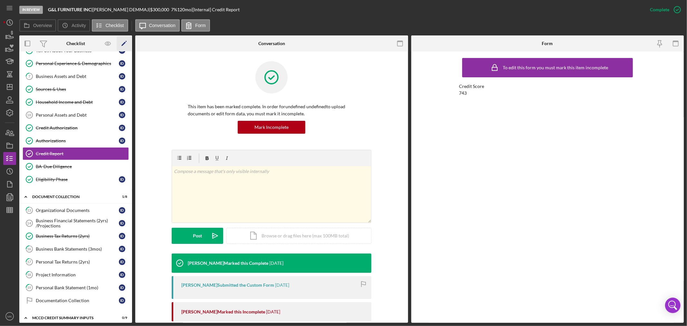
click at [123, 40] on icon "Icon/Edit" at bounding box center [124, 43] width 14 height 14
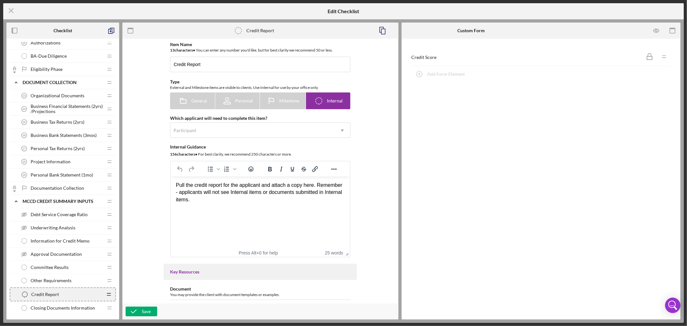
scroll to position [180, 0]
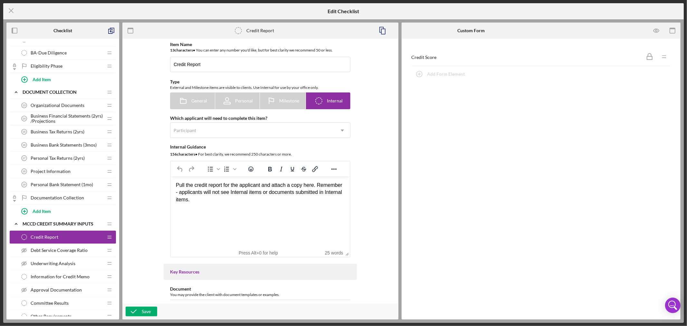
click at [101, 237] on div "Credit Report Credit Report" at bounding box center [60, 237] width 85 height 13
click at [143, 312] on div "Save" at bounding box center [146, 312] width 9 height 10
click at [13, 8] on icon "Icon/Menu Close" at bounding box center [11, 11] width 16 height 16
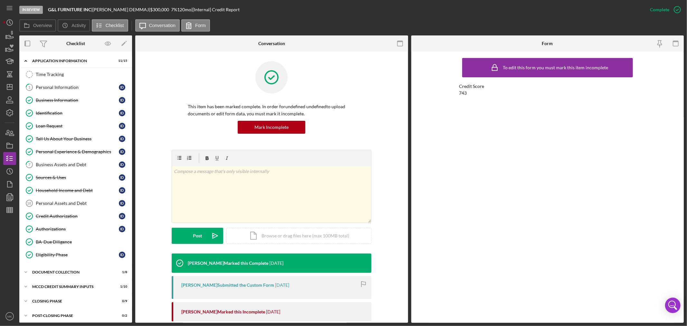
scroll to position [4, 0]
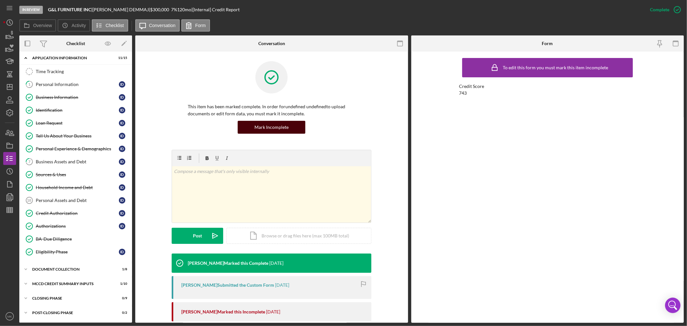
click at [270, 127] on div "Mark Incomplete" at bounding box center [271, 127] width 34 height 13
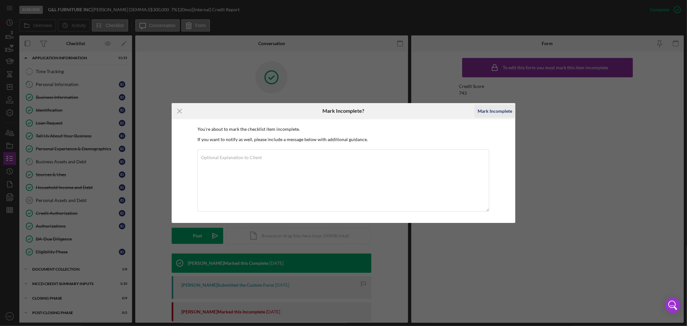
click at [499, 107] on div "Mark Incomplete" at bounding box center [495, 111] width 34 height 13
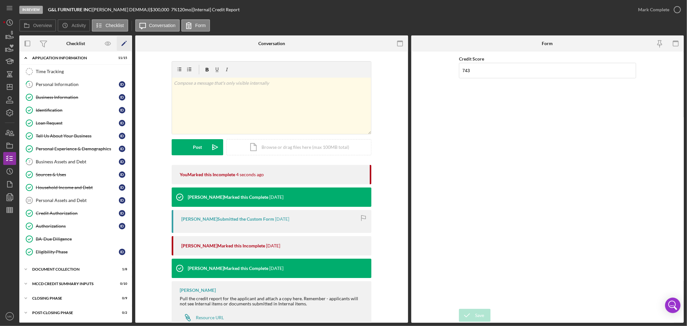
click at [123, 43] on icon "Icon/Edit" at bounding box center [124, 43] width 14 height 14
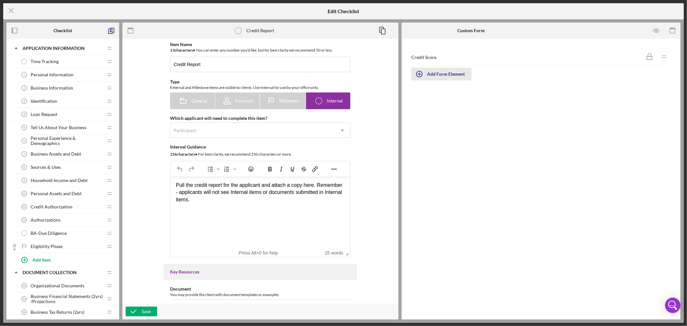
click at [445, 75] on div "Add Form Element" at bounding box center [446, 74] width 38 height 13
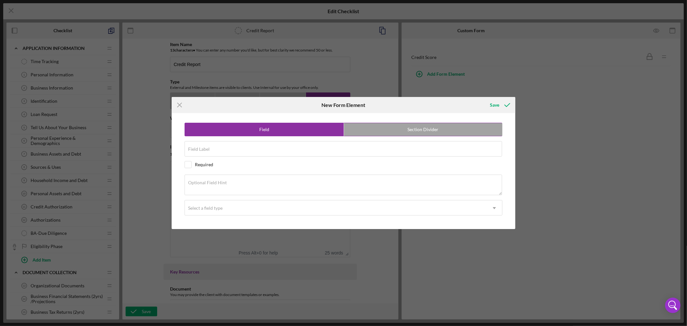
click at [384, 131] on label "Section Divider" at bounding box center [423, 129] width 158 height 13
radio input "false"
radio input "true"
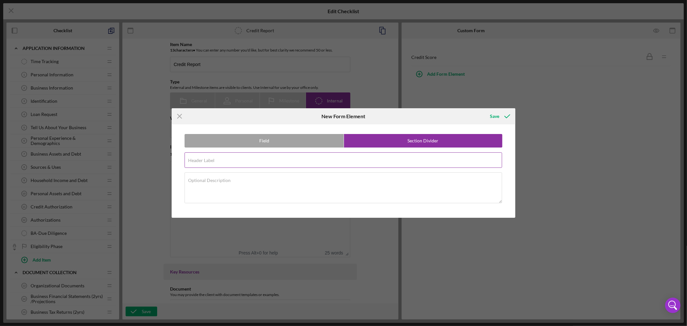
click at [242, 158] on div "Header Label Required" at bounding box center [344, 160] width 318 height 16
paste input "Debt Totals"
type input "Debt Totals"
click at [248, 186] on textarea "Optional Description" at bounding box center [343, 187] width 317 height 31
paste textarea "Please enter into each debt category the information from the credit report. Th…"
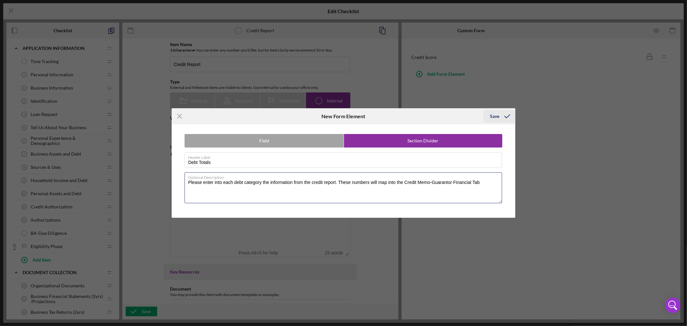
type textarea "Please enter into each debt category the information from the credit report. Th…"
click at [494, 114] on div "Save" at bounding box center [494, 116] width 9 height 13
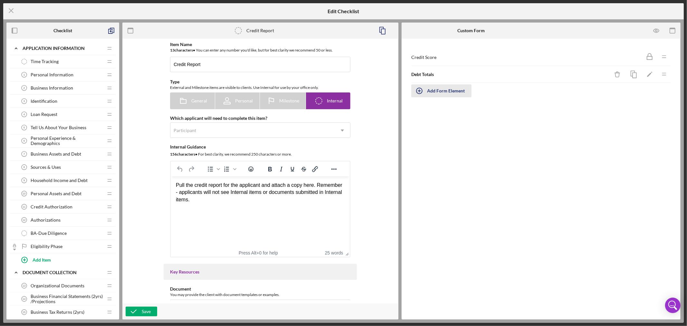
click at [431, 92] on div "Add Form Element" at bounding box center [446, 90] width 38 height 13
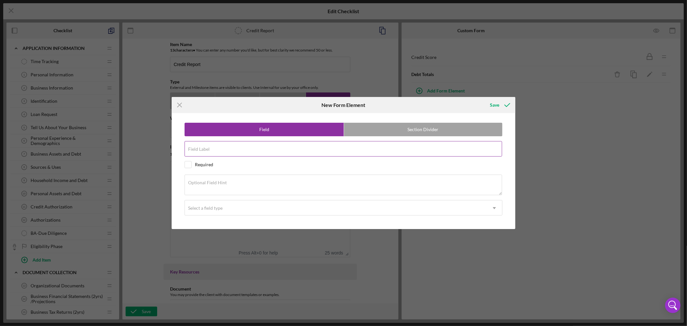
click at [247, 149] on input "Field Label" at bounding box center [343, 148] width 317 height 15
paste input "Revolving Debt"
type input "Revolving Debt"
click at [234, 185] on textarea "Optional Field Hint" at bounding box center [343, 185] width 317 height 21
paste textarea "What is the balance of revolving debt from Credit Report?"
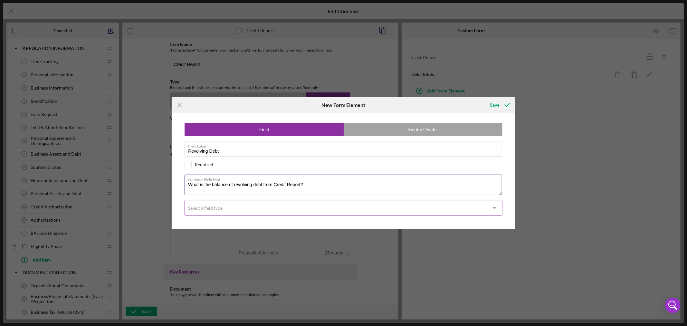
type textarea "What is the balance of revolving debt from Credit Report?"
click at [496, 207] on icon "Icon/Dropdown Arrow" at bounding box center [494, 207] width 15 height 15
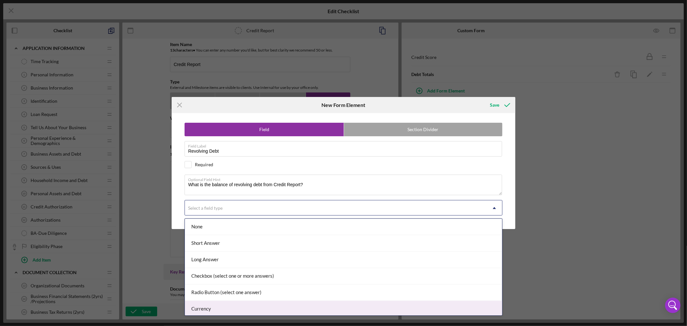
click at [459, 307] on div "Currency" at bounding box center [343, 309] width 317 height 16
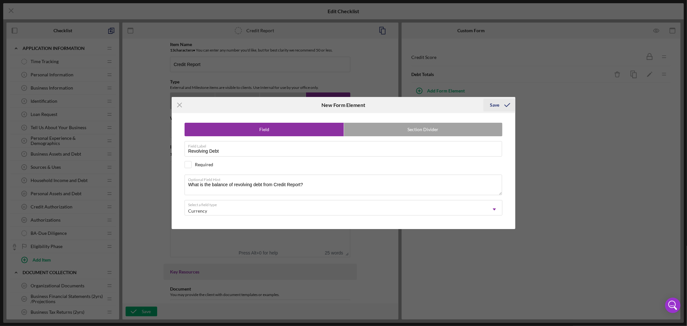
click at [495, 103] on div "Save" at bounding box center [494, 105] width 9 height 13
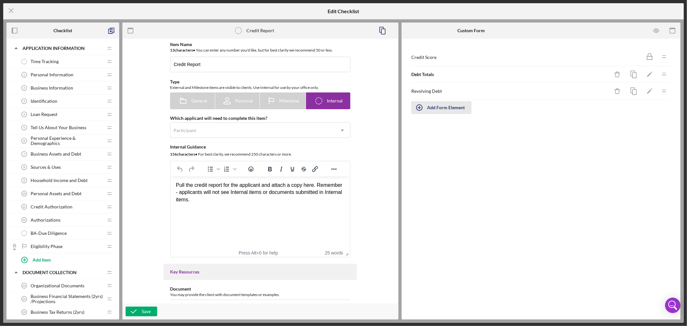
click at [443, 106] on div "Add Form Element" at bounding box center [446, 107] width 38 height 13
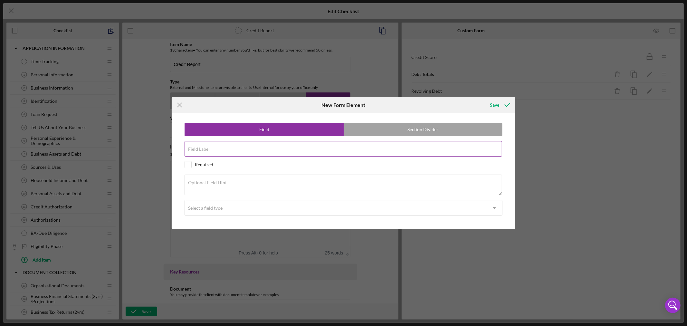
click at [241, 150] on input "Field Label" at bounding box center [343, 148] width 317 height 15
paste input "Monthly Payment -RD"
type input "Monthly Payment -RD"
click at [256, 184] on textarea "Optional Field Hint" at bounding box center [343, 185] width 317 height 21
paste textarea "What is monthly payment for revolving debt?"
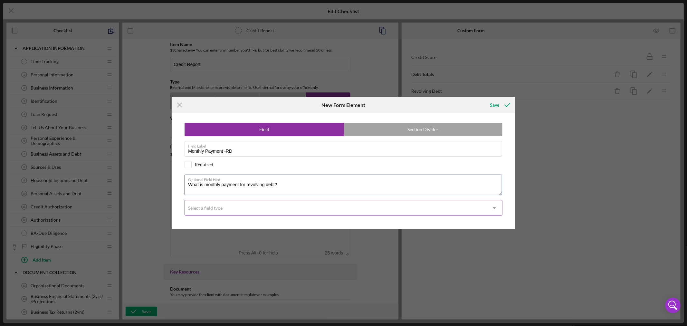
type textarea "What is monthly payment for revolving debt?"
click at [495, 209] on icon "Icon/Dropdown Arrow" at bounding box center [494, 207] width 15 height 15
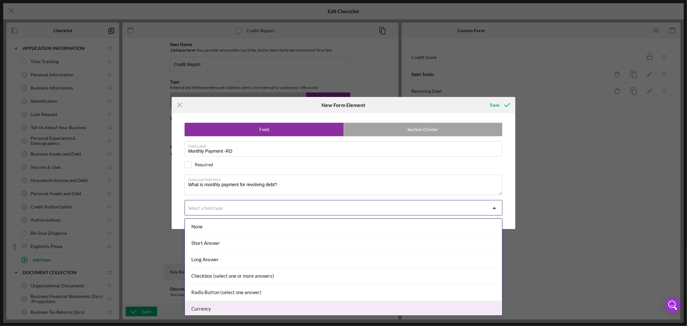
click at [424, 310] on div "Currency" at bounding box center [343, 309] width 317 height 16
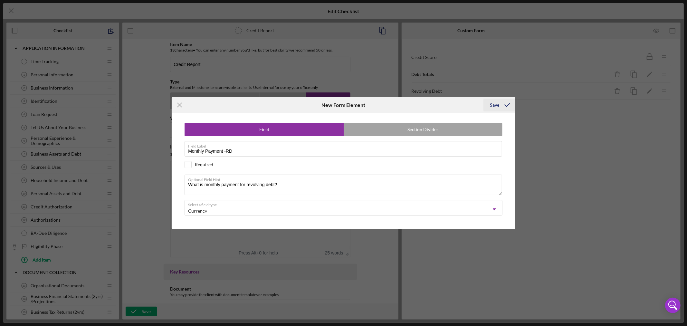
click at [496, 104] on div "Save" at bounding box center [494, 105] width 9 height 13
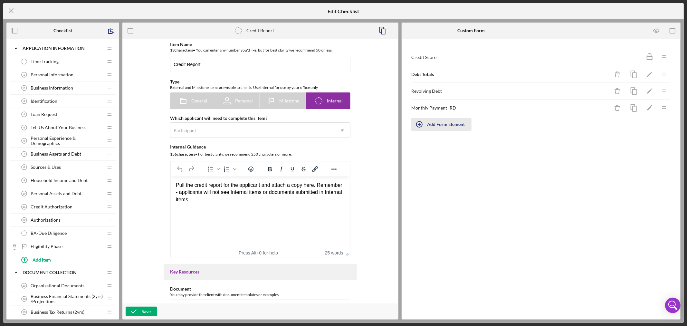
click at [436, 127] on div "Add Form Element" at bounding box center [446, 124] width 38 height 13
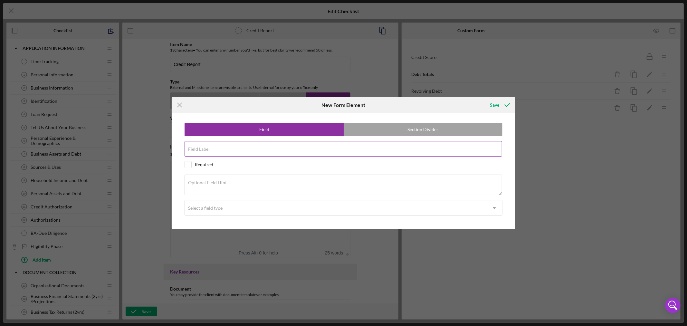
click at [287, 149] on input "Field Label" at bounding box center [343, 148] width 317 height 15
paste input "Installment Debt"
type input "Installment Debt"
click at [248, 186] on textarea "Optional Field Hint" at bounding box center [343, 185] width 317 height 21
paste textarea "What is the balance of Installment Debt?"
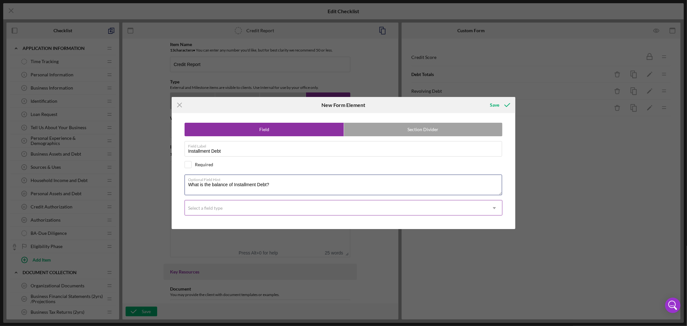
type textarea "What is the balance of Installment Debt?"
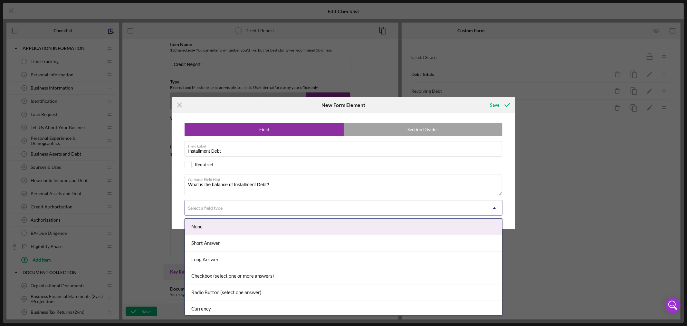
click at [494, 207] on use at bounding box center [494, 208] width 3 height 2
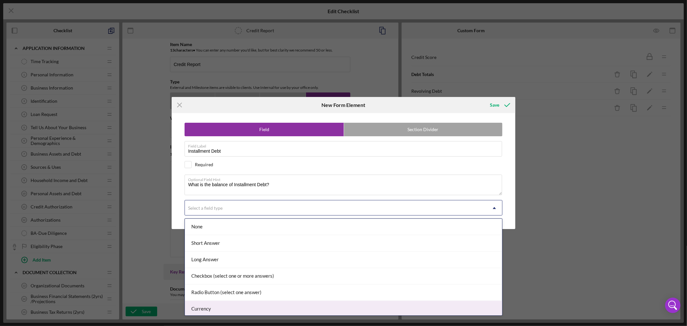
click at [447, 308] on div "Currency" at bounding box center [343, 309] width 317 height 16
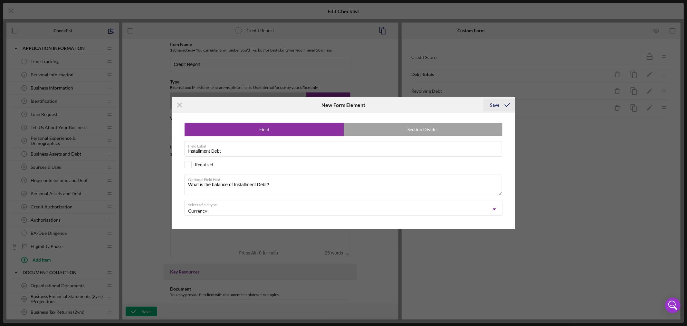
click at [495, 104] on div "Save" at bounding box center [494, 105] width 9 height 13
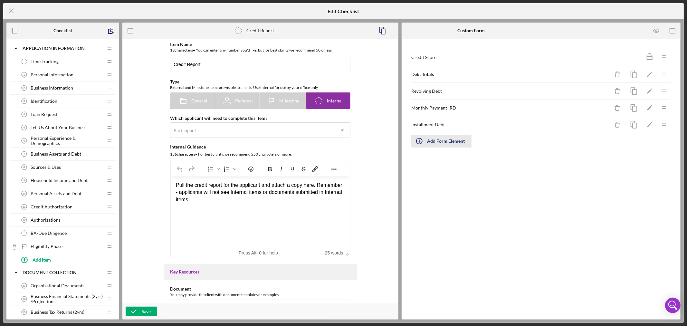
click at [442, 142] on div "Add Form Element" at bounding box center [446, 141] width 38 height 13
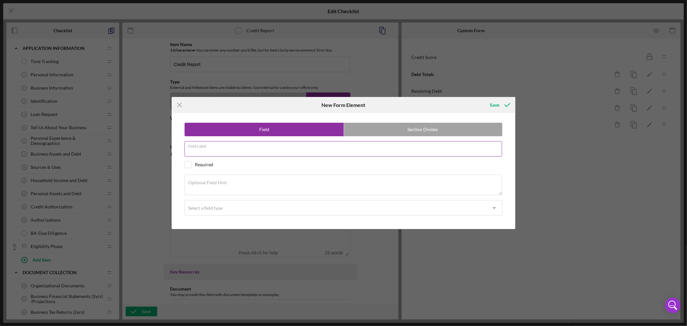
click at [278, 152] on input "Field Label" at bounding box center [343, 148] width 317 height 15
paste input "Monthly Payment-Installment"
type input "Monthly Payment-Installment"
click at [268, 185] on textarea "Optional Field Hint" at bounding box center [343, 185] width 317 height 21
paste textarea "What is the monthly payment on installment debt?"
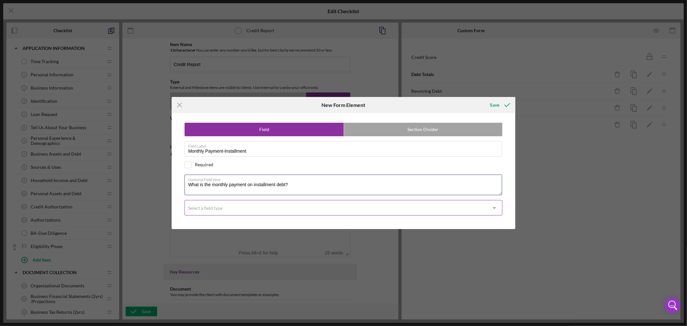
type textarea "What is the monthly payment on installment debt?"
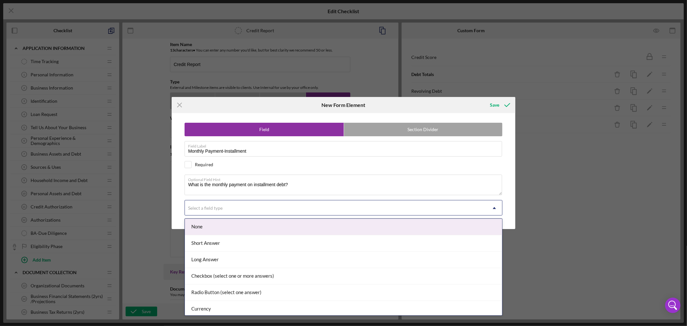
click at [495, 208] on icon "Icon/Dropdown Arrow" at bounding box center [494, 207] width 15 height 15
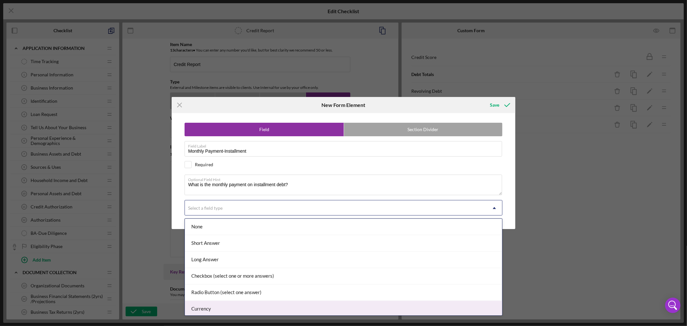
click at [456, 308] on div "Currency" at bounding box center [343, 309] width 317 height 16
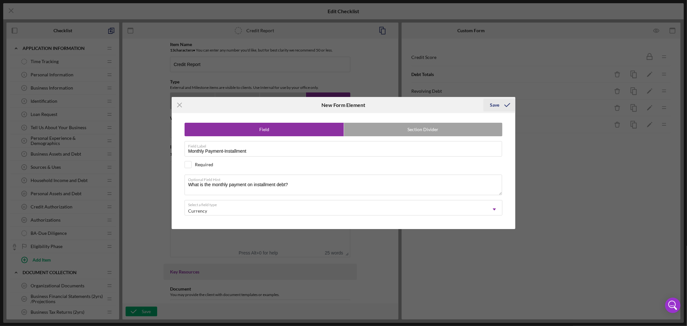
click at [498, 105] on div "Save" at bounding box center [494, 105] width 9 height 13
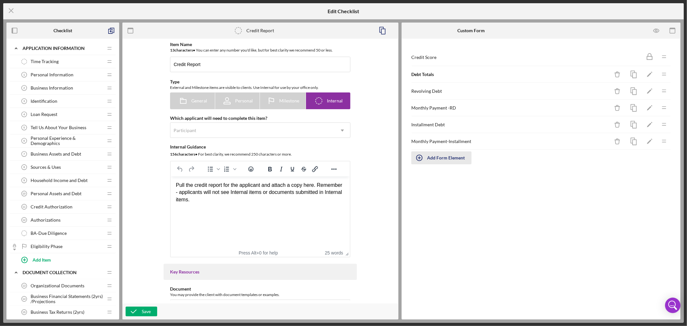
click at [445, 158] on div "Add Form Element" at bounding box center [446, 157] width 38 height 13
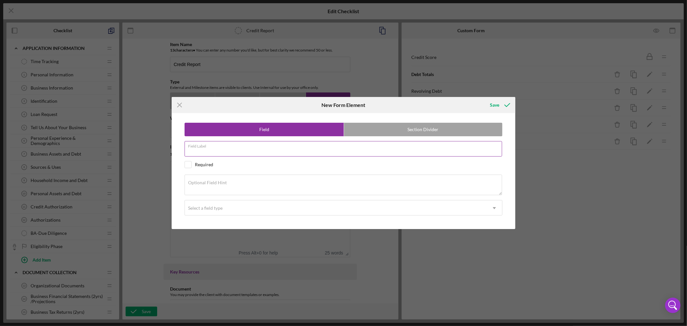
click at [227, 147] on div "Field Label" at bounding box center [344, 149] width 318 height 16
paste input "Mortgage"
type input "Mortgage"
click at [255, 181] on div "Optional Field Hint" at bounding box center [344, 186] width 318 height 22
paste textarea "What is the balance on personal mortgage?"
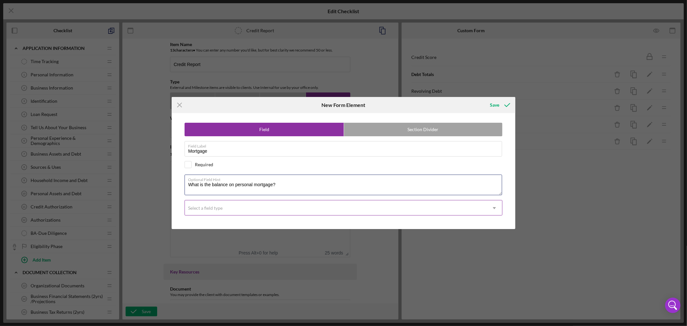
type textarea "What is the balance on personal mortgage?"
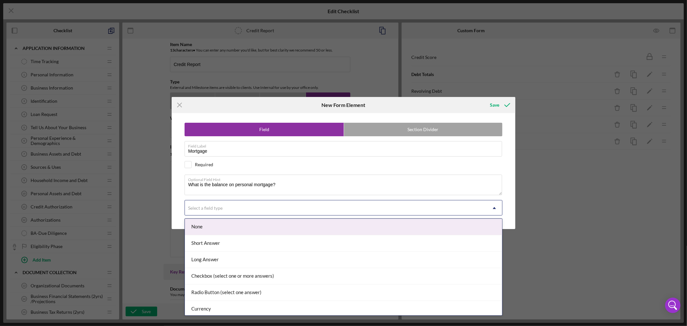
click at [255, 208] on div "Select a field type" at bounding box center [336, 208] width 302 height 15
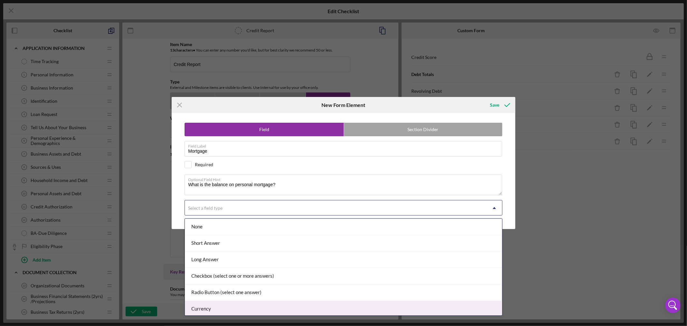
click at [264, 308] on div "Currency" at bounding box center [343, 309] width 317 height 16
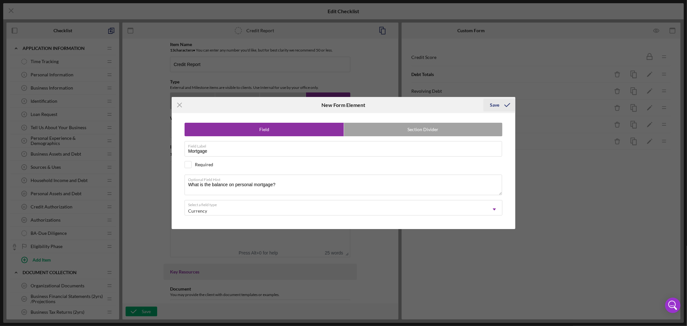
click at [497, 104] on div "Save" at bounding box center [494, 105] width 9 height 13
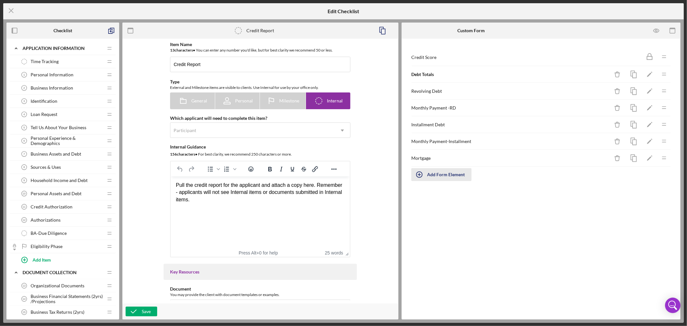
click at [419, 174] on icon "button" at bounding box center [419, 174] width 16 height 16
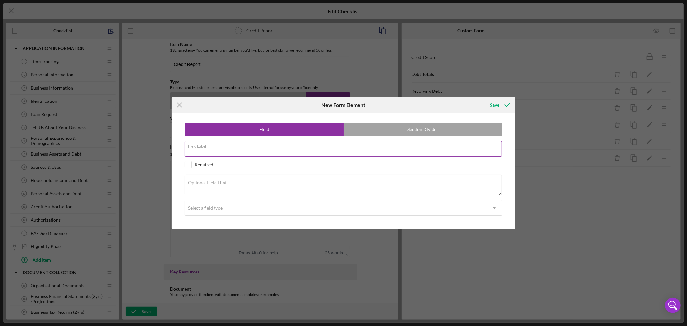
click at [238, 148] on input "Field Label" at bounding box center [343, 148] width 317 height 15
paste input "Monthly Payment-Mortgage"
type input "Monthly Payment-Mortgage"
click at [241, 185] on textarea "Optional Field Hint" at bounding box center [343, 185] width 317 height 21
paste textarea "What is monthly mortgage payment?"
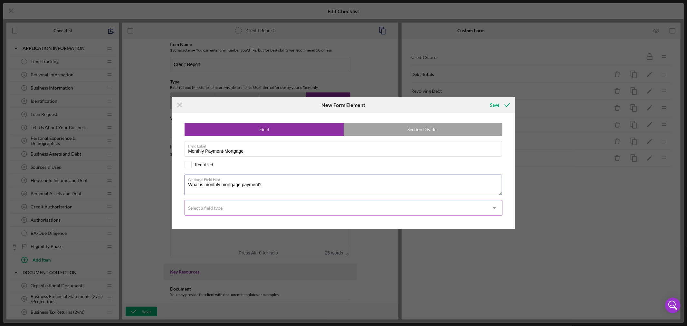
type textarea "What is monthly mortgage payment?"
click at [495, 207] on icon "Icon/Dropdown Arrow" at bounding box center [494, 207] width 15 height 15
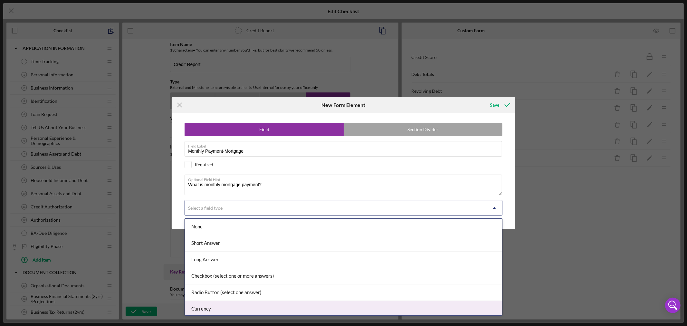
click at [453, 307] on div "Currency" at bounding box center [343, 309] width 317 height 16
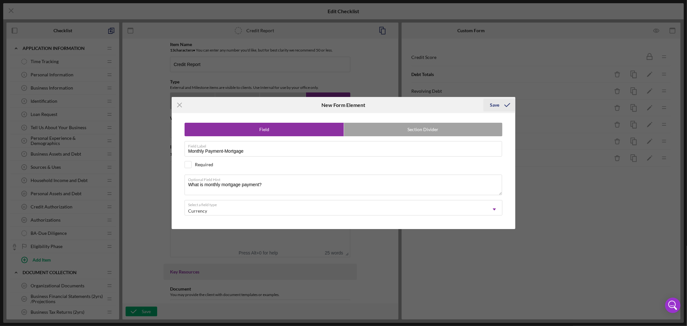
click at [496, 104] on div "Save" at bounding box center [494, 105] width 9 height 13
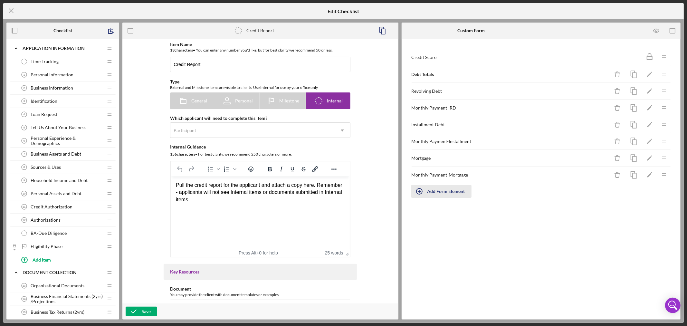
click at [446, 192] on div "Add Form Element" at bounding box center [446, 191] width 38 height 13
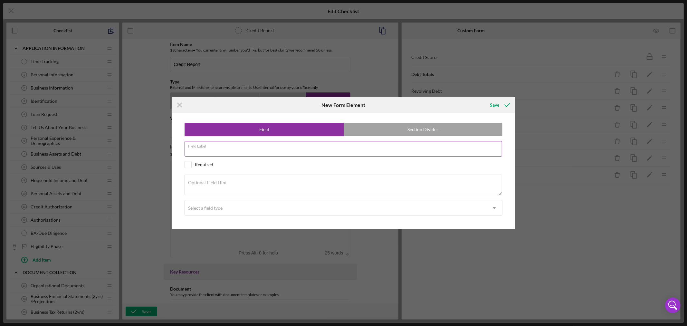
click at [298, 148] on div "Field Label" at bounding box center [344, 149] width 318 height 16
paste input "Match Borrower Information"
type input "Match Borrower Information"
click at [450, 133] on label "Section Divider" at bounding box center [423, 129] width 158 height 13
radio input "false"
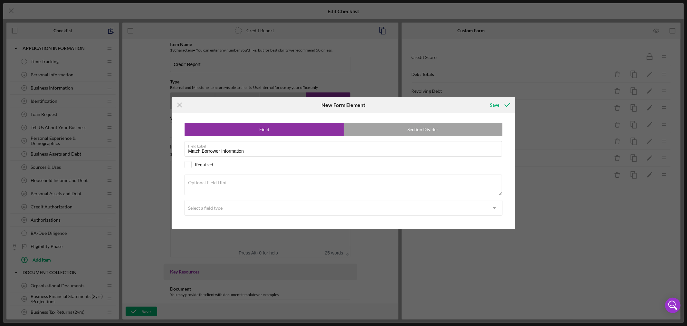
radio input "true"
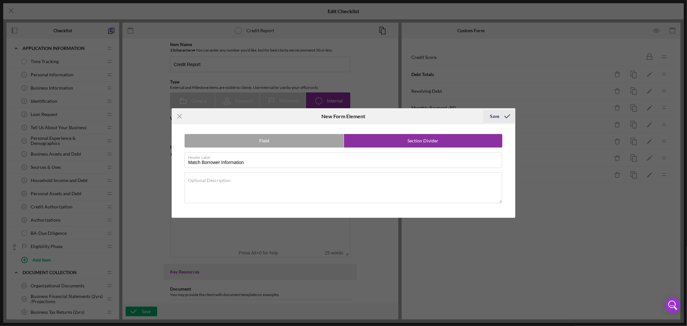
click at [495, 115] on div "Save" at bounding box center [494, 116] width 9 height 13
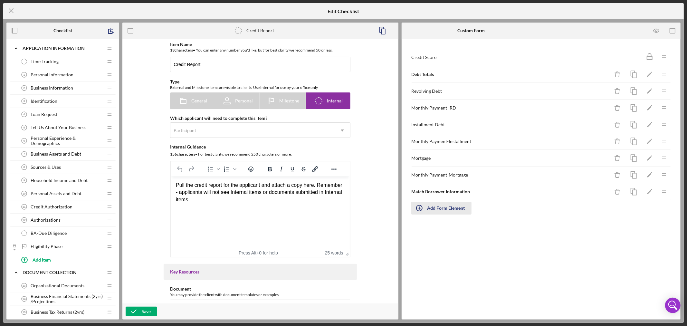
click at [449, 211] on div "Add Form Element" at bounding box center [446, 208] width 38 height 13
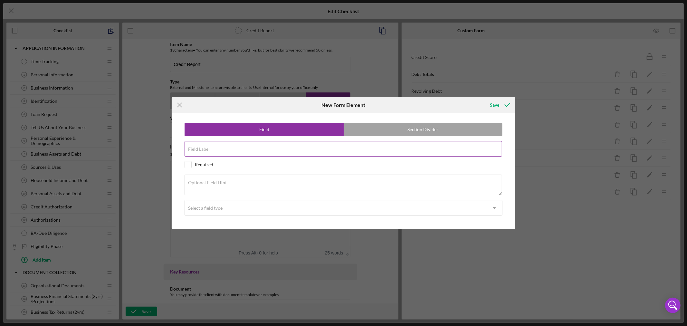
click at [253, 152] on input "Field Label" at bounding box center [343, 148] width 317 height 15
paste input "Amounts Match?"
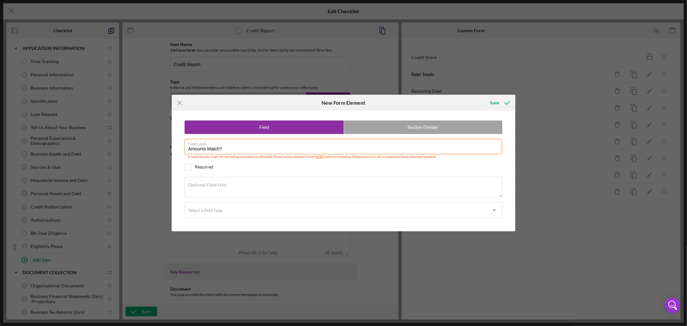
type input "Amounts Match?"
click at [261, 188] on textarea "Optional Field Hint" at bounding box center [343, 187] width 317 height 21
paste textarea "Do the above debt breakdowns match what the applicant answered in the Personal …"
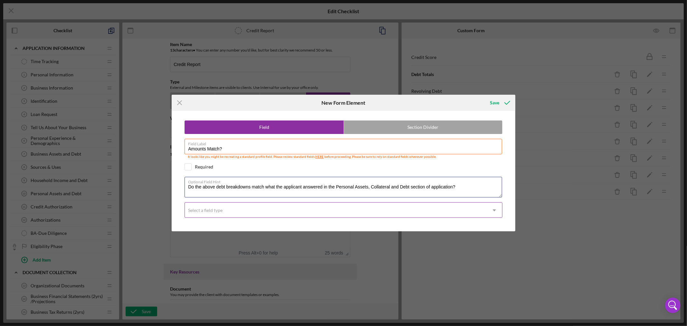
type textarea "Do the above debt breakdowns match what the applicant answered in the Personal …"
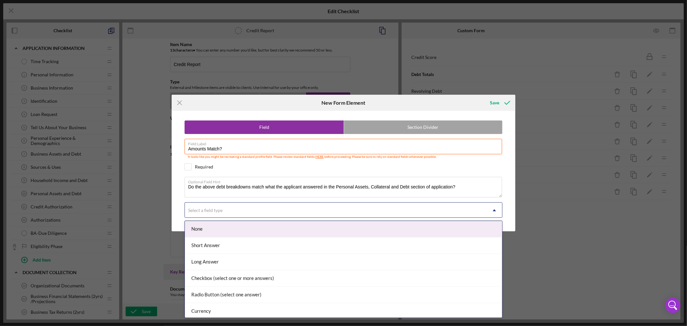
click at [495, 210] on use at bounding box center [494, 210] width 3 height 2
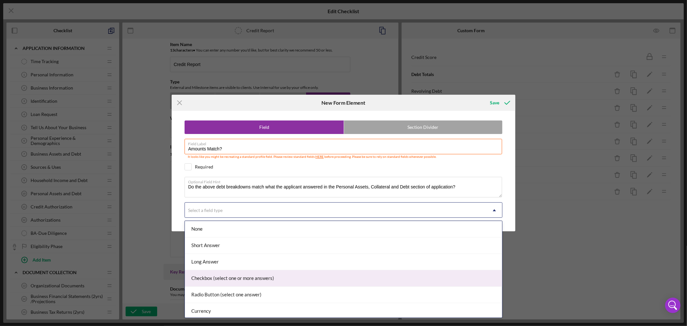
click at [308, 279] on div "Checkbox (select one or more answers)" at bounding box center [343, 278] width 317 height 16
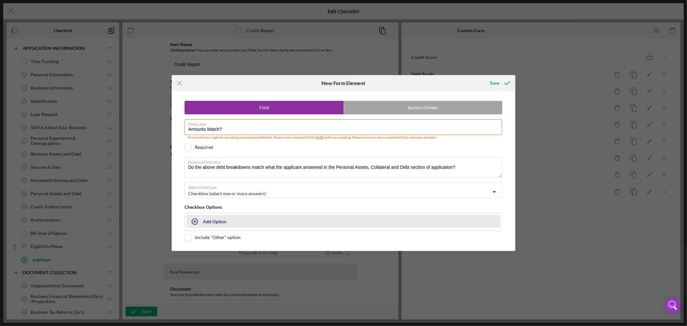
click at [216, 221] on div "Add Option" at bounding box center [215, 221] width 24 height 12
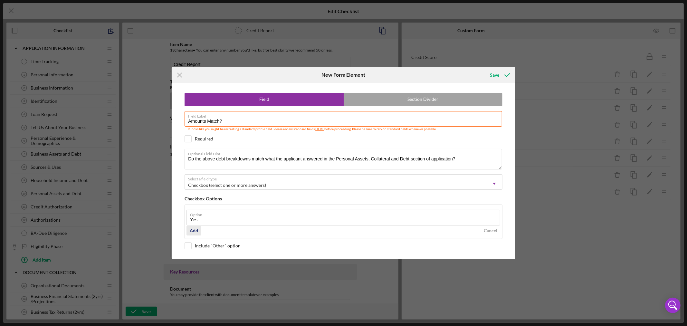
type input "Yes"
click at [197, 232] on div "Add" at bounding box center [194, 231] width 8 height 10
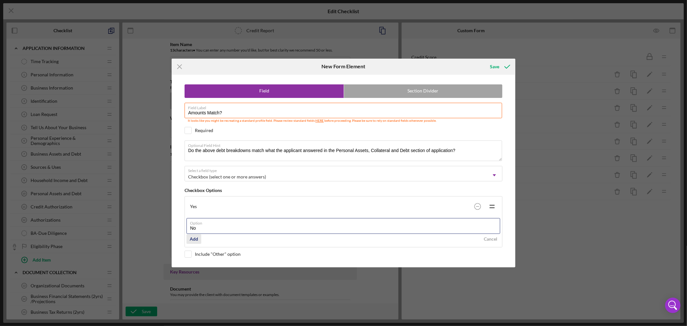
type input "No"
click at [194, 239] on div "Add" at bounding box center [194, 239] width 8 height 10
click at [499, 57] on div "Icon/Menu Close New Form Element Save Field Section Divider Field Label Amounts…" at bounding box center [343, 163] width 687 height 326
click at [497, 64] on div "Save" at bounding box center [494, 66] width 9 height 13
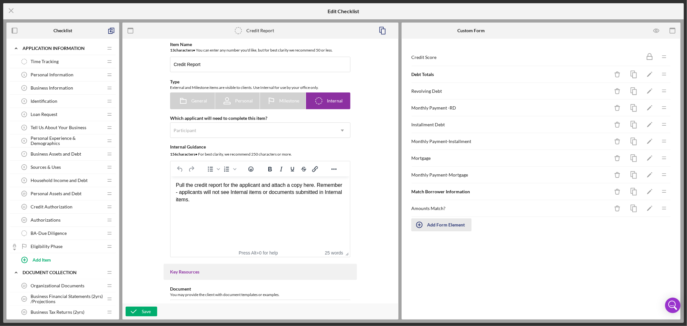
click at [441, 226] on div "Add Form Element" at bounding box center [446, 224] width 38 height 13
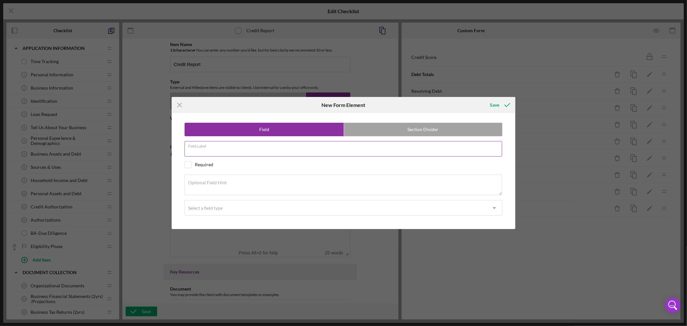
click at [253, 152] on input "Field Label" at bounding box center [343, 148] width 317 height 15
paste input "Items not on Credit Report"
type input "Items not on Credit Report"
click at [252, 182] on textarea "Optional Field Hint" at bounding box center [343, 185] width 317 height 21
paste textarea "For items not on credit report adjust the amounts in the debt totals above and …"
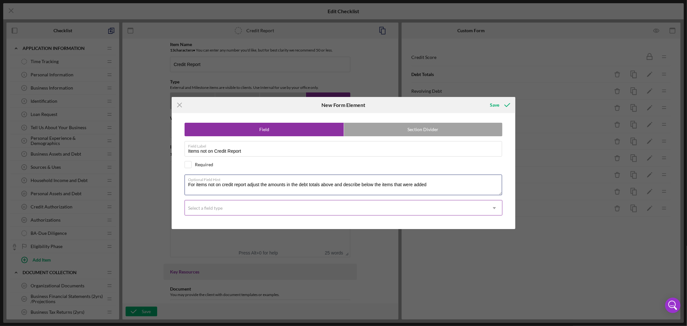
type textarea "For items not on credit report adjust the amounts in the debt totals above and …"
click at [495, 208] on use at bounding box center [494, 208] width 3 height 2
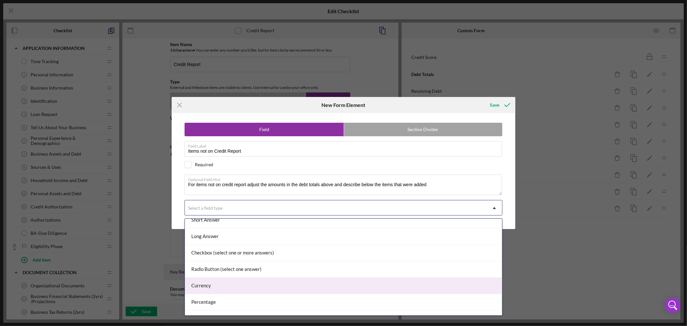
scroll to position [36, 0]
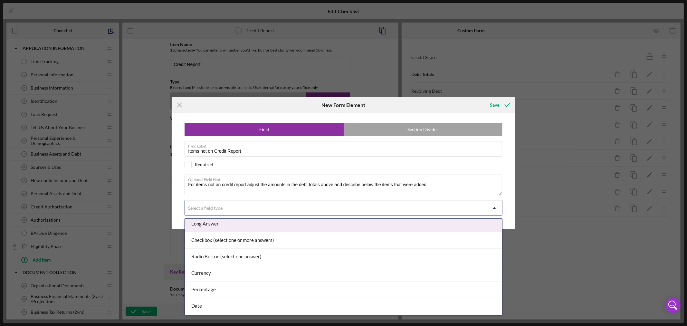
click at [408, 223] on div "Long Answer" at bounding box center [343, 224] width 317 height 16
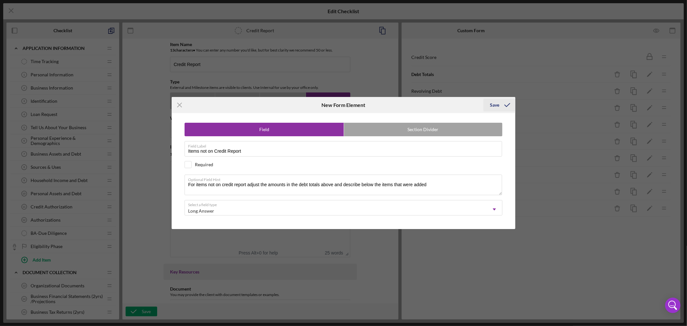
click at [496, 104] on div "Save" at bounding box center [494, 105] width 9 height 13
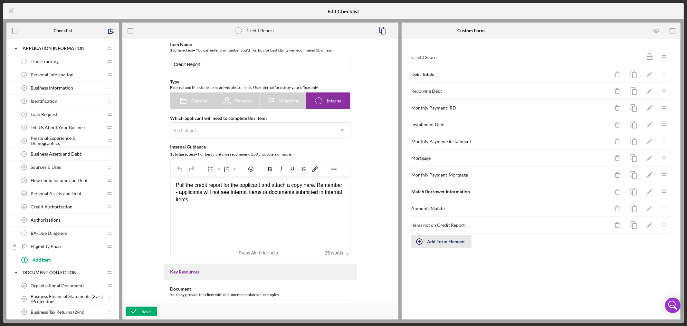
click at [442, 240] on div "Add Form Element" at bounding box center [446, 241] width 38 height 13
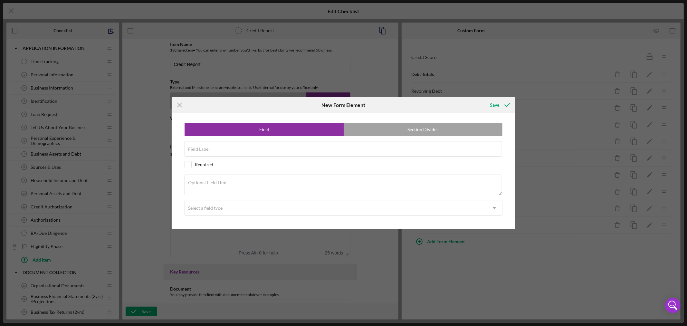
click at [437, 129] on label "Section Divider" at bounding box center [423, 129] width 158 height 13
radio input "false"
radio input "true"
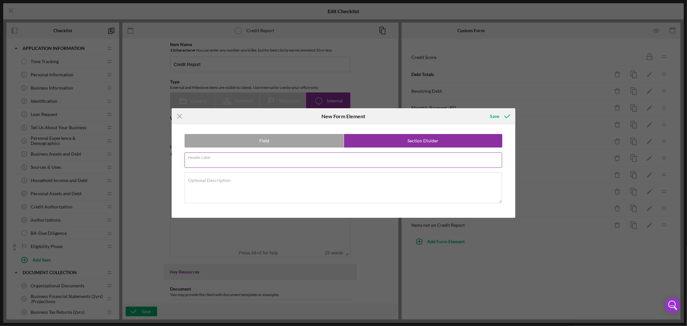
click at [249, 159] on input "Header Label" at bounding box center [343, 159] width 317 height 15
paste input "Payment History"
type input "Payment History"
click at [320, 189] on textarea "Optional Description" at bounding box center [343, 187] width 317 height 31
click at [497, 115] on div "Save" at bounding box center [494, 116] width 9 height 13
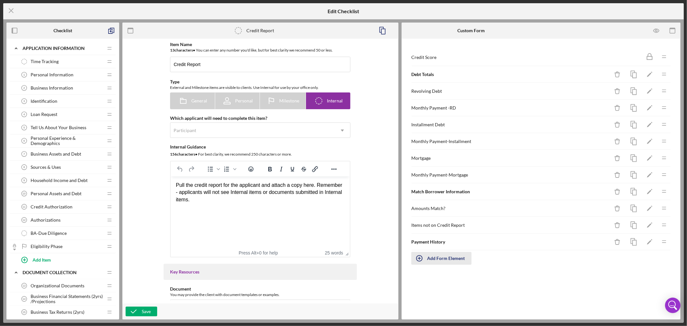
click at [438, 259] on div "Add Form Element" at bounding box center [446, 258] width 38 height 13
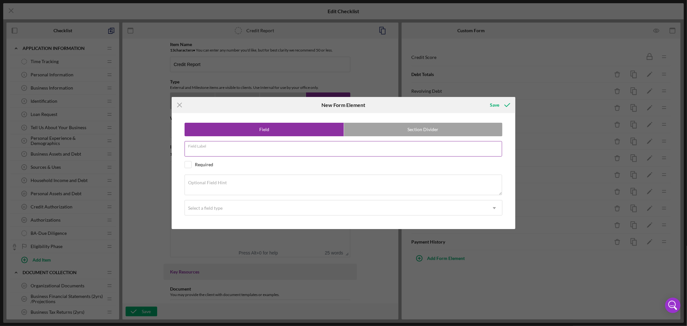
click at [242, 147] on div "Field Label" at bounding box center [344, 149] width 318 height 16
paste input "Payment Comments"
type input "Payment Comments"
click at [251, 184] on textarea "Optional Field Hint" at bounding box center [343, 185] width 317 height 21
paste textarea "Please add payment history and/or missed payments, collections, charge-offs, fo…"
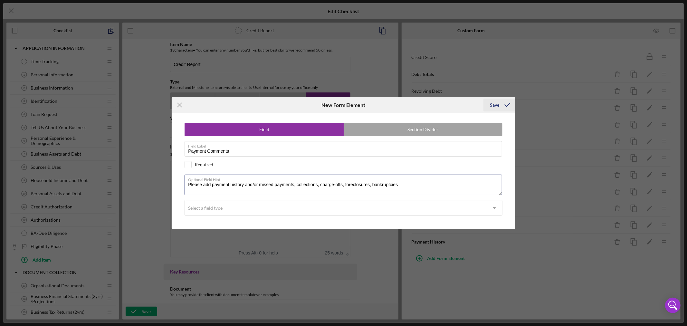
type textarea "Please add payment history and/or missed payments, collections, charge-offs, fo…"
click at [492, 105] on div "Save" at bounding box center [494, 105] width 9 height 13
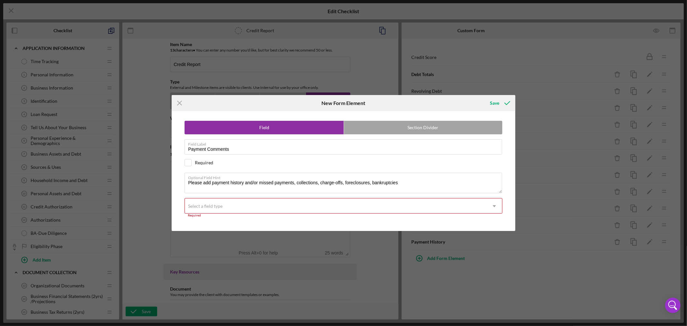
click at [495, 205] on icon "Icon/Dropdown Arrow" at bounding box center [494, 205] width 15 height 15
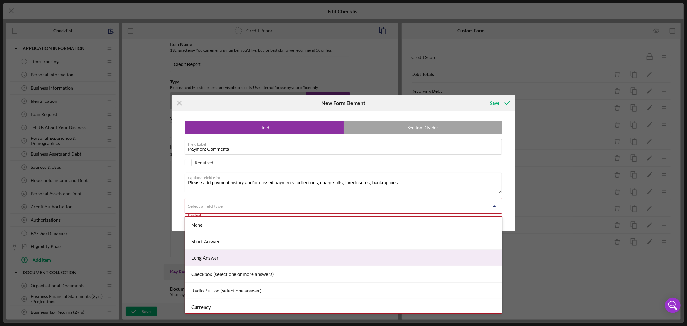
click at [381, 261] on div "Long Answer" at bounding box center [343, 258] width 317 height 16
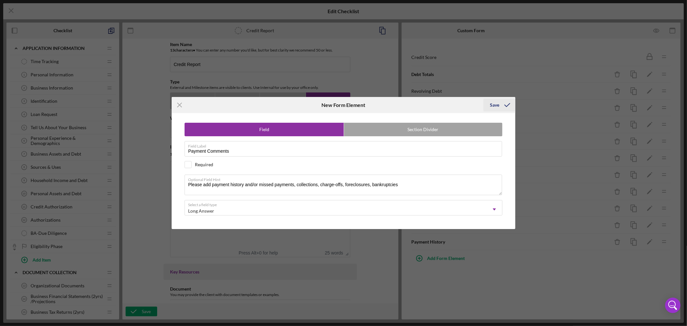
click at [498, 103] on div "Save" at bounding box center [494, 105] width 9 height 13
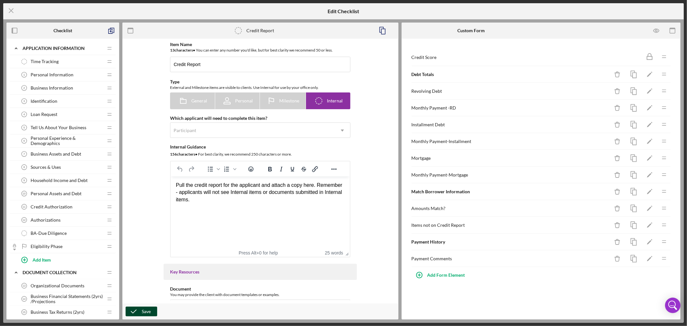
click at [143, 312] on div "Save" at bounding box center [146, 312] width 9 height 10
click at [12, 11] on icon "Icon/Menu Close" at bounding box center [11, 11] width 16 height 16
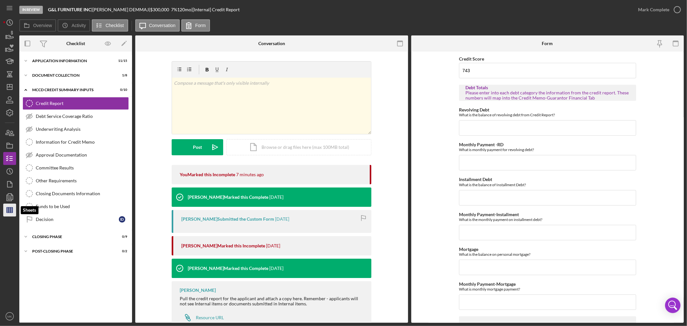
click at [10, 211] on icon "button" at bounding box center [10, 210] width 16 height 16
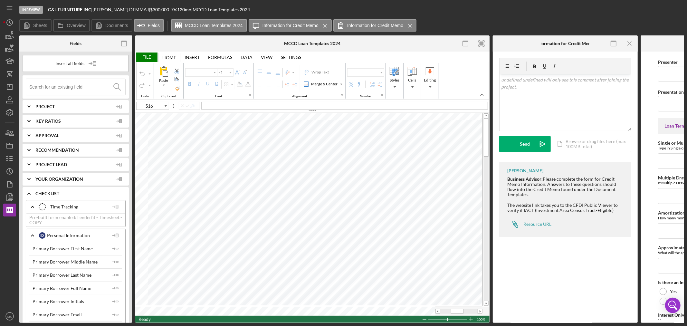
type input "Calibri"
type input "11"
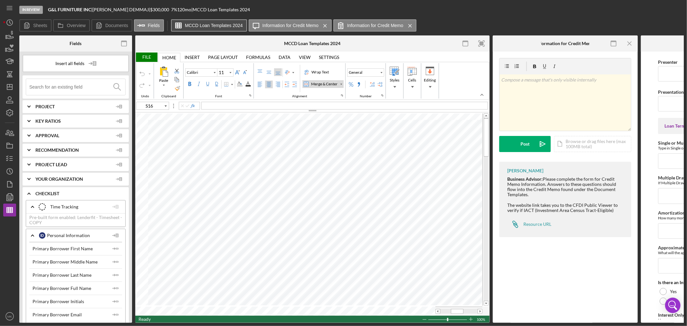
click at [215, 27] on label "MCCD Loan Templates 2024" at bounding box center [214, 25] width 58 height 5
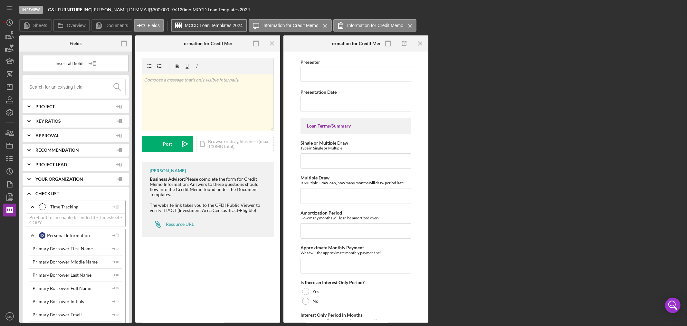
click at [215, 27] on label "MCCD Loan Templates 2024" at bounding box center [214, 25] width 58 height 5
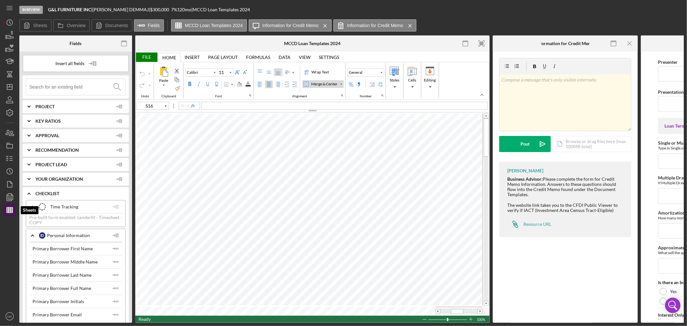
click at [11, 210] on line "button" at bounding box center [10, 210] width 6 height 0
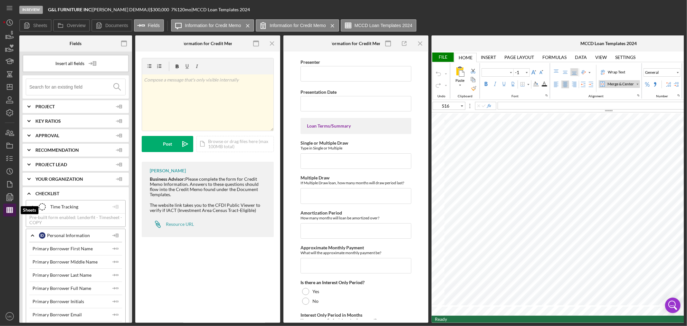
type input "Calibri"
type input "11"
click at [108, 24] on label "Documents" at bounding box center [116, 25] width 23 height 5
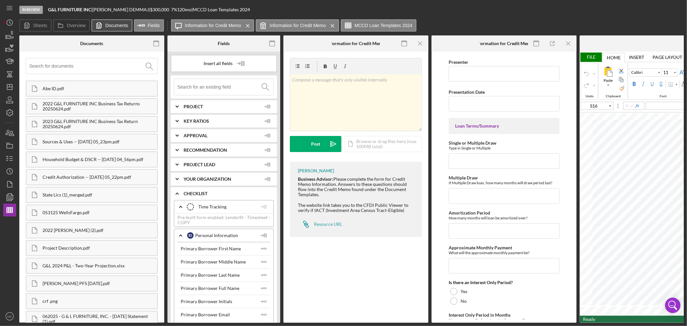
click at [113, 27] on label "Documents" at bounding box center [116, 25] width 23 height 5
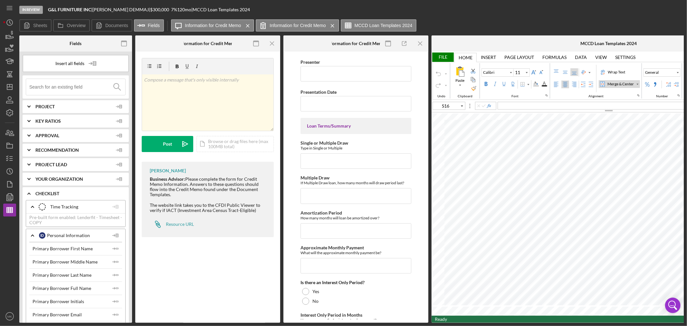
click at [516, 45] on div at bounding box center [490, 43] width 118 height 16
click at [403, 28] on button "MCCD Loan Templates 2024" at bounding box center [379, 25] width 76 height 12
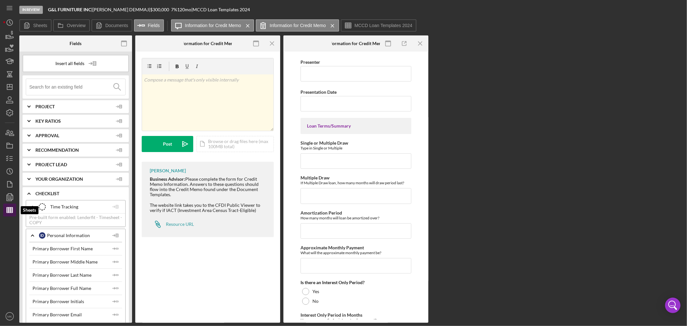
click at [9, 209] on line "button" at bounding box center [9, 209] width 0 height 5
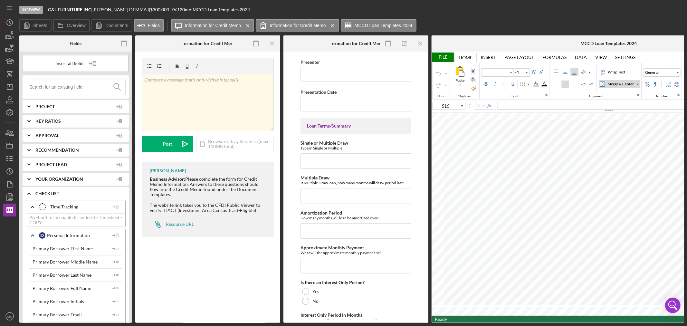
type input "Calibri"
type input "11"
click at [330, 27] on icon "Icon/Menu Close" at bounding box center [332, 26] width 11 height 16
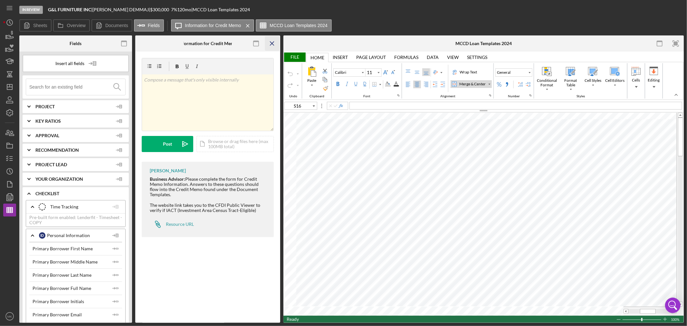
click at [272, 42] on icon "Icon/Menu Close" at bounding box center [272, 43] width 14 height 14
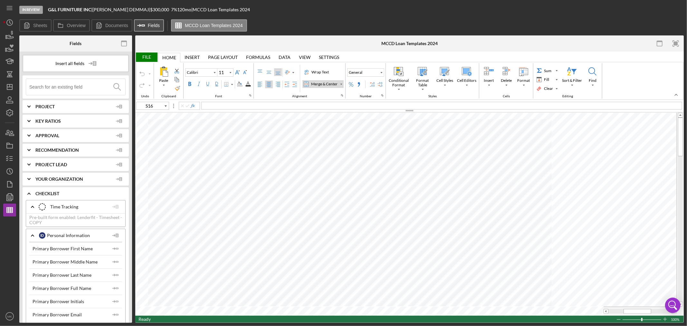
click at [153, 25] on label "Fields" at bounding box center [154, 25] width 12 height 5
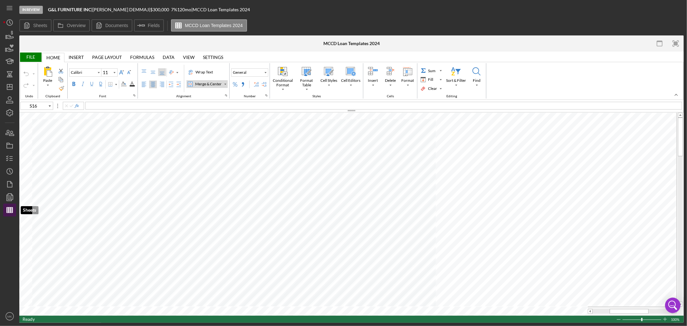
click at [10, 211] on icon "button" at bounding box center [10, 210] width 16 height 16
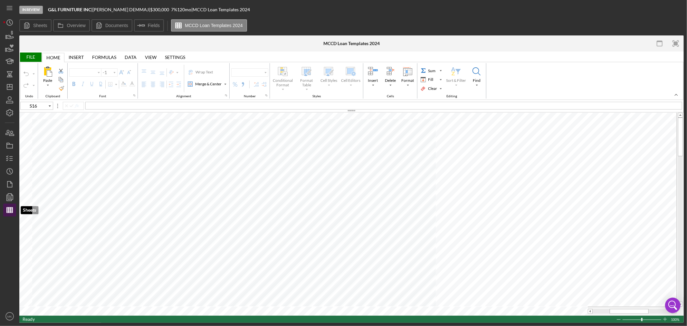
type input "Calibri"
type input "11"
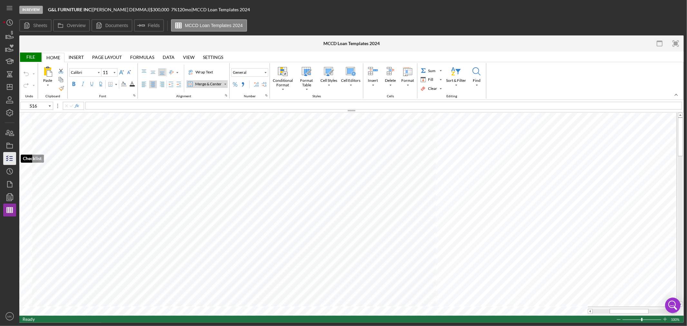
click at [11, 156] on line "button" at bounding box center [11, 156] width 3 height 0
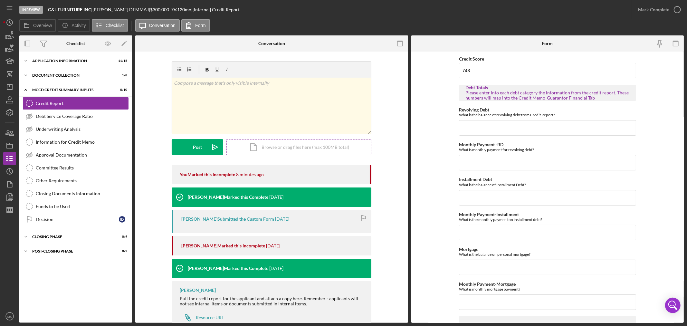
scroll to position [21, 0]
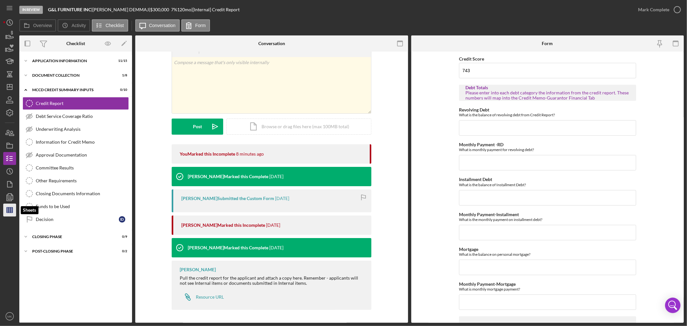
click at [11, 208] on line "button" at bounding box center [11, 209] width 0 height 5
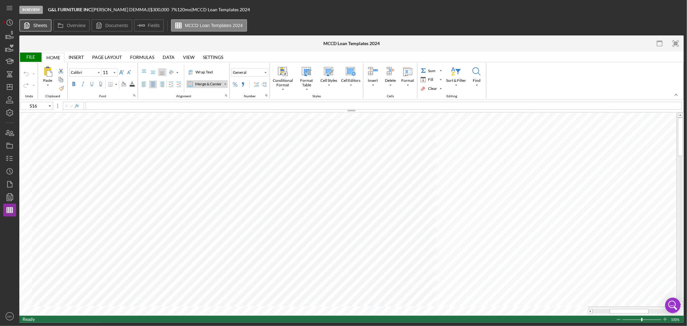
click at [37, 26] on label "Sheets" at bounding box center [40, 25] width 14 height 5
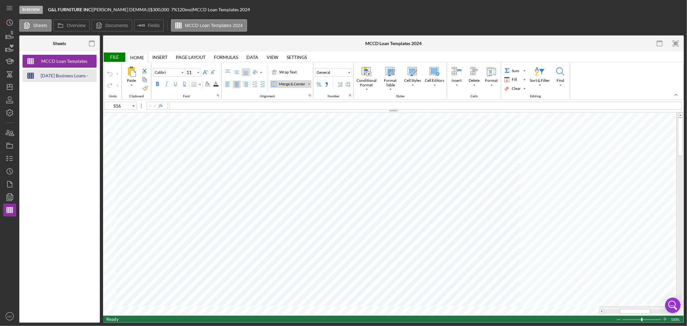
click at [71, 75] on div "[DATE] Business Loans -Loan Template" at bounding box center [65, 75] width 52 height 13
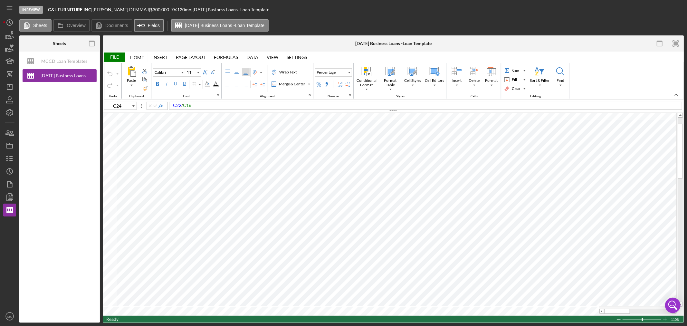
click at [148, 26] on label "Fields" at bounding box center [154, 25] width 12 height 5
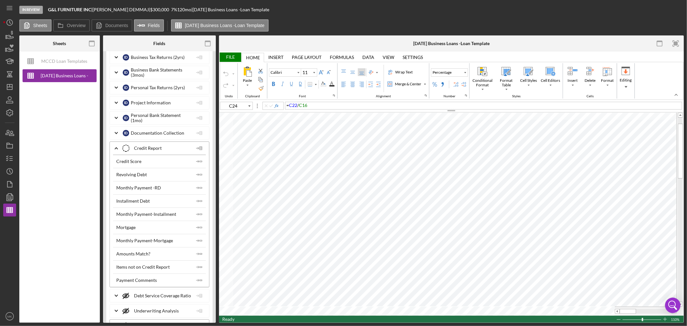
scroll to position [1717, 0]
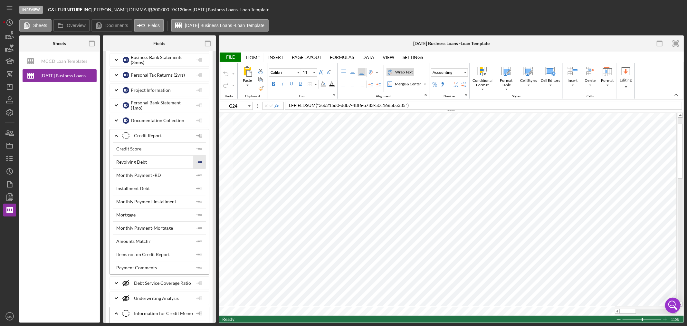
click at [200, 162] on polygon "button" at bounding box center [201, 161] width 2 height 1
click at [199, 194] on icon "Icon/Insert Field" at bounding box center [199, 188] width 13 height 13
click at [198, 220] on icon "Icon/Insert Field" at bounding box center [199, 214] width 13 height 13
click at [201, 179] on icon "Icon/Insert Field" at bounding box center [199, 175] width 13 height 13
click at [200, 202] on polygon "button" at bounding box center [201, 201] width 2 height 1
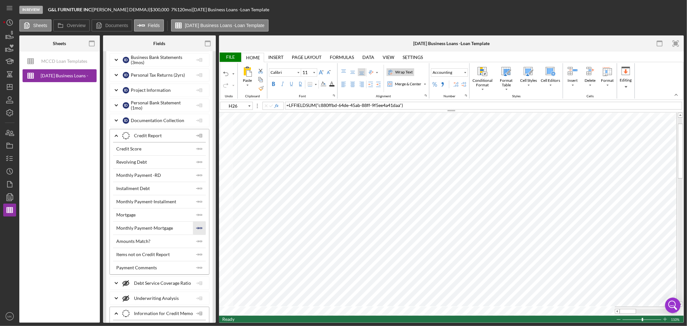
click at [199, 232] on icon "Icon/Insert Field" at bounding box center [199, 228] width 13 height 13
click at [230, 56] on div "File" at bounding box center [230, 56] width 22 height 9
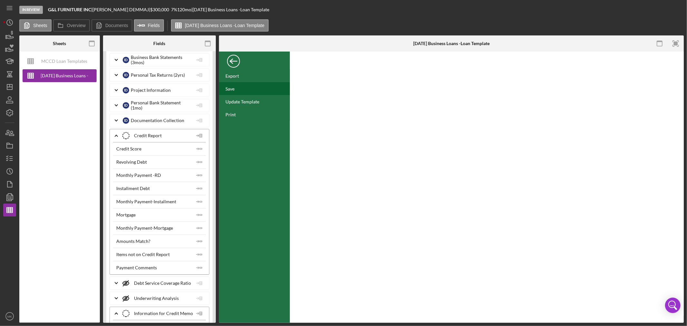
click at [231, 90] on div "Save" at bounding box center [229, 88] width 9 height 5
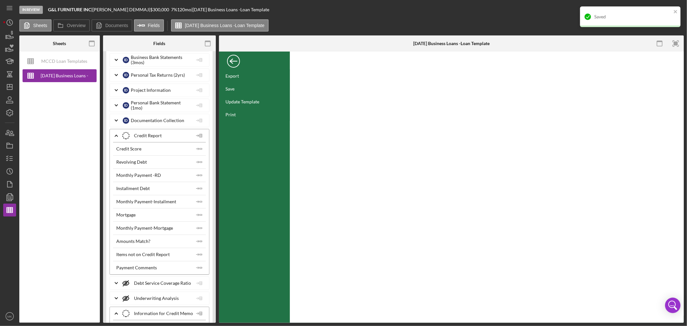
click at [237, 61] on div "Back" at bounding box center [233, 59] width 13 height 13
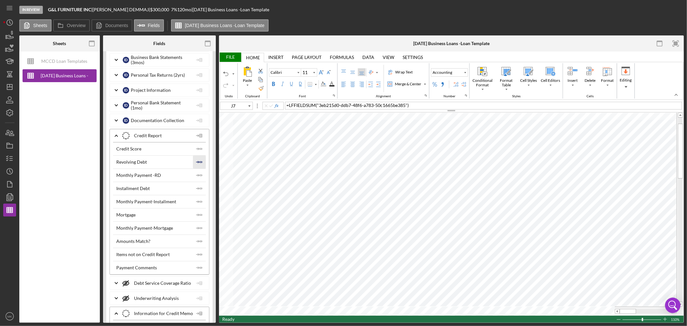
click at [198, 167] on icon "Icon/Insert Field" at bounding box center [199, 162] width 13 height 13
click at [198, 194] on icon "Icon/Insert Field" at bounding box center [199, 188] width 13 height 13
click at [200, 215] on polygon "button" at bounding box center [201, 214] width 2 height 1
click at [233, 56] on div "File" at bounding box center [230, 56] width 22 height 9
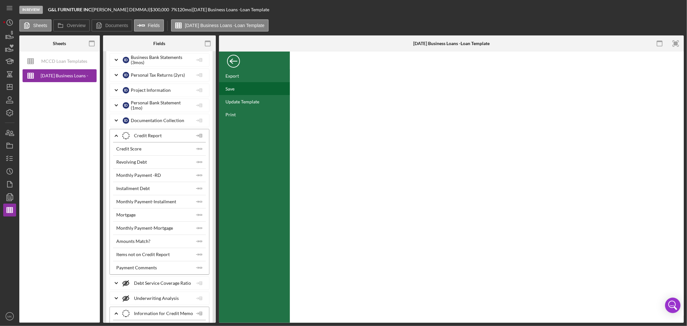
click at [230, 88] on div "Save" at bounding box center [229, 88] width 9 height 5
click at [235, 61] on div "Back" at bounding box center [233, 59] width 13 height 13
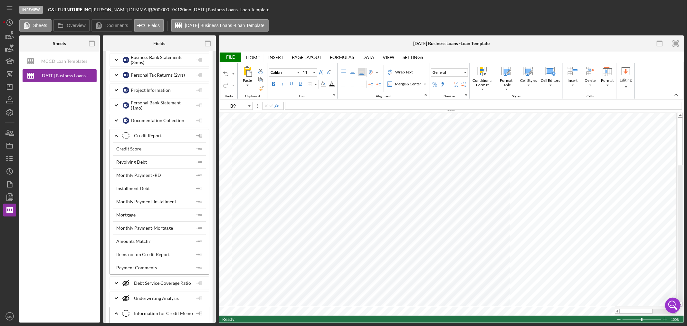
click at [115, 136] on polyline at bounding box center [116, 135] width 3 height 1
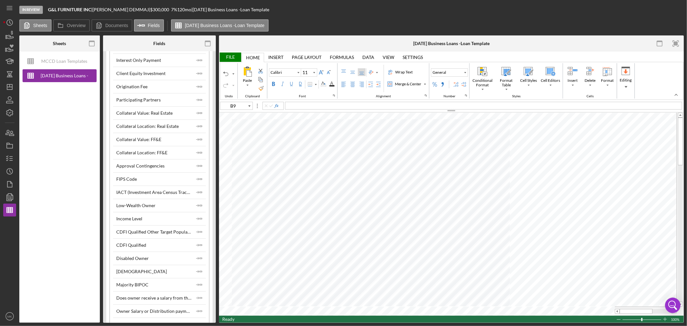
scroll to position [1968, 0]
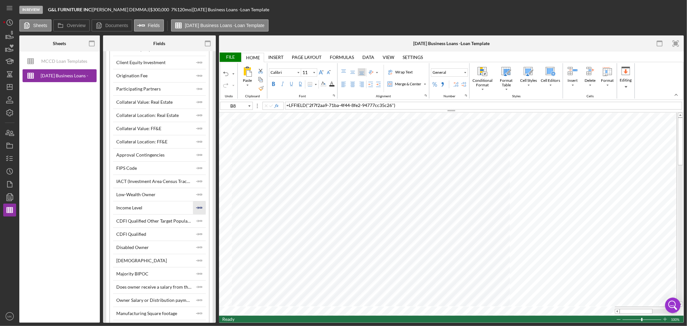
click at [198, 212] on icon "Icon/Insert Field" at bounding box center [199, 207] width 13 height 13
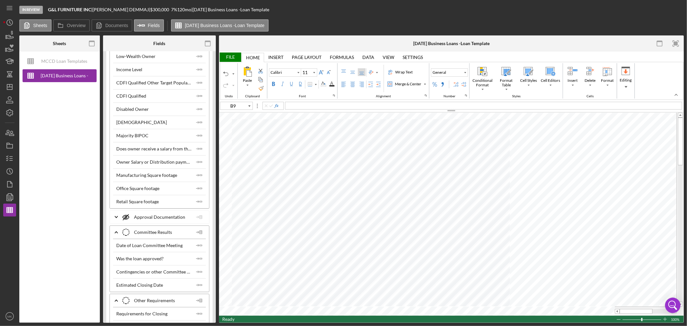
scroll to position [2111, 0]
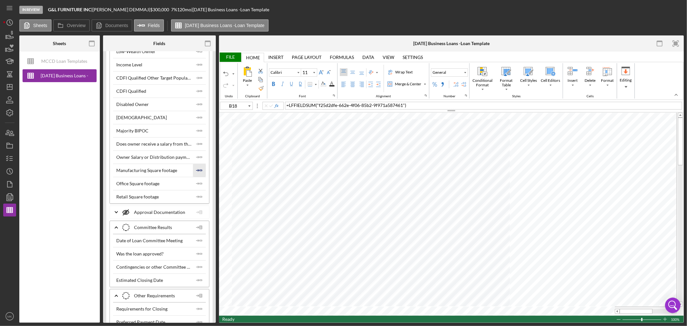
click at [198, 176] on icon "Icon/Insert Field" at bounding box center [199, 170] width 13 height 13
click at [200, 184] on polygon "button" at bounding box center [201, 183] width 2 height 1
click at [198, 203] on icon "Icon/Insert Field" at bounding box center [199, 196] width 13 height 13
click at [236, 55] on div "File" at bounding box center [230, 56] width 22 height 9
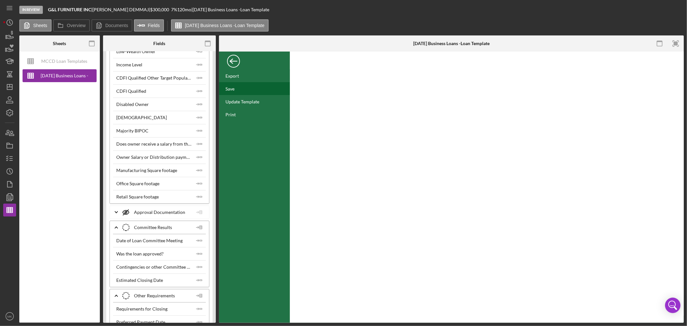
click at [232, 92] on div "Save" at bounding box center [254, 88] width 71 height 13
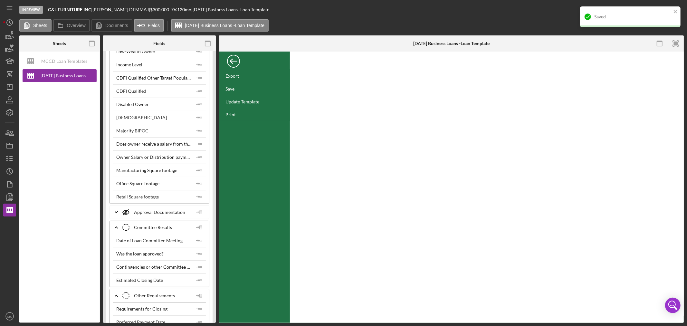
click at [233, 60] on div "Back" at bounding box center [233, 59] width 13 height 13
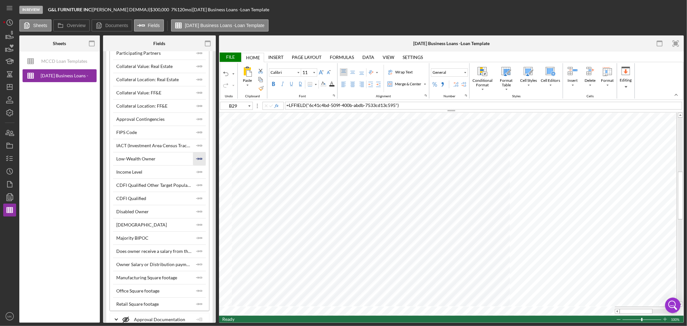
scroll to position [2039, 0]
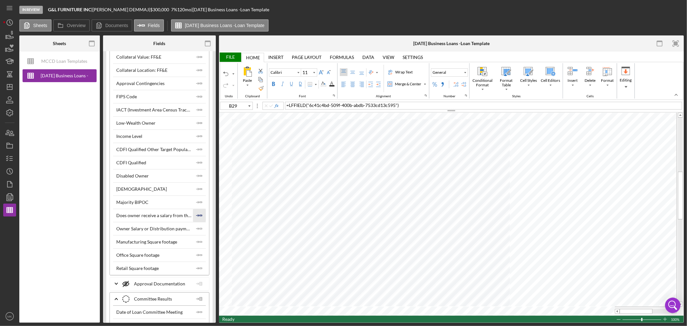
click at [199, 221] on icon "Icon/Insert Field" at bounding box center [199, 215] width 13 height 13
click at [200, 229] on polygon "button" at bounding box center [201, 228] width 2 height 1
click at [231, 56] on div "File" at bounding box center [230, 56] width 22 height 9
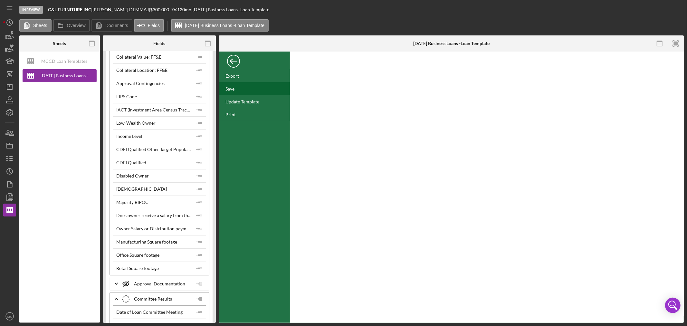
click at [234, 88] on div "Save" at bounding box center [229, 88] width 9 height 5
click at [233, 61] on div "Back" at bounding box center [233, 59] width 13 height 13
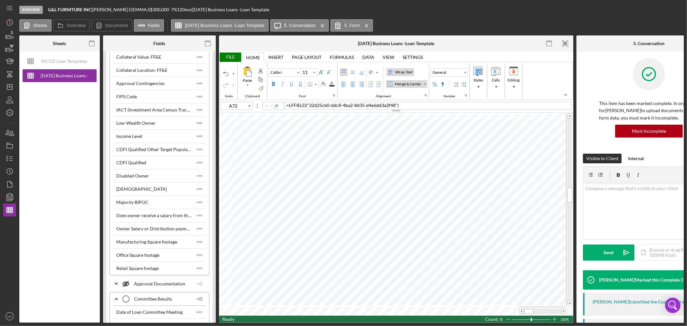
click at [409, 71] on div "Wrap Text" at bounding box center [404, 72] width 20 height 6
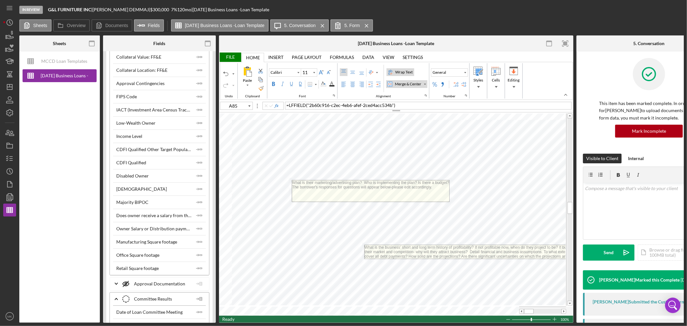
click at [408, 69] on div "Wrap Text" at bounding box center [404, 72] width 20 height 6
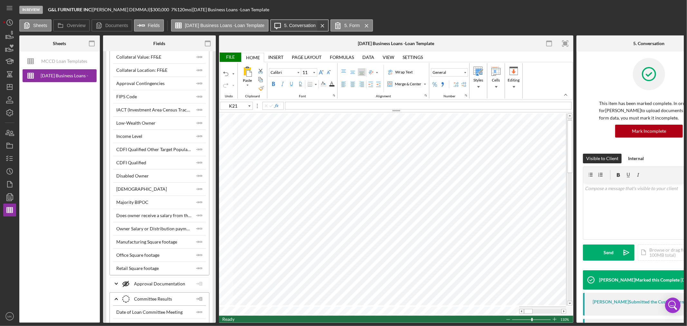
click at [328, 27] on icon "Icon/Menu Close" at bounding box center [322, 26] width 11 height 16
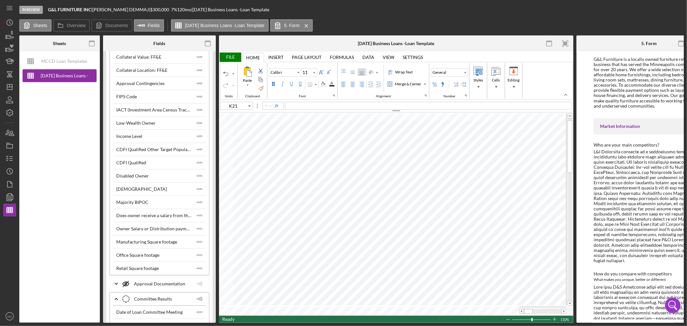
scroll to position [0, 0]
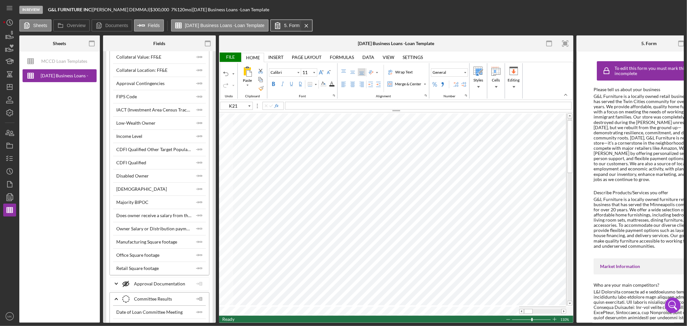
click at [312, 24] on icon "Icon/Menu Close" at bounding box center [306, 26] width 11 height 16
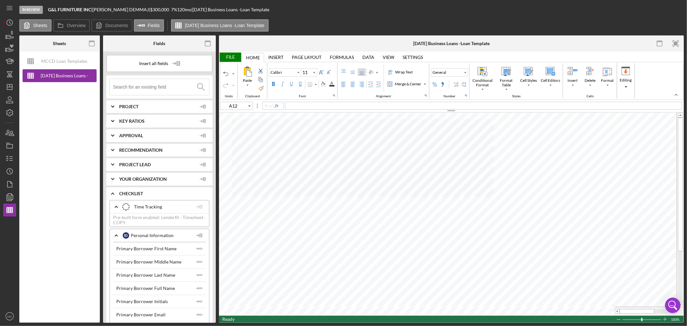
click at [233, 55] on div "File" at bounding box center [230, 56] width 22 height 9
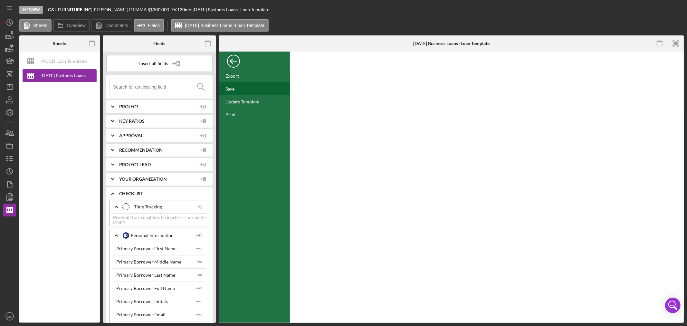
click at [230, 89] on div "Save" at bounding box center [229, 88] width 9 height 5
click at [233, 60] on div "Back" at bounding box center [233, 59] width 13 height 13
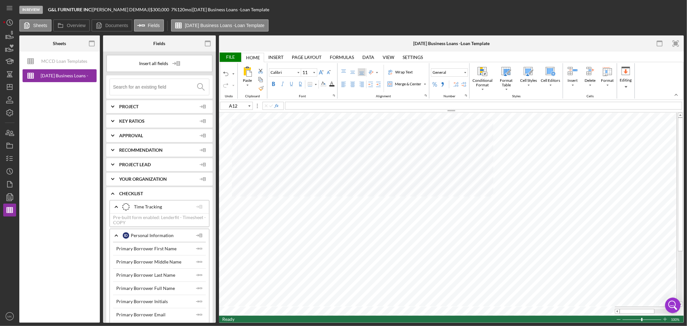
click at [114, 119] on icon "Icon/Expander" at bounding box center [113, 121] width 16 height 16
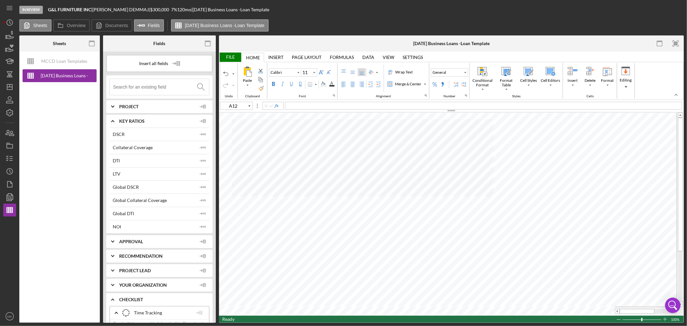
click at [112, 121] on icon "Icon/Expander" at bounding box center [113, 121] width 16 height 16
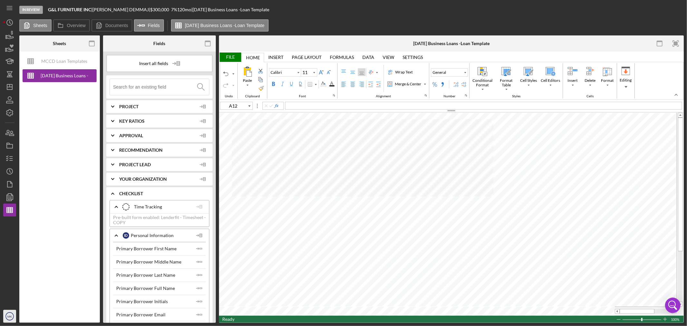
click at [10, 316] on text "MK" at bounding box center [9, 317] width 5 height 4
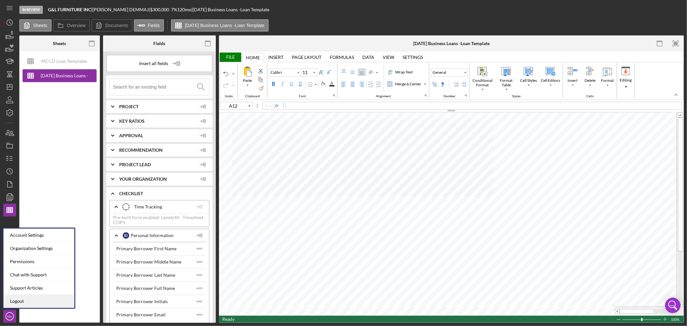
click at [38, 302] on link "Logout" at bounding box center [39, 301] width 71 height 13
